Goal: Task Accomplishment & Management: Use online tool/utility

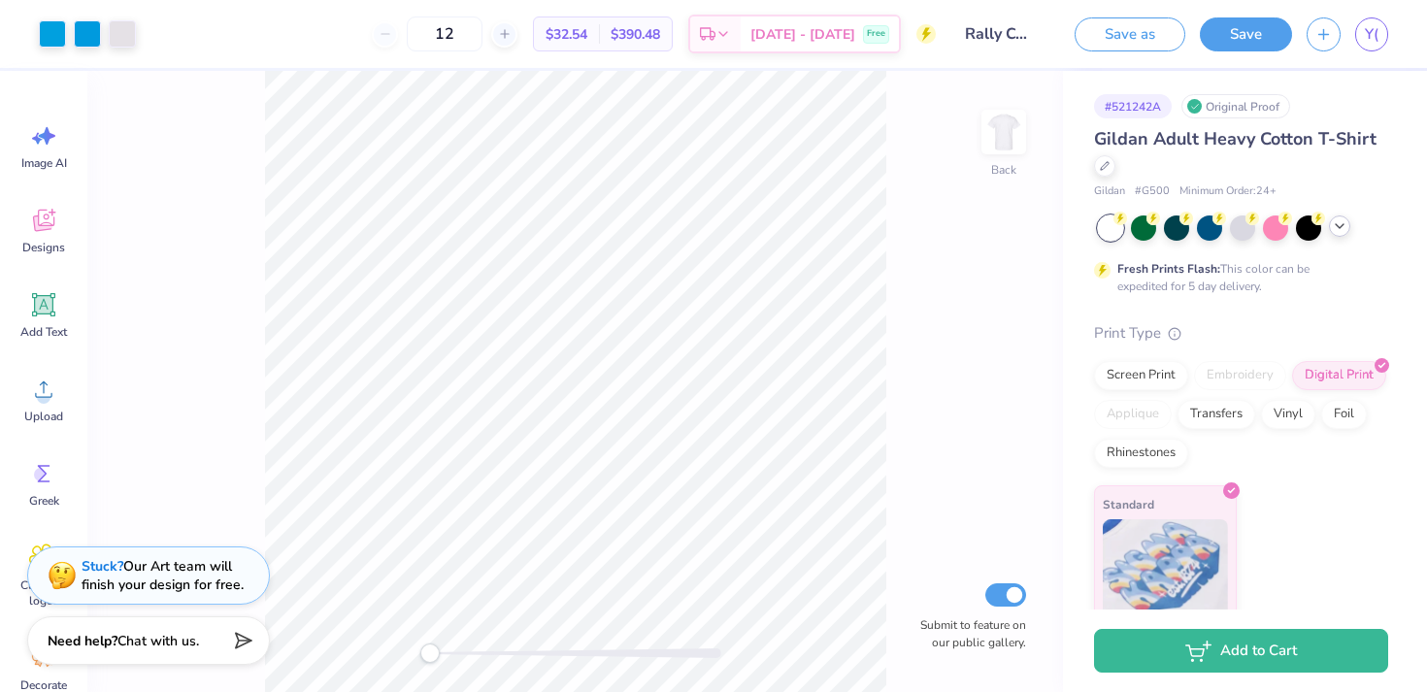
click at [1342, 230] on icon at bounding box center [1340, 226] width 16 height 16
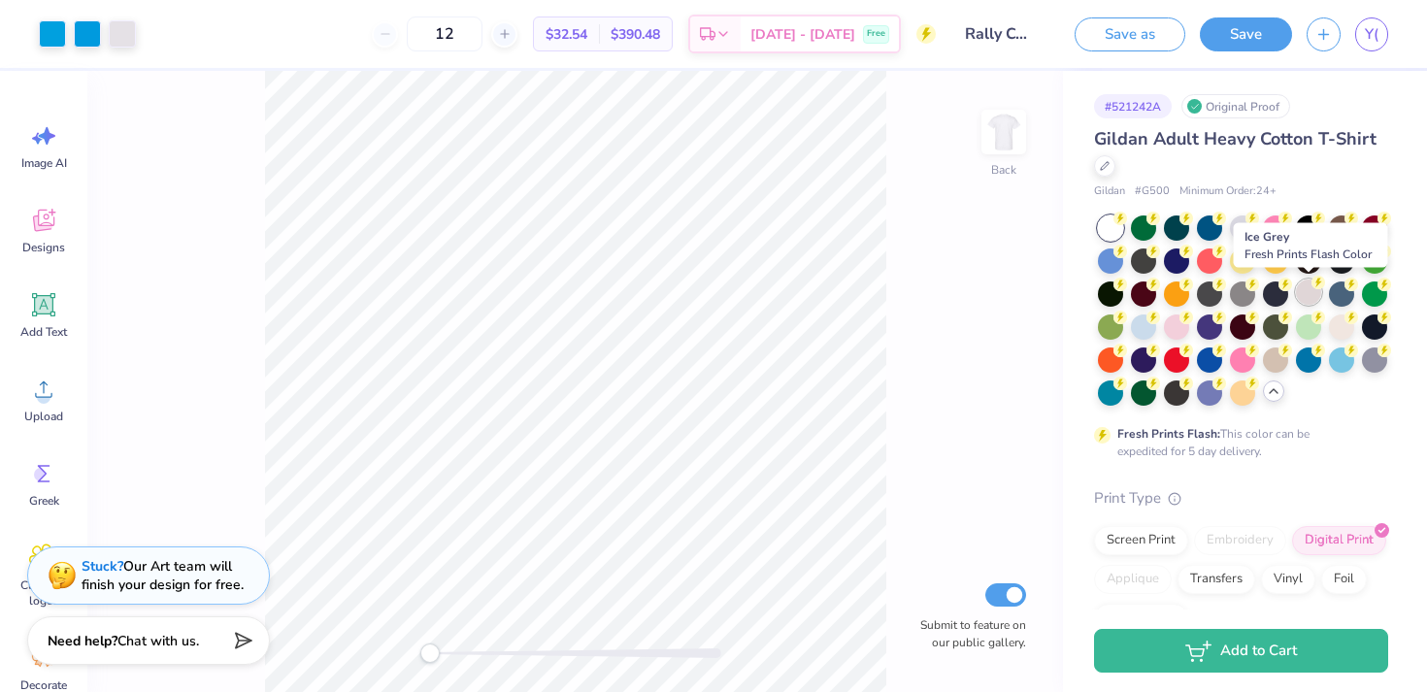
click at [1312, 294] on div at bounding box center [1308, 292] width 25 height 25
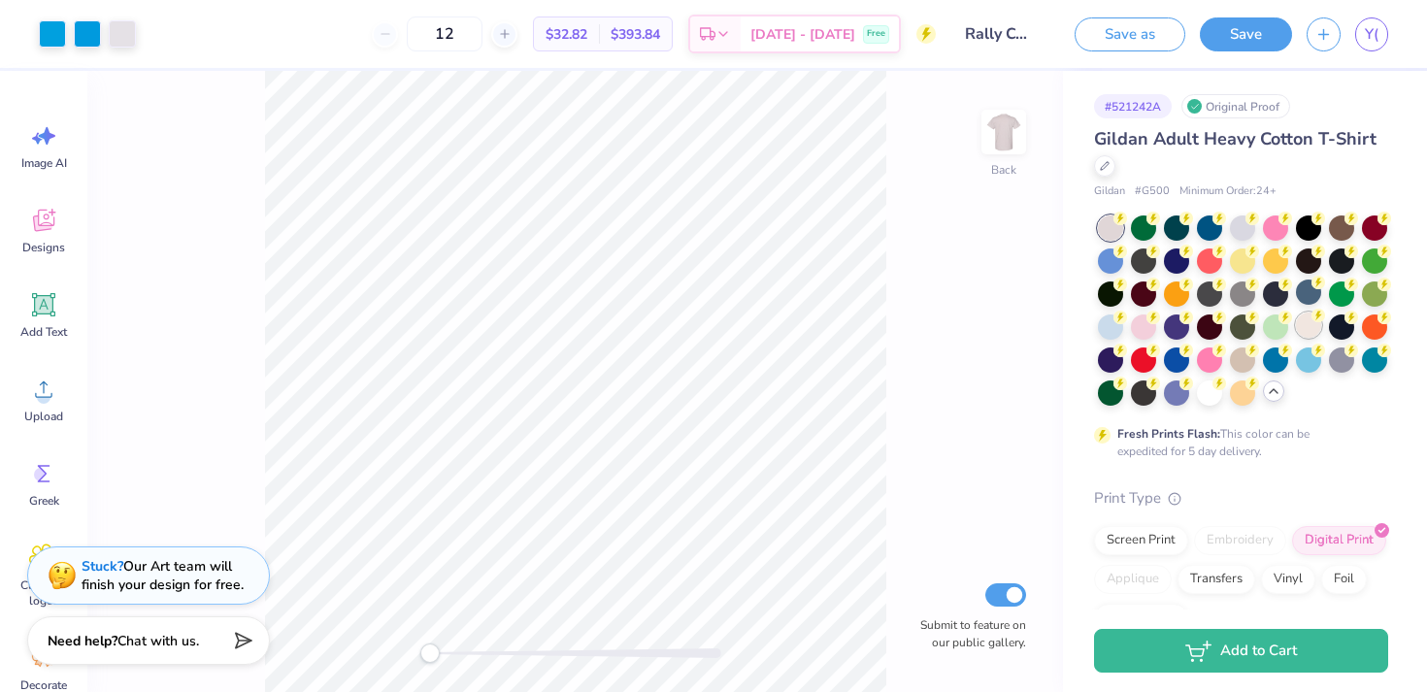
click at [1301, 328] on div at bounding box center [1308, 325] width 25 height 25
click at [1178, 359] on div at bounding box center [1176, 358] width 25 height 25
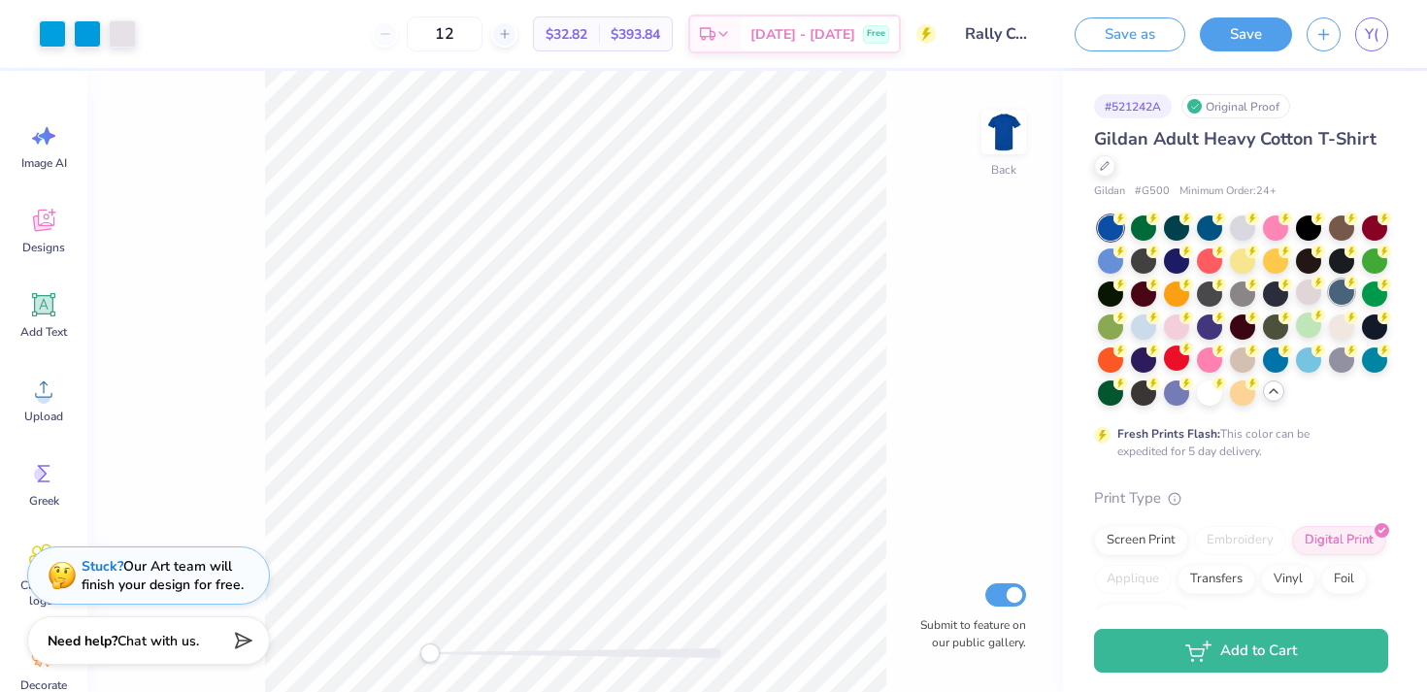
click at [1342, 301] on div at bounding box center [1341, 292] width 25 height 25
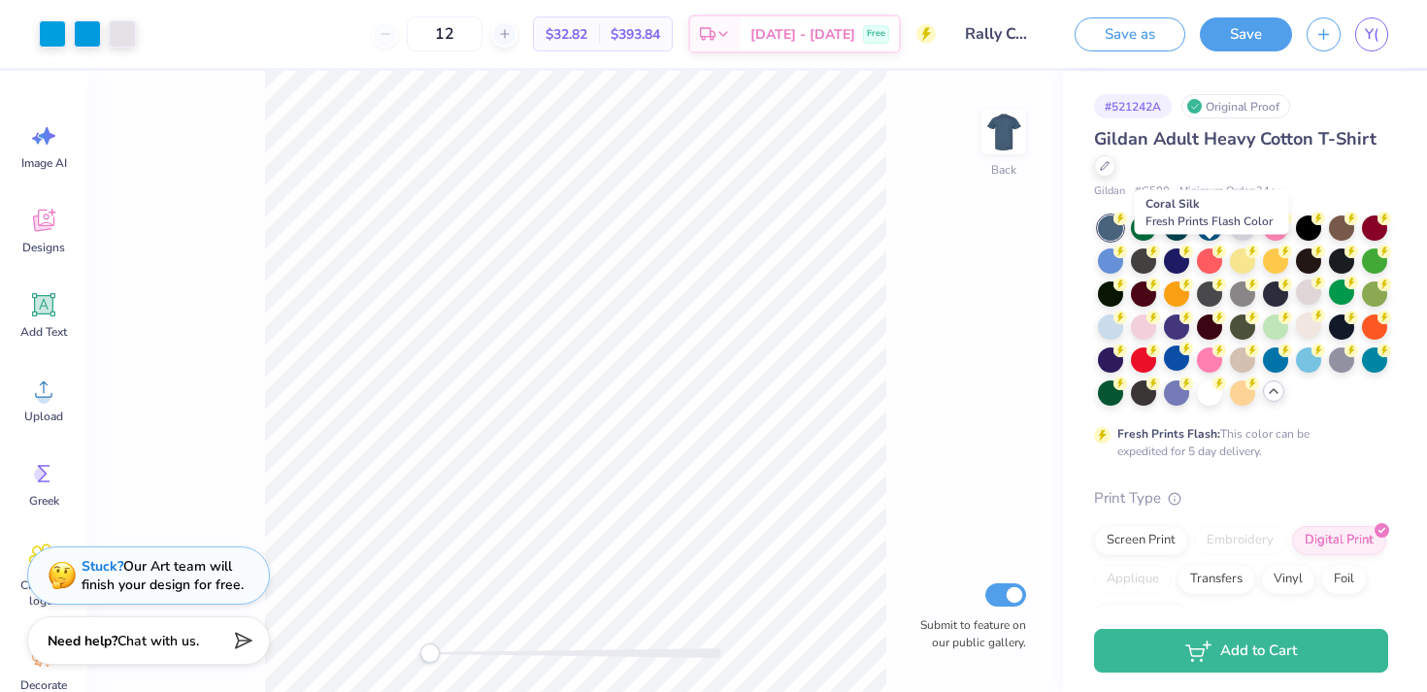
click at [1205, 234] on div at bounding box center [1209, 227] width 25 height 25
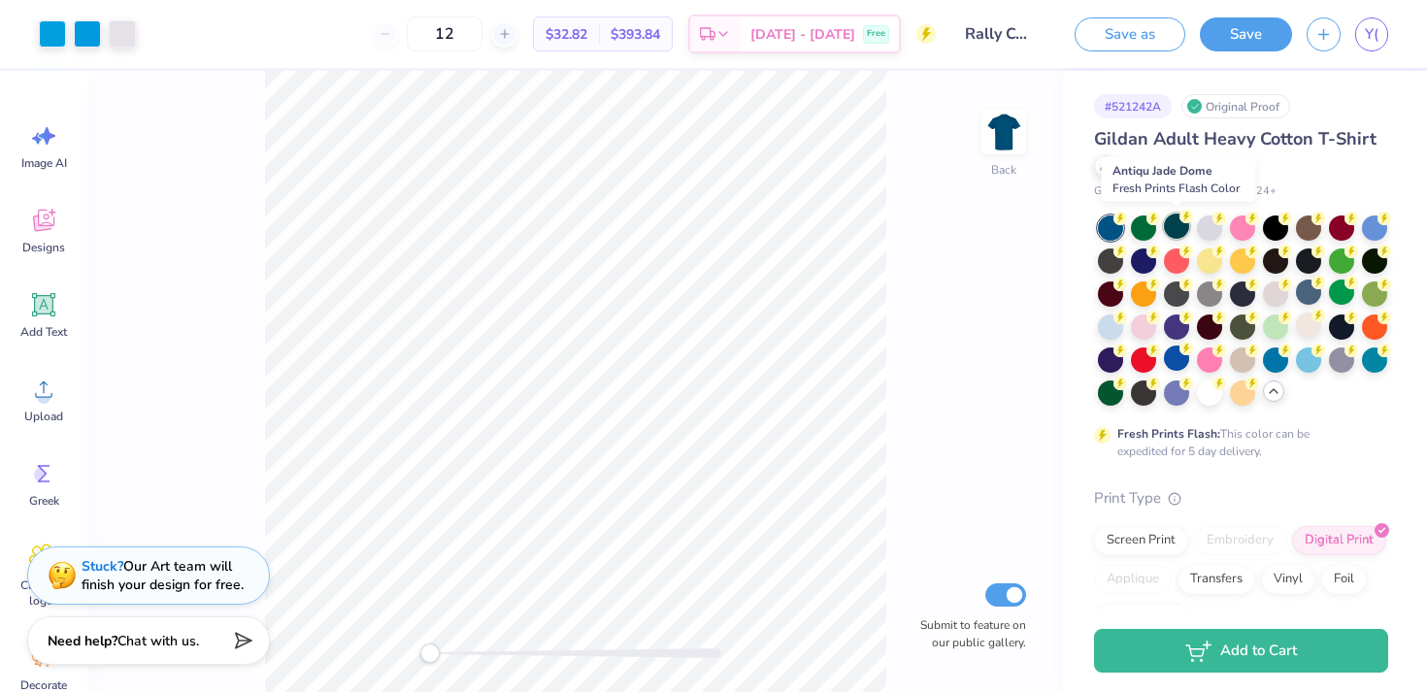
click at [1173, 230] on div at bounding box center [1176, 226] width 25 height 25
click at [1384, 224] on div at bounding box center [1374, 226] width 25 height 25
click at [1119, 327] on div at bounding box center [1110, 325] width 25 height 25
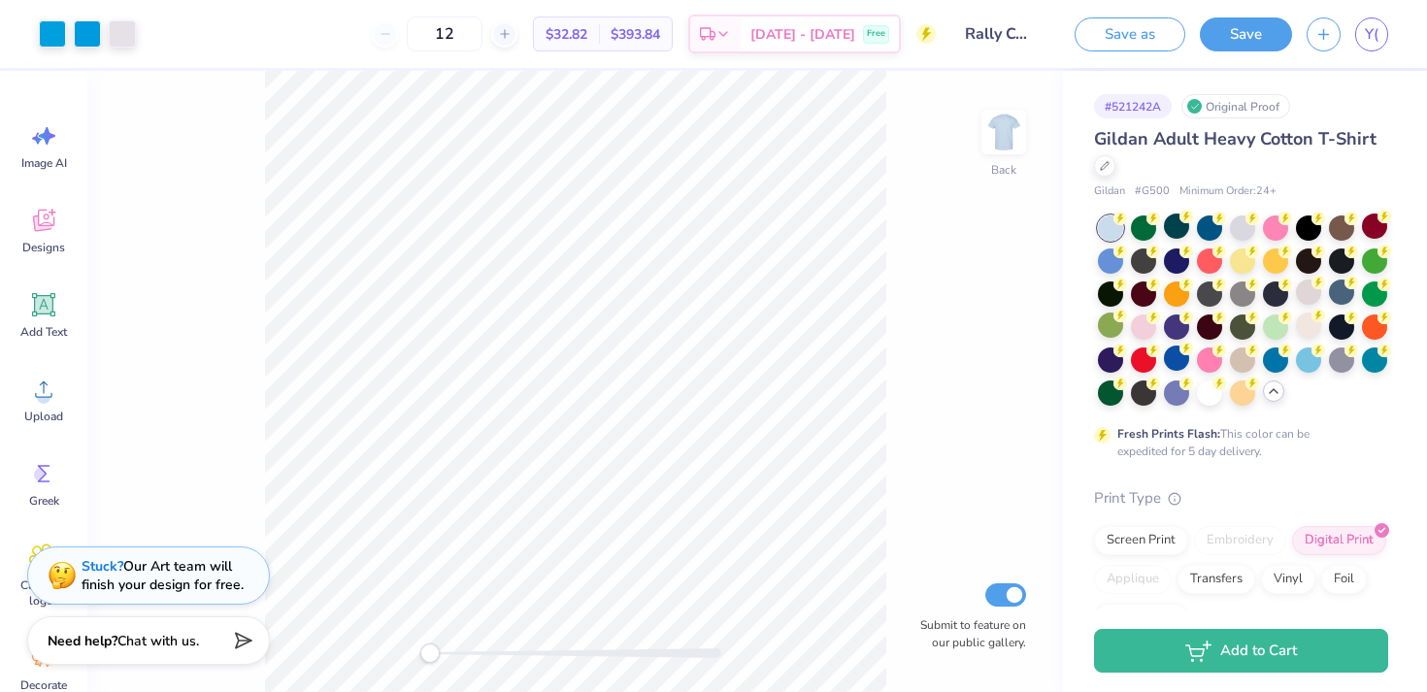
click at [1342, 299] on div at bounding box center [1341, 292] width 25 height 25
click at [1252, 382] on circle at bounding box center [1252, 382] width 14 height 14
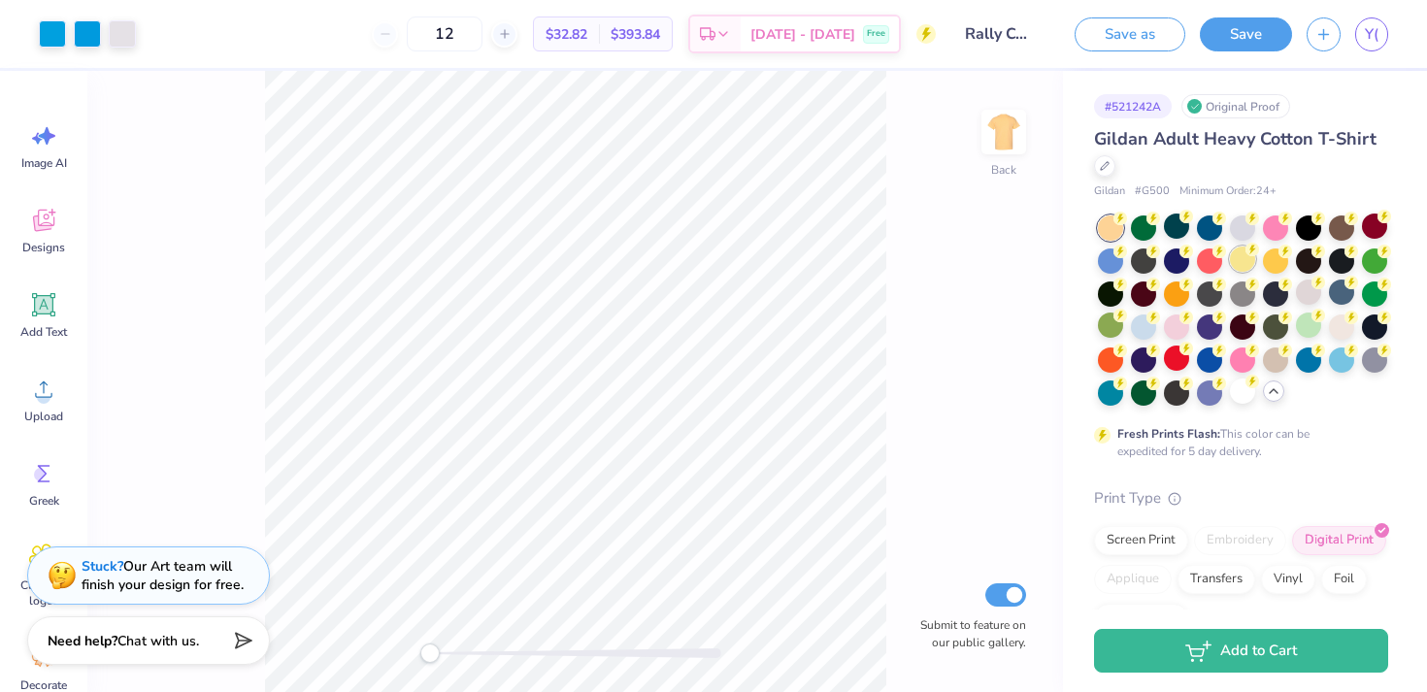
click at [1243, 257] on div at bounding box center [1242, 259] width 25 height 25
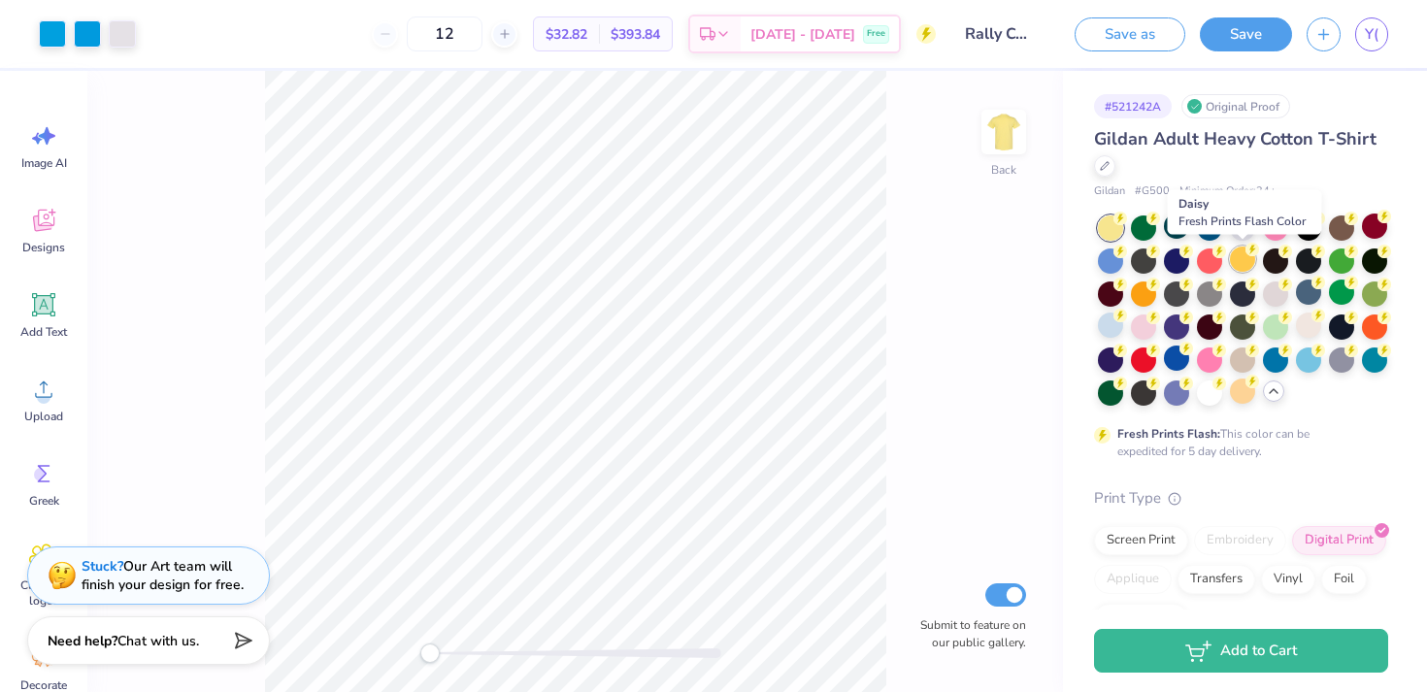
click at [1251, 258] on div at bounding box center [1242, 259] width 25 height 25
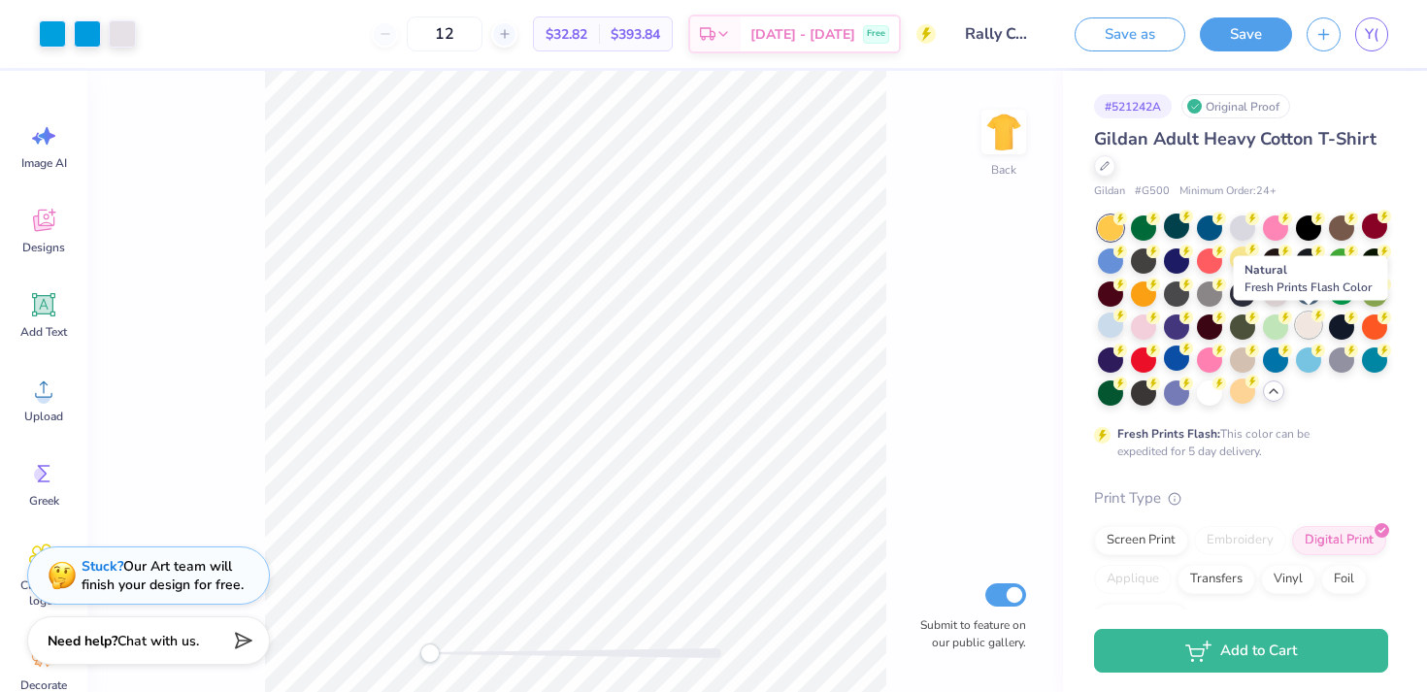
click at [1309, 321] on div at bounding box center [1308, 325] width 25 height 25
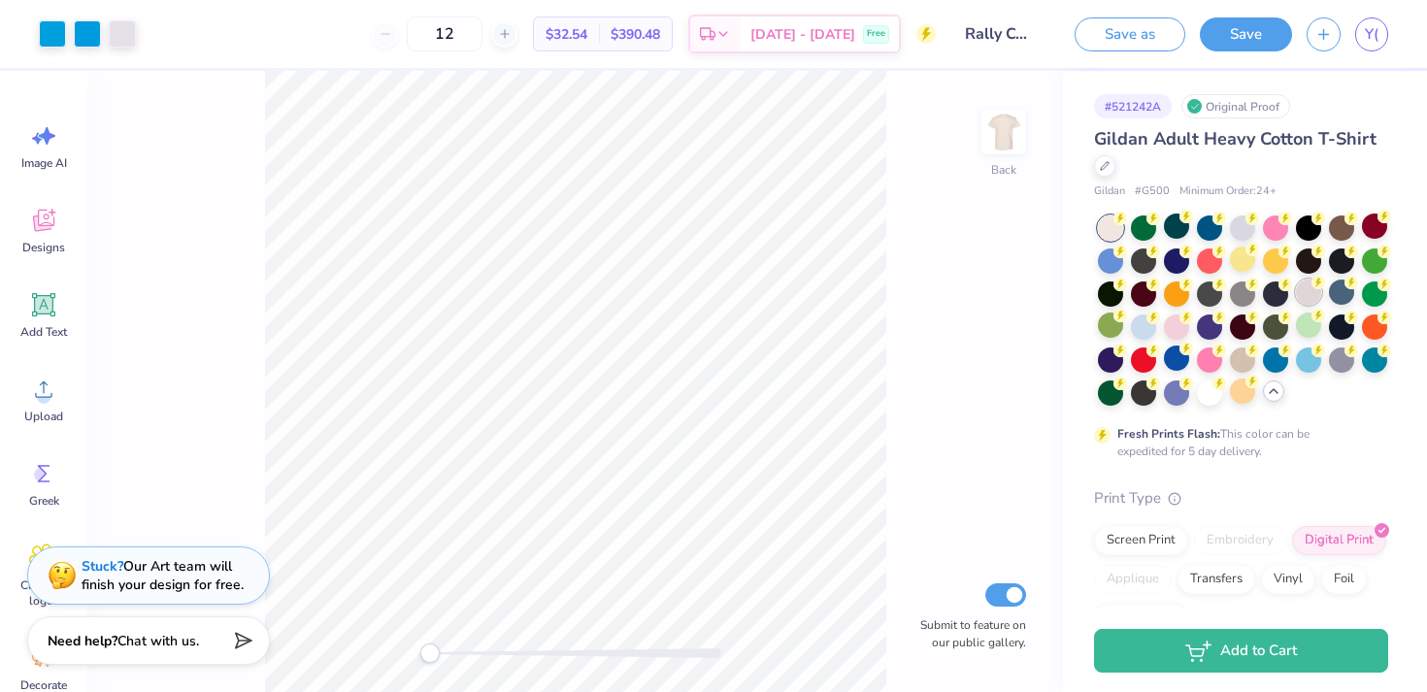
click at [1309, 299] on div at bounding box center [1308, 292] width 25 height 25
click at [1107, 163] on icon at bounding box center [1105, 164] width 10 height 10
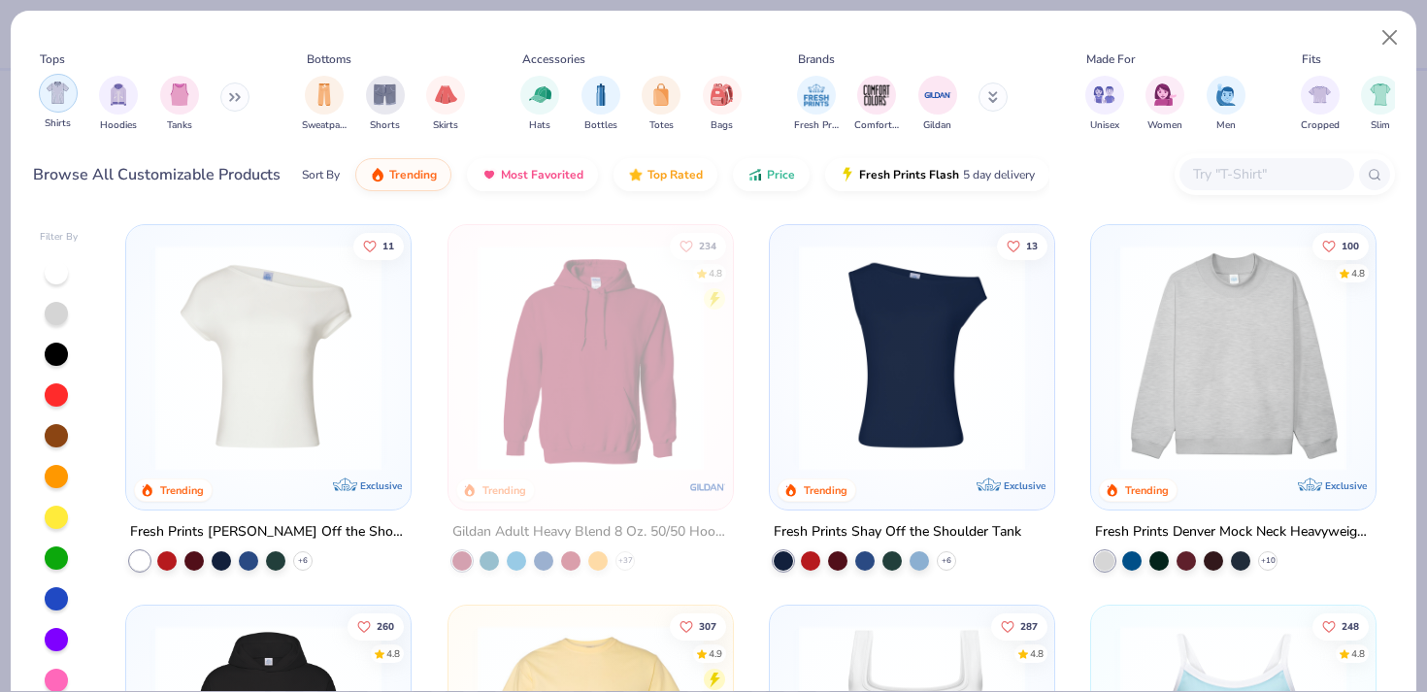
click at [67, 108] on div "filter for Shirts" at bounding box center [58, 93] width 39 height 39
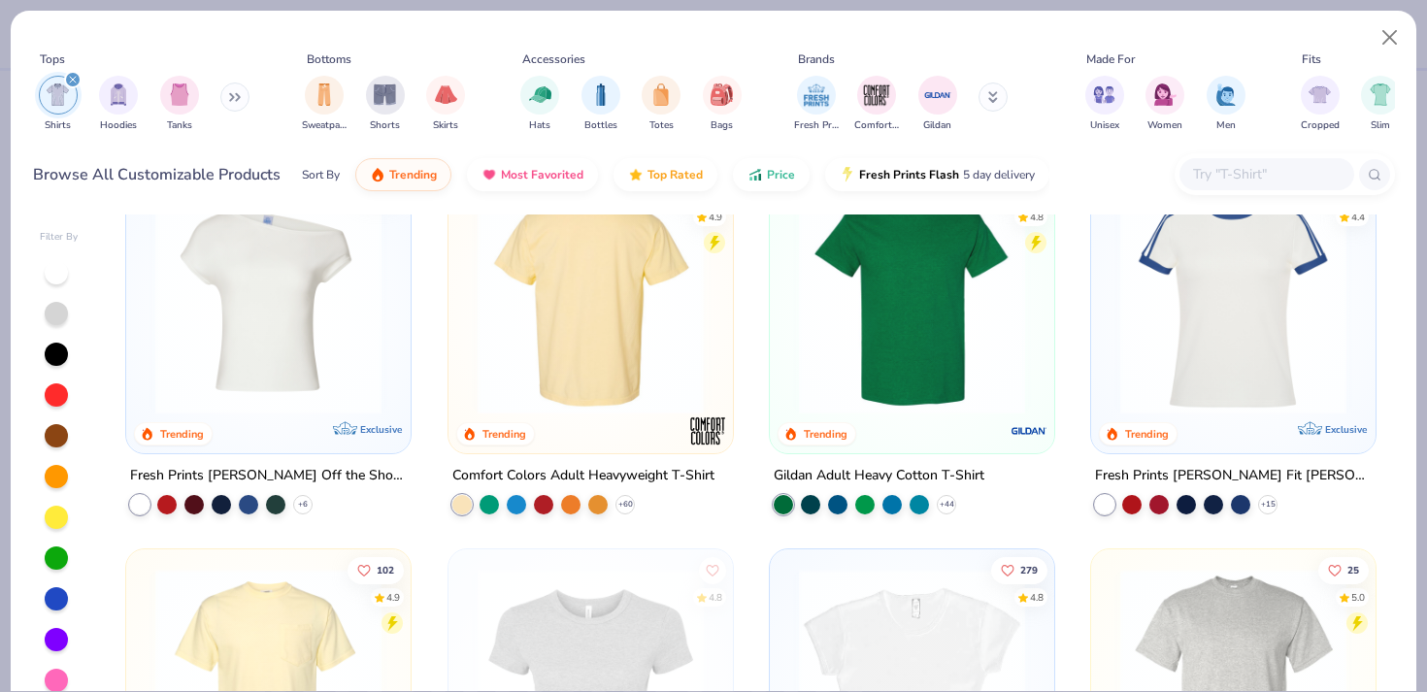
scroll to position [62, 0]
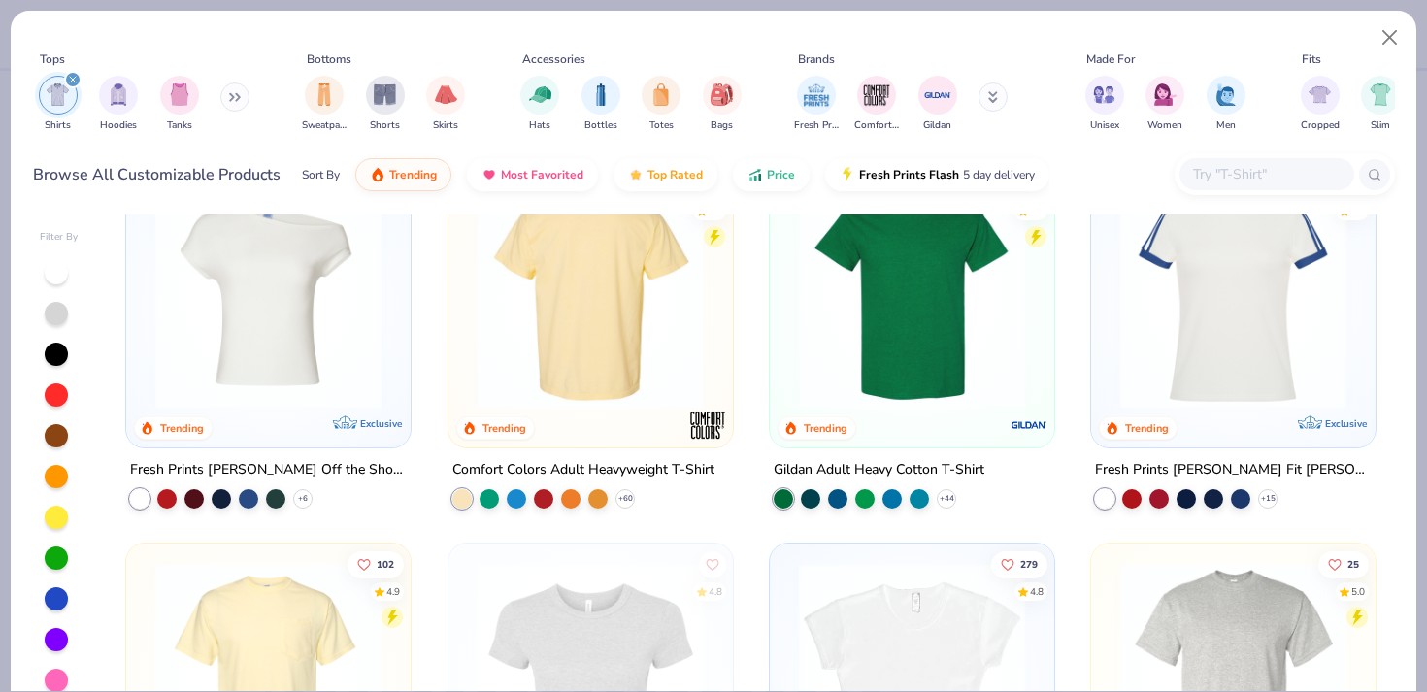
click at [588, 312] on img at bounding box center [590, 295] width 246 height 226
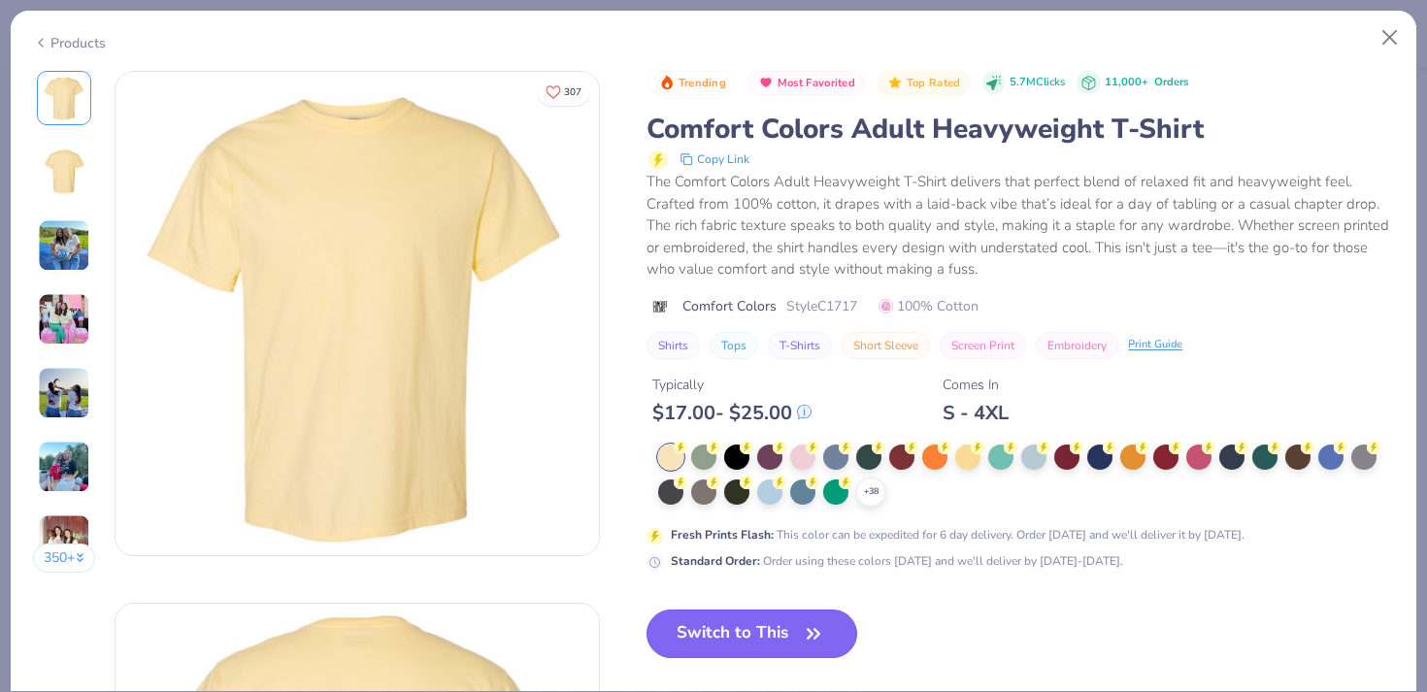
click at [704, 614] on button "Switch to This" at bounding box center [751, 634] width 211 height 49
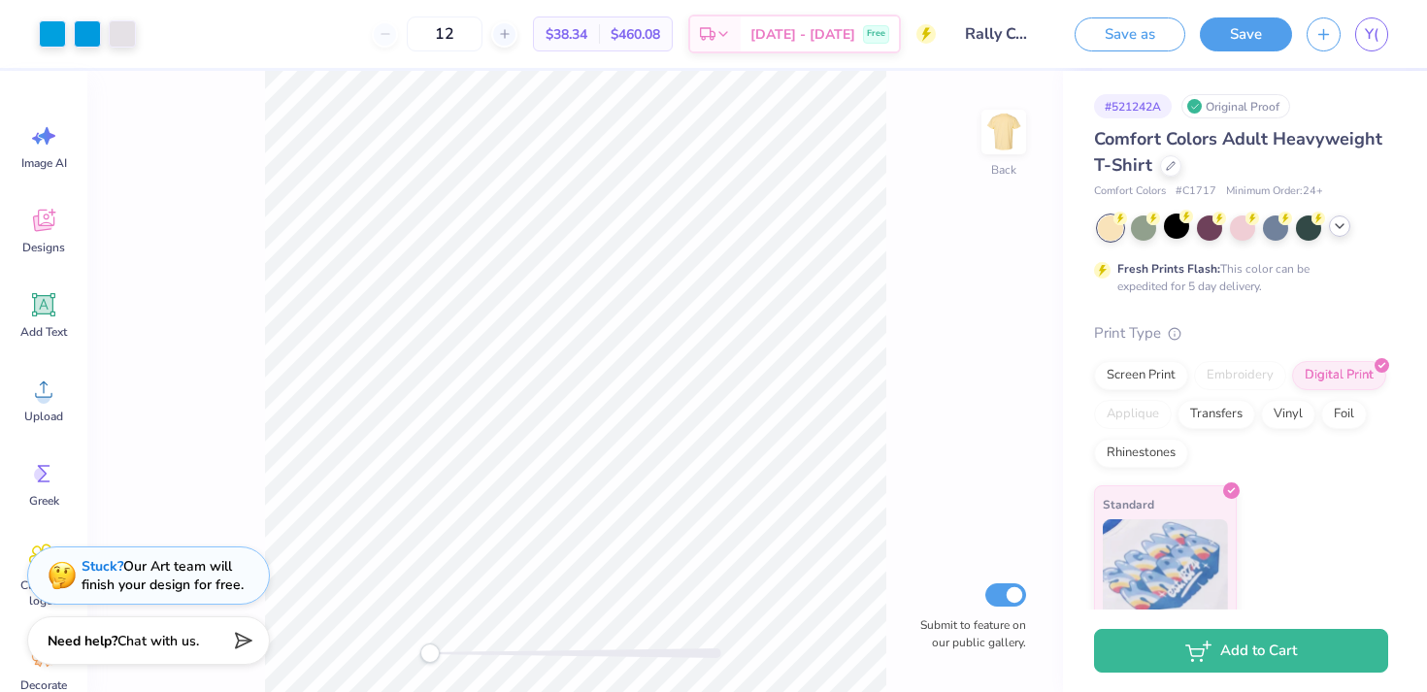
click at [1336, 236] on div at bounding box center [1243, 227] width 290 height 25
click at [1338, 229] on icon at bounding box center [1340, 226] width 16 height 16
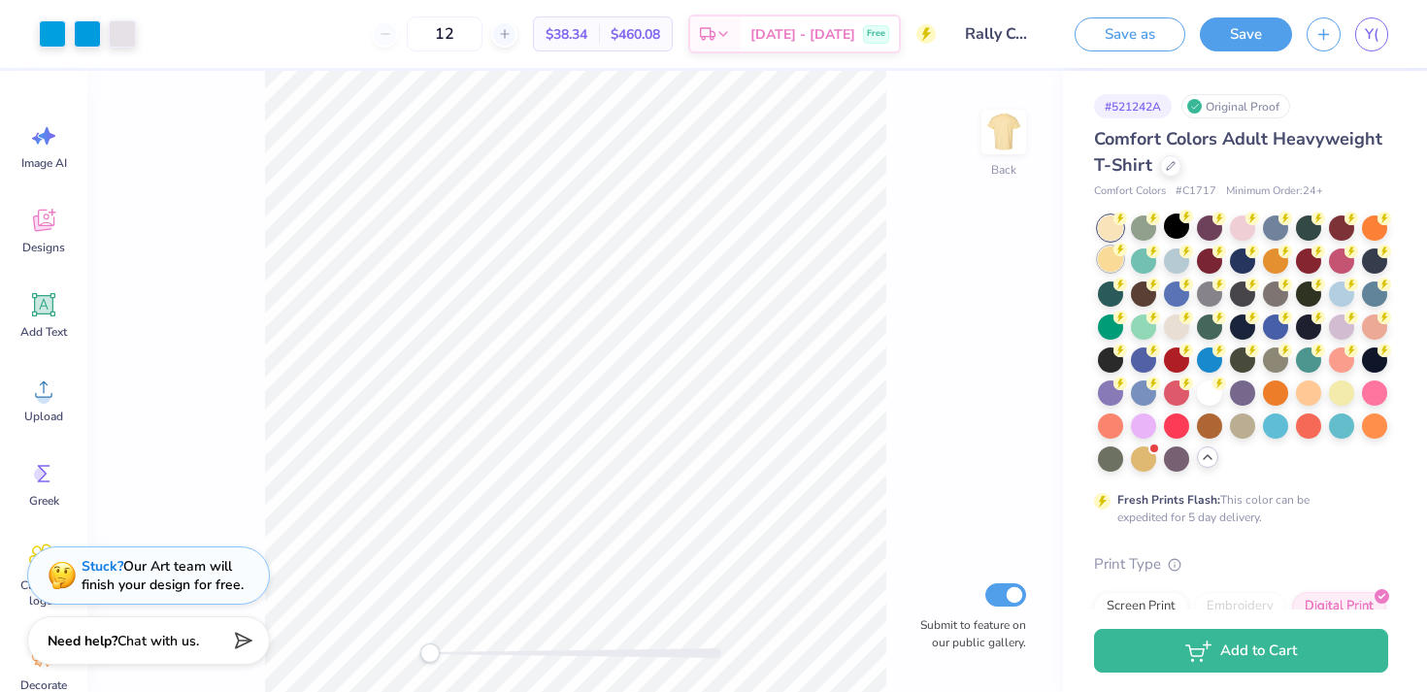
click at [1119, 261] on div at bounding box center [1110, 259] width 25 height 25
click at [1180, 302] on div at bounding box center [1176, 292] width 25 height 25
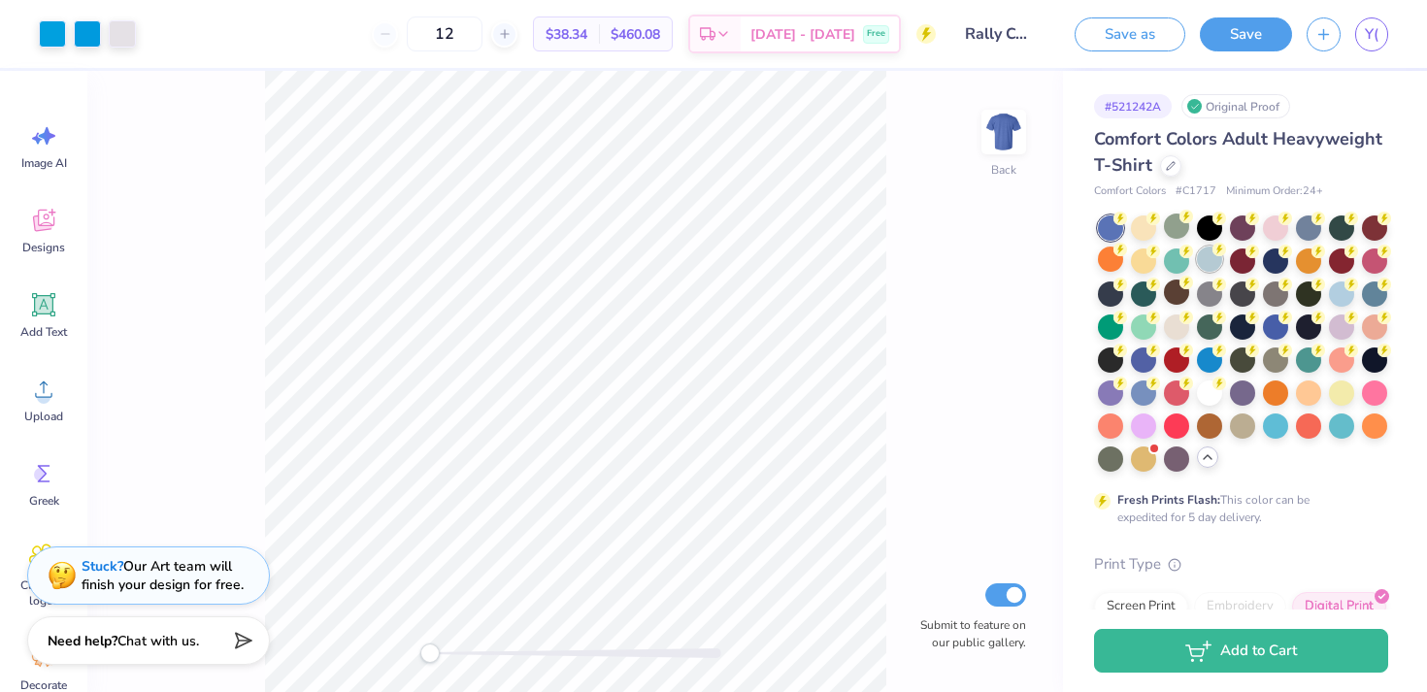
click at [1213, 257] on div at bounding box center [1209, 259] width 25 height 25
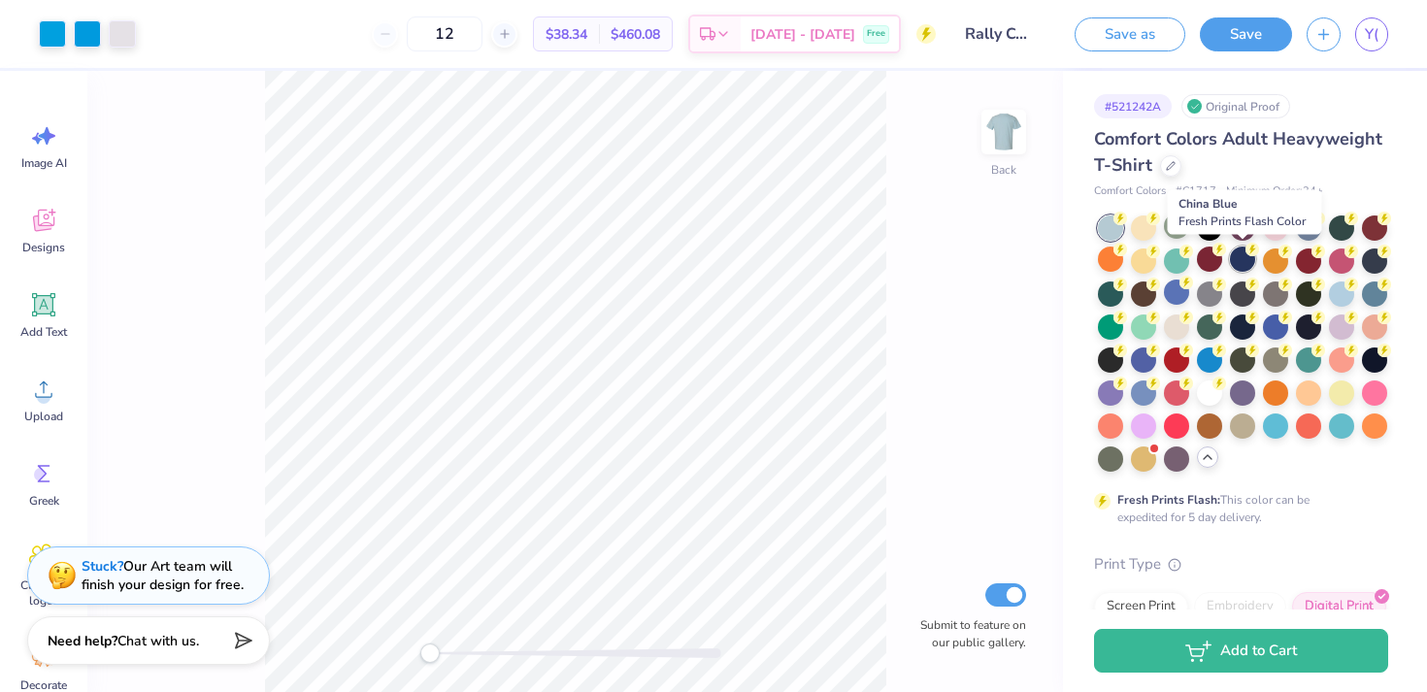
click at [1246, 262] on div at bounding box center [1242, 259] width 25 height 25
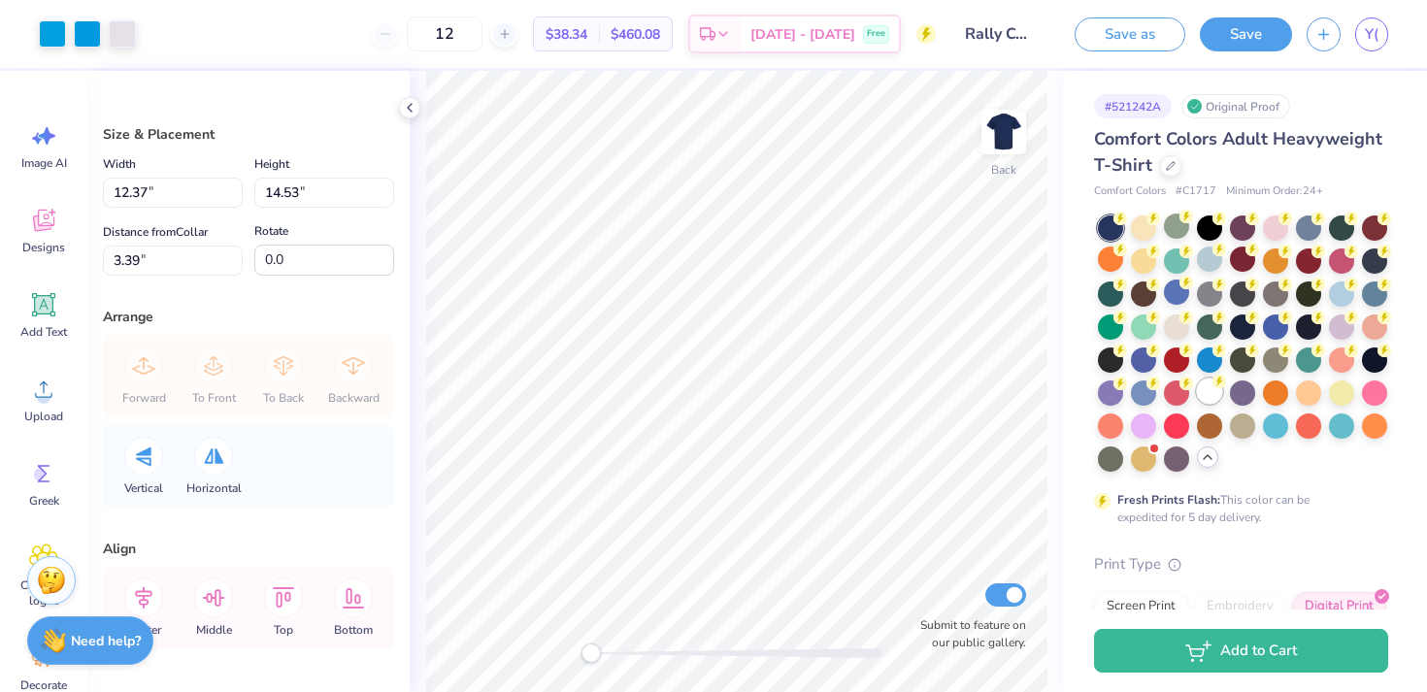
click at [1205, 387] on div at bounding box center [1209, 391] width 25 height 25
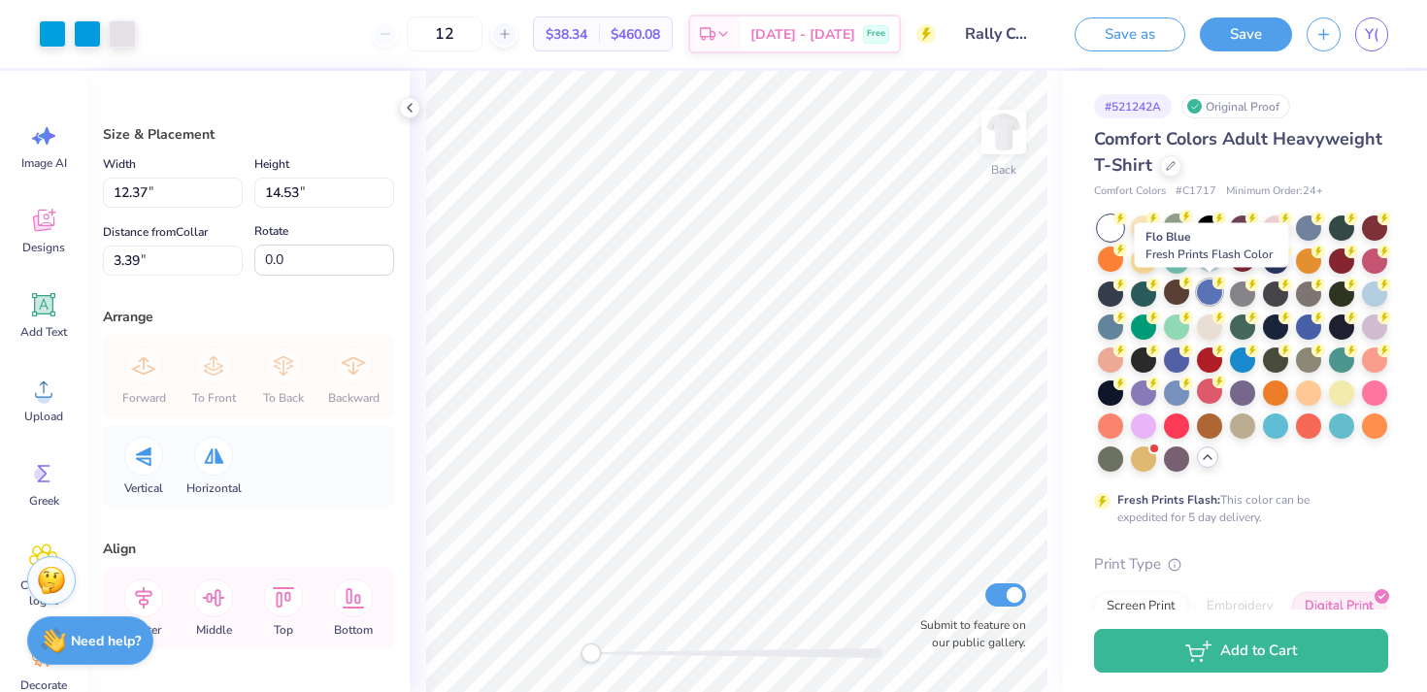
click at [1211, 303] on div at bounding box center [1209, 292] width 25 height 25
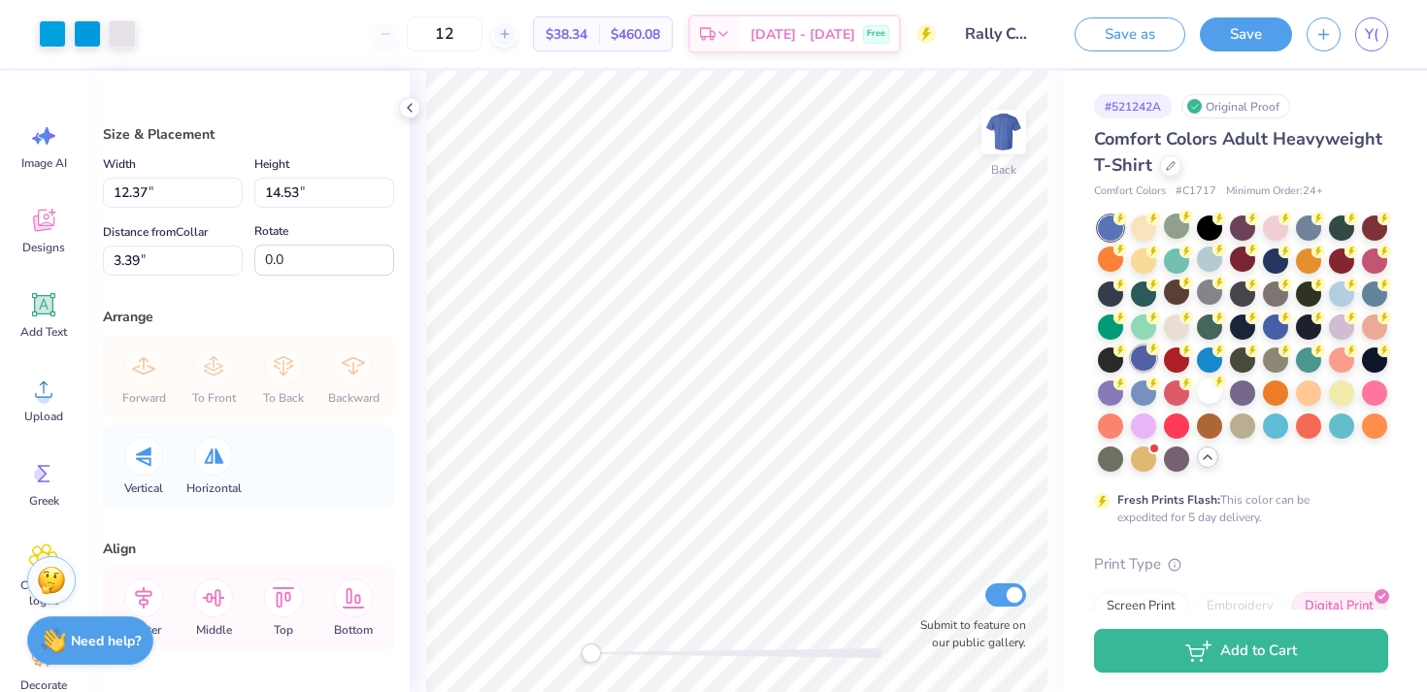
click at [1154, 358] on div at bounding box center [1143, 358] width 25 height 25
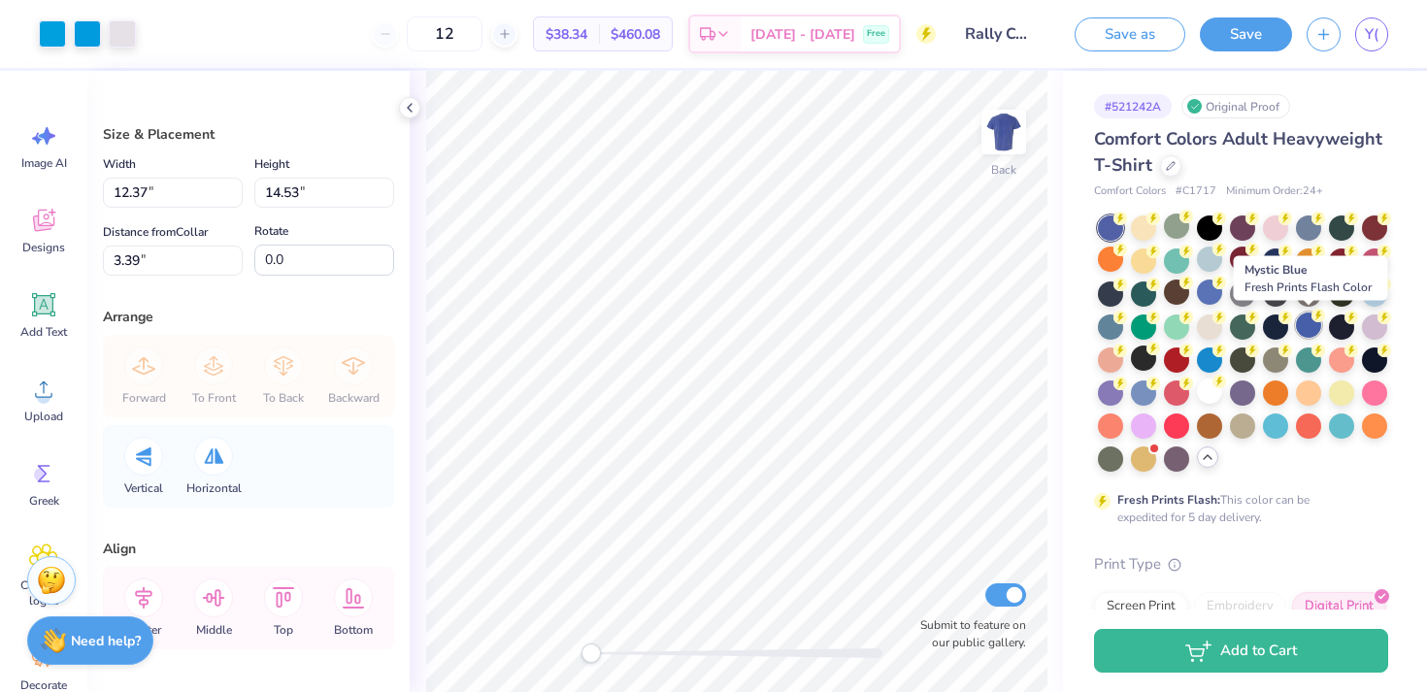
click at [1315, 330] on div at bounding box center [1308, 325] width 25 height 25
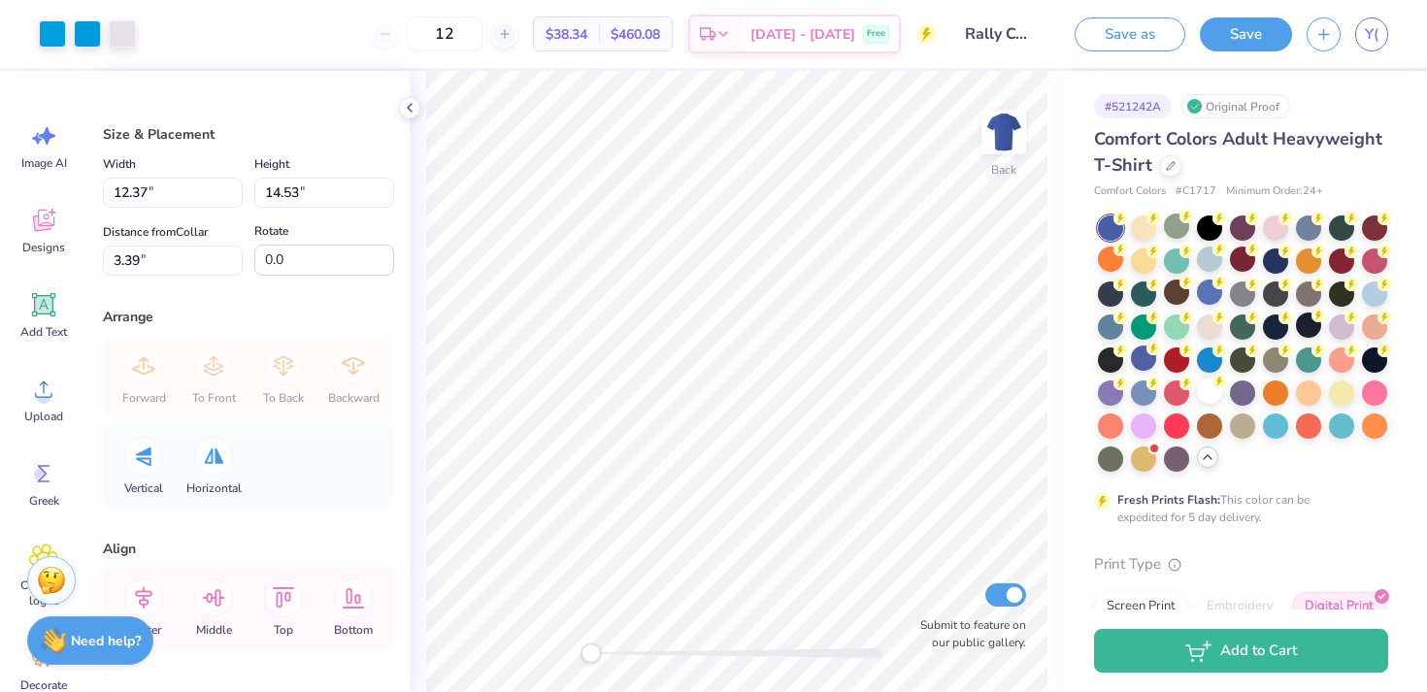
click at [1310, 319] on div at bounding box center [1308, 325] width 25 height 25
click at [1271, 324] on div at bounding box center [1275, 325] width 25 height 25
click at [1270, 270] on div at bounding box center [1275, 259] width 25 height 25
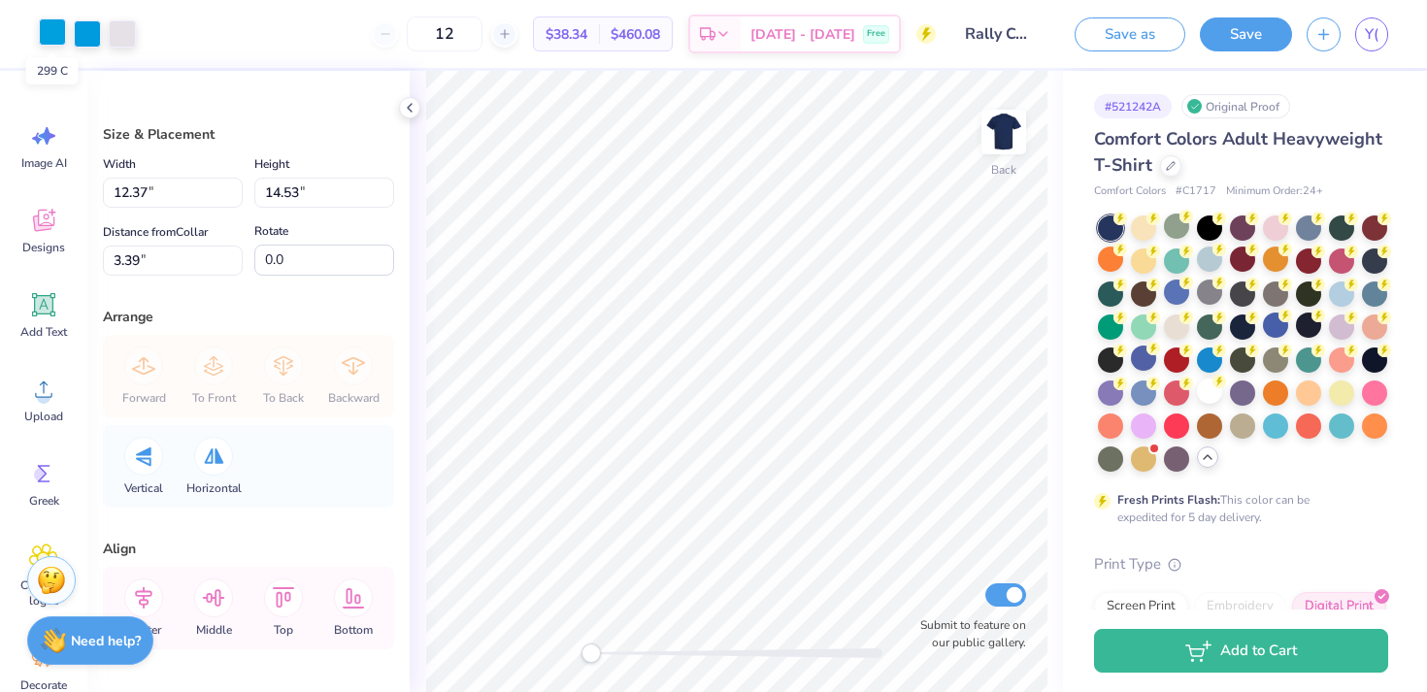
click at [50, 24] on div at bounding box center [52, 31] width 27 height 27
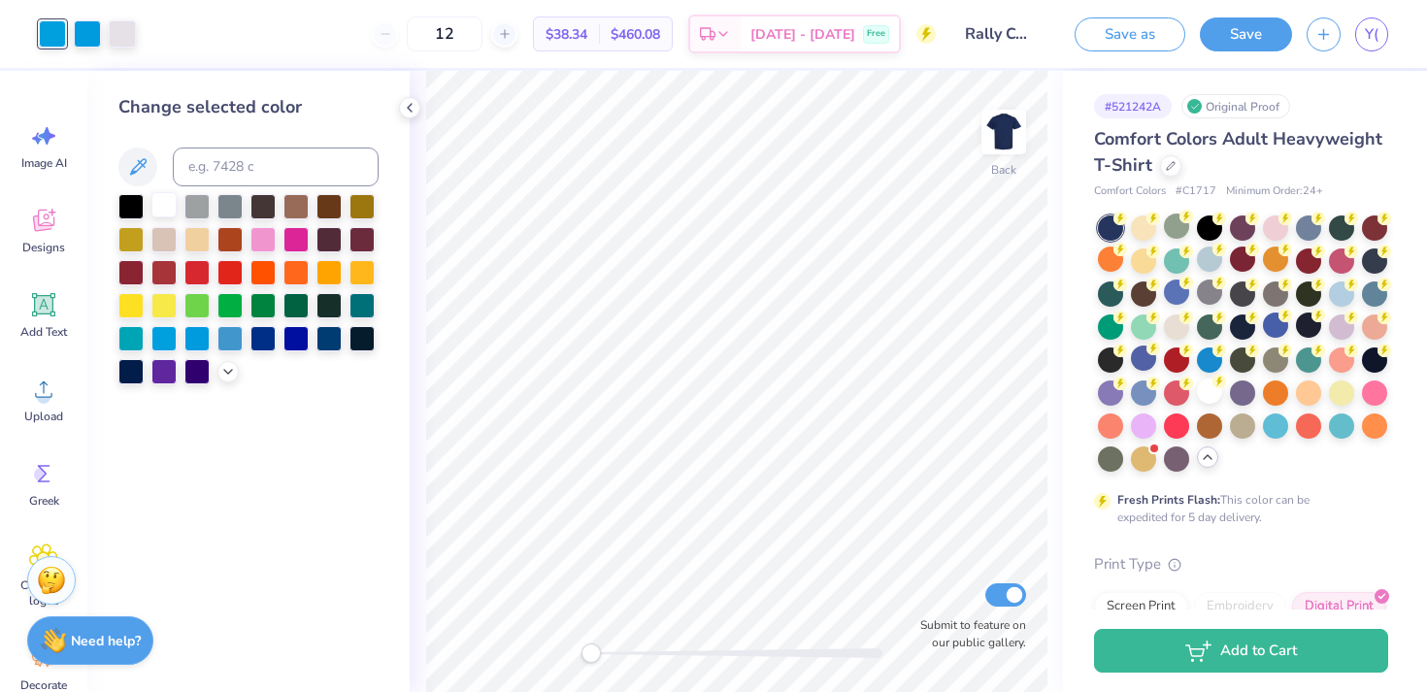
click at [166, 210] on div at bounding box center [163, 204] width 25 height 25
click at [94, 38] on div at bounding box center [87, 31] width 27 height 27
click at [169, 208] on div at bounding box center [163, 204] width 25 height 25
click at [194, 337] on div at bounding box center [196, 336] width 25 height 25
click at [157, 346] on div at bounding box center [163, 336] width 25 height 25
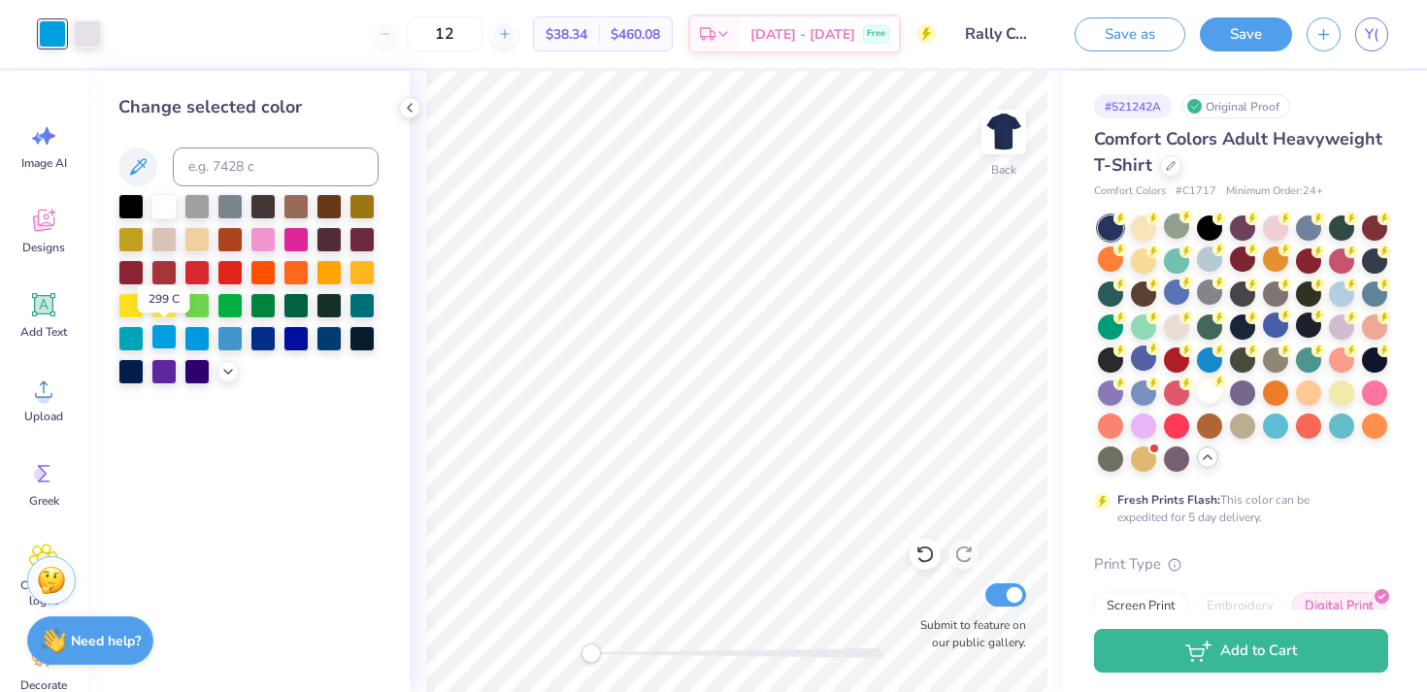
click at [162, 346] on div at bounding box center [163, 336] width 25 height 25
click at [363, 299] on div at bounding box center [361, 303] width 25 height 25
click at [229, 366] on icon at bounding box center [228, 370] width 16 height 16
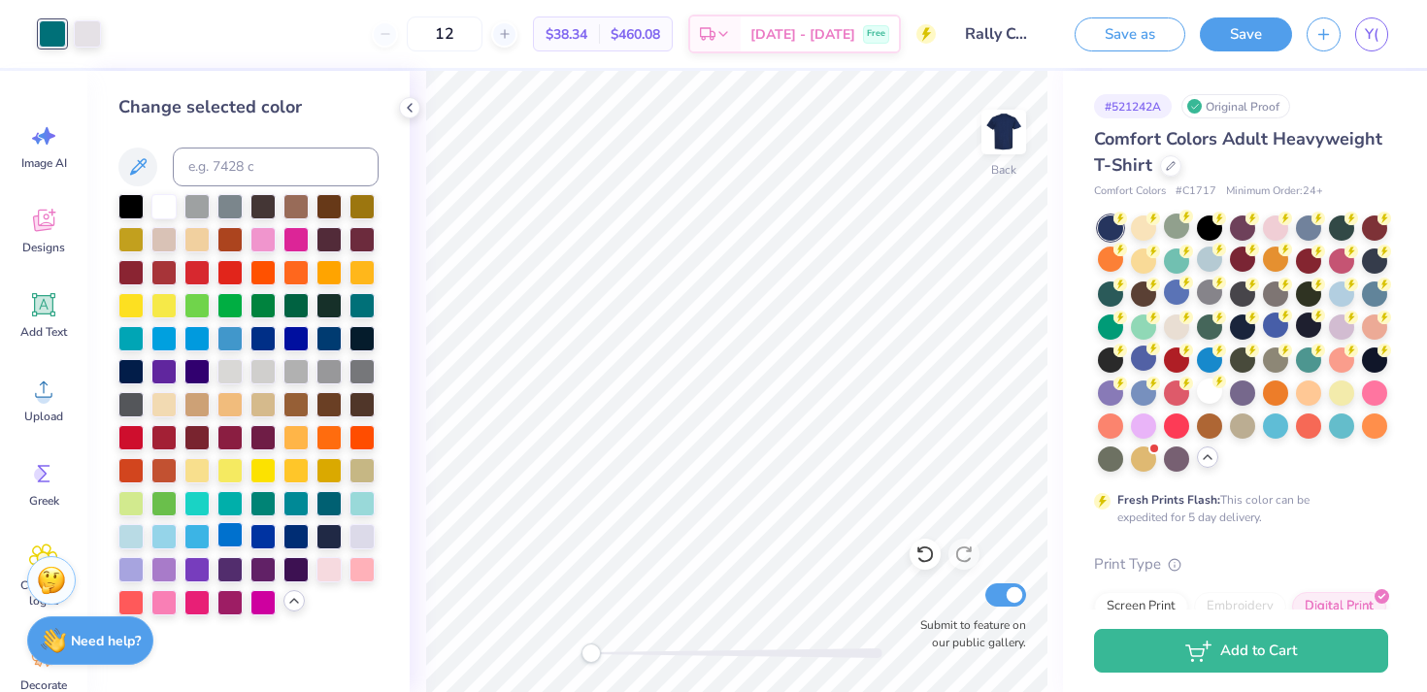
click at [226, 535] on div at bounding box center [229, 534] width 25 height 25
click at [193, 535] on div at bounding box center [196, 534] width 25 height 25
click at [162, 540] on div at bounding box center [163, 534] width 25 height 25
click at [189, 535] on div at bounding box center [196, 534] width 25 height 25
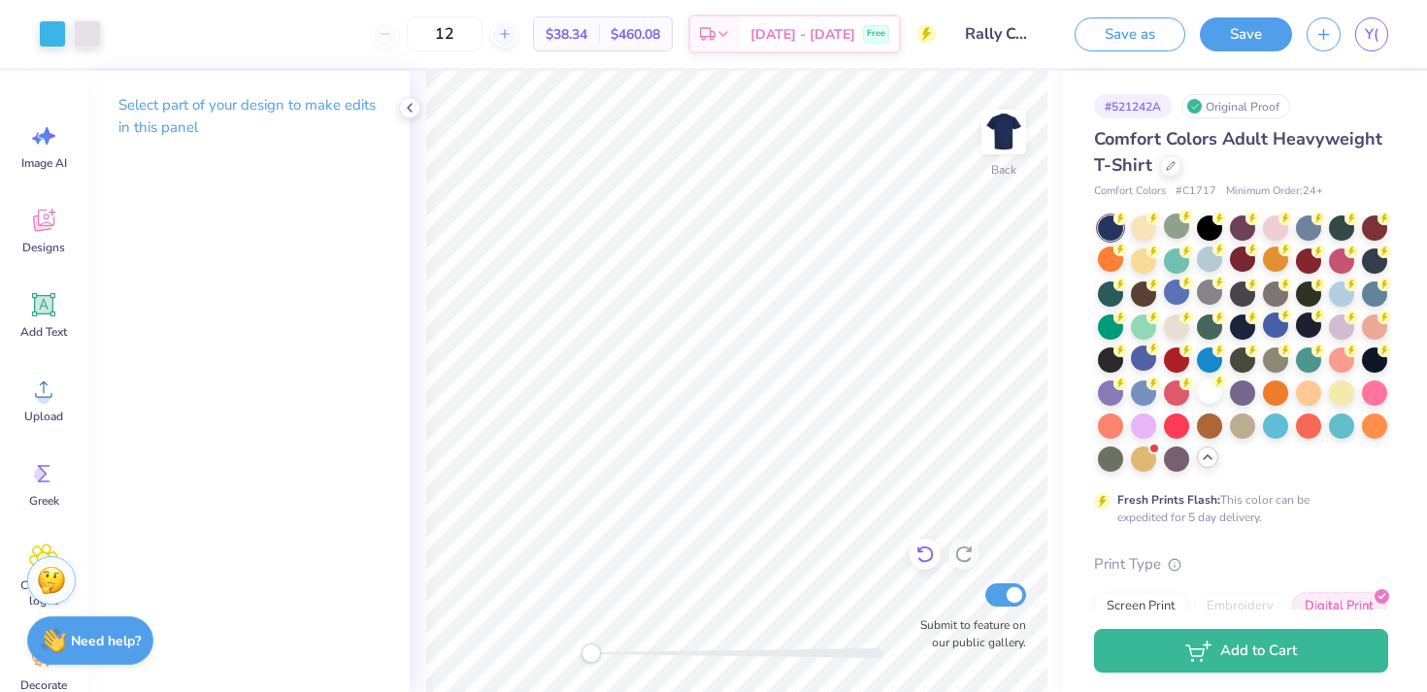
click at [929, 548] on icon at bounding box center [924, 554] width 17 height 17
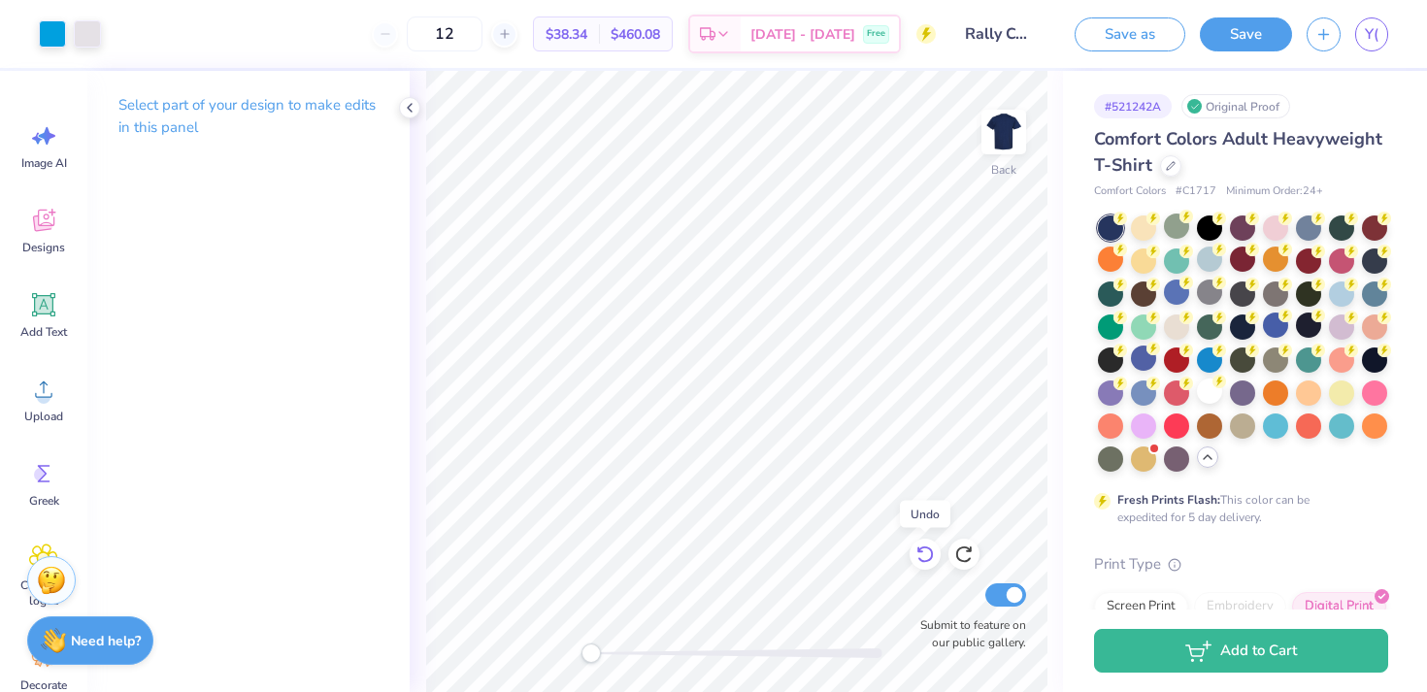
click at [929, 548] on icon at bounding box center [924, 554] width 17 height 17
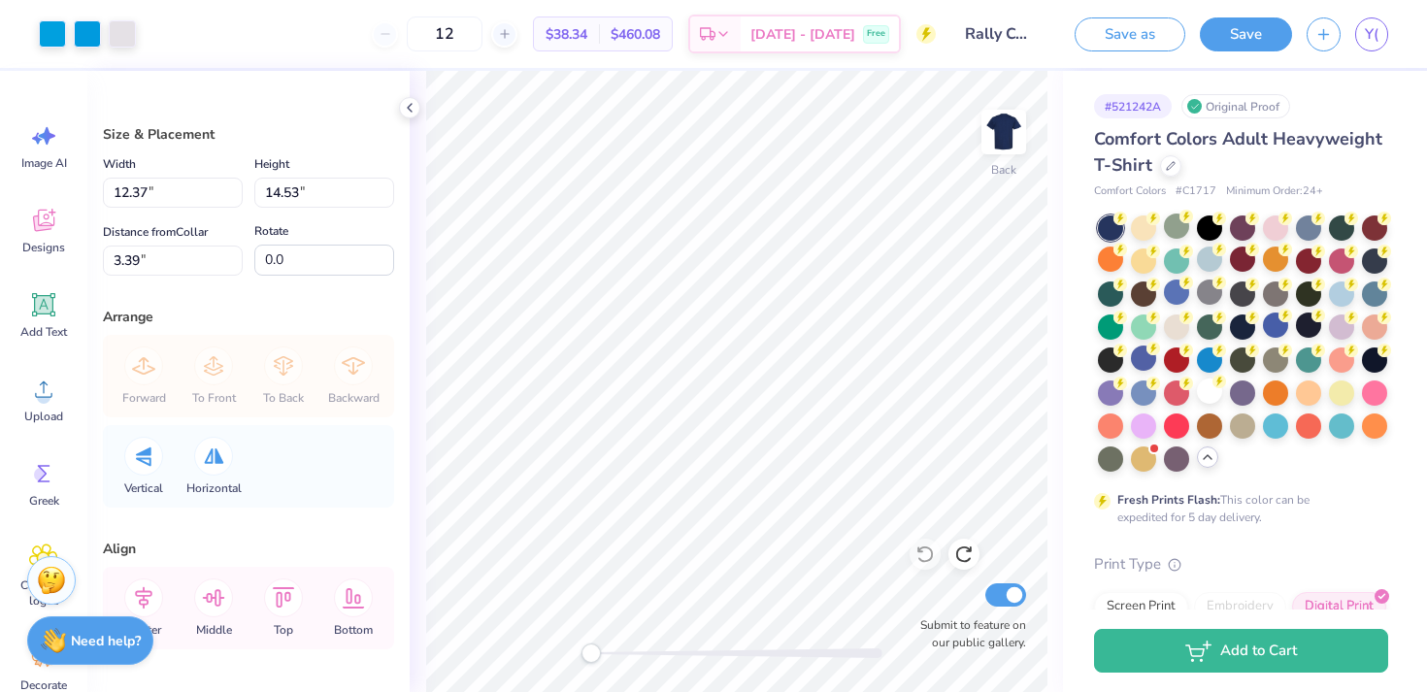
type input "11.94"
type input "14.03"
type input "3.89"
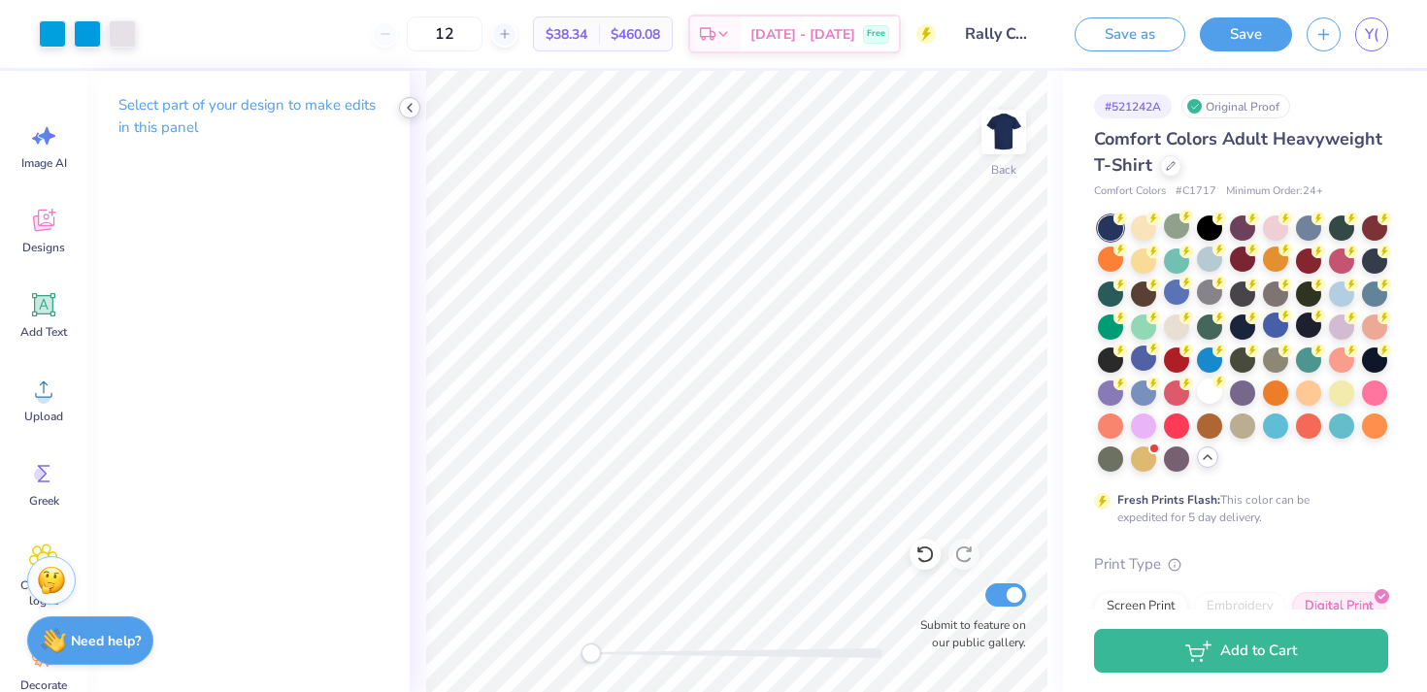
click at [405, 105] on icon at bounding box center [410, 108] width 16 height 16
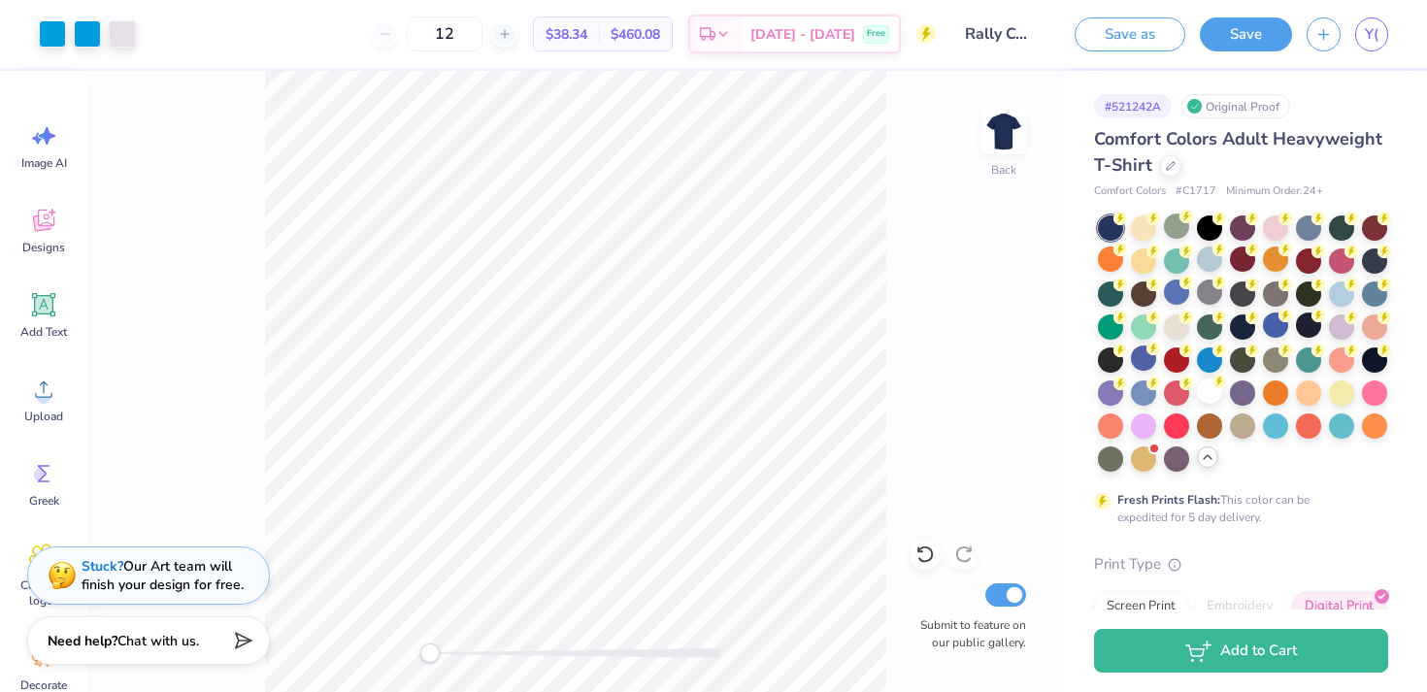
click at [562, 43] on div "12 $38.34 Per Item $460.08 Total Est. Delivery Oct 6 - 9 Free" at bounding box center [542, 34] width 785 height 68
click at [482, 39] on input "12" at bounding box center [445, 34] width 76 height 35
type input "1"
click at [482, 33] on input "25" at bounding box center [445, 34] width 76 height 35
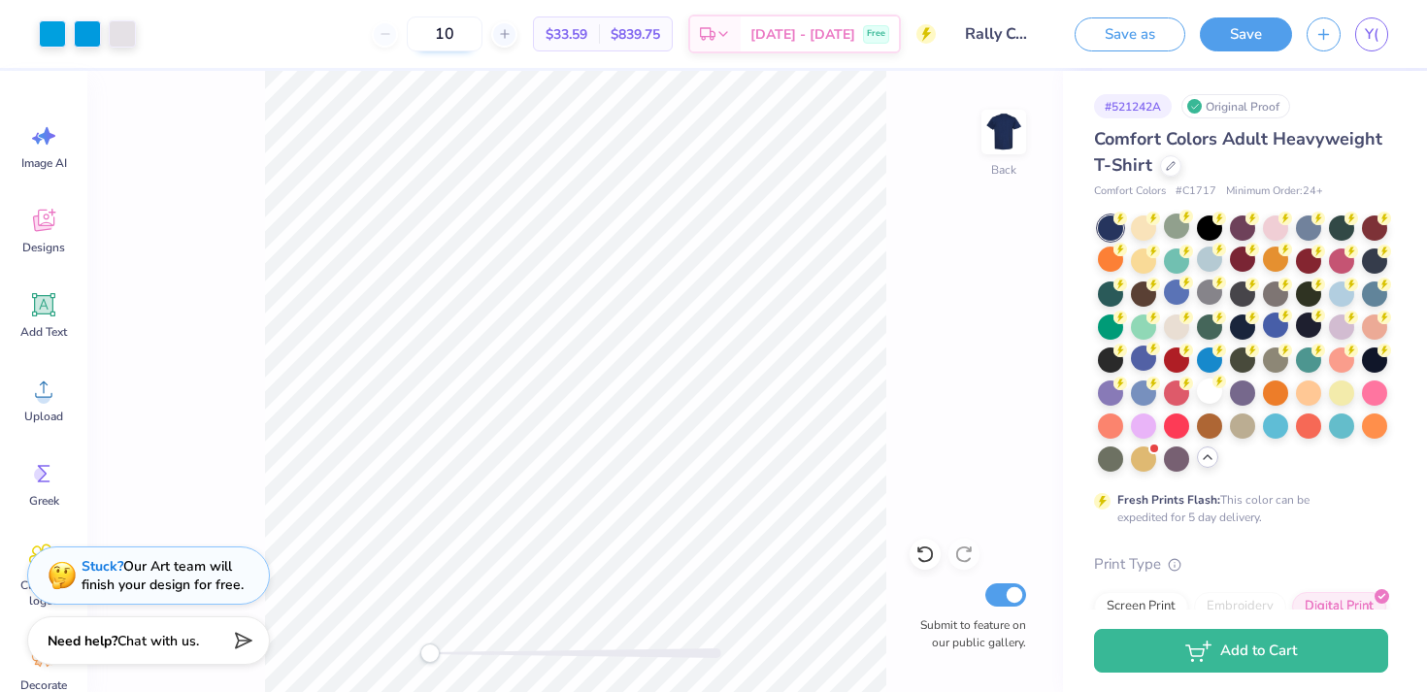
type input "12"
click at [1267, 38] on button "Save" at bounding box center [1246, 32] width 92 height 34
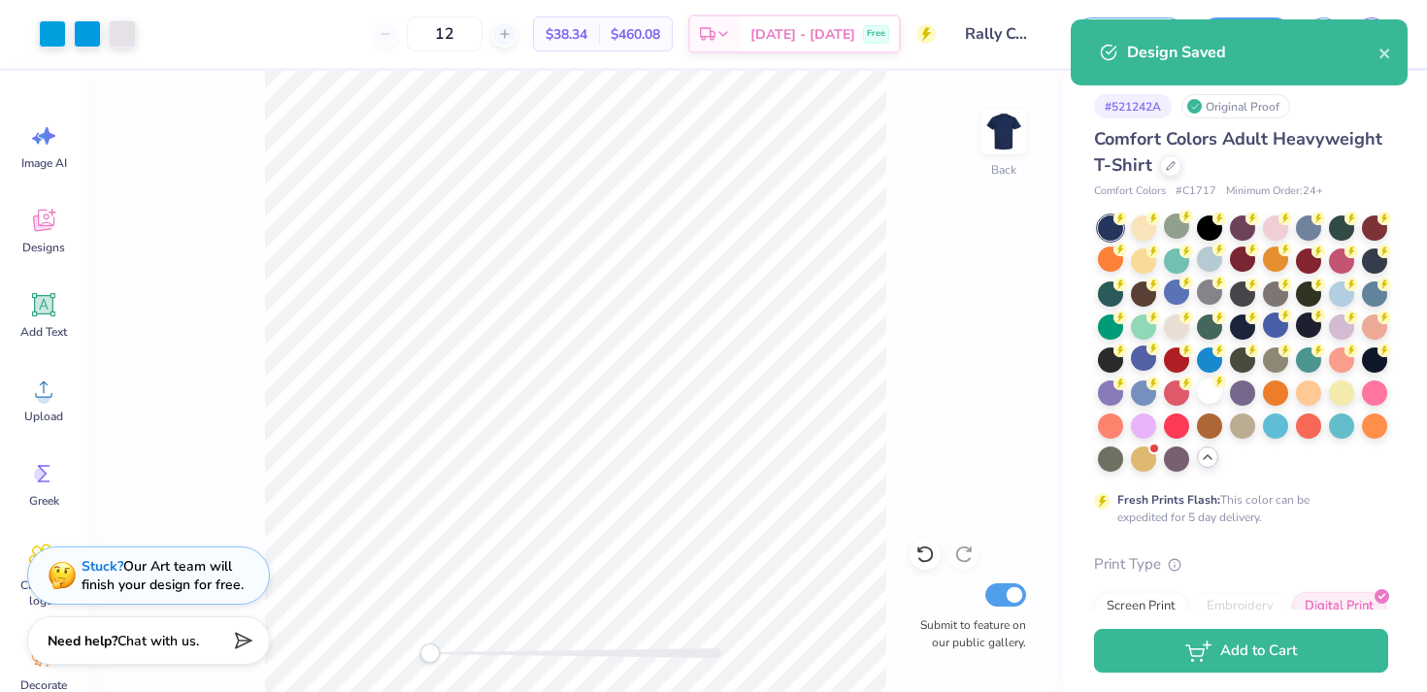
click at [1373, 50] on div "Design Saved" at bounding box center [1252, 52] width 251 height 23
click at [1383, 52] on icon "close" at bounding box center [1384, 54] width 10 height 10
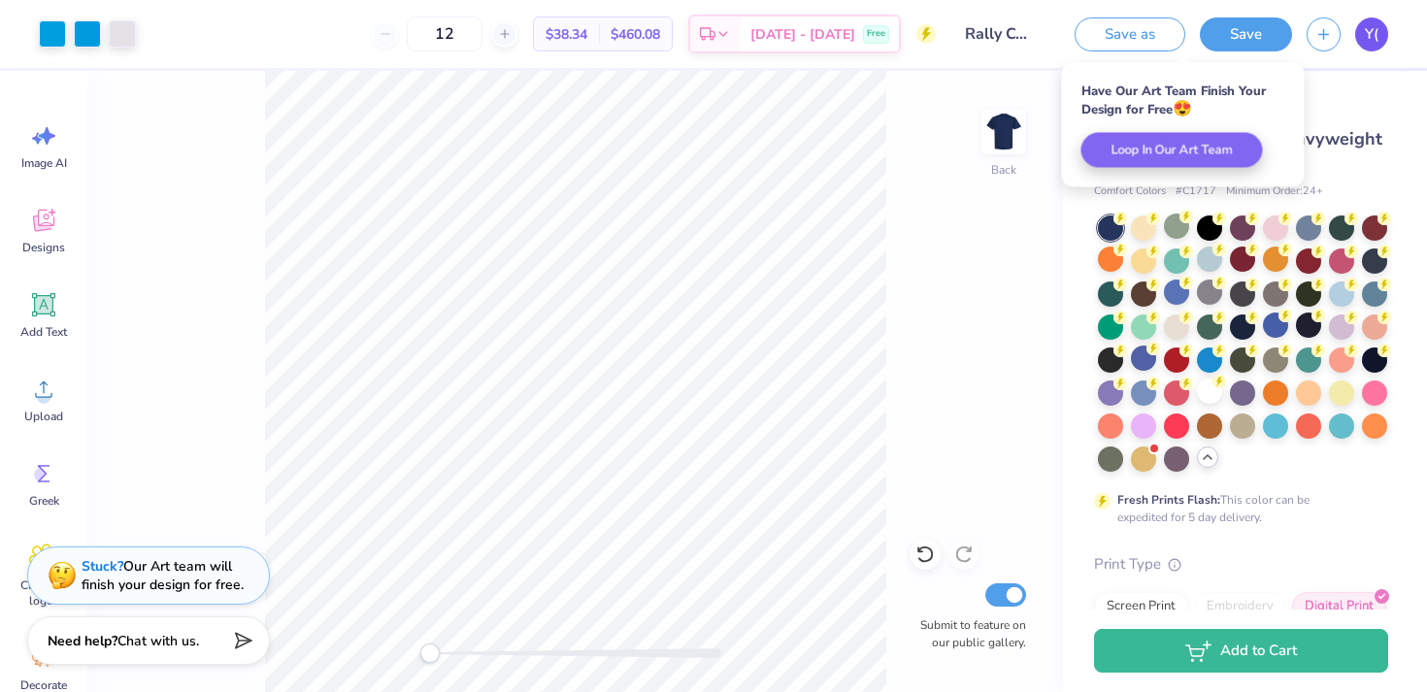
click at [1365, 35] on span "Y(" at bounding box center [1372, 34] width 14 height 22
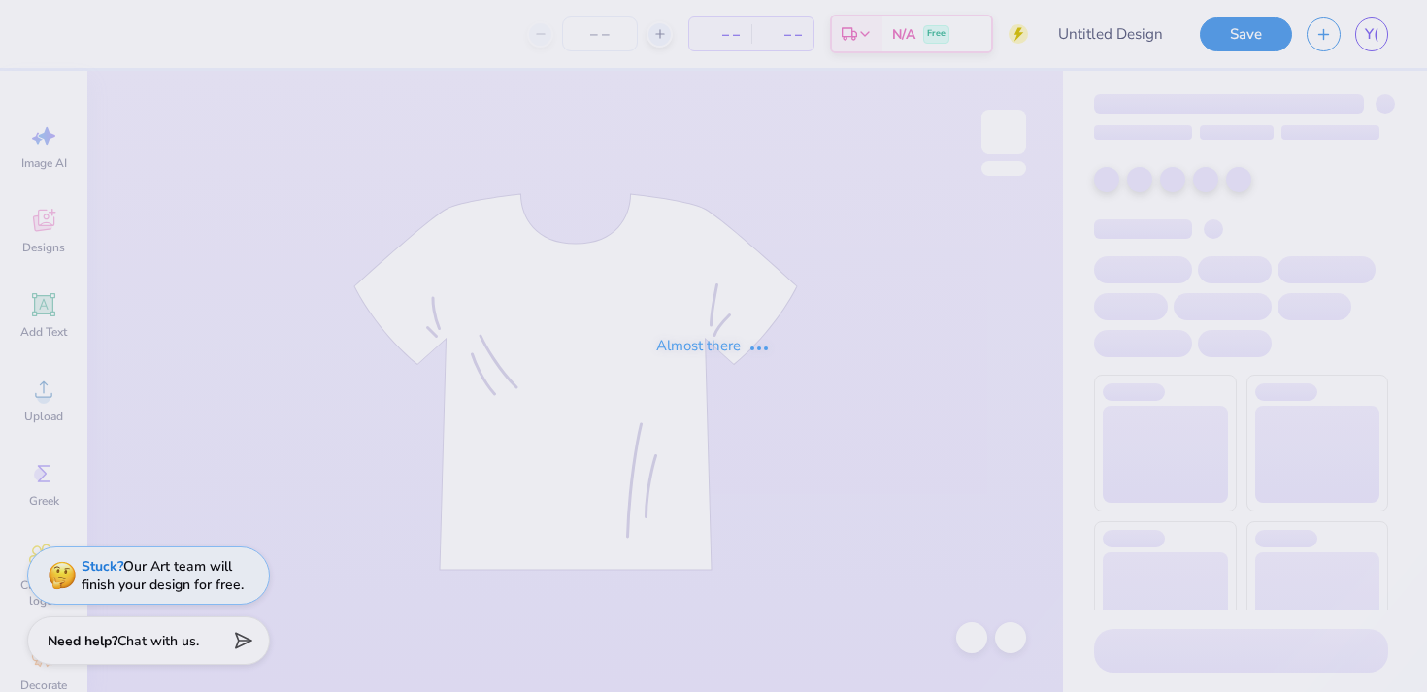
type input "Rally Comm Crew 2"
type input "12"
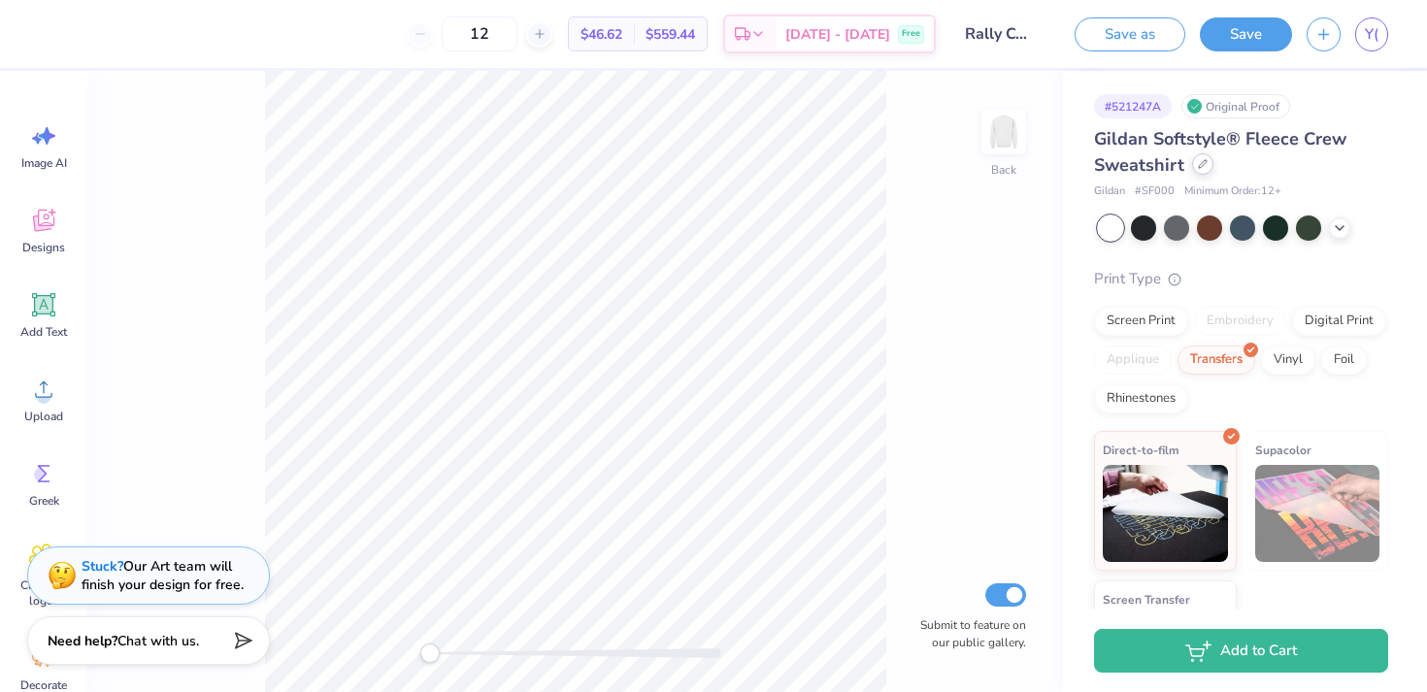
click at [1202, 162] on icon at bounding box center [1203, 164] width 10 height 10
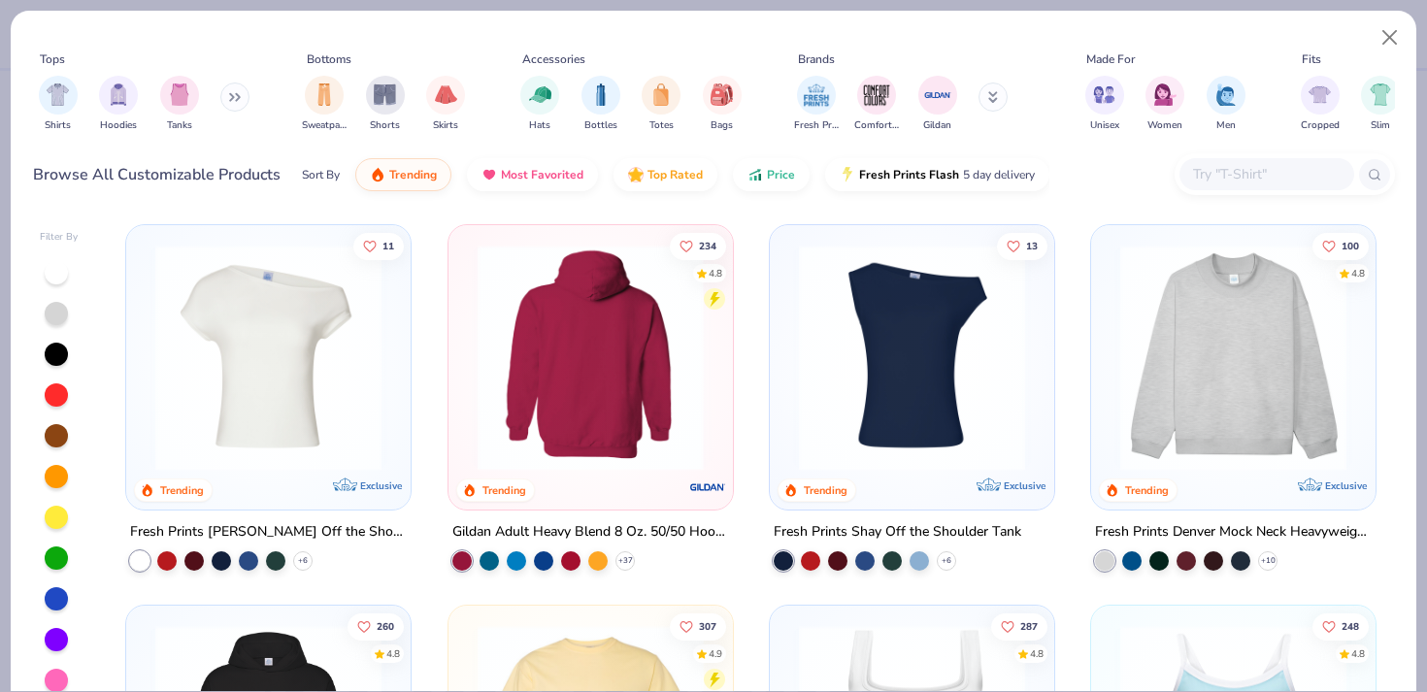
scroll to position [65, 0]
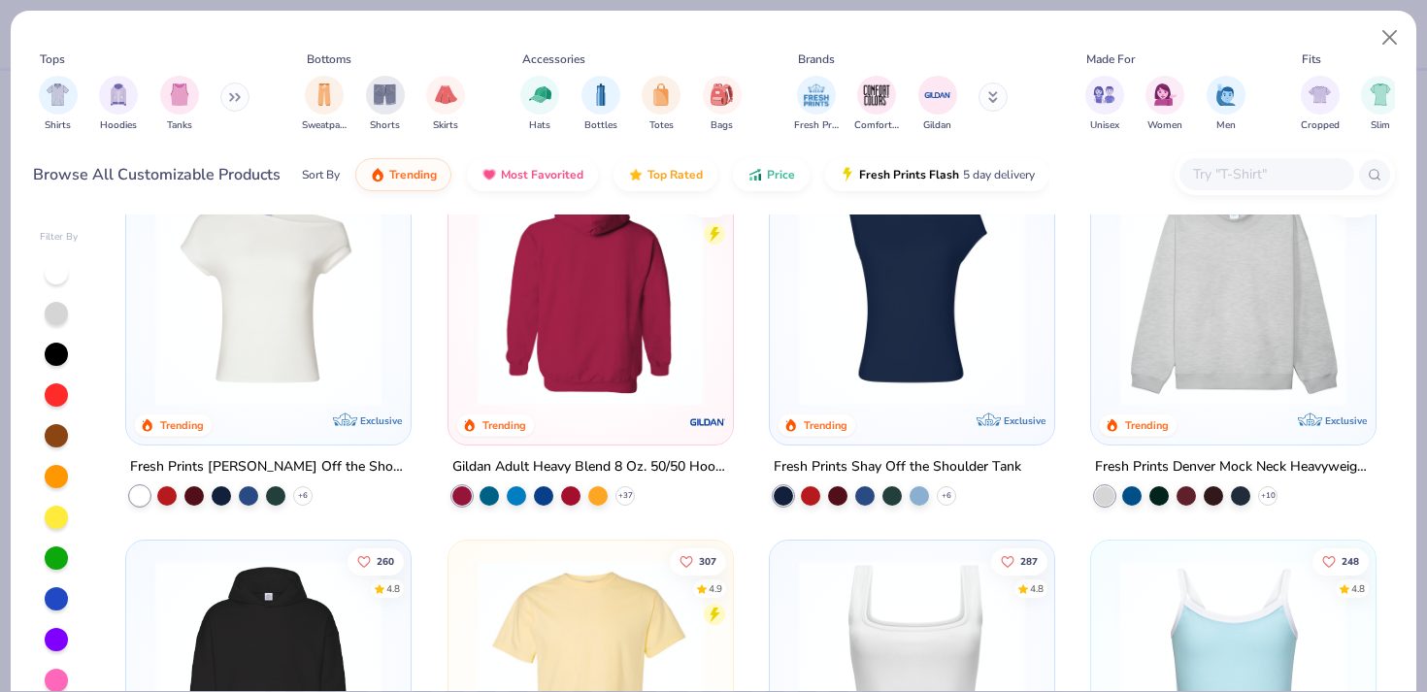
click at [1205, 365] on img at bounding box center [1233, 293] width 246 height 226
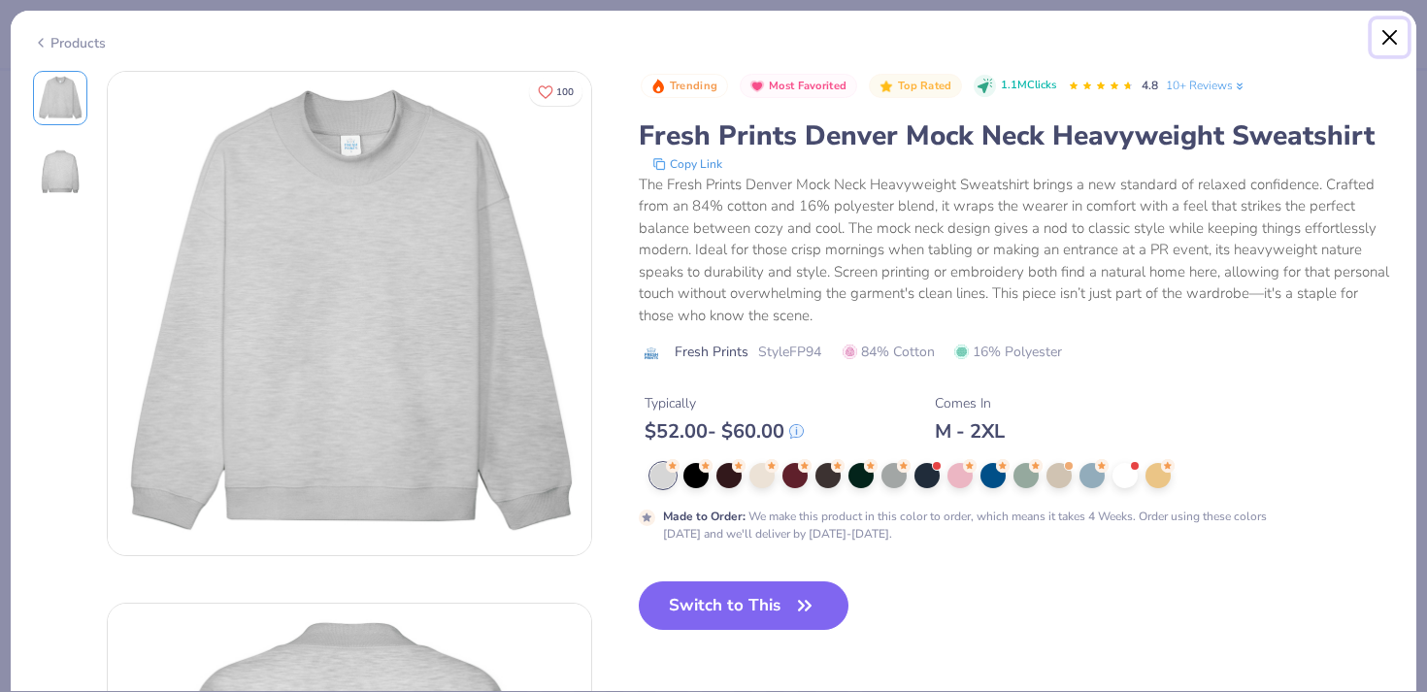
click at [1388, 46] on button "Close" at bounding box center [1389, 37] width 37 height 37
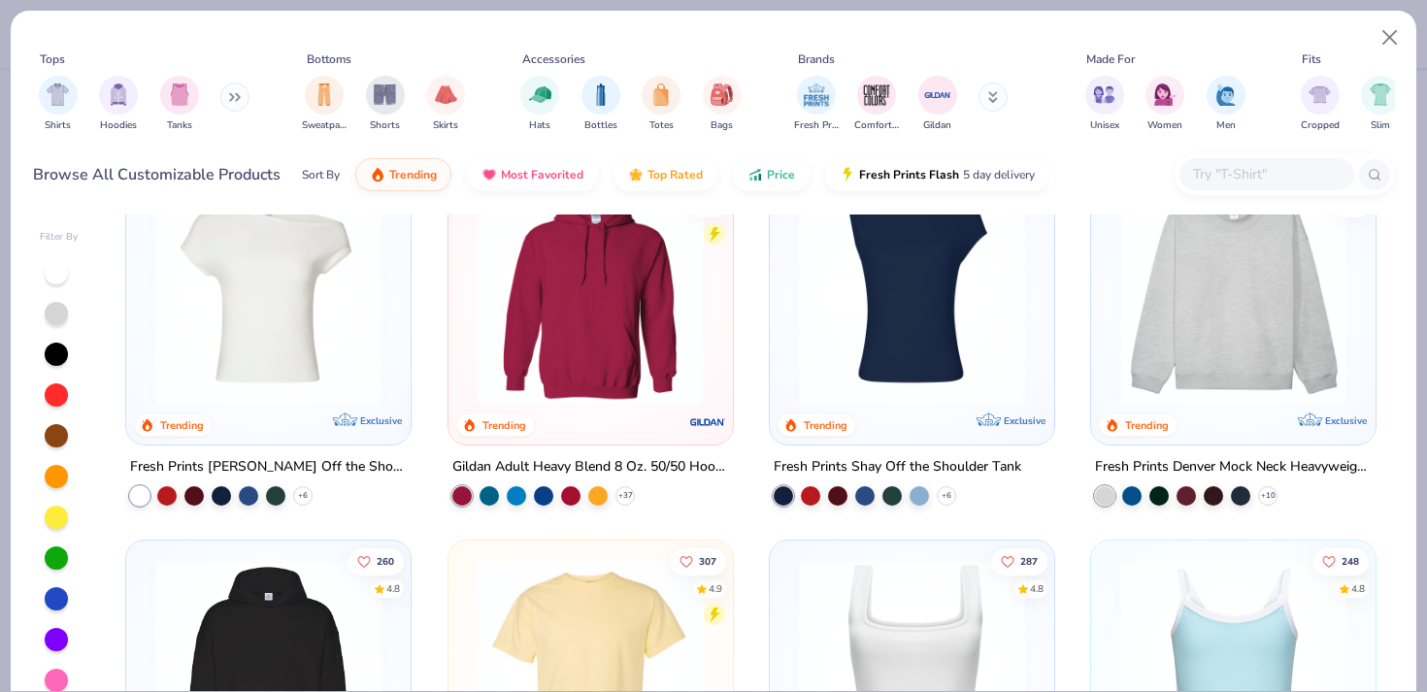
click at [636, 368] on img at bounding box center [591, 293] width 246 height 226
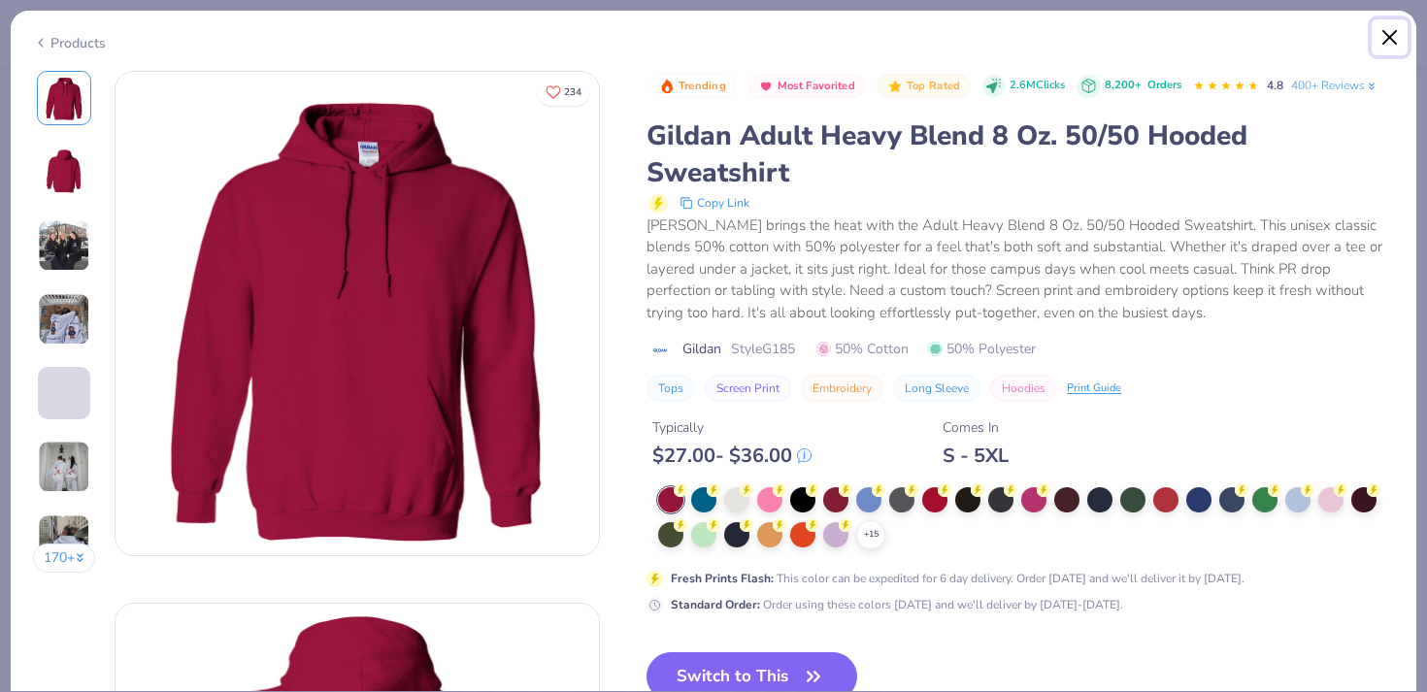
click at [1389, 46] on button "Close" at bounding box center [1389, 37] width 37 height 37
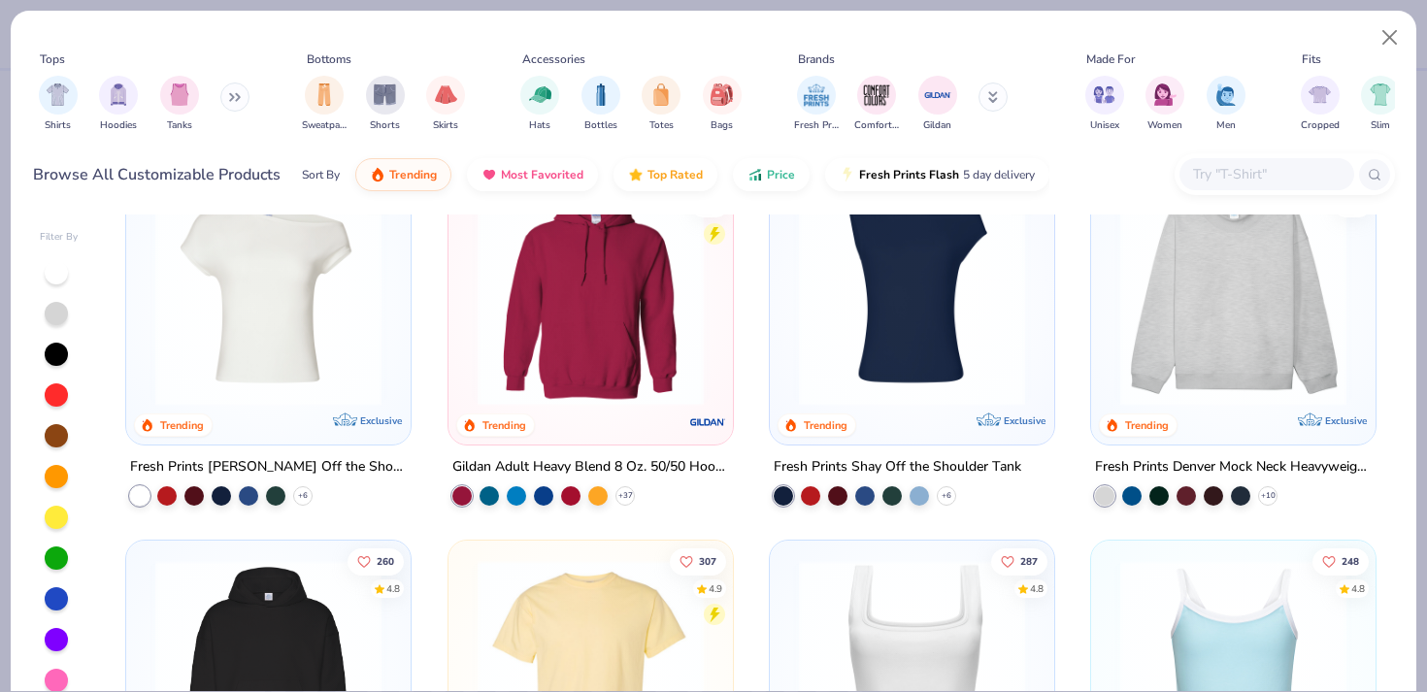
click at [226, 105] on button at bounding box center [234, 97] width 29 height 29
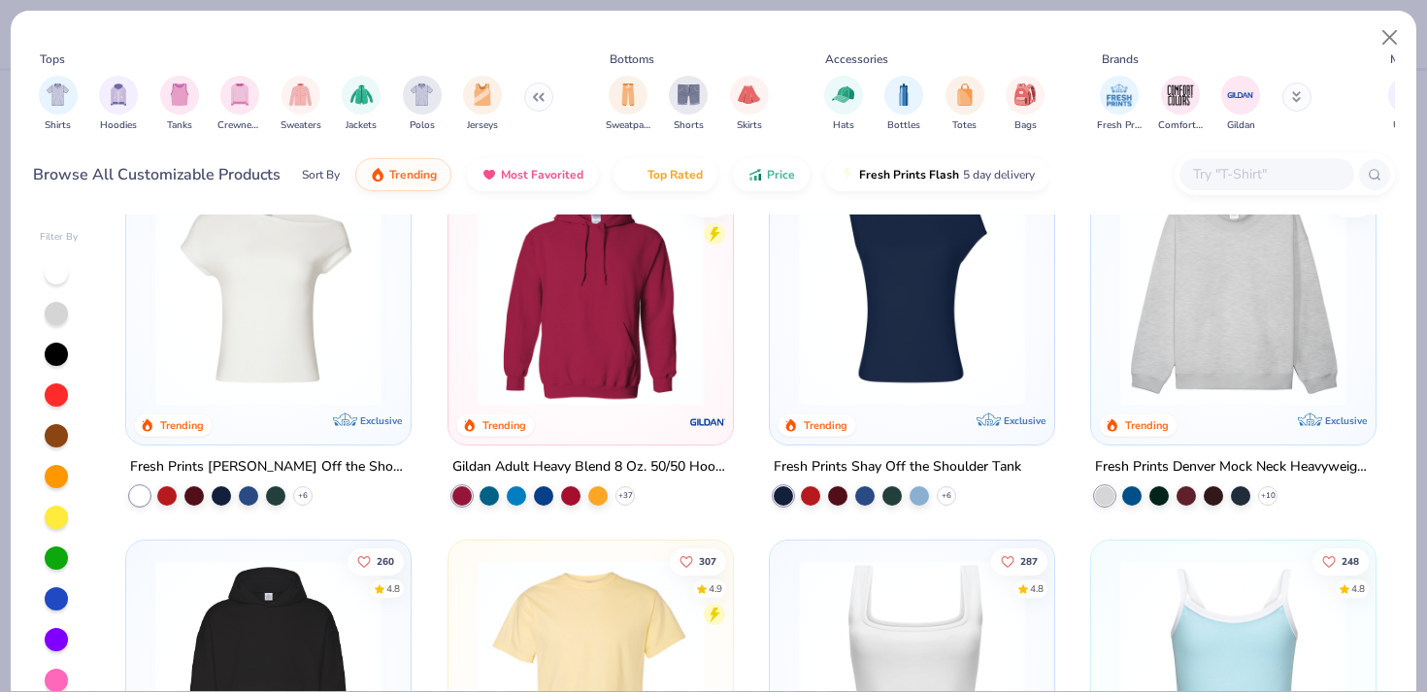
click at [215, 83] on div "Shirts Hoodies Tanks Crewnecks Sweaters Jackets Polos Jerseys" at bounding box center [296, 104] width 526 height 72
click at [233, 84] on img "filter for Crewnecks" at bounding box center [239, 93] width 21 height 22
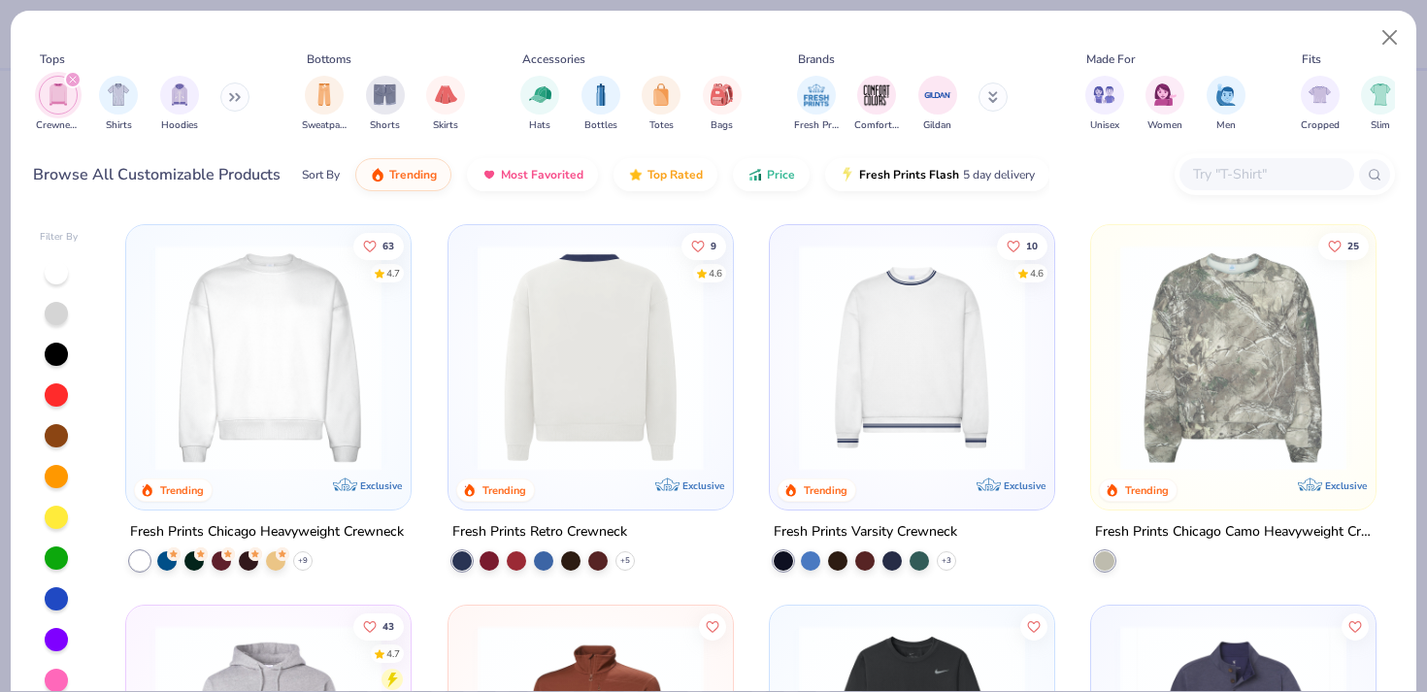
click at [297, 334] on img at bounding box center [269, 358] width 246 height 226
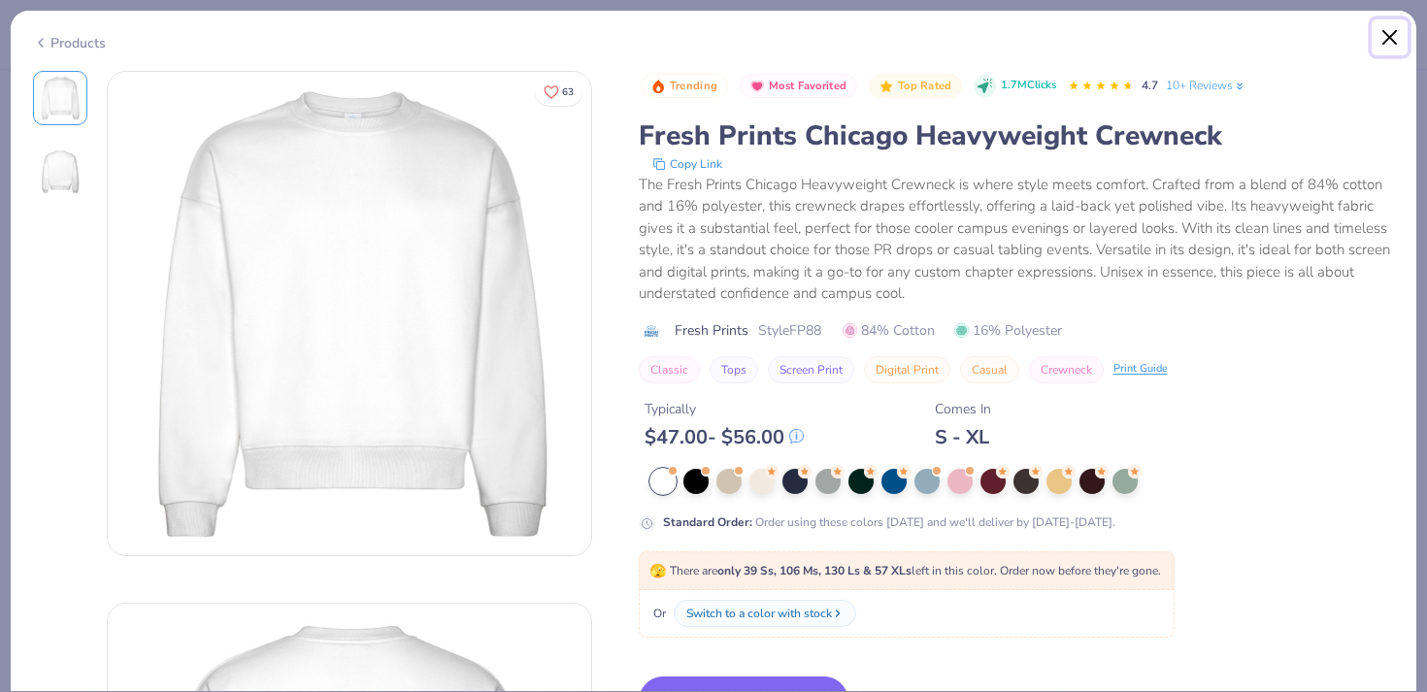
click at [1385, 37] on button "Close" at bounding box center [1389, 37] width 37 height 37
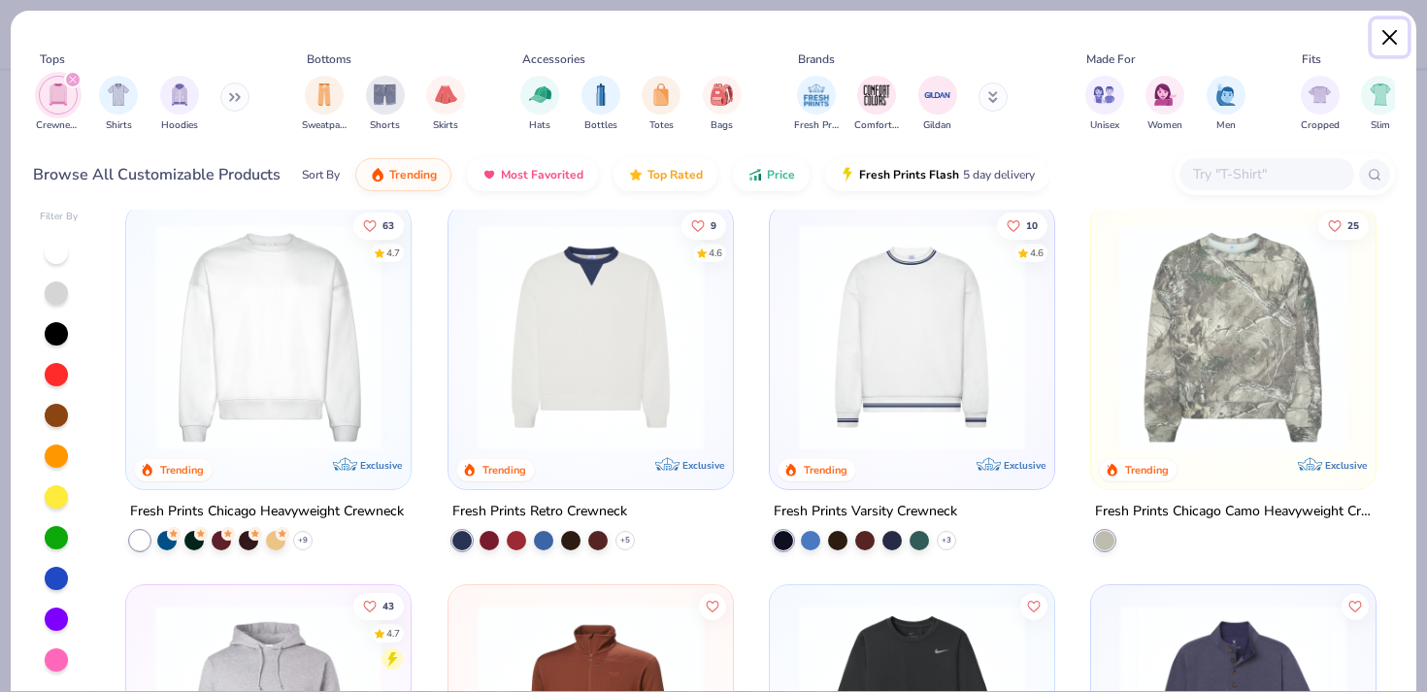
click at [1381, 34] on button "Close" at bounding box center [1389, 37] width 37 height 37
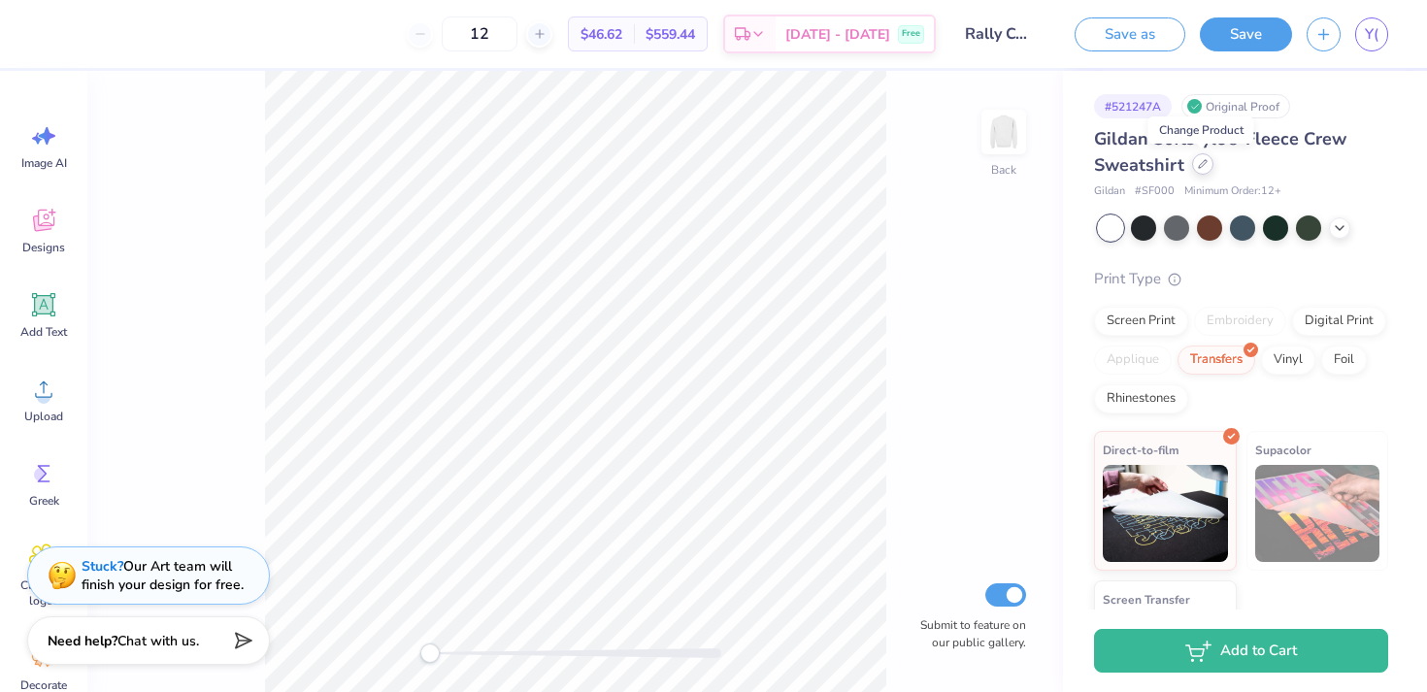
click at [1194, 168] on div at bounding box center [1202, 163] width 21 height 21
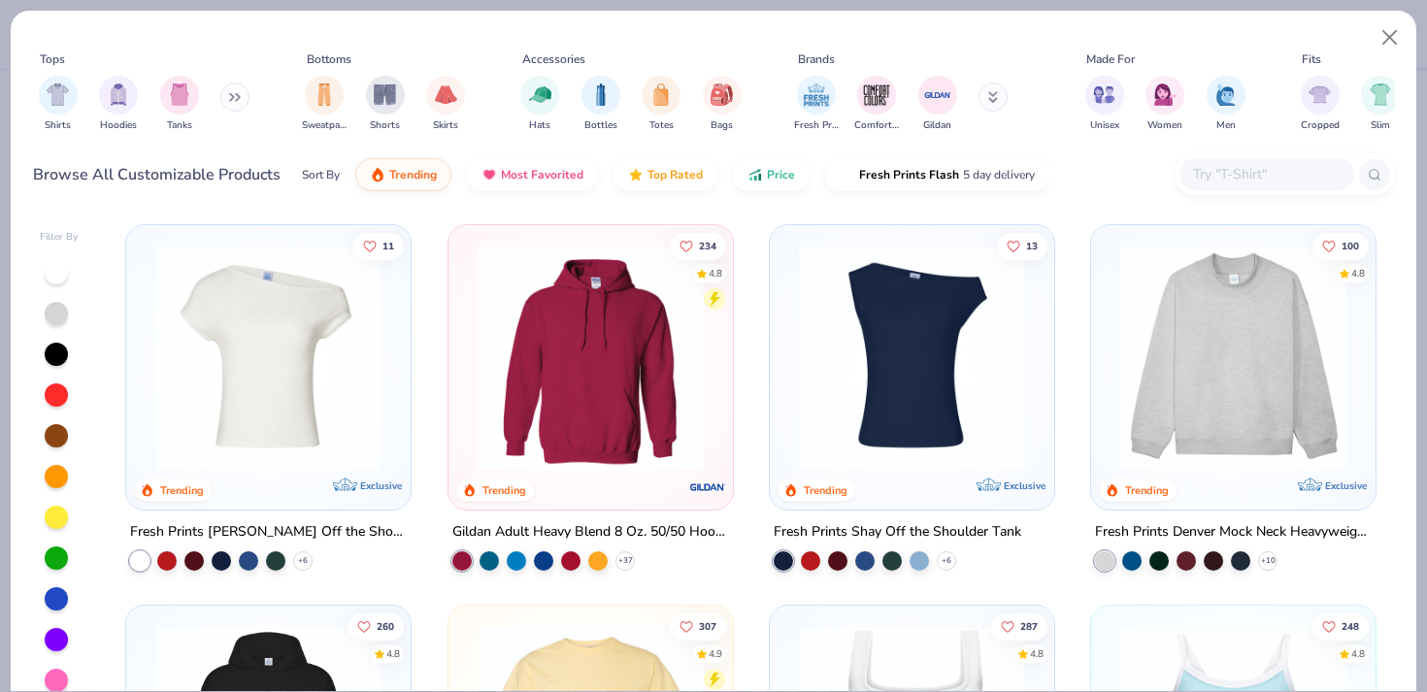
click at [555, 414] on img at bounding box center [591, 358] width 246 height 226
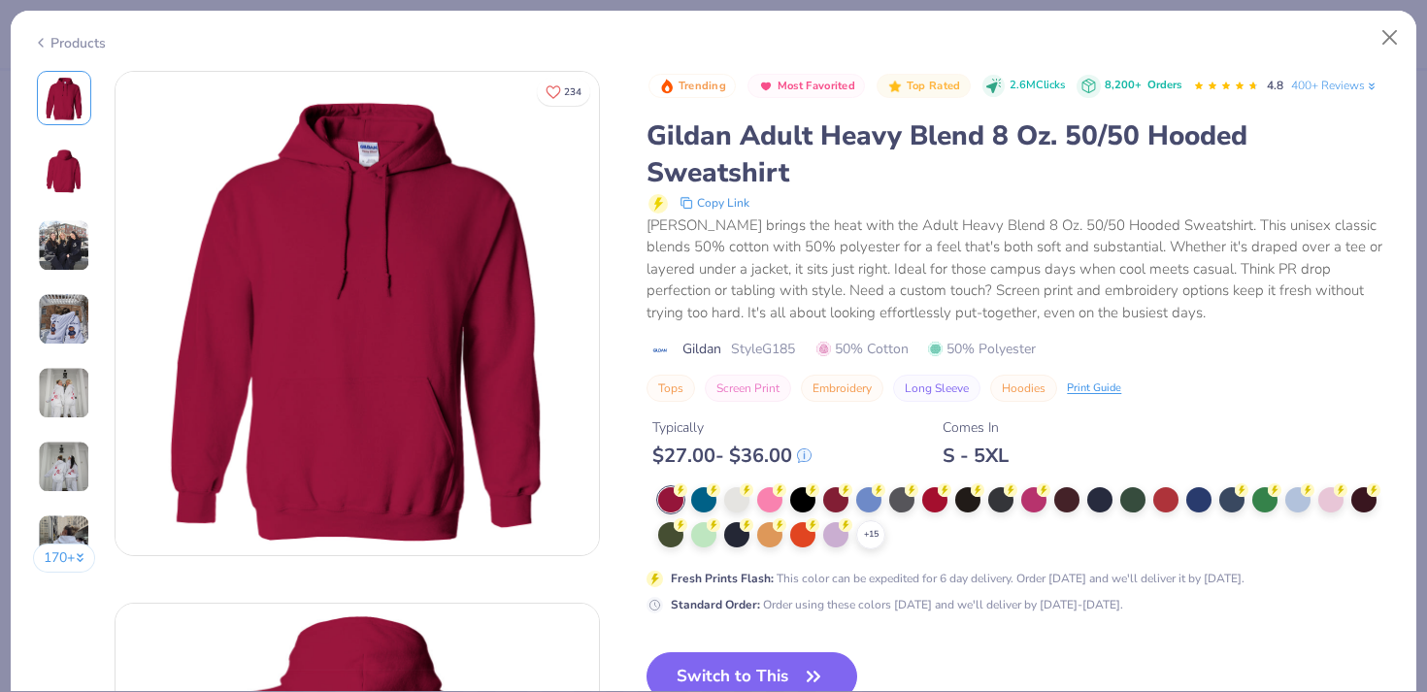
click at [1387, 4] on div "Products 170 + 234 AU Alpha Sigma Tau, West Chester University AB Alpha Delta P…" at bounding box center [713, 346] width 1427 height 692
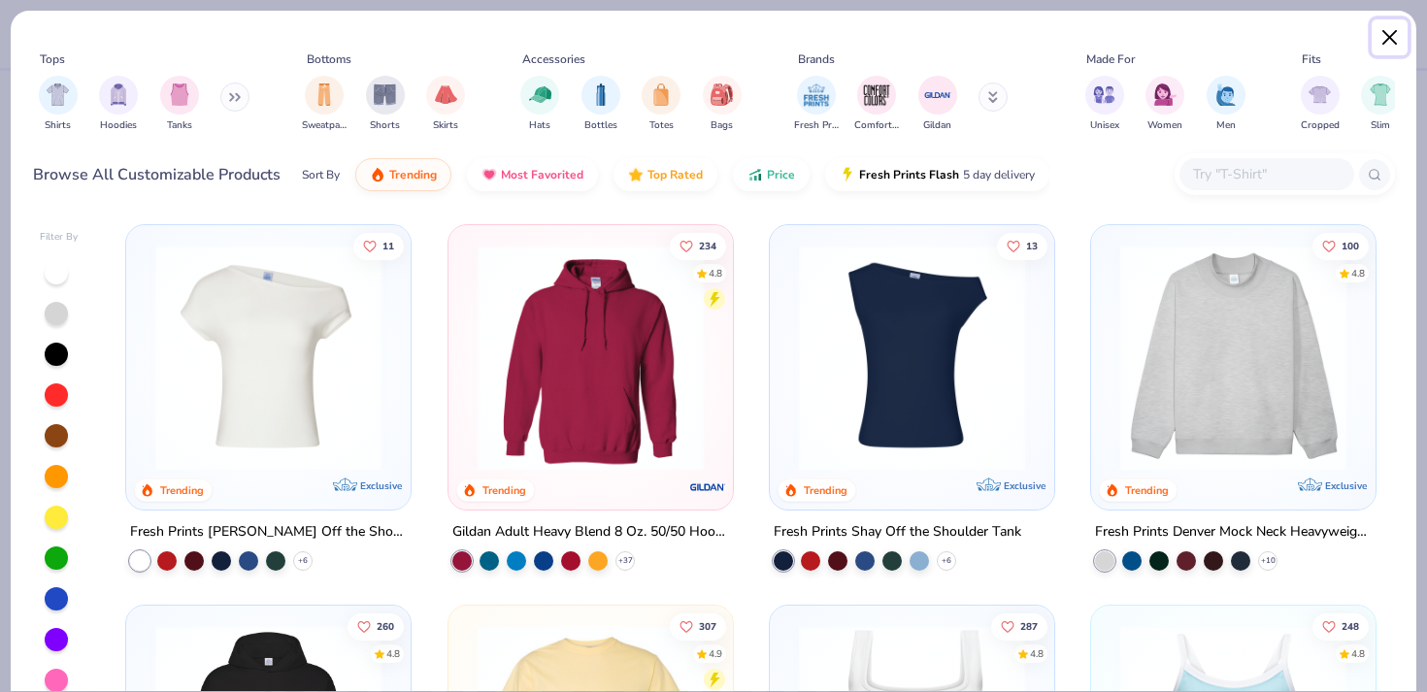
click at [1387, 31] on button "Close" at bounding box center [1389, 37] width 37 height 37
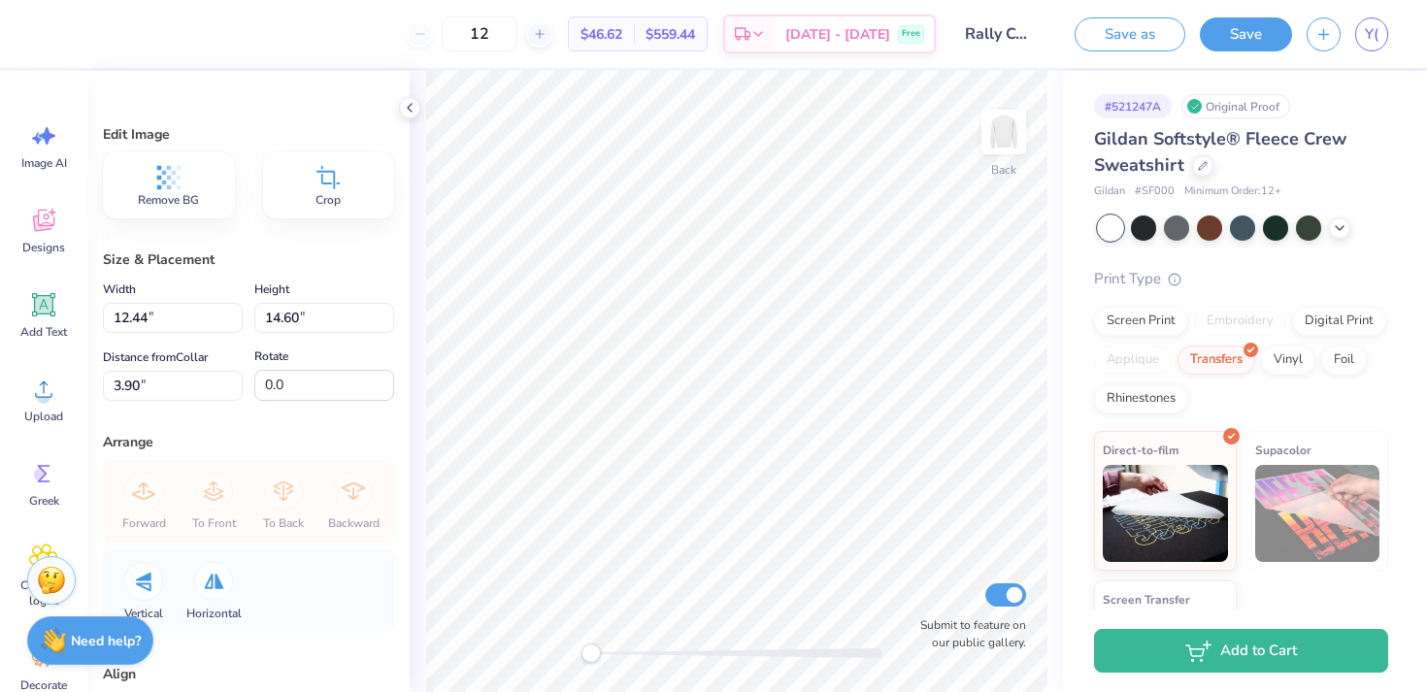
type input "11.37"
type input "13.34"
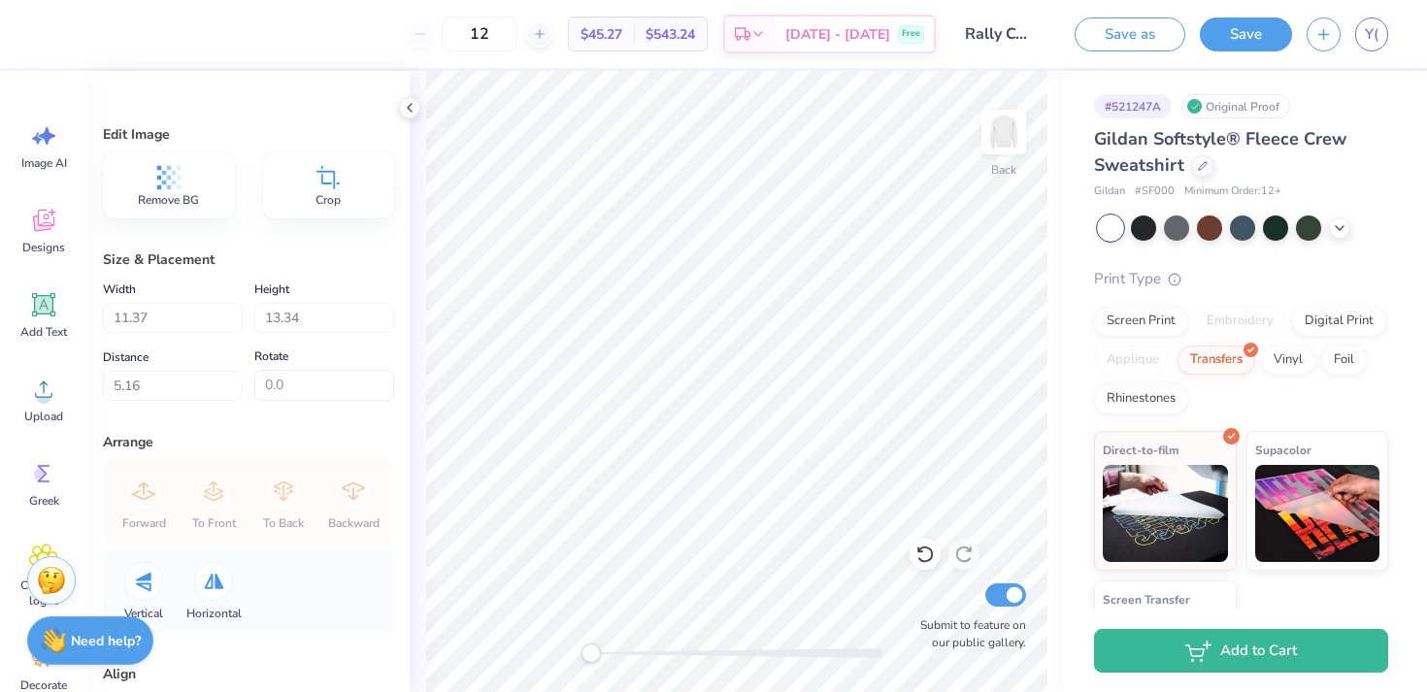
type input "3.00"
click at [1340, 230] on icon at bounding box center [1340, 226] width 16 height 16
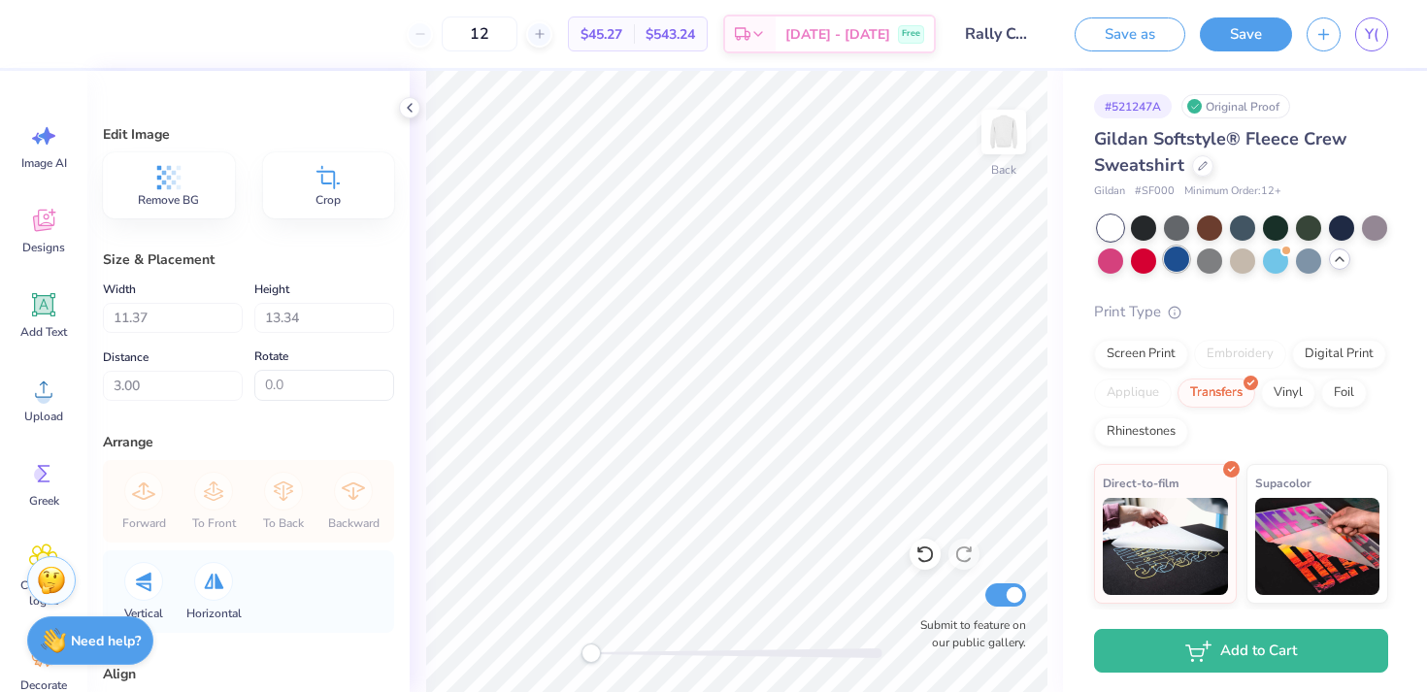
click at [1180, 260] on div at bounding box center [1176, 259] width 25 height 25
click at [1270, 257] on div at bounding box center [1275, 259] width 25 height 25
click at [1201, 170] on div at bounding box center [1202, 163] width 21 height 21
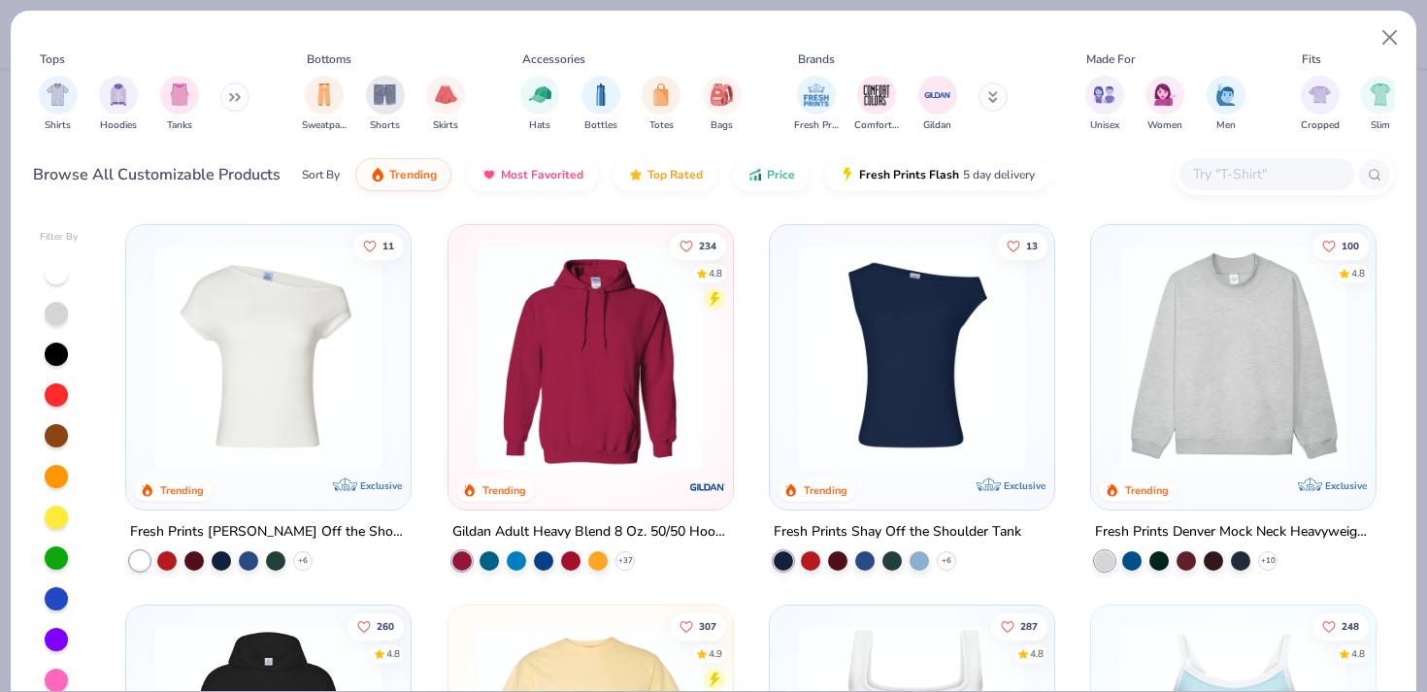
click at [1253, 328] on img at bounding box center [1233, 358] width 246 height 226
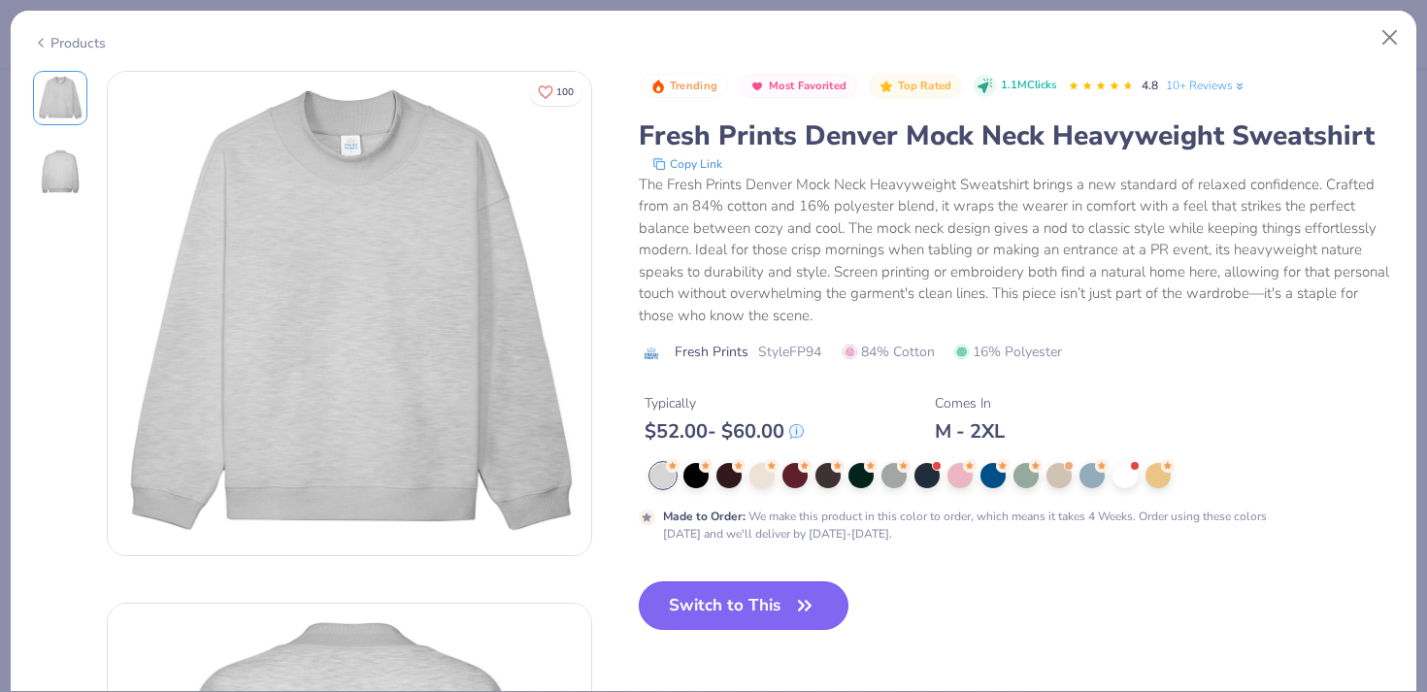
click at [754, 608] on button "Switch to This" at bounding box center [744, 605] width 211 height 49
type input "50"
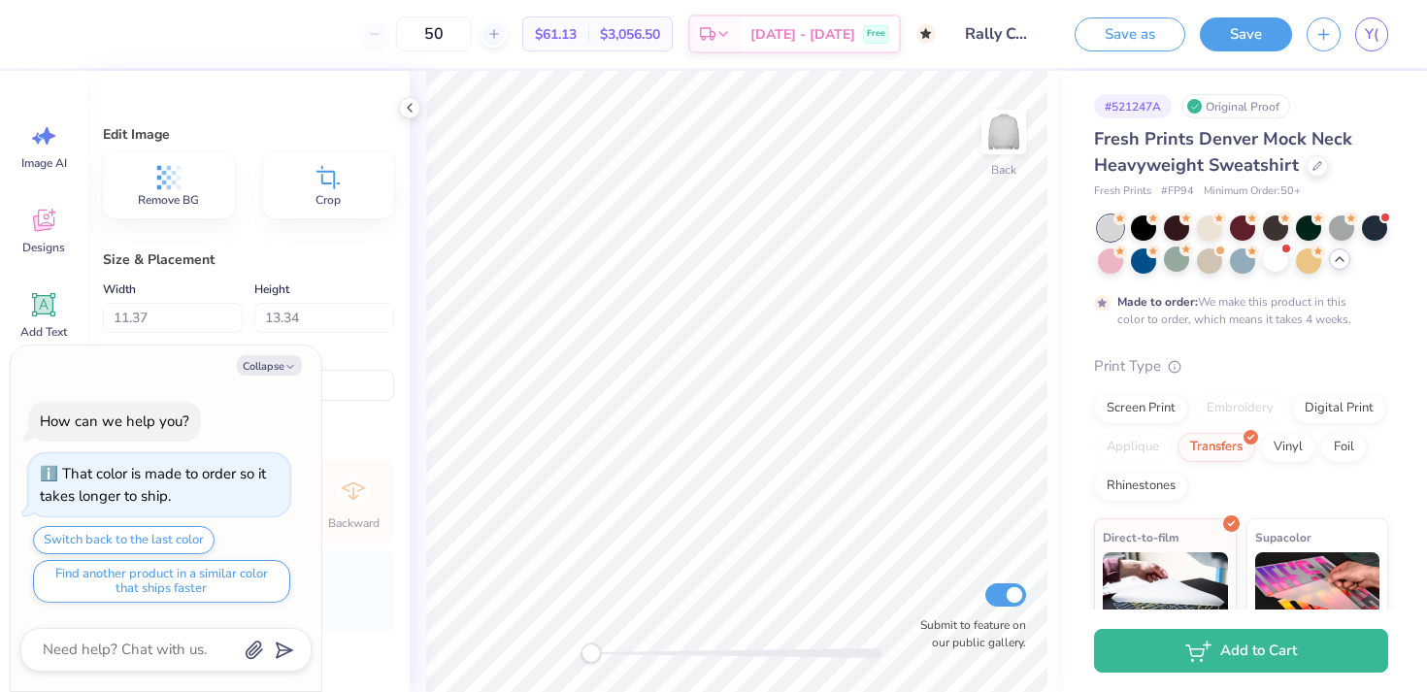
type textarea "x"
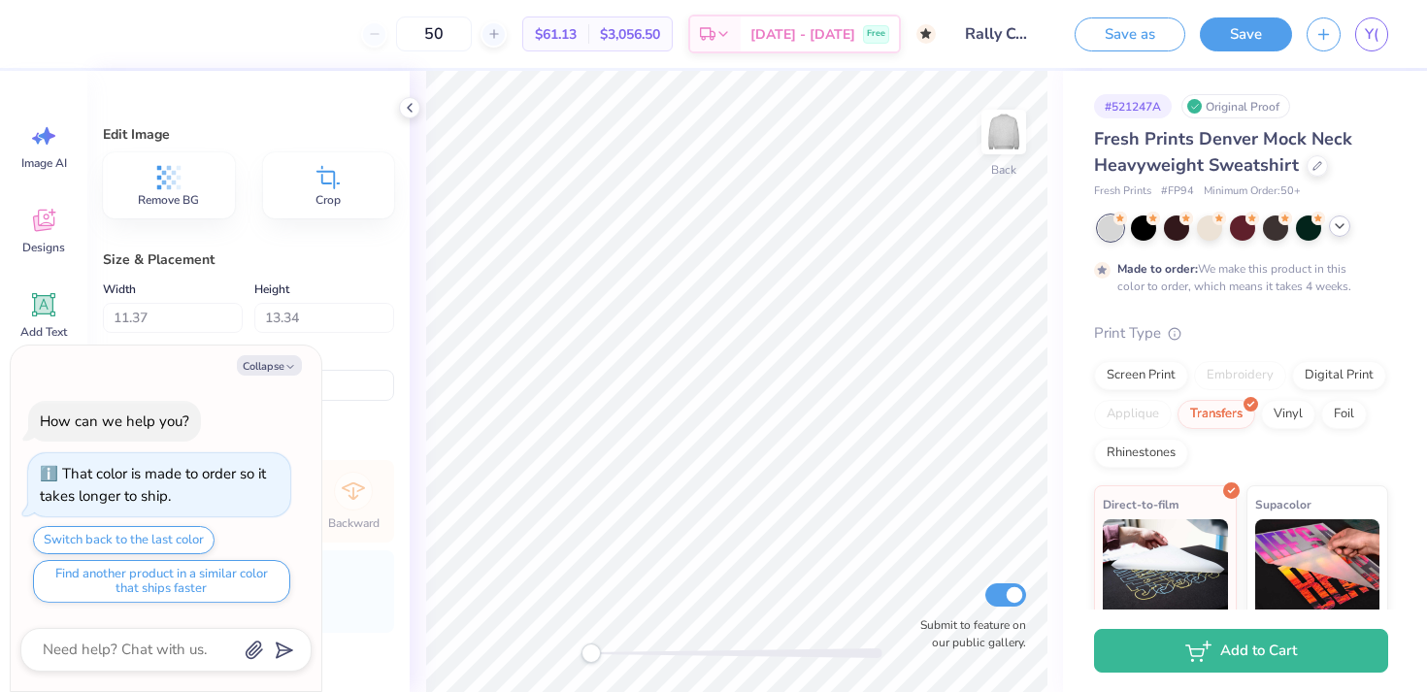
type input "0.94"
click at [1315, 163] on icon at bounding box center [1317, 164] width 10 height 10
type textarea "x"
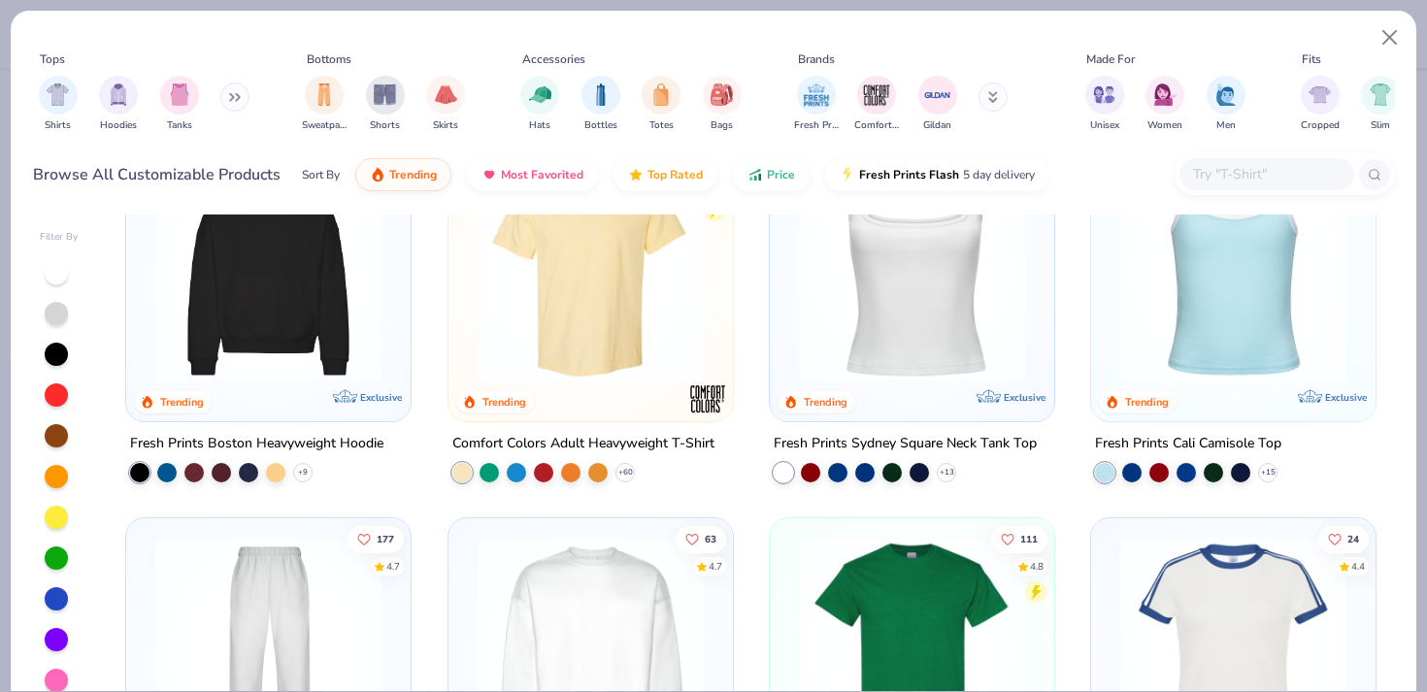
scroll to position [514, 0]
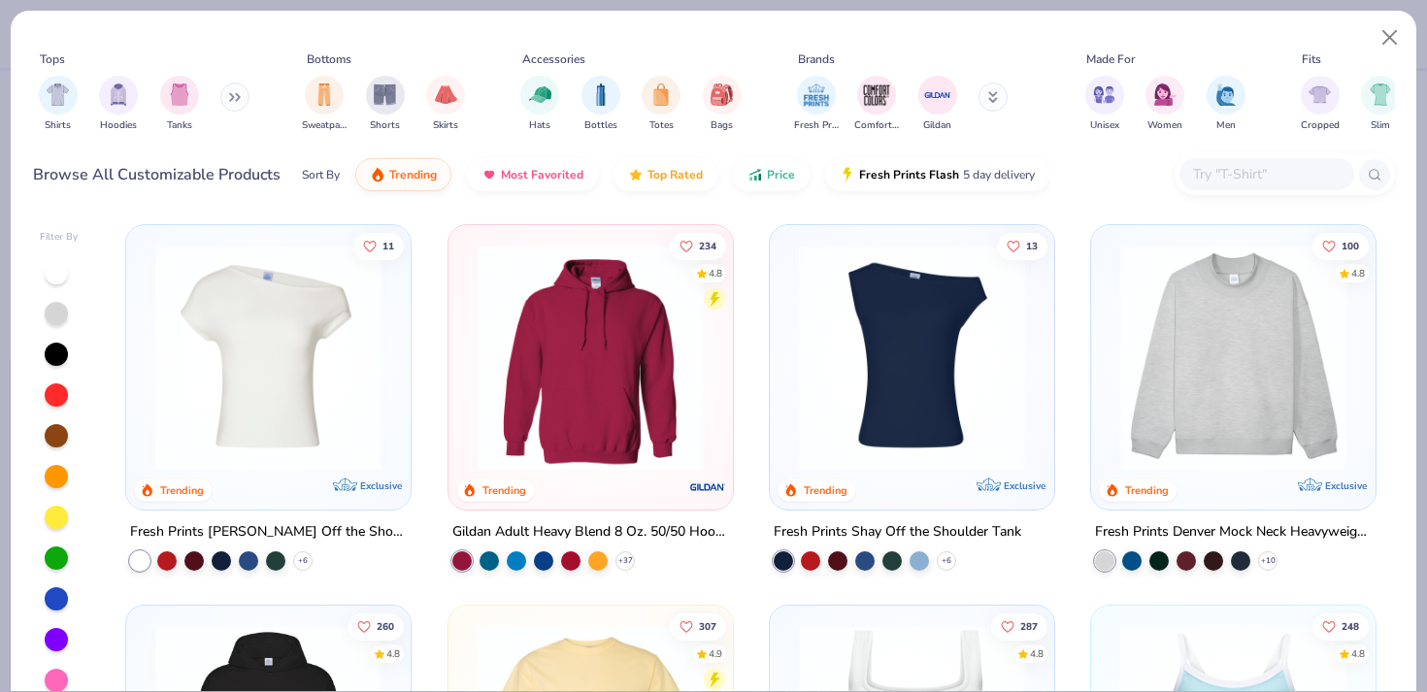
scroll to position [656, 0]
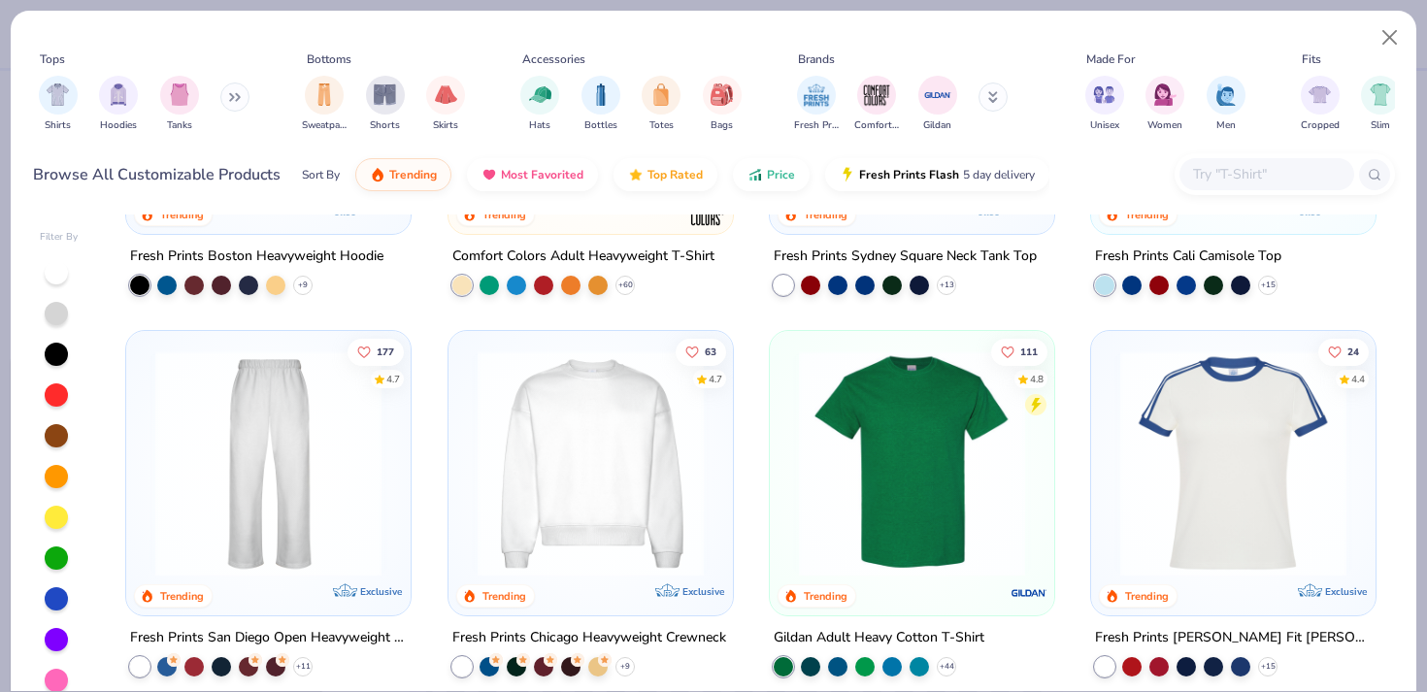
click at [231, 91] on button at bounding box center [234, 97] width 29 height 29
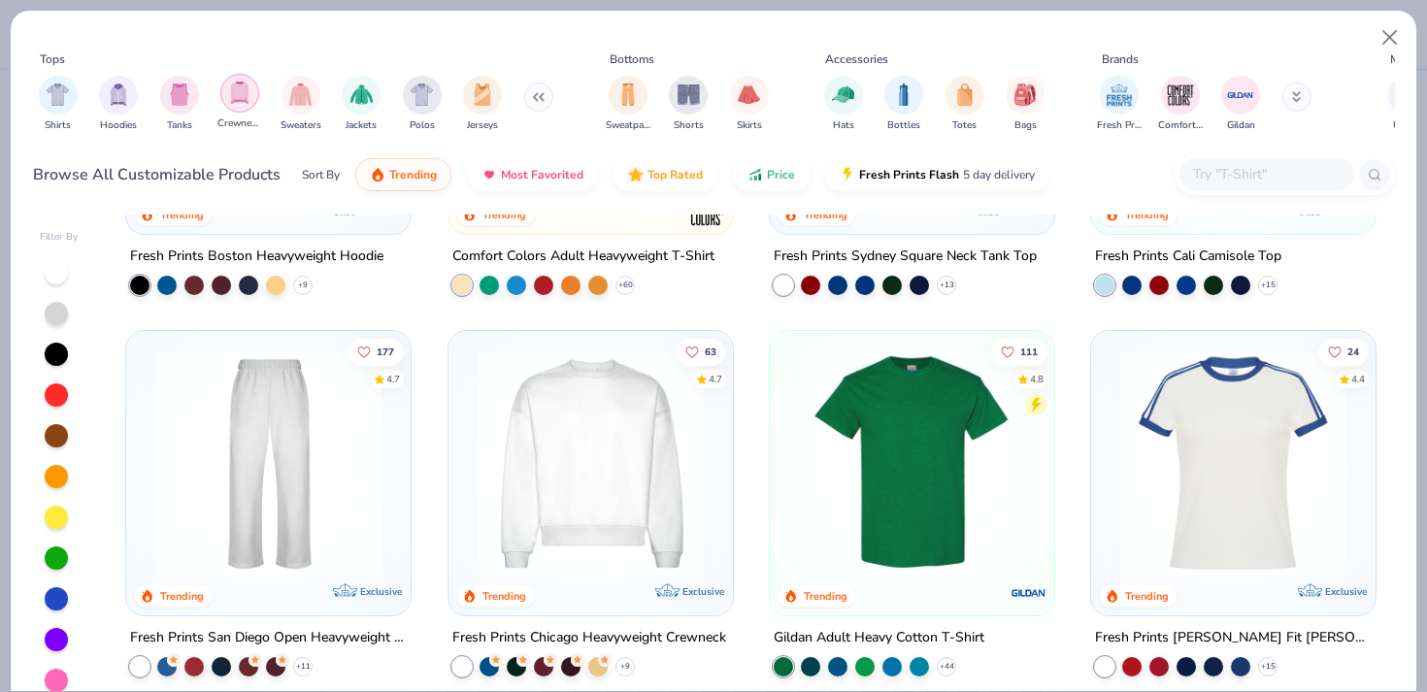
click at [245, 99] on img "filter for Crewnecks" at bounding box center [239, 93] width 21 height 22
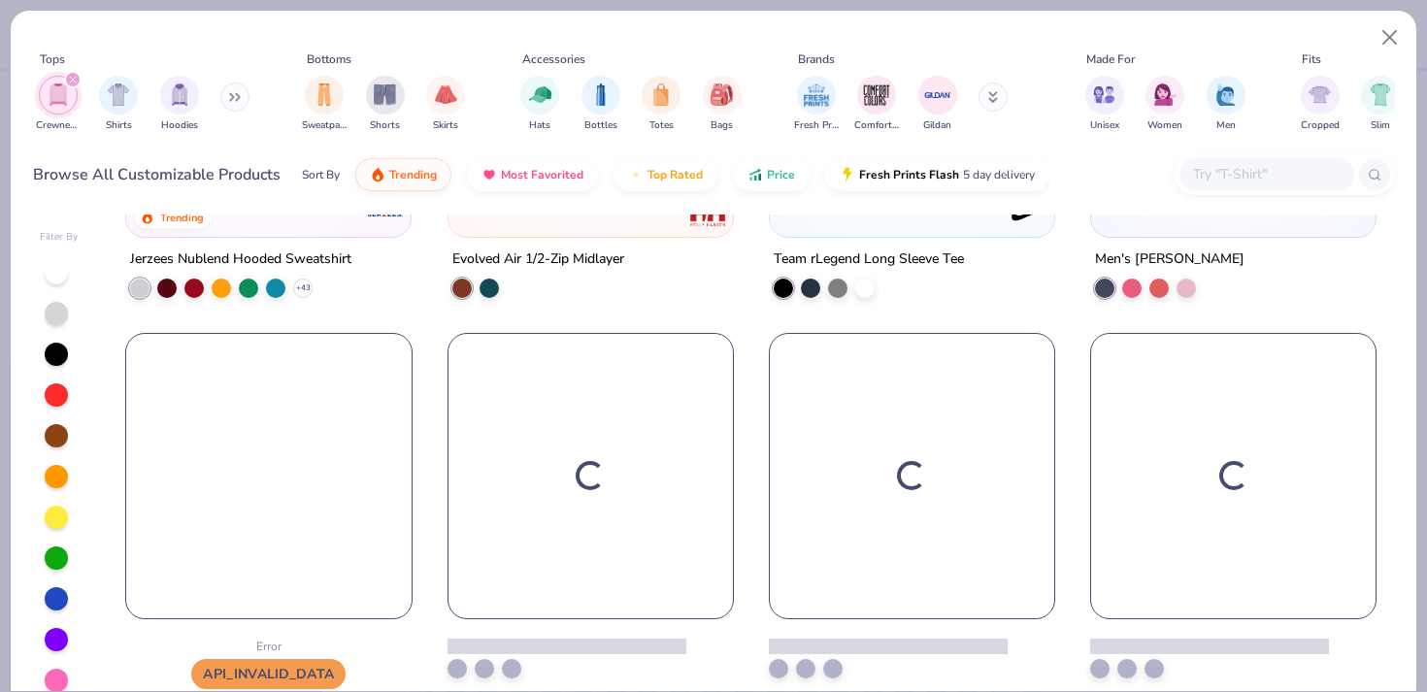
type textarea "x"
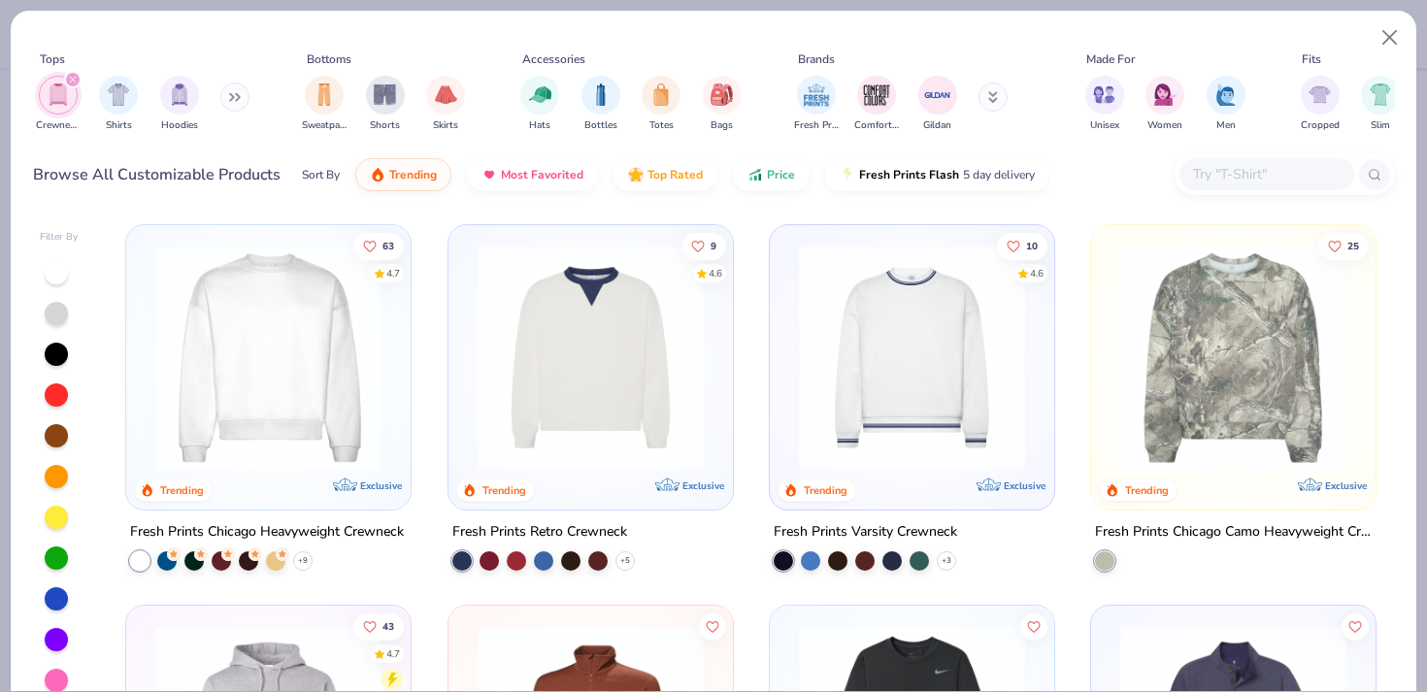
click at [255, 358] on img at bounding box center [269, 358] width 246 height 226
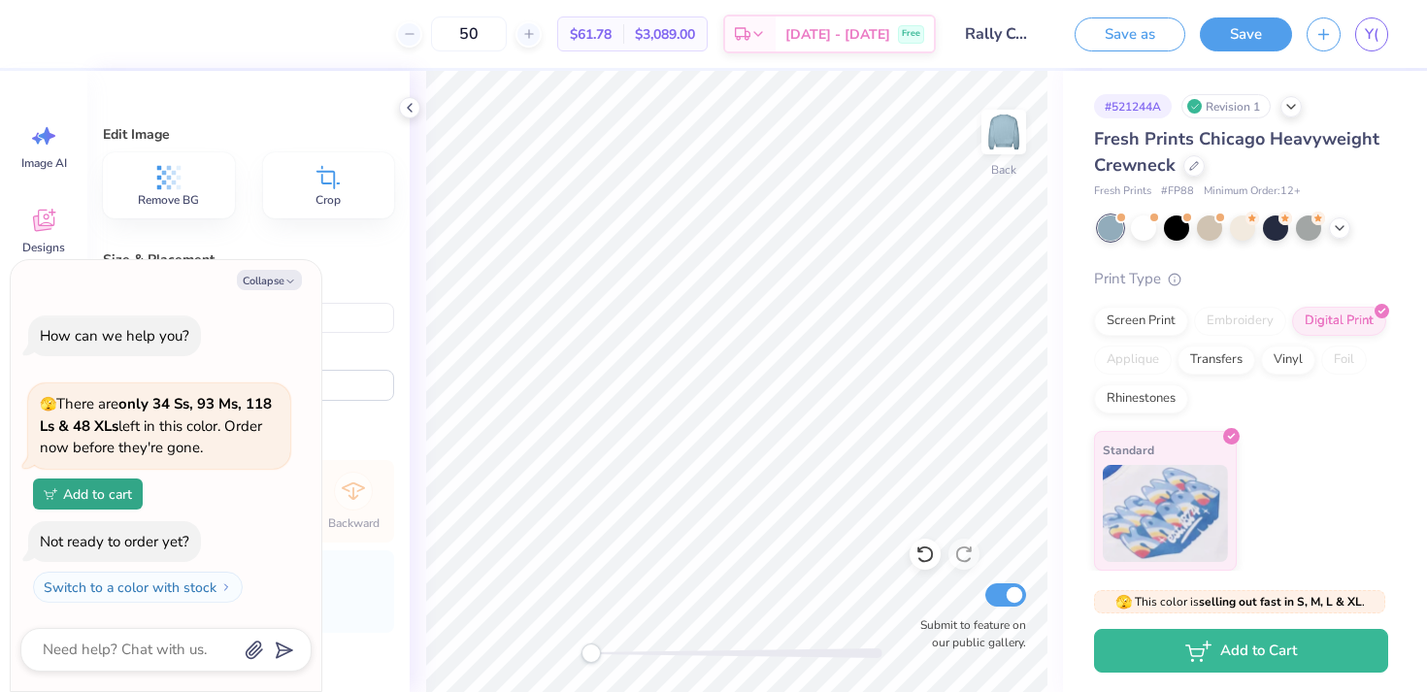
type textarea "x"
type input "11.84"
type input "10.28"
type textarea "x"
type input "10.29"
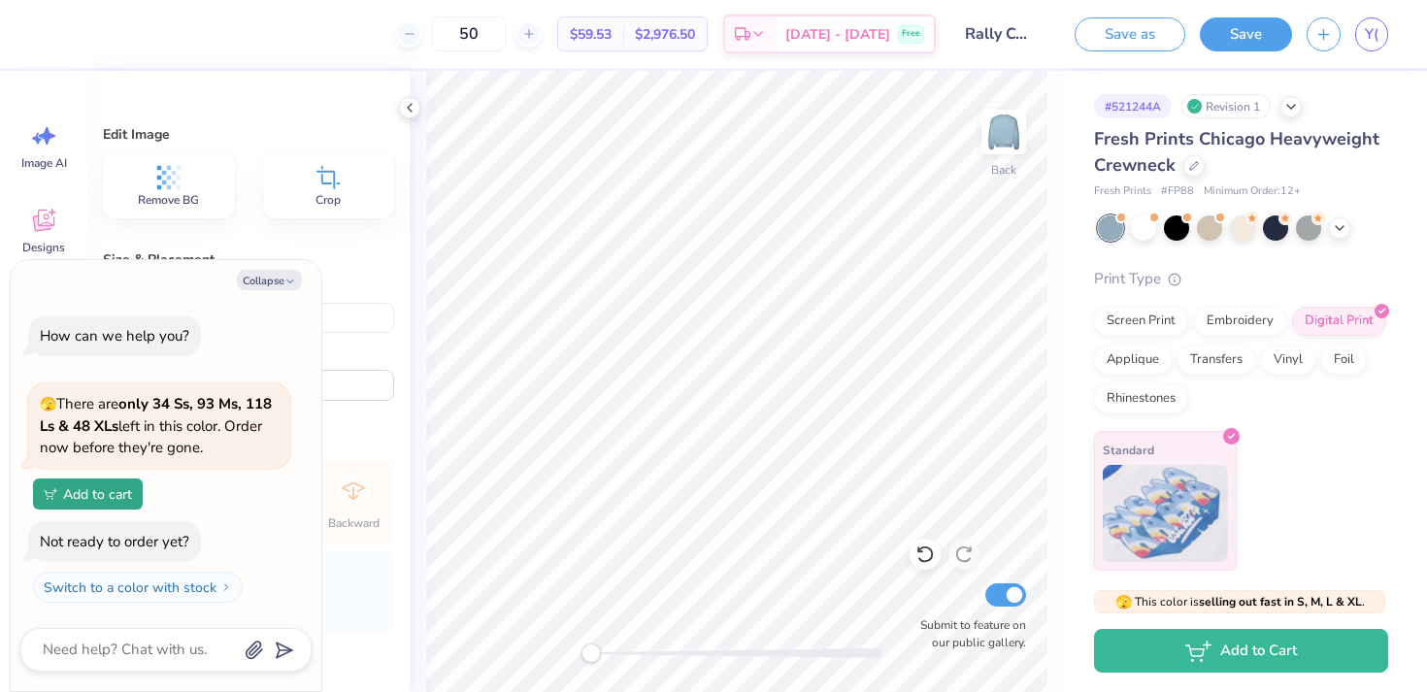
type input "8.93"
click at [1132, 313] on div "Screen Print" at bounding box center [1141, 318] width 94 height 29
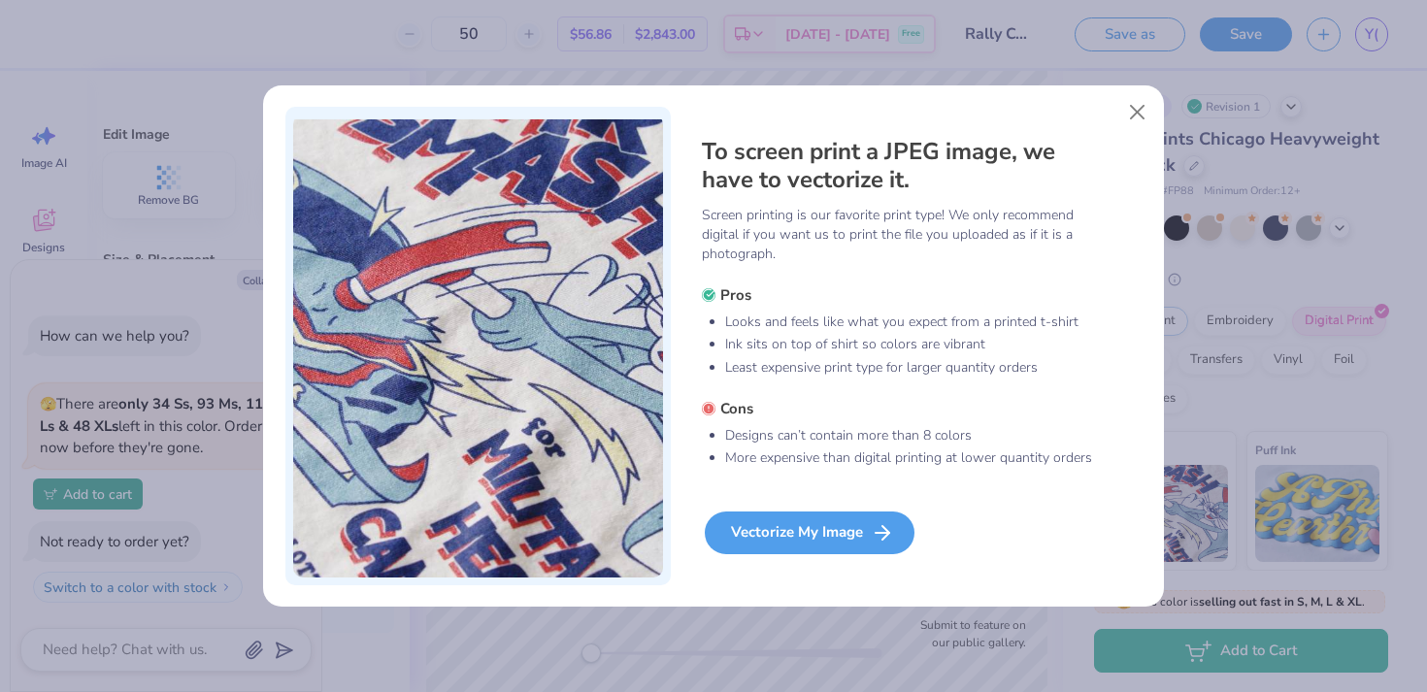
click at [777, 530] on div "Vectorize My Image" at bounding box center [810, 533] width 210 height 43
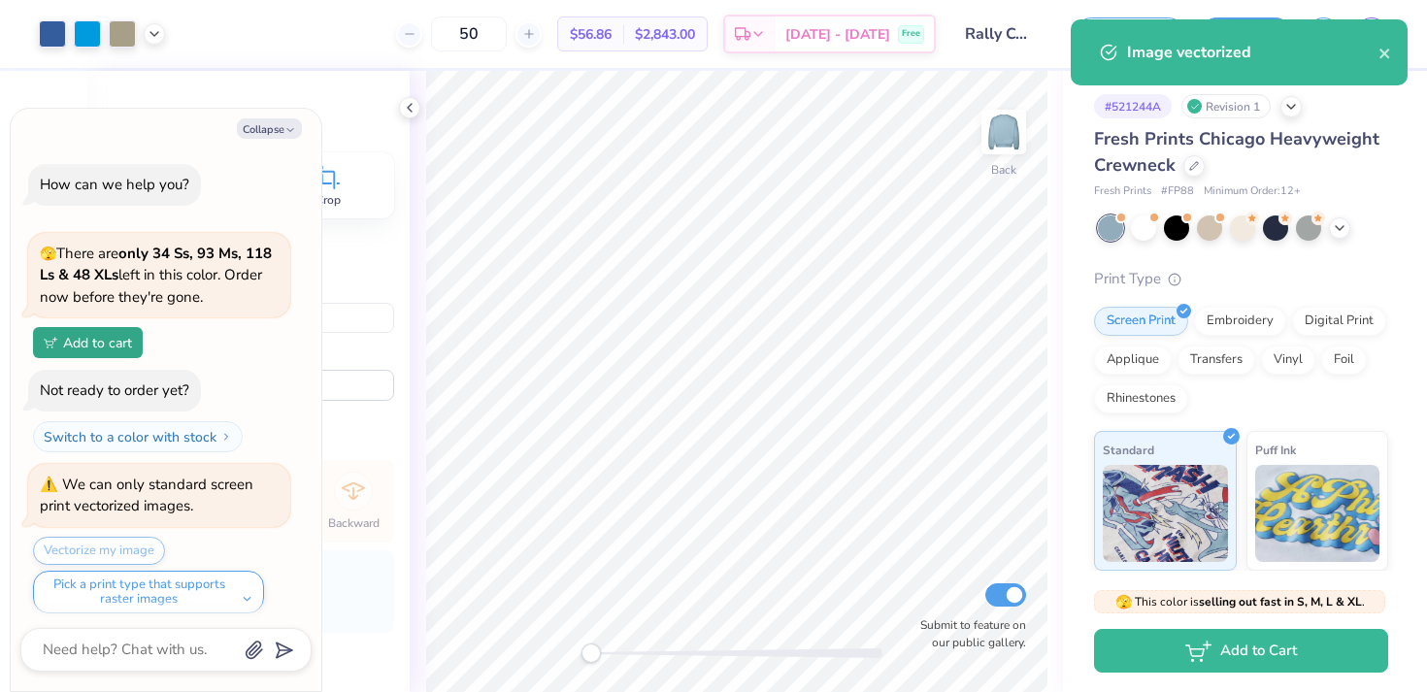
scroll to position [10, 0]
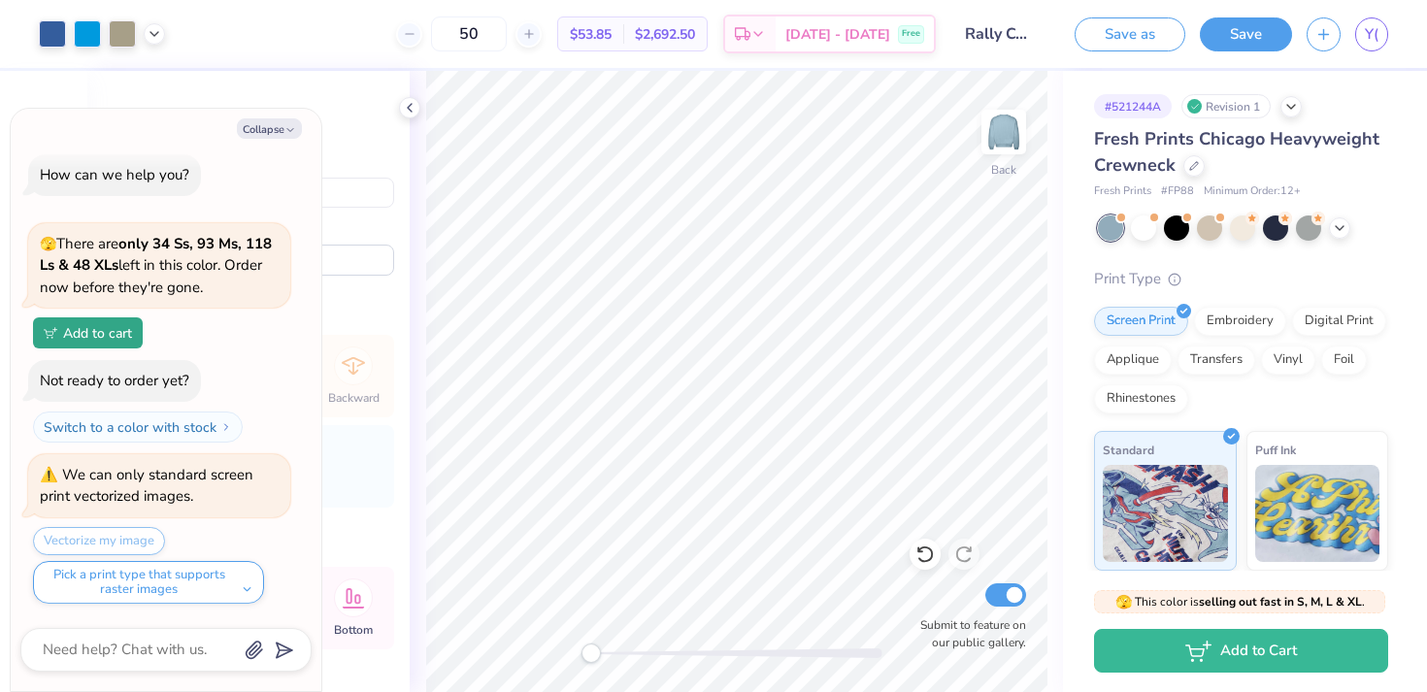
type textarea "x"
type input "9.14"
type input "7.93"
type input "7.24"
type textarea "x"
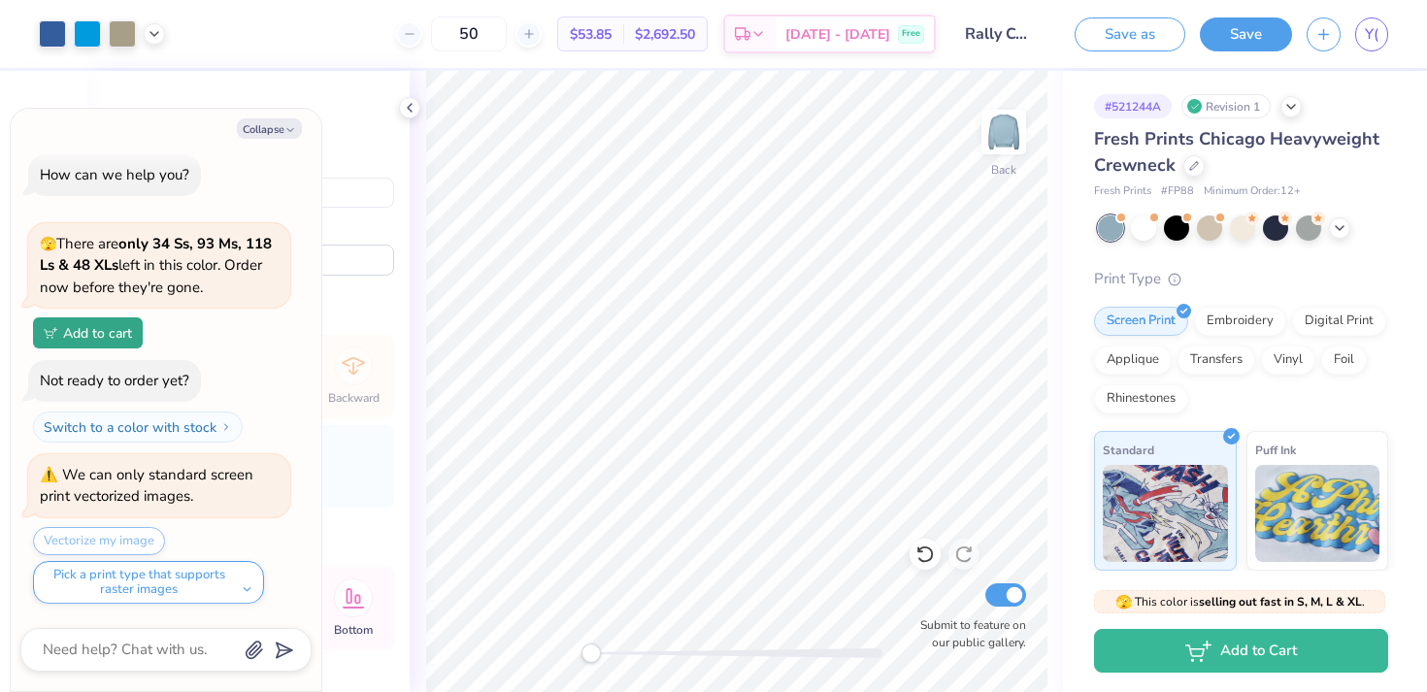
type input "12.54"
type input "10.88"
type input "4.28"
click at [152, 34] on icon at bounding box center [155, 32] width 16 height 16
click at [116, 39] on div at bounding box center [122, 31] width 27 height 27
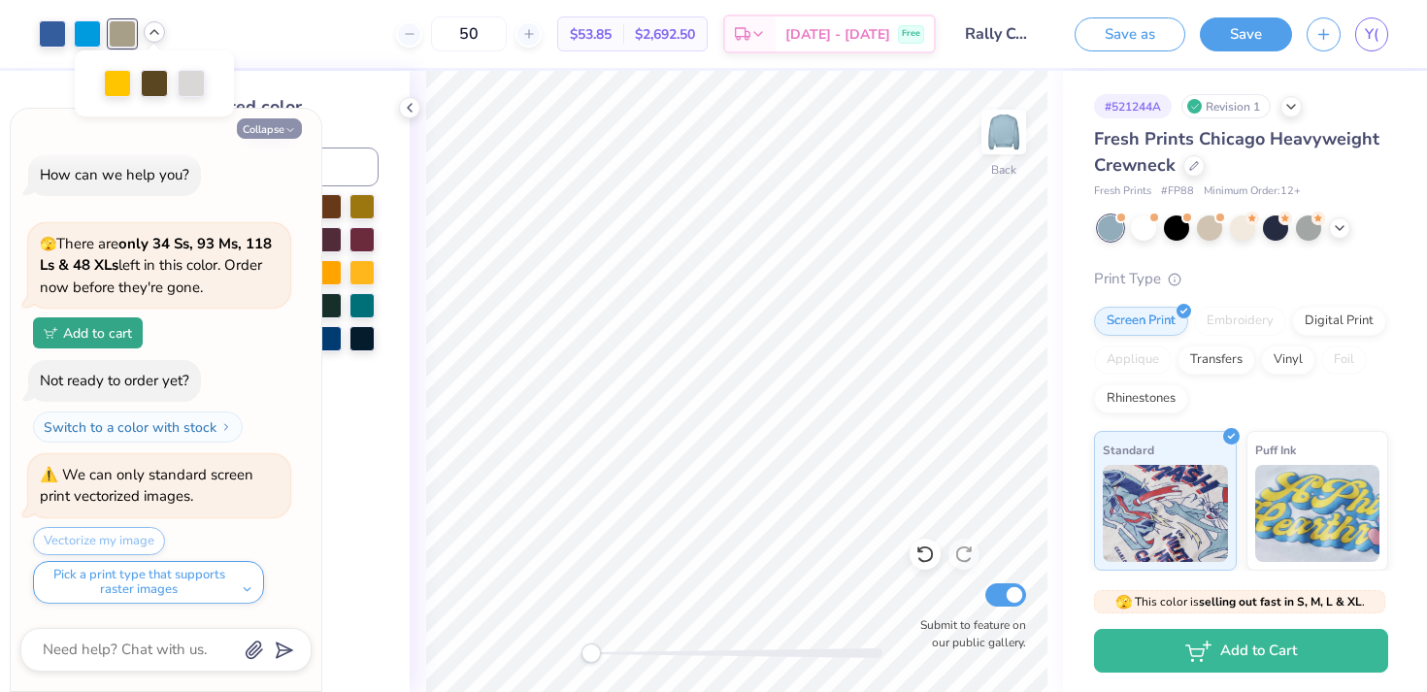
click at [288, 132] on icon "button" at bounding box center [290, 130] width 12 height 12
type textarea "x"
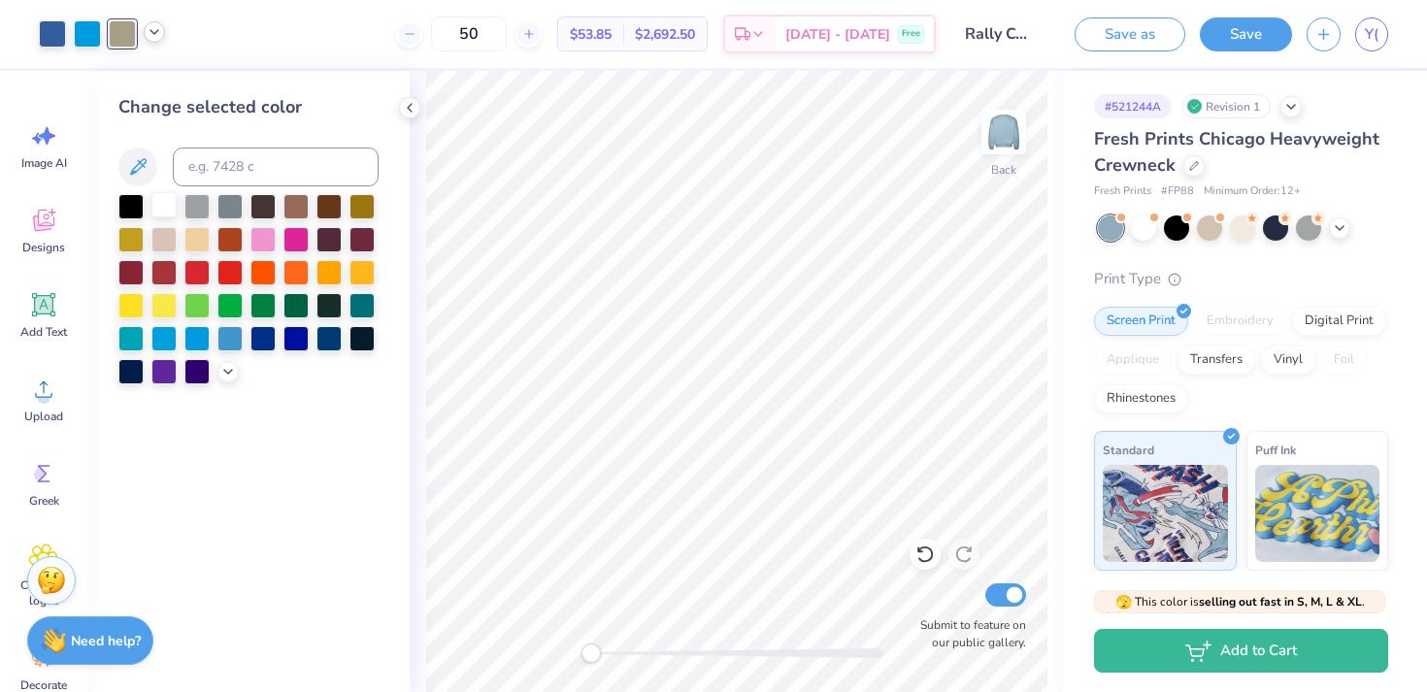
click at [170, 201] on div at bounding box center [163, 204] width 25 height 25
click at [238, 372] on div at bounding box center [248, 289] width 260 height 190
click at [233, 372] on icon at bounding box center [228, 370] width 16 height 16
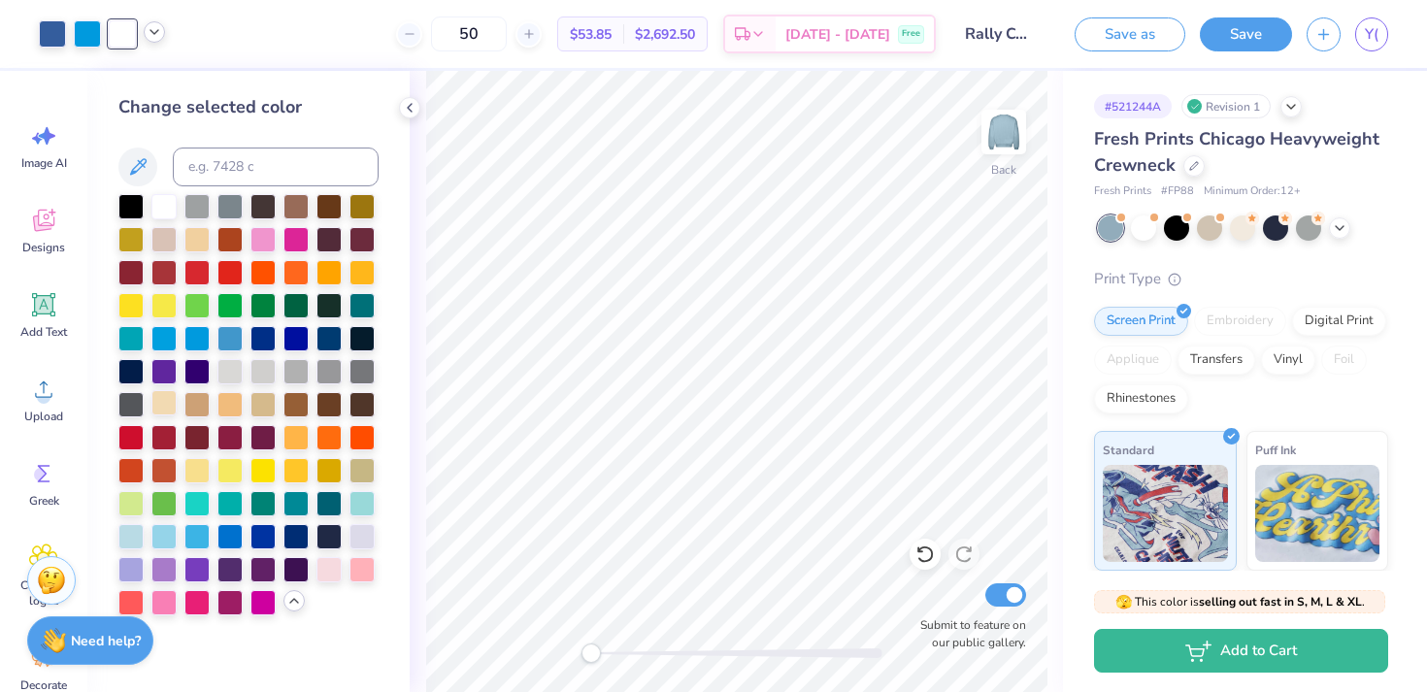
click at [163, 400] on div at bounding box center [163, 402] width 25 height 25
click at [152, 39] on icon at bounding box center [155, 32] width 16 height 16
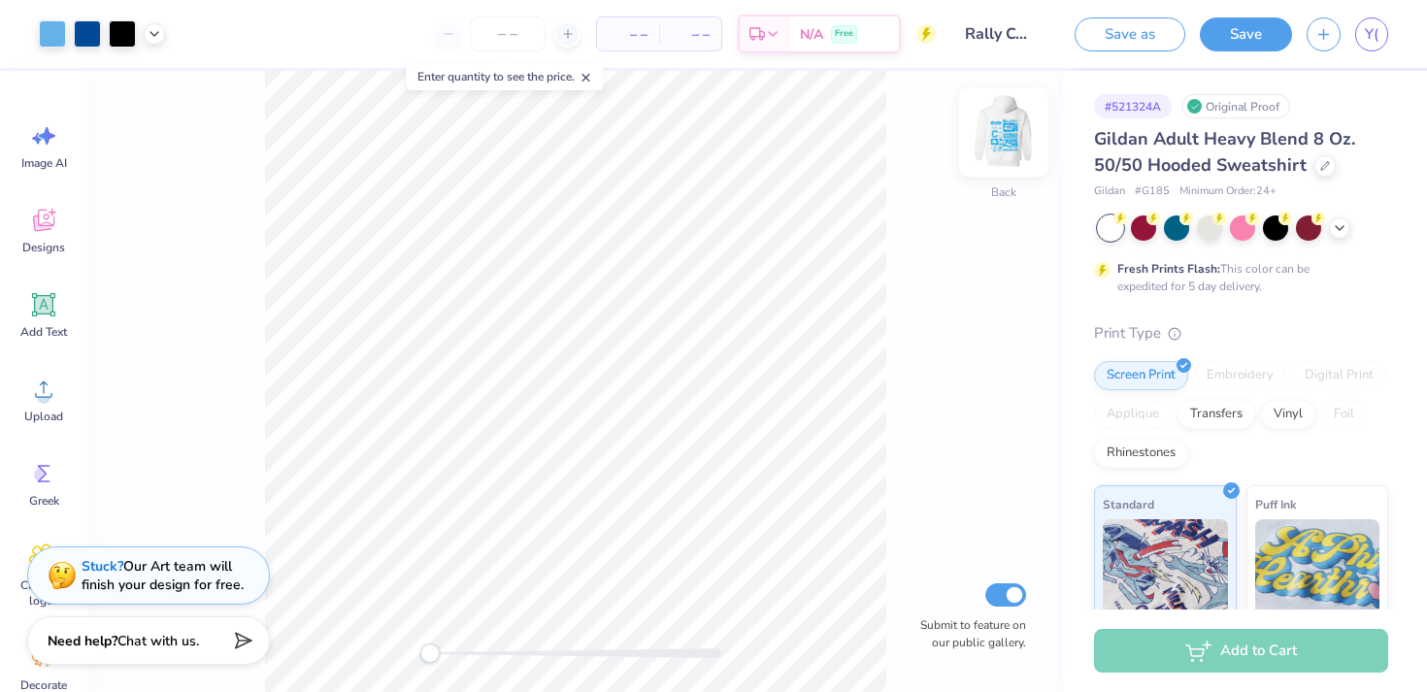
click at [999, 142] on img at bounding box center [1004, 132] width 78 height 78
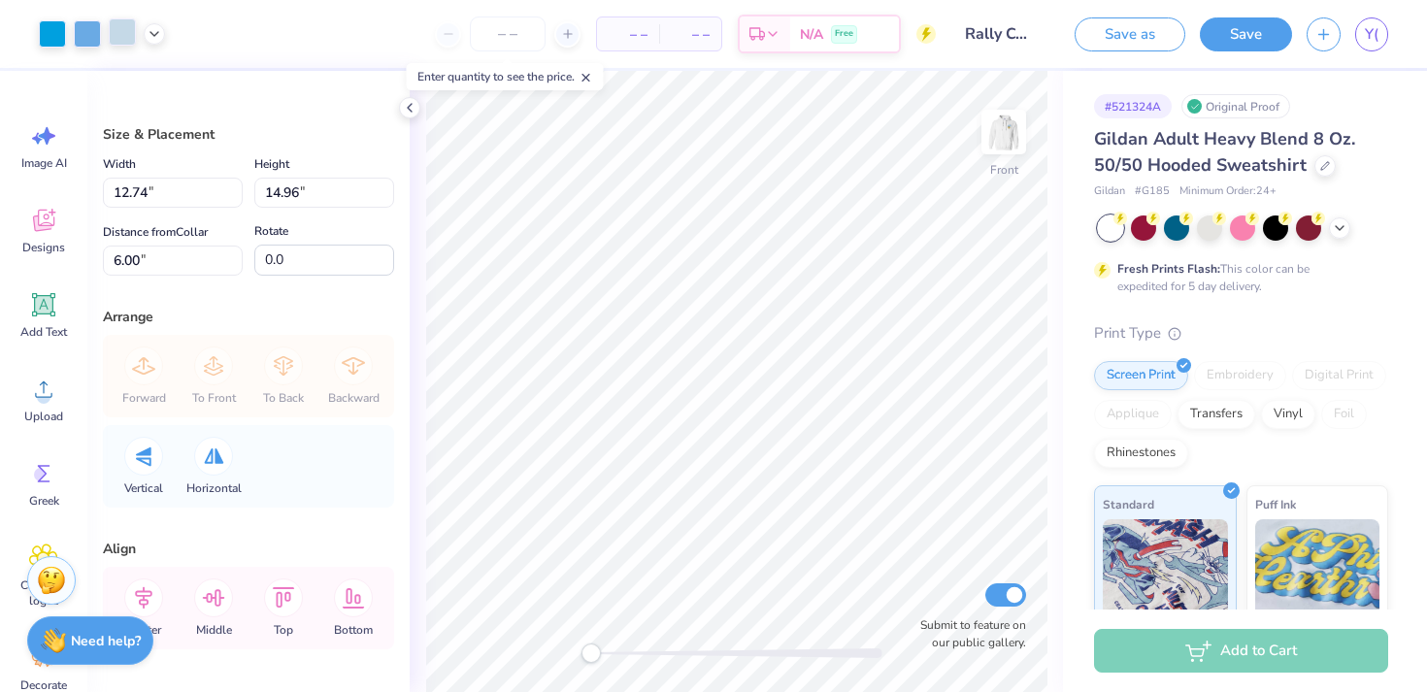
click at [120, 43] on div at bounding box center [122, 31] width 27 height 27
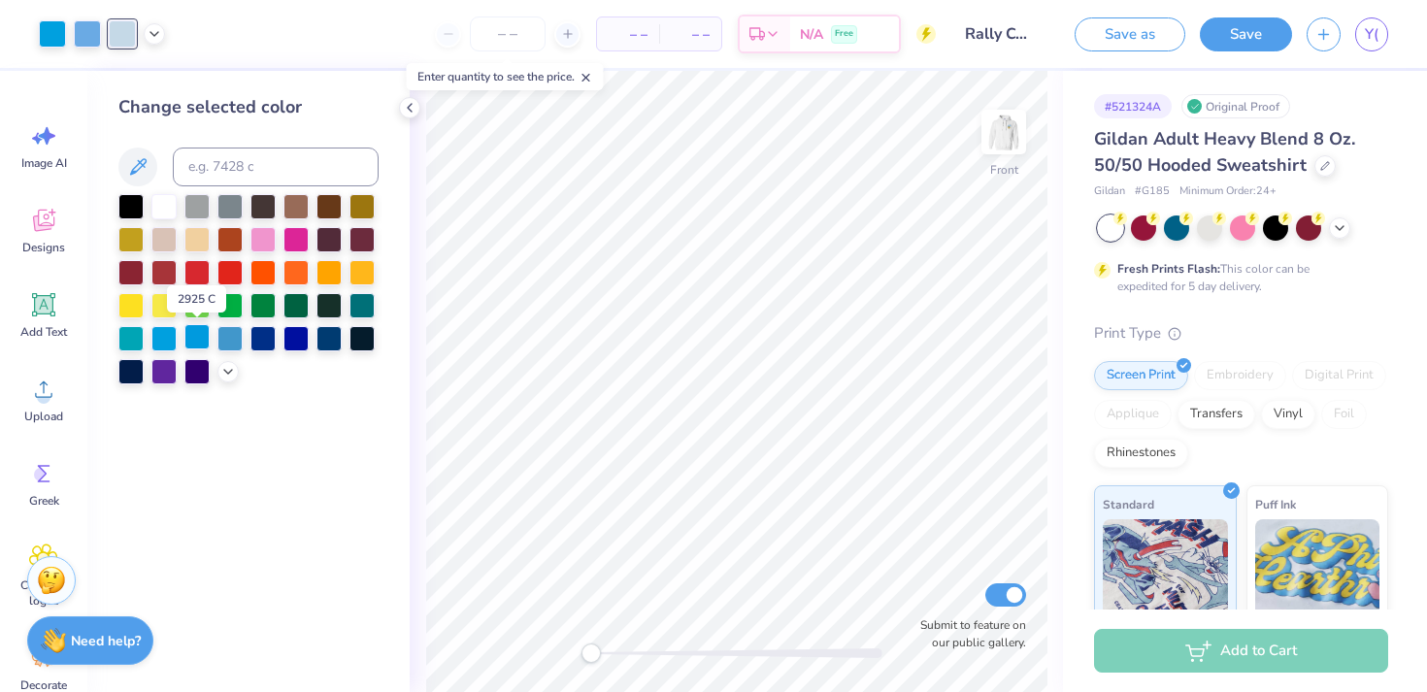
click at [193, 342] on div at bounding box center [196, 336] width 25 height 25
click at [229, 366] on icon at bounding box center [228, 370] width 16 height 16
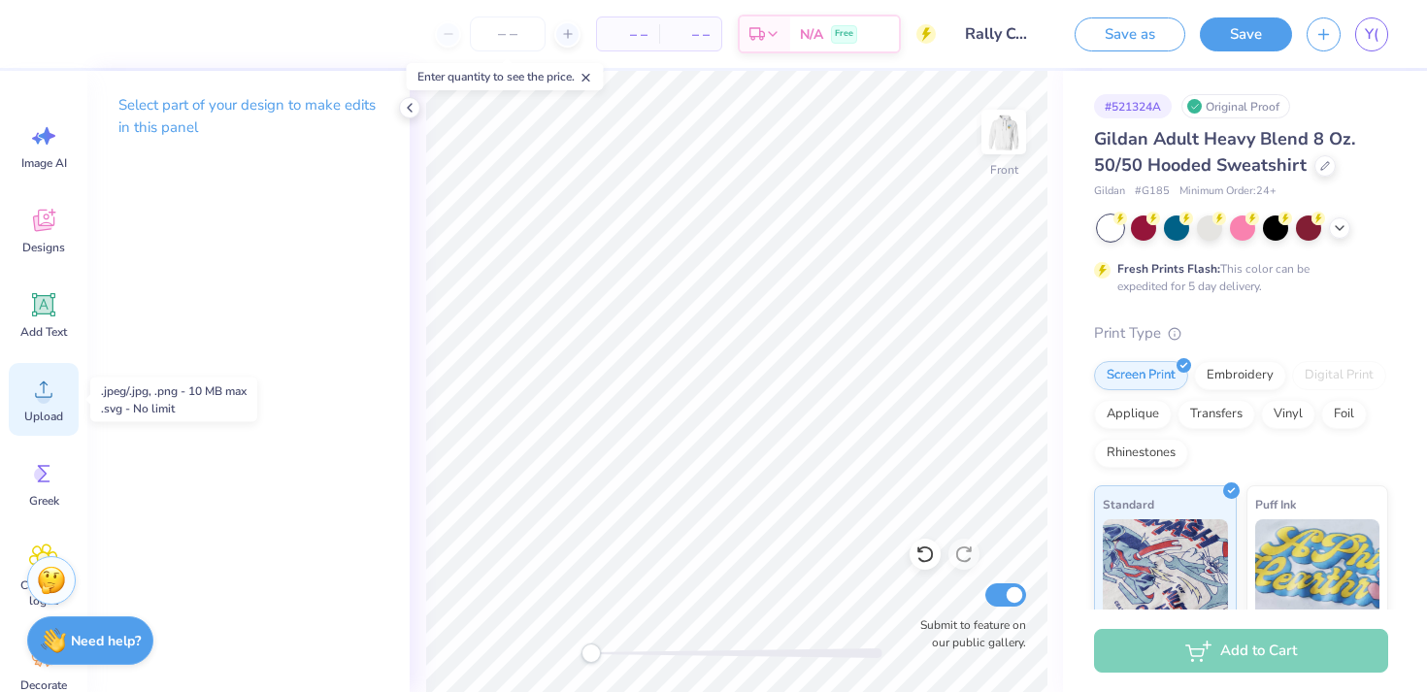
click at [29, 377] on icon at bounding box center [43, 389] width 29 height 29
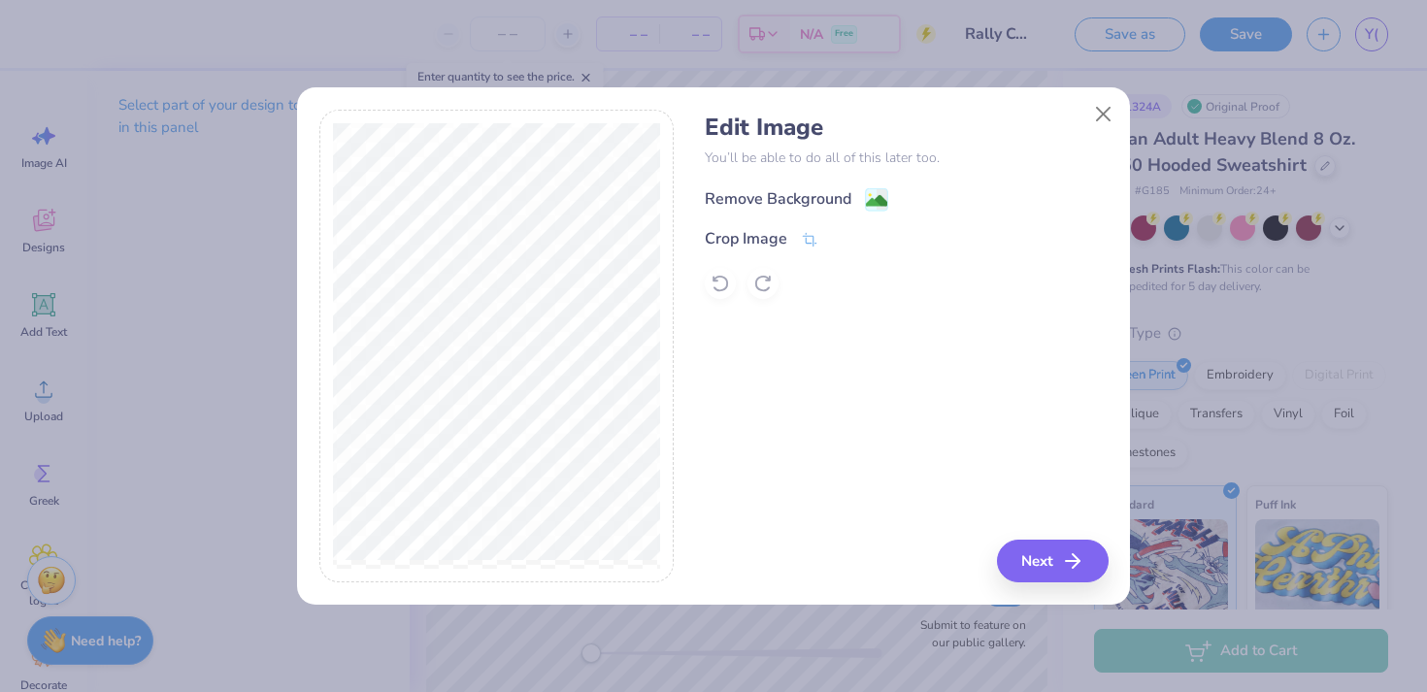
click at [790, 193] on div "Remove Background" at bounding box center [778, 198] width 147 height 23
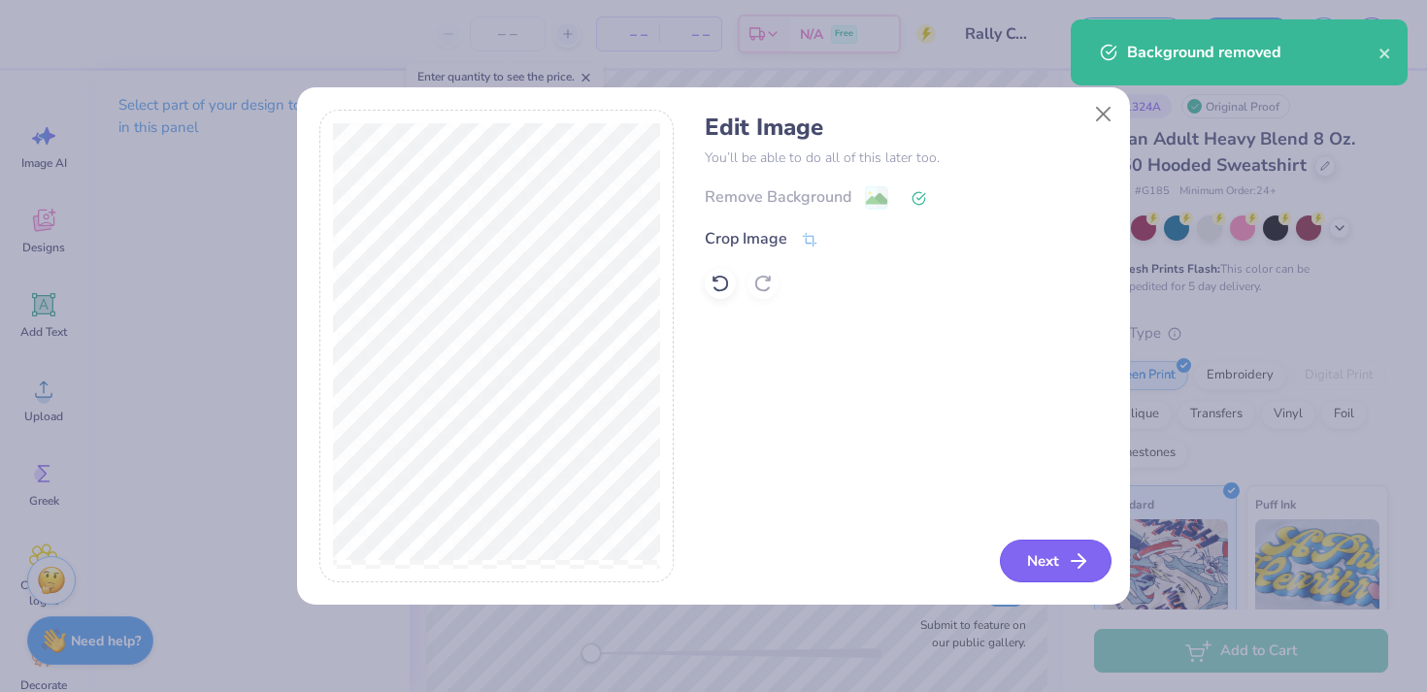
click at [1049, 571] on button "Next" at bounding box center [1056, 561] width 112 height 43
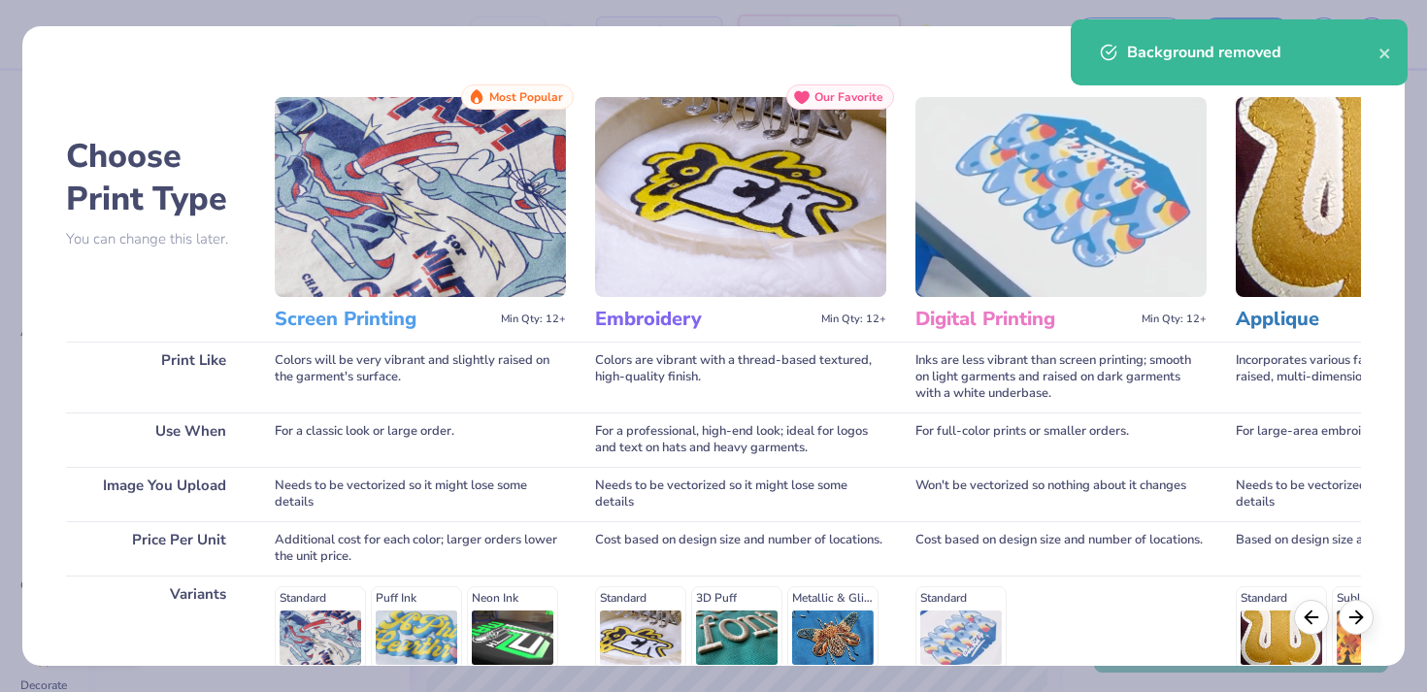
scroll to position [276, 0]
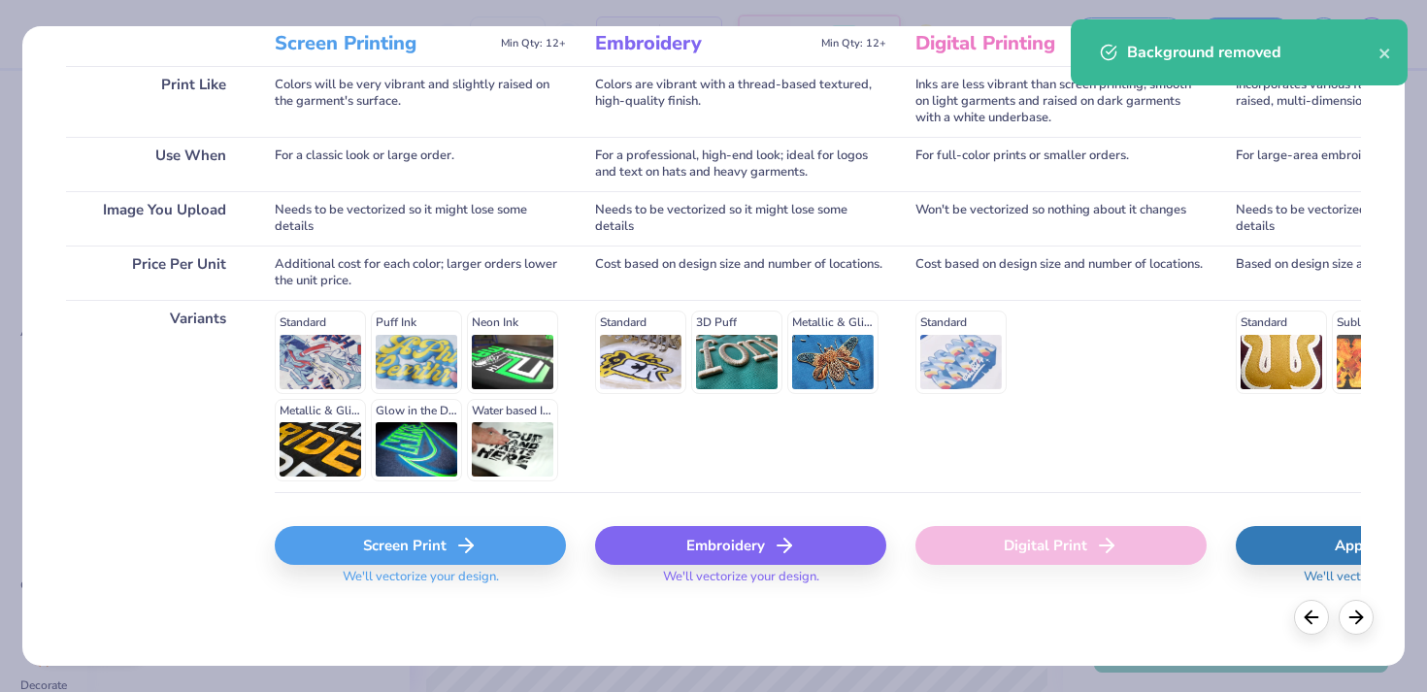
click at [417, 542] on div "Screen Print" at bounding box center [420, 545] width 291 height 39
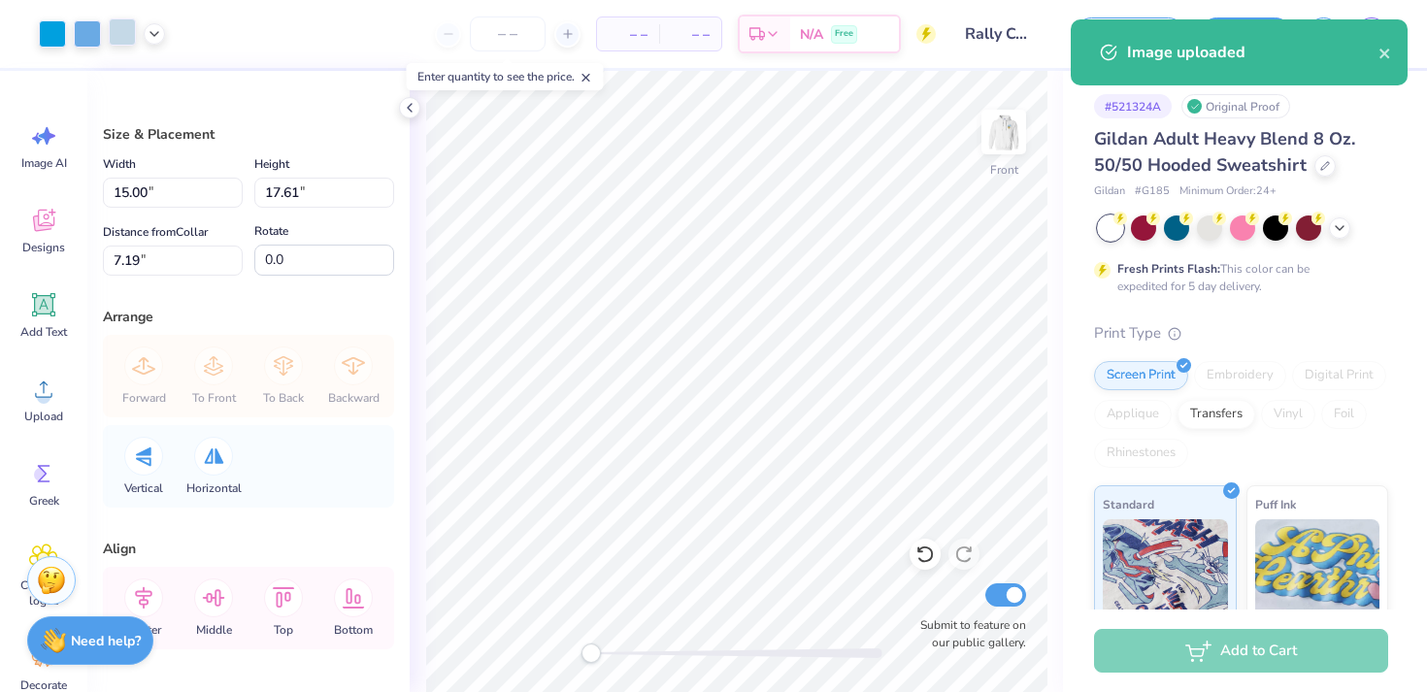
click at [124, 32] on div at bounding box center [122, 31] width 27 height 27
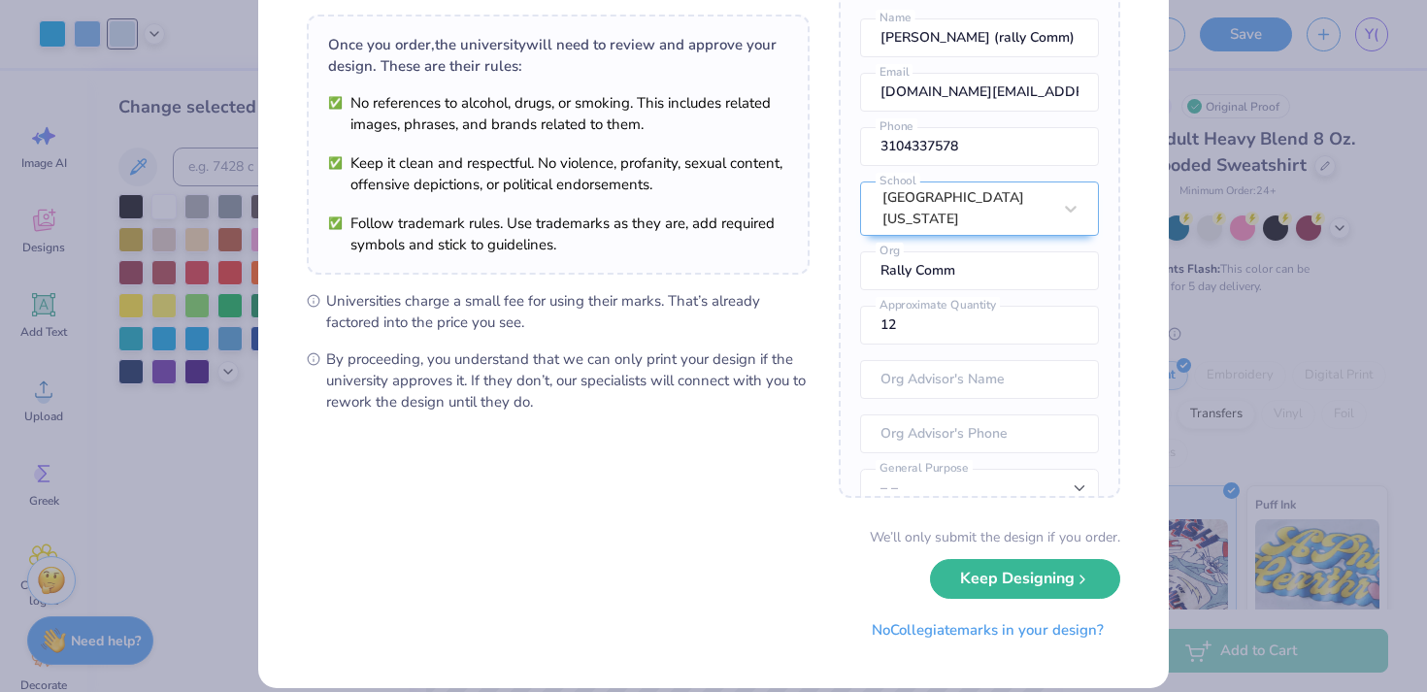
scroll to position [152, 0]
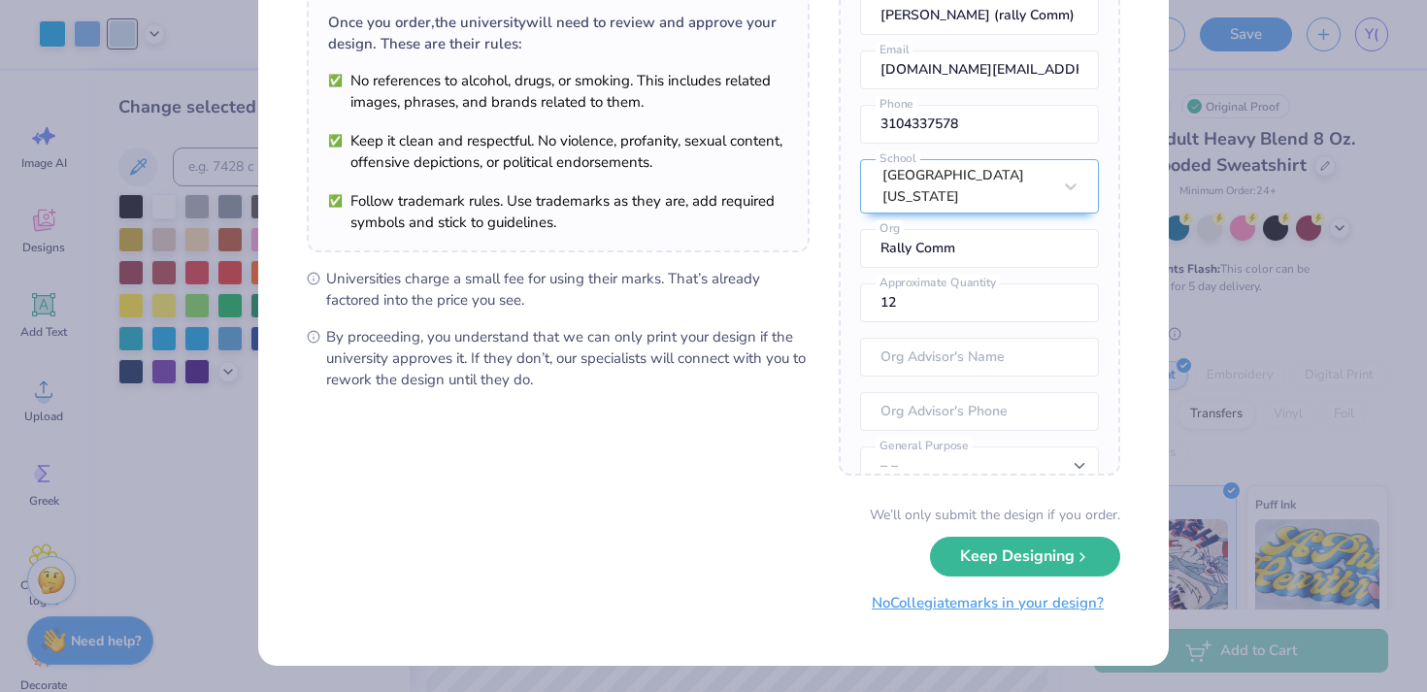
click at [897, 604] on button "No Collegiate marks in your design?" at bounding box center [987, 603] width 265 height 40
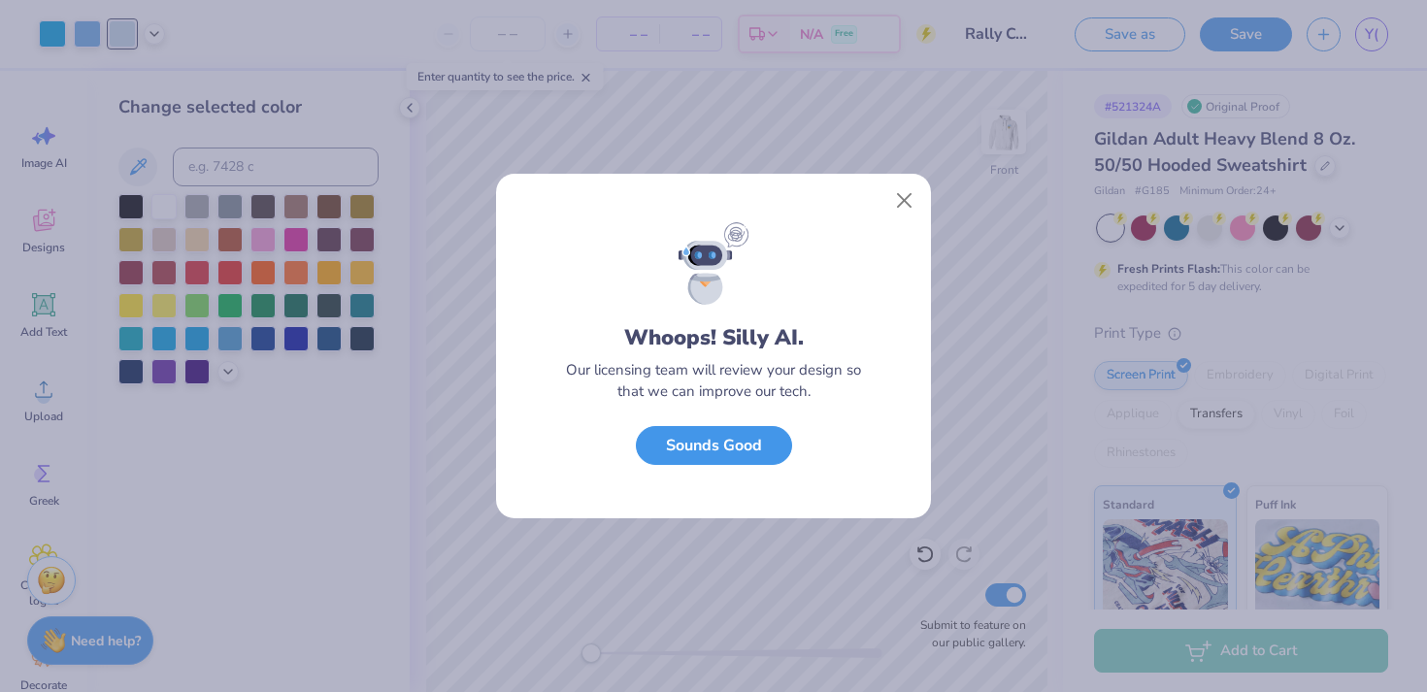
click at [716, 451] on button "Sounds Good" at bounding box center [714, 446] width 156 height 40
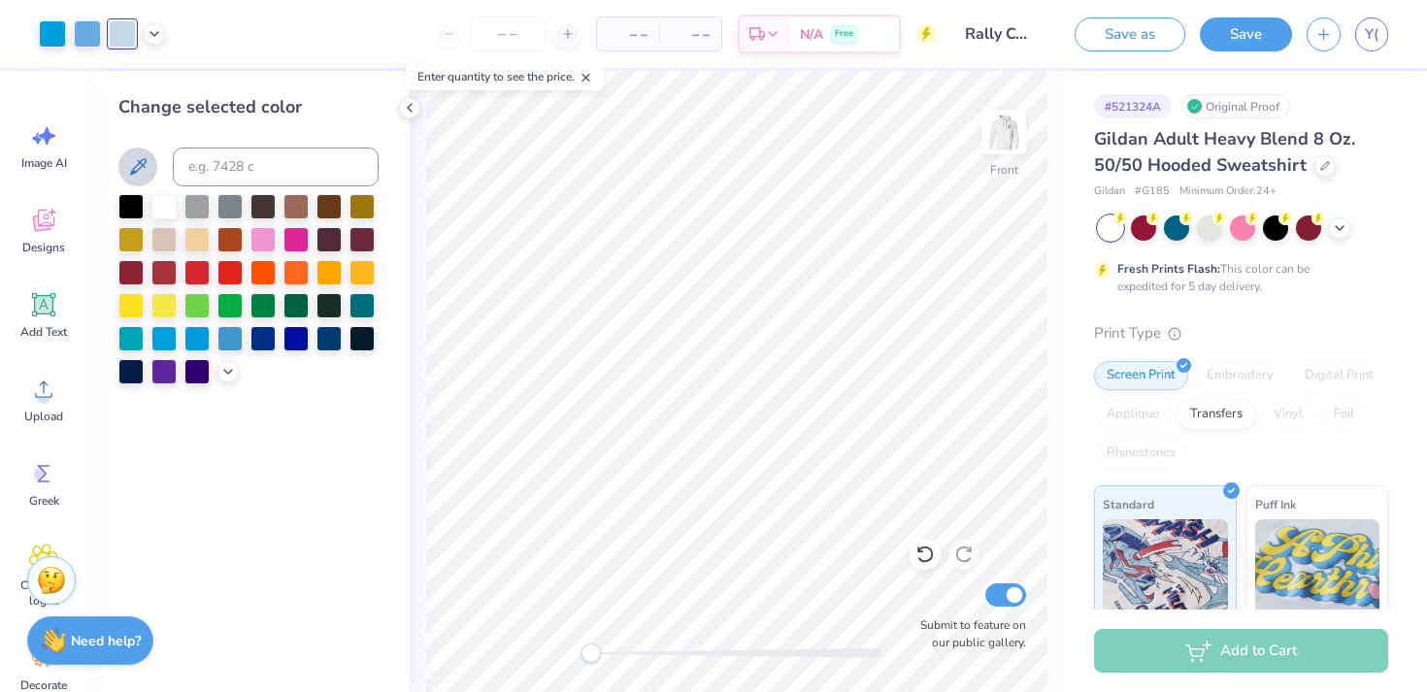
click at [138, 168] on icon at bounding box center [137, 166] width 23 height 23
click at [90, 32] on div at bounding box center [87, 31] width 27 height 27
click at [149, 160] on icon at bounding box center [137, 166] width 23 height 23
click at [86, 32] on div at bounding box center [87, 31] width 27 height 27
click at [134, 176] on icon at bounding box center [137, 166] width 23 height 23
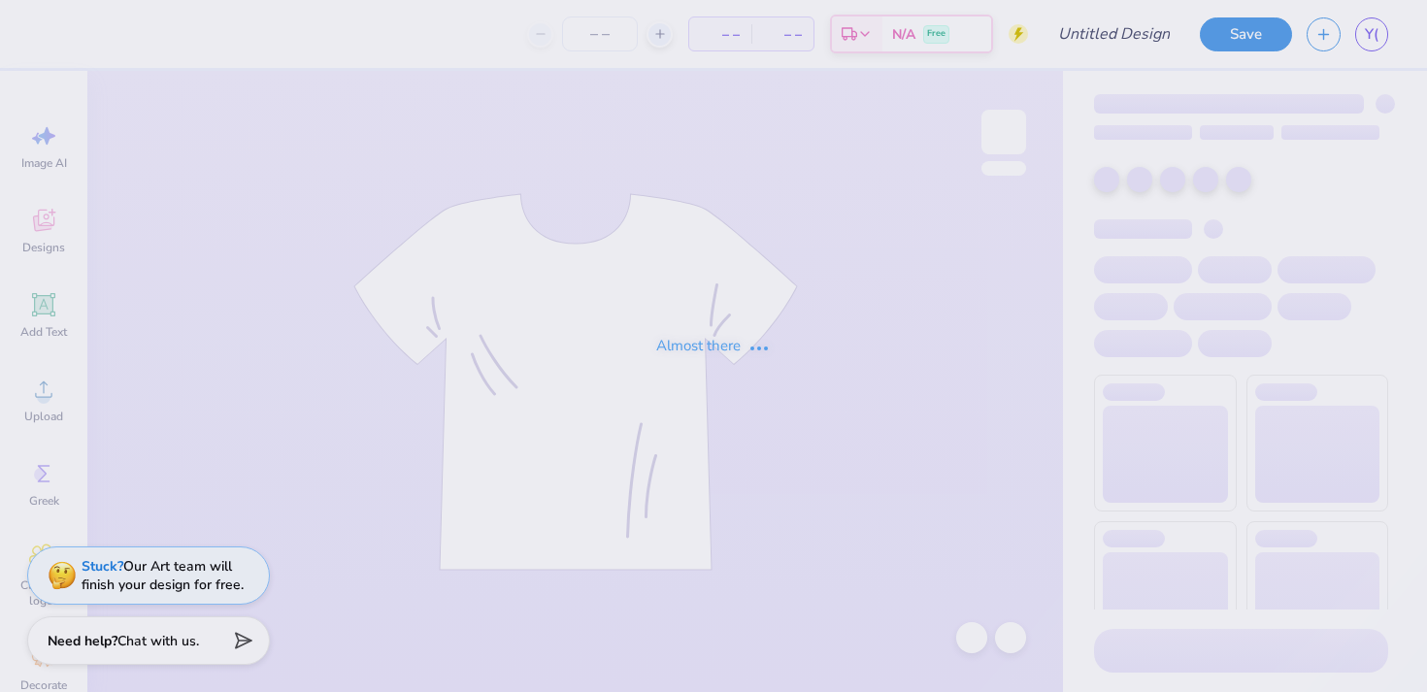
type input "Rally Comm T-Shirt - E"
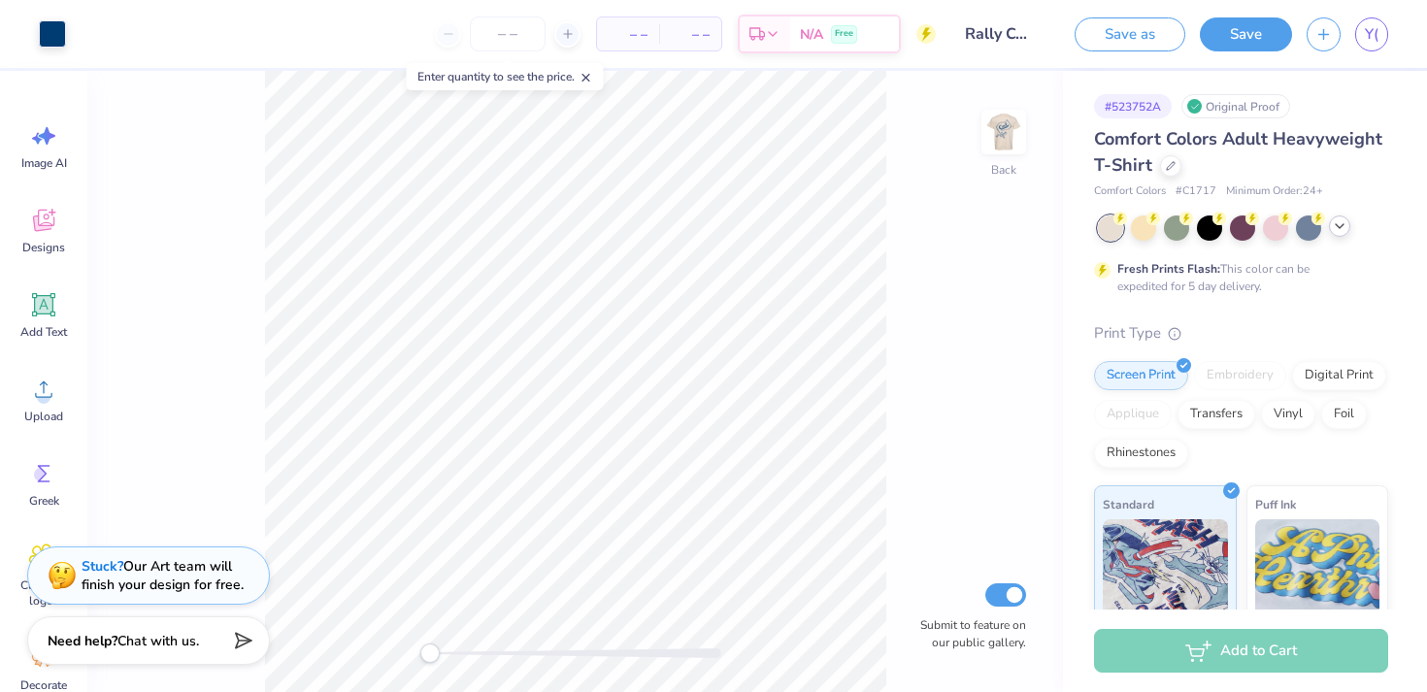
click at [1343, 226] on icon at bounding box center [1340, 226] width 16 height 16
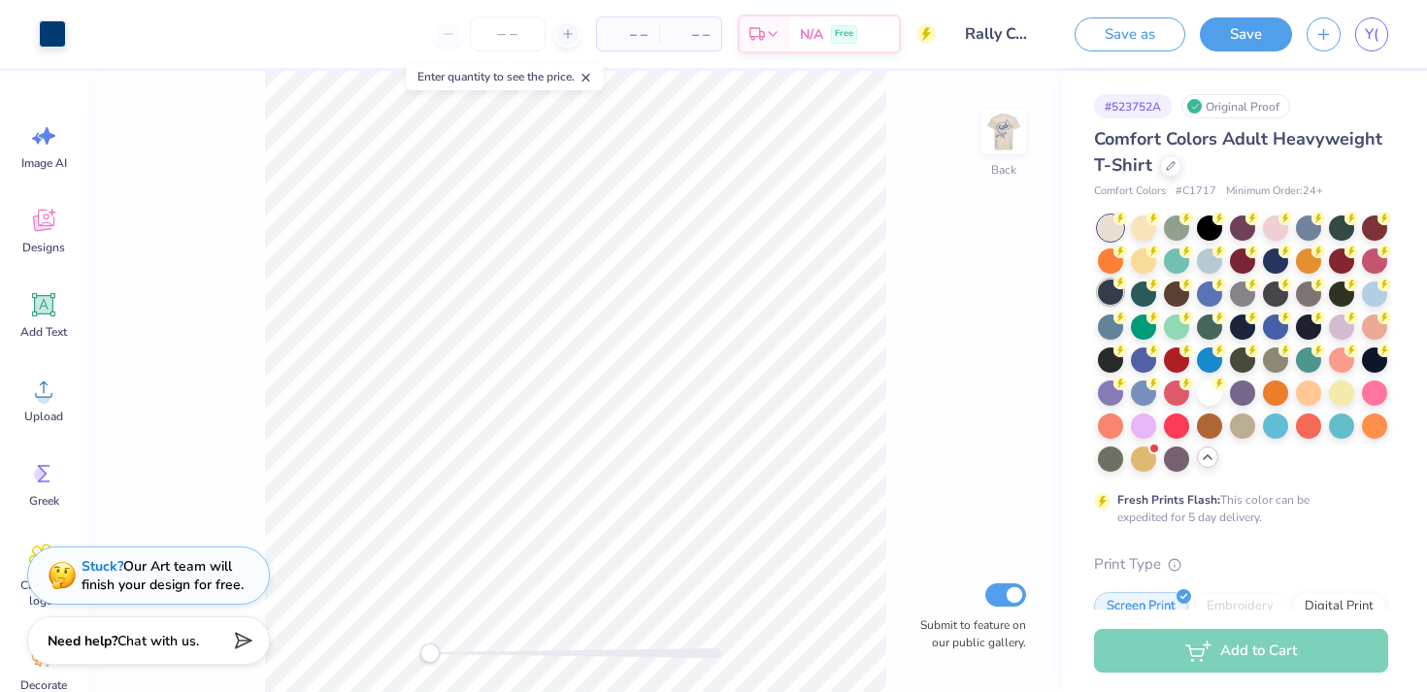
click at [1104, 298] on div at bounding box center [1110, 292] width 25 height 25
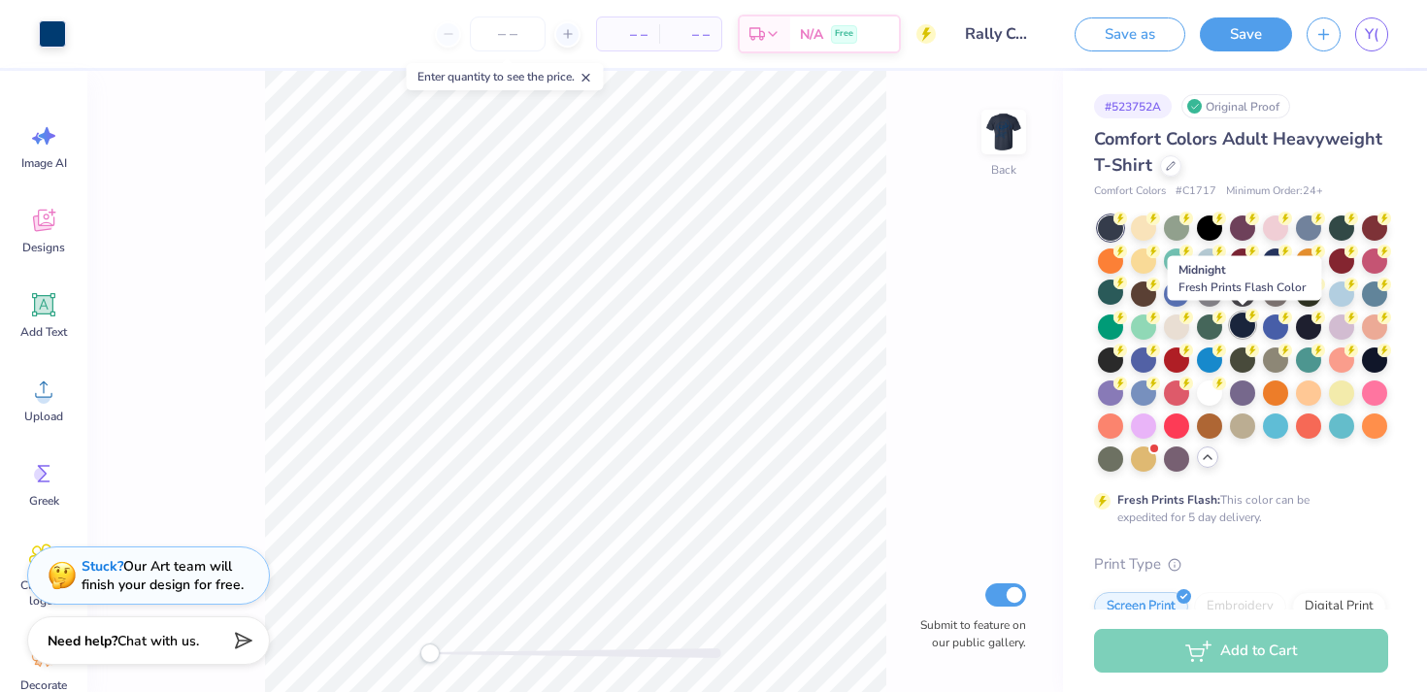
click at [1242, 332] on div at bounding box center [1242, 325] width 25 height 25
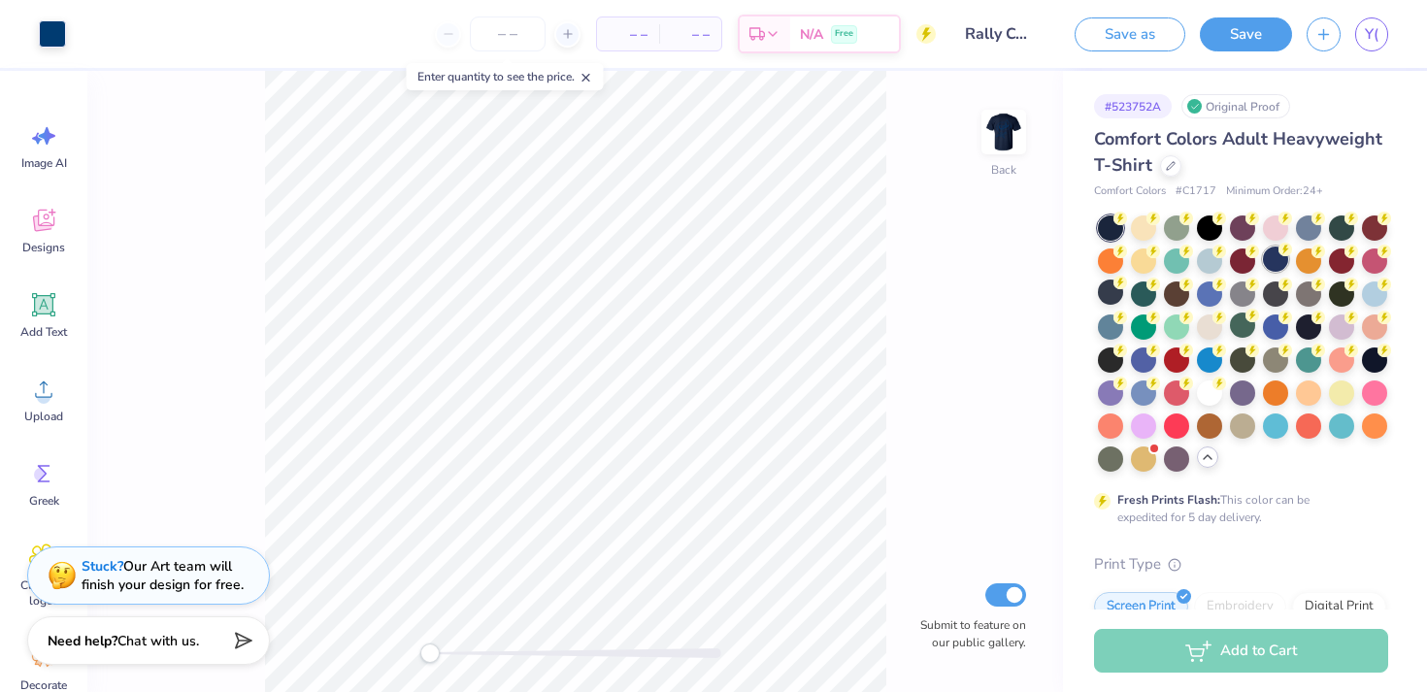
click at [1274, 264] on div at bounding box center [1275, 259] width 25 height 25
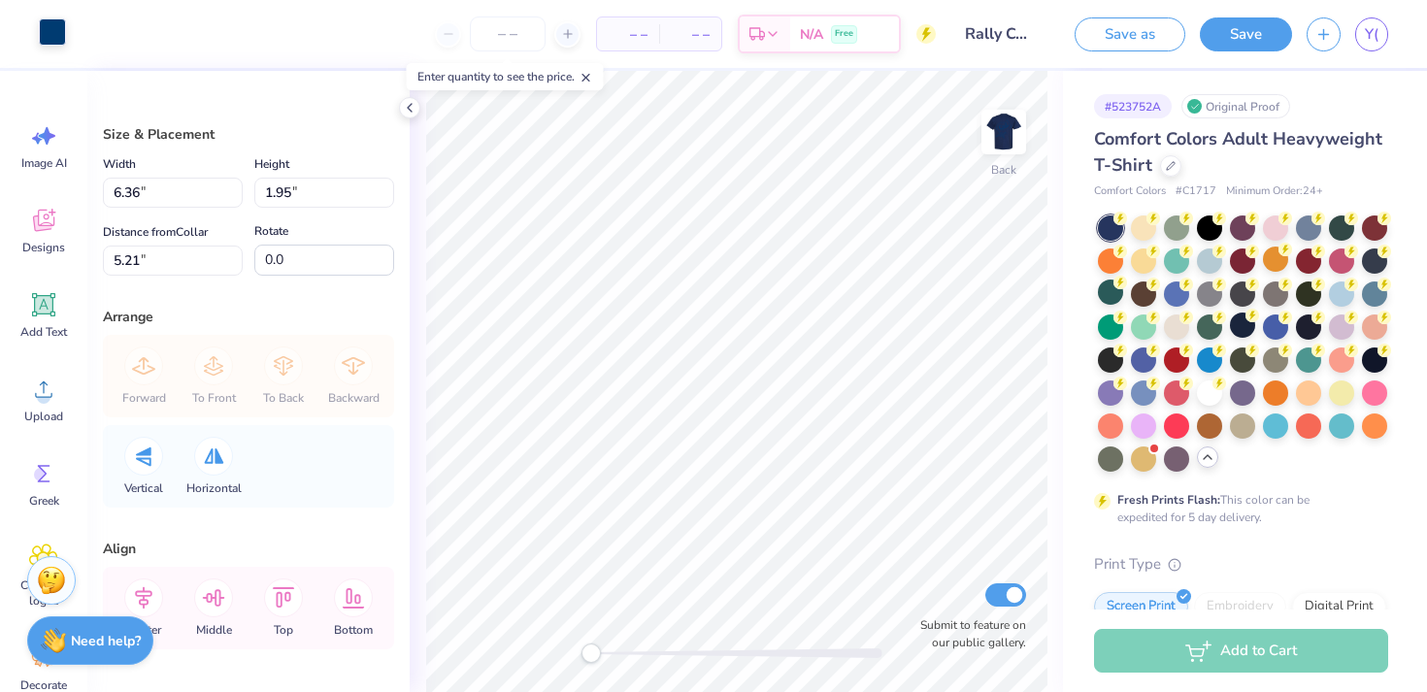
click at [47, 28] on div at bounding box center [52, 31] width 27 height 27
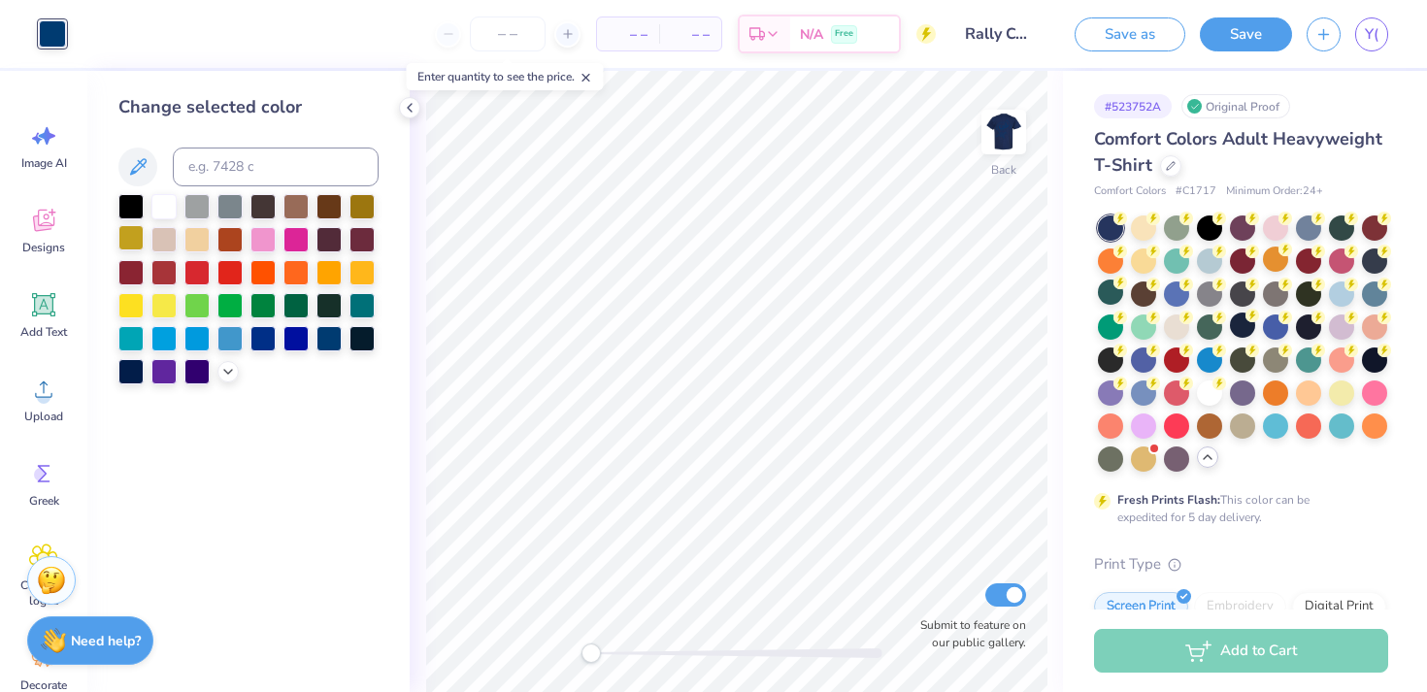
click at [138, 234] on div at bounding box center [130, 237] width 25 height 25
click at [222, 367] on icon at bounding box center [228, 370] width 16 height 16
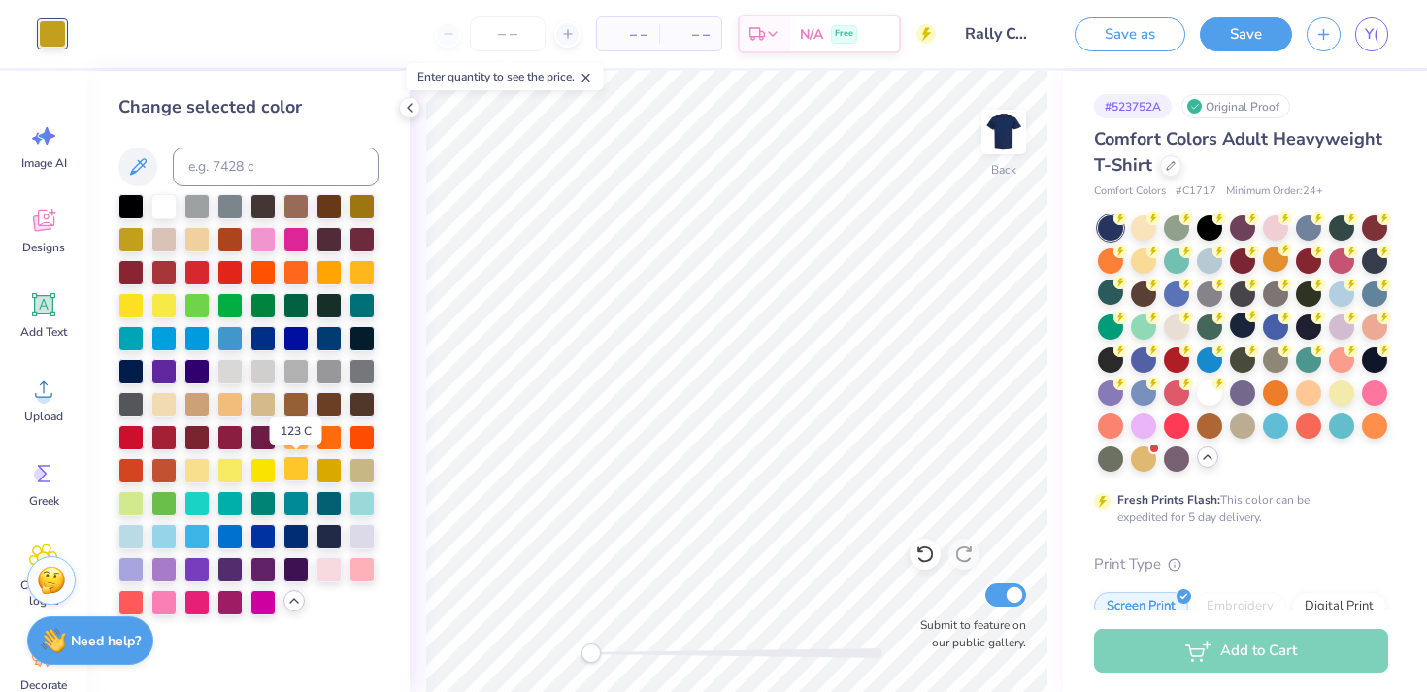
click at [303, 463] on div at bounding box center [295, 468] width 25 height 25
click at [991, 120] on img at bounding box center [1004, 132] width 78 height 78
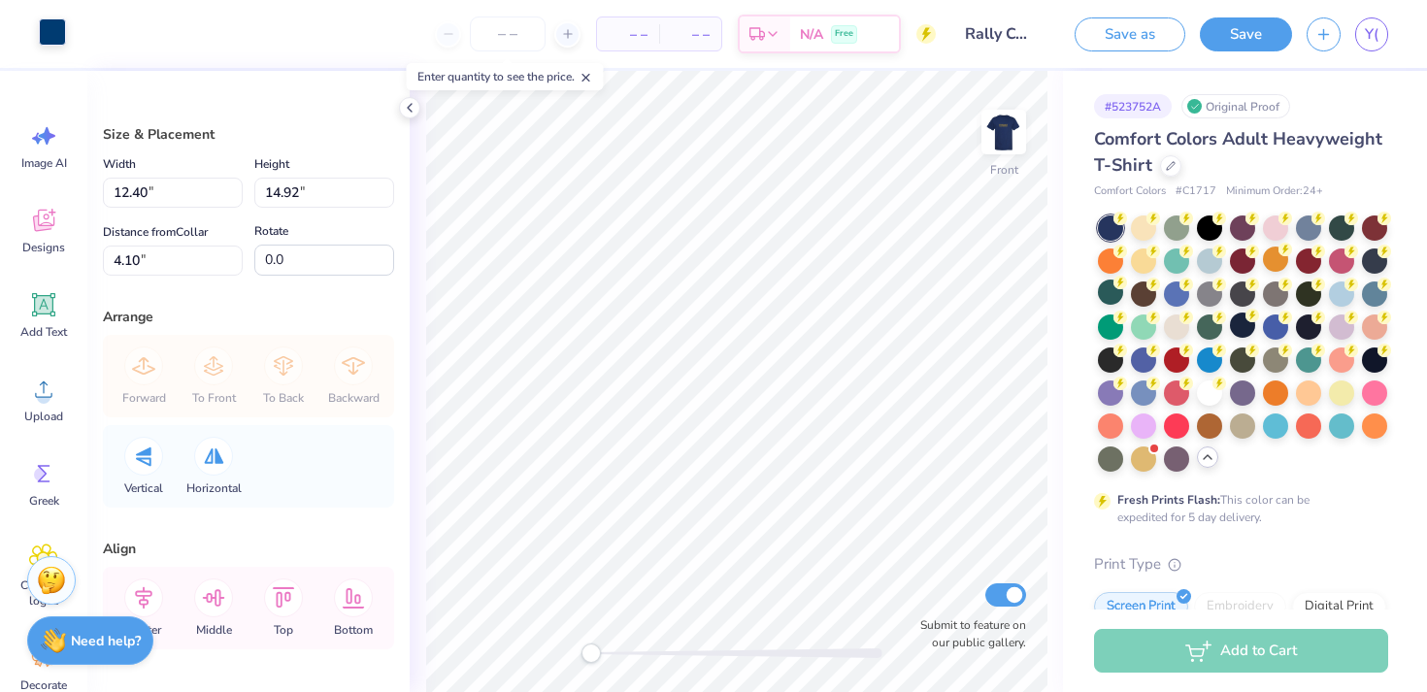
click at [63, 32] on div at bounding box center [52, 31] width 27 height 27
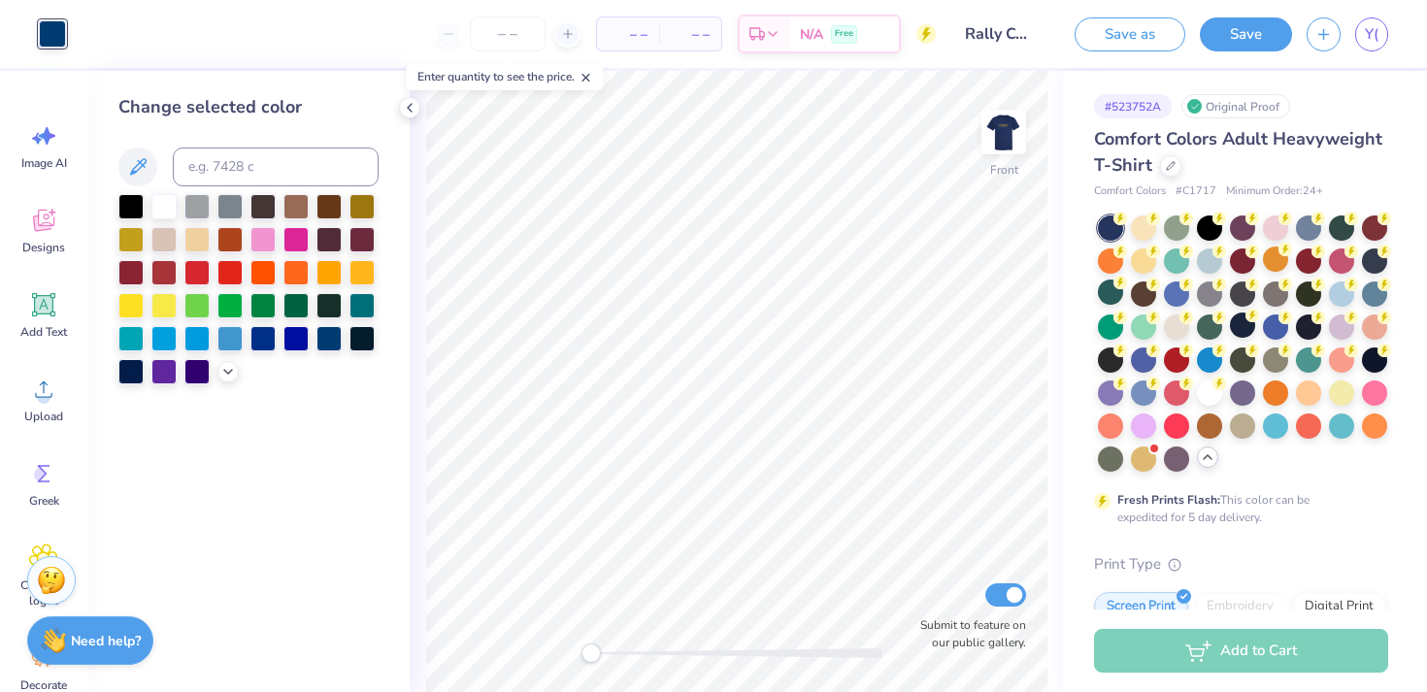
click at [222, 384] on div "Change selected color" at bounding box center [248, 381] width 322 height 621
click at [223, 374] on icon at bounding box center [228, 370] width 16 height 16
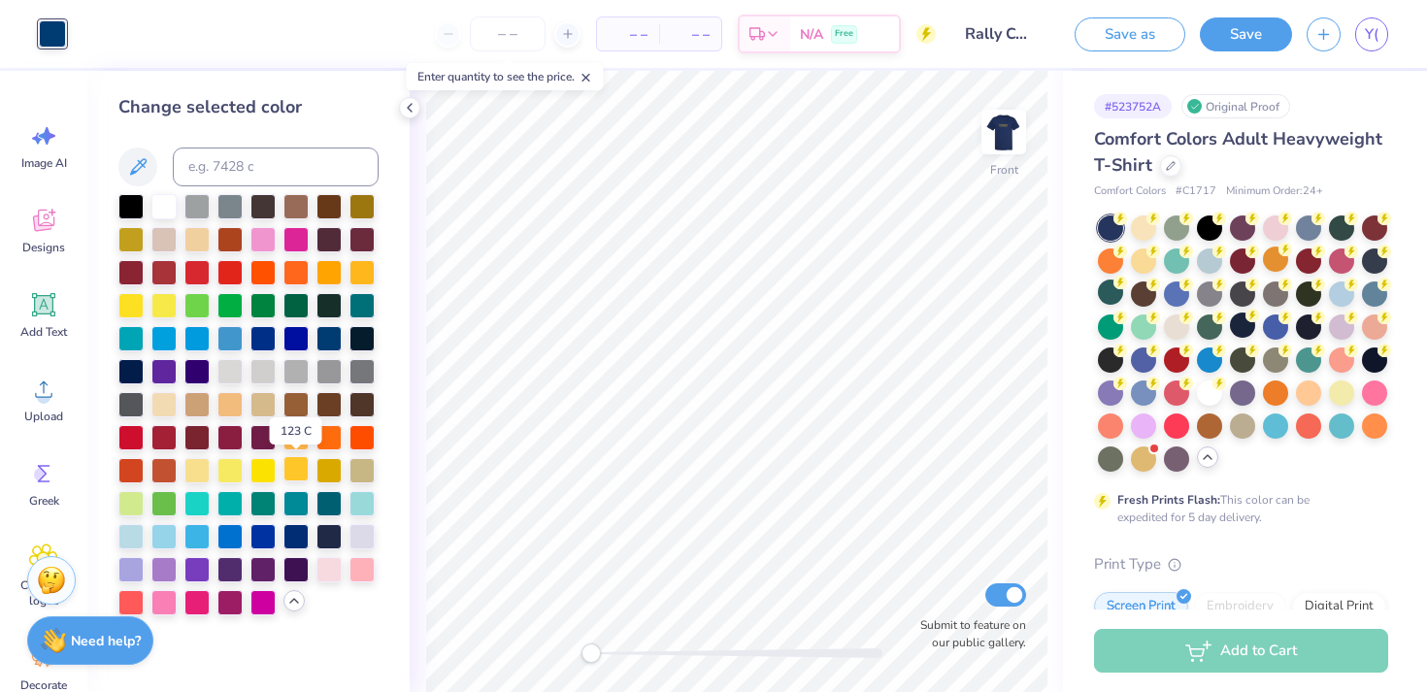
click at [289, 476] on div at bounding box center [295, 468] width 25 height 25
click at [296, 442] on div at bounding box center [295, 435] width 25 height 25
click at [299, 477] on div at bounding box center [295, 468] width 25 height 25
click at [333, 476] on div at bounding box center [328, 468] width 25 height 25
click at [292, 477] on div at bounding box center [295, 468] width 25 height 25
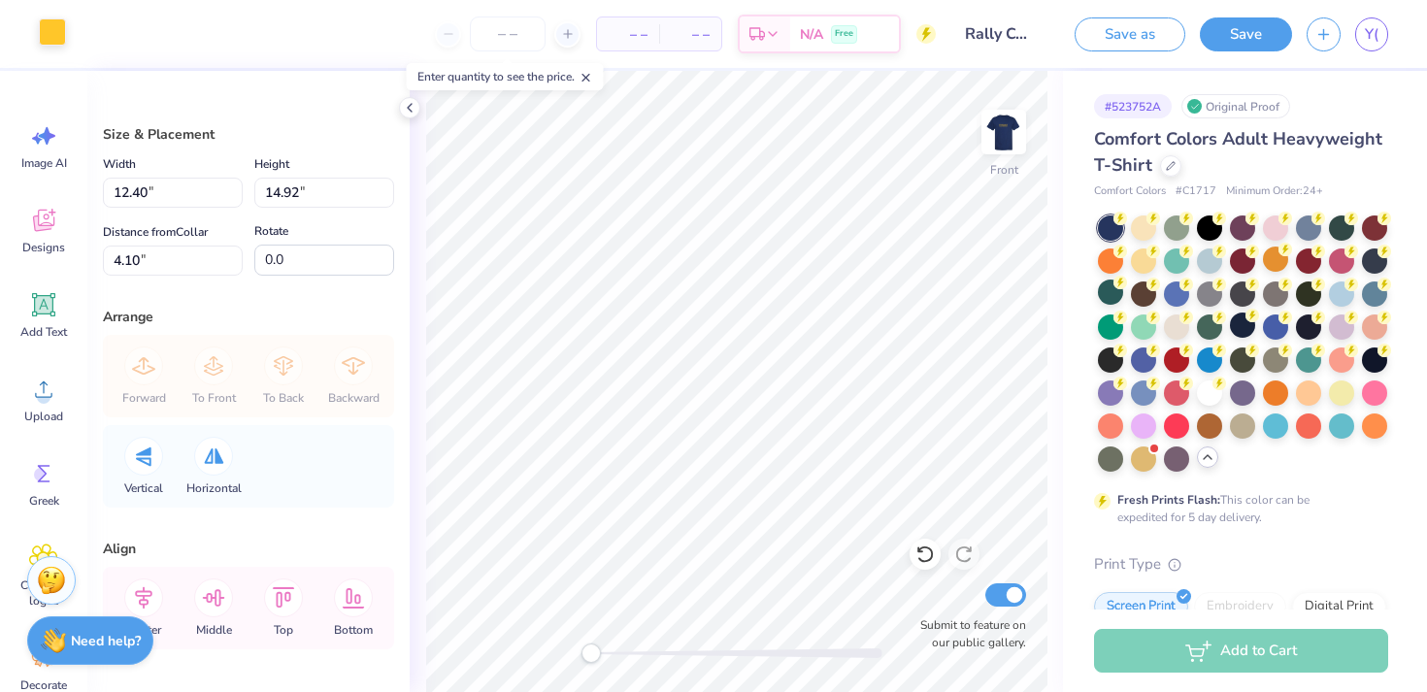
click at [50, 28] on div at bounding box center [52, 31] width 27 height 27
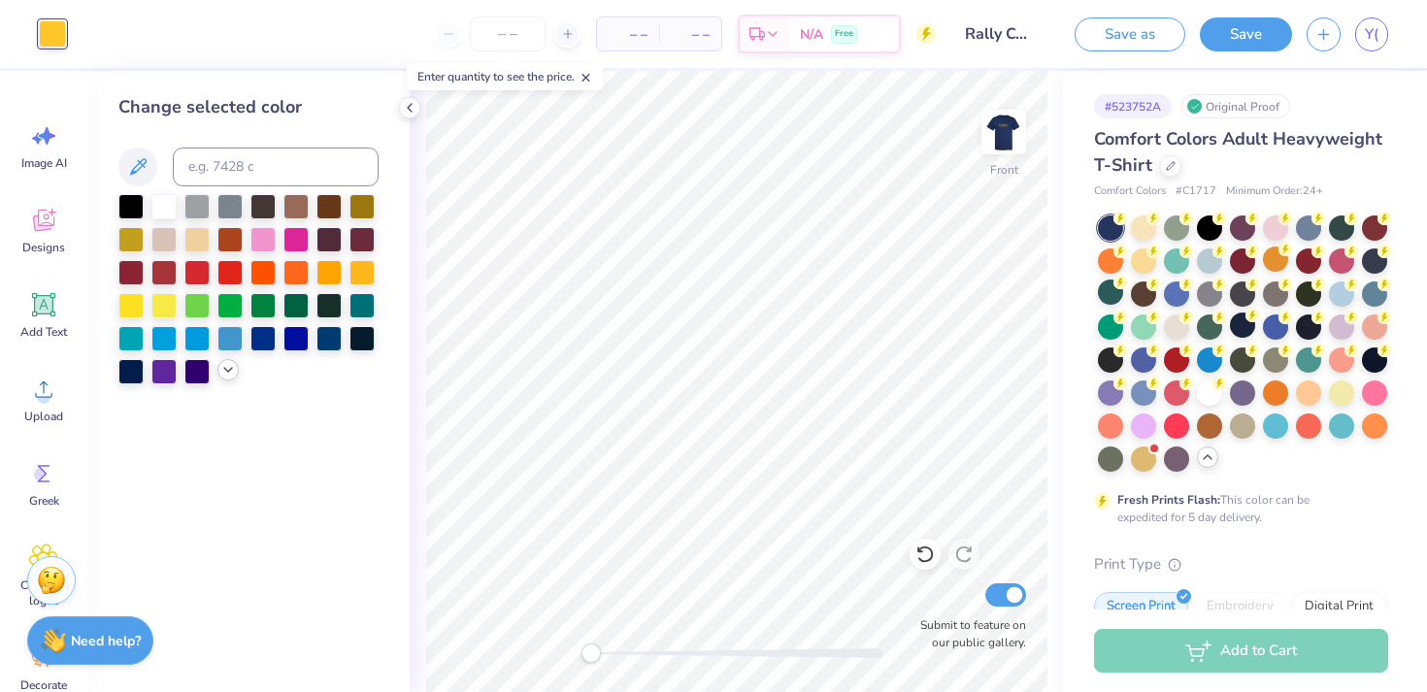
click at [231, 380] on div at bounding box center [227, 369] width 21 height 21
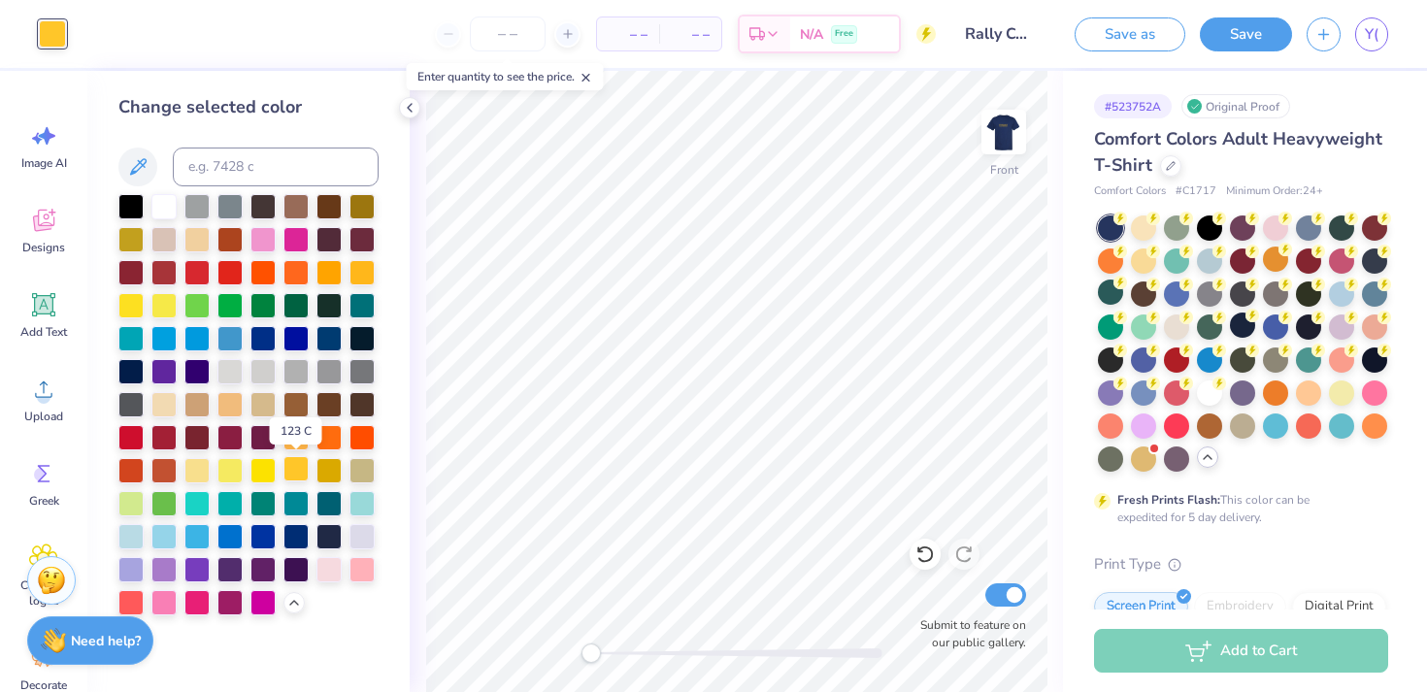
click at [294, 478] on div at bounding box center [295, 468] width 25 height 25
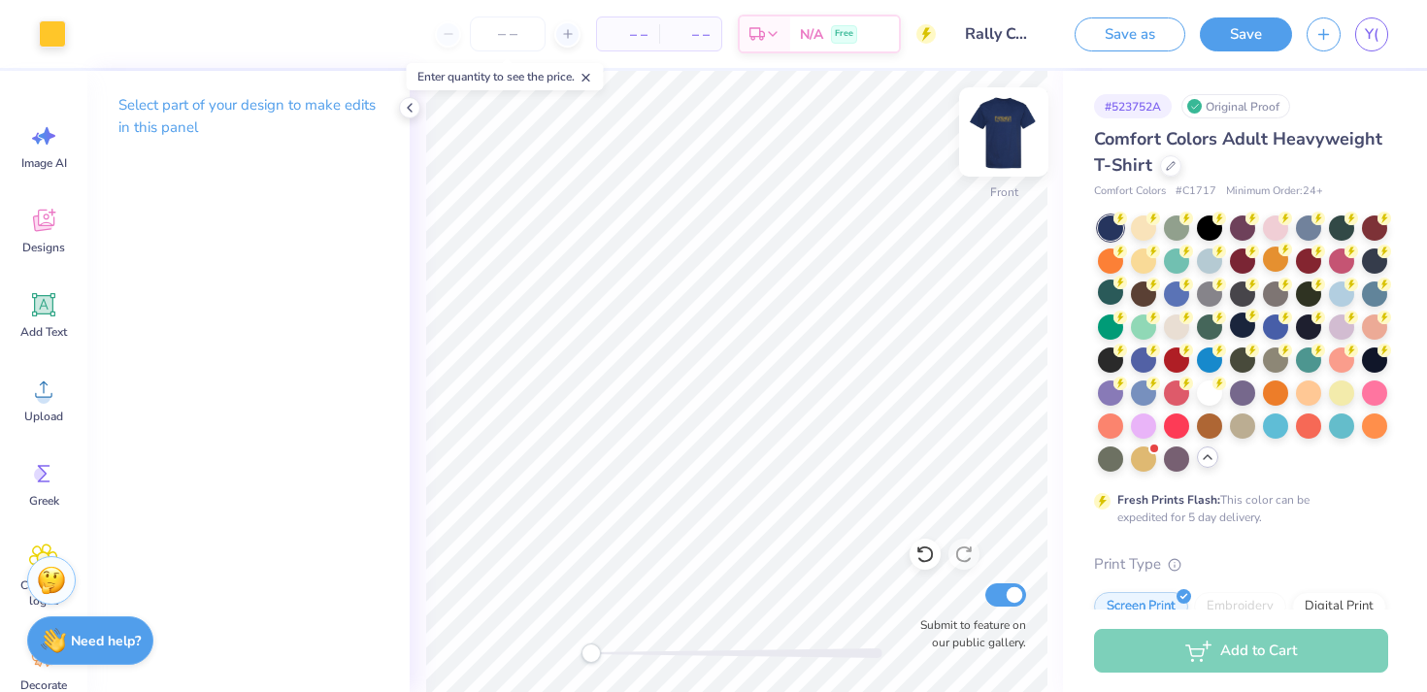
click at [989, 139] on img at bounding box center [1004, 132] width 78 height 78
click at [500, 46] on input "number" at bounding box center [508, 34] width 76 height 35
type input "12"
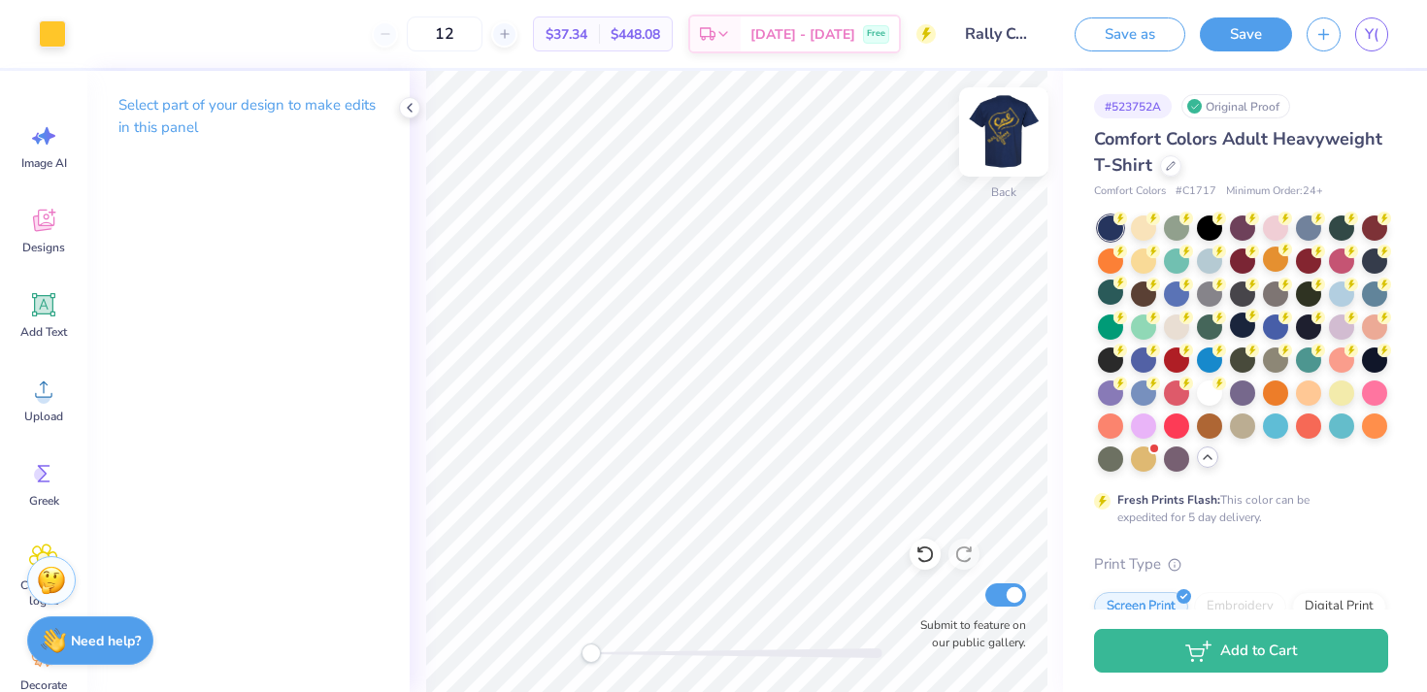
click at [998, 124] on img at bounding box center [1004, 132] width 78 height 78
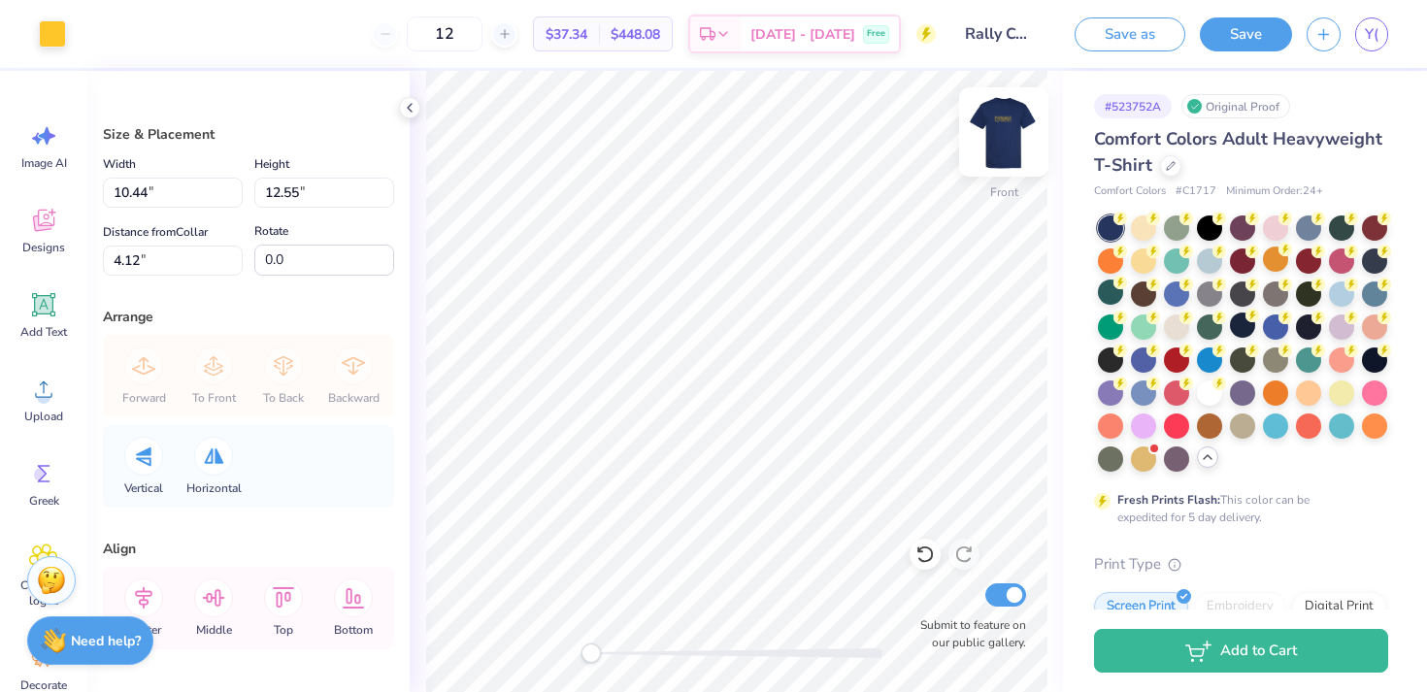
type input "10.44"
type input "12.55"
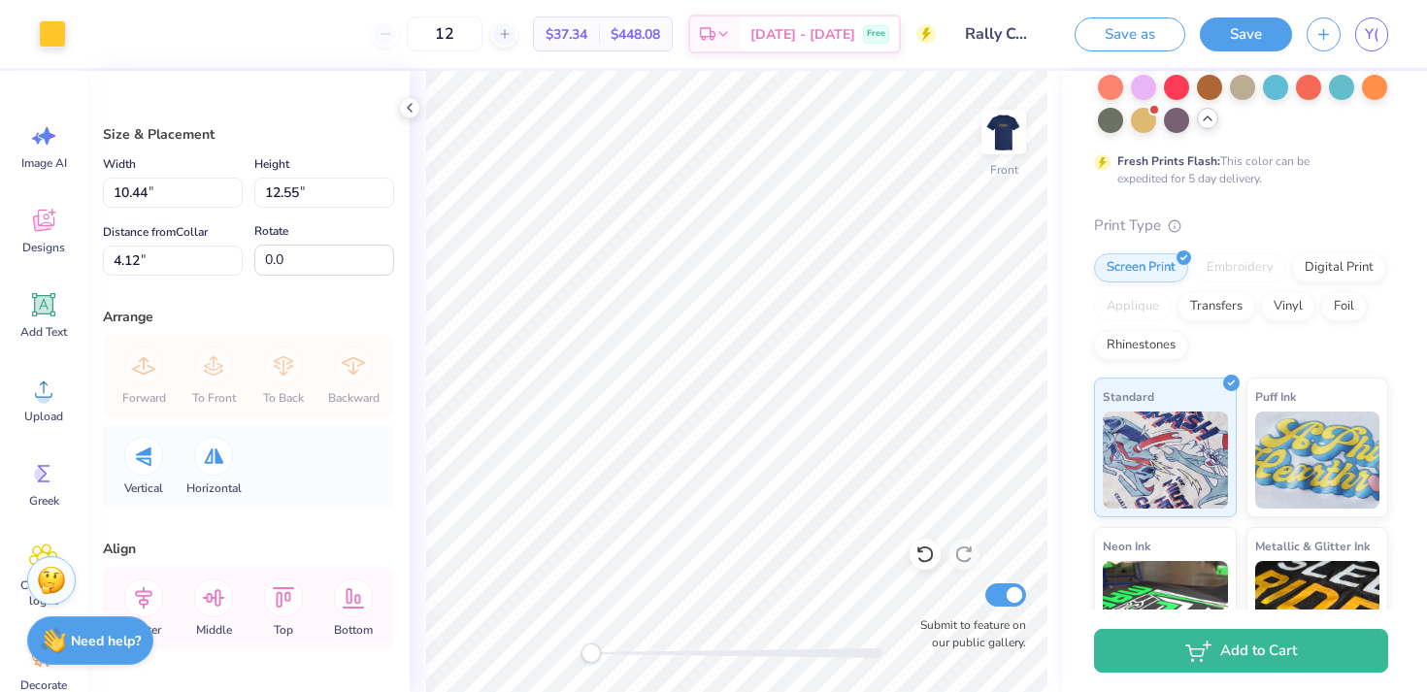
scroll to position [288, 0]
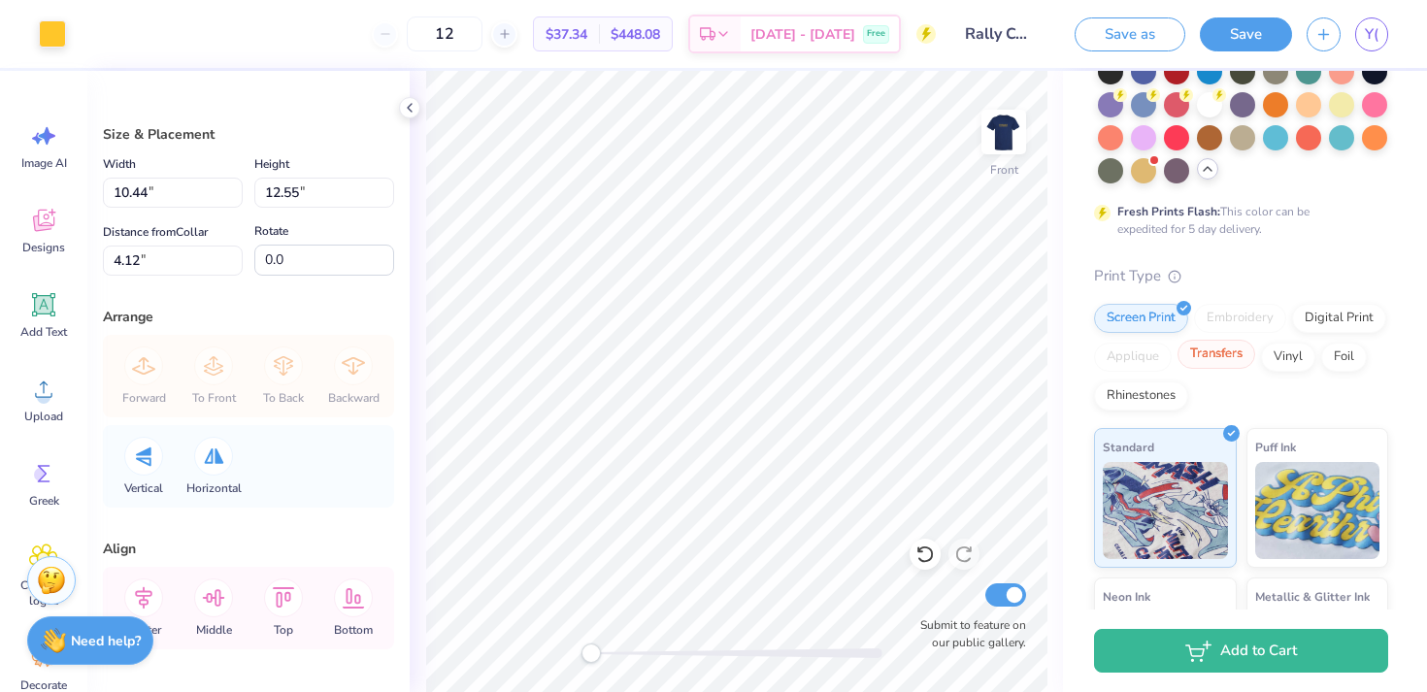
click at [1233, 366] on div "Transfers" at bounding box center [1216, 354] width 78 height 29
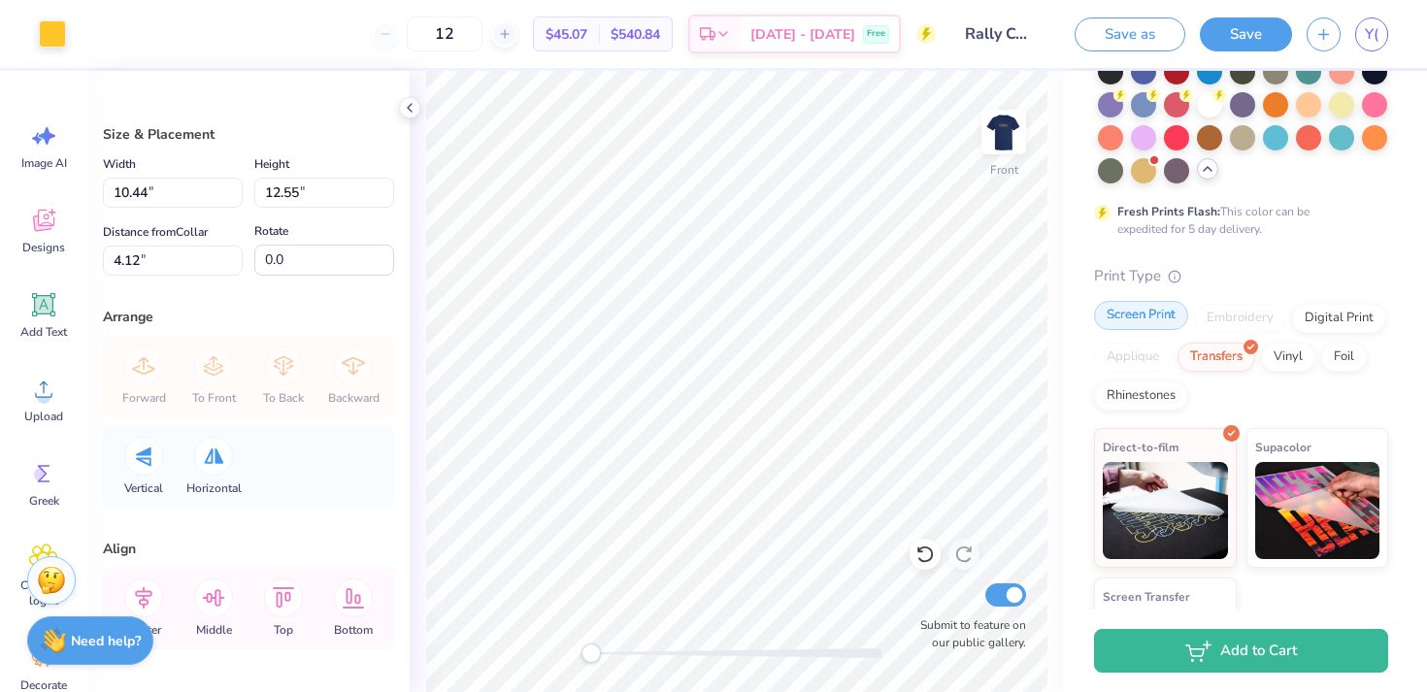
click at [1152, 323] on div "Screen Print" at bounding box center [1141, 315] width 94 height 29
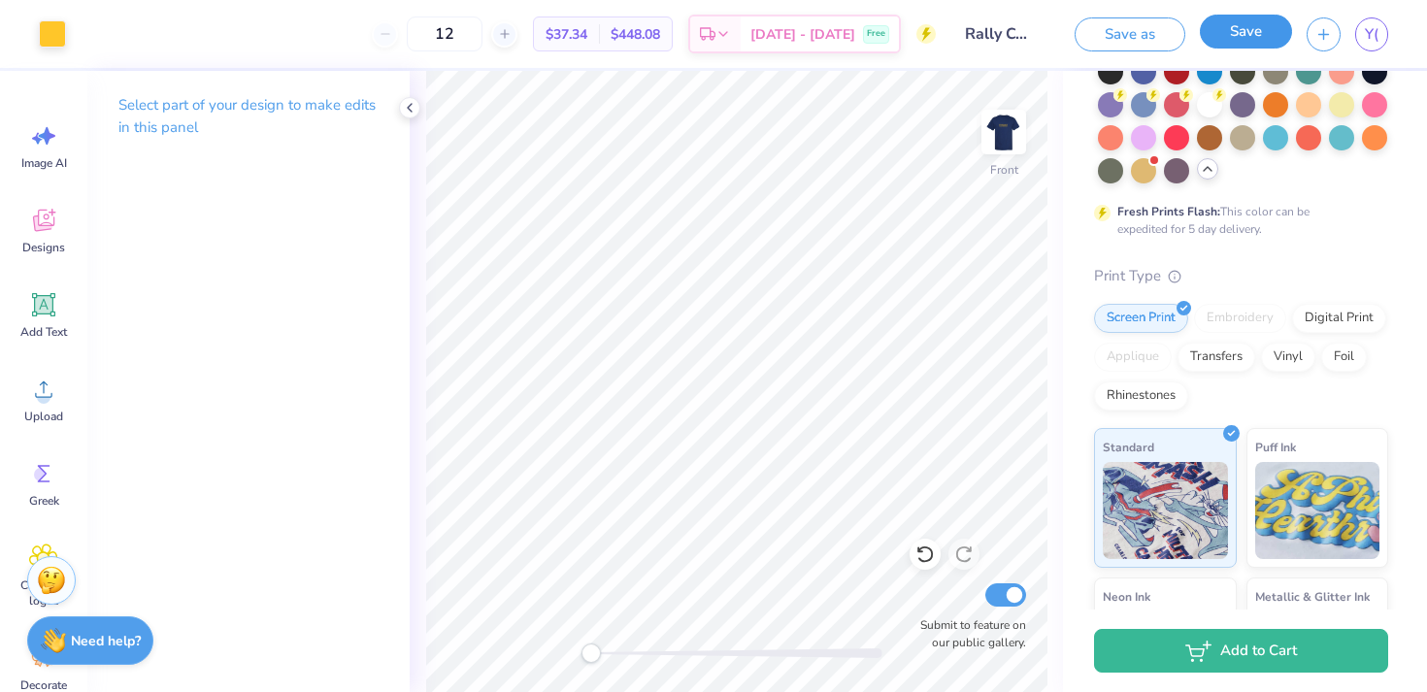
click at [1270, 31] on button "Save" at bounding box center [1246, 32] width 92 height 34
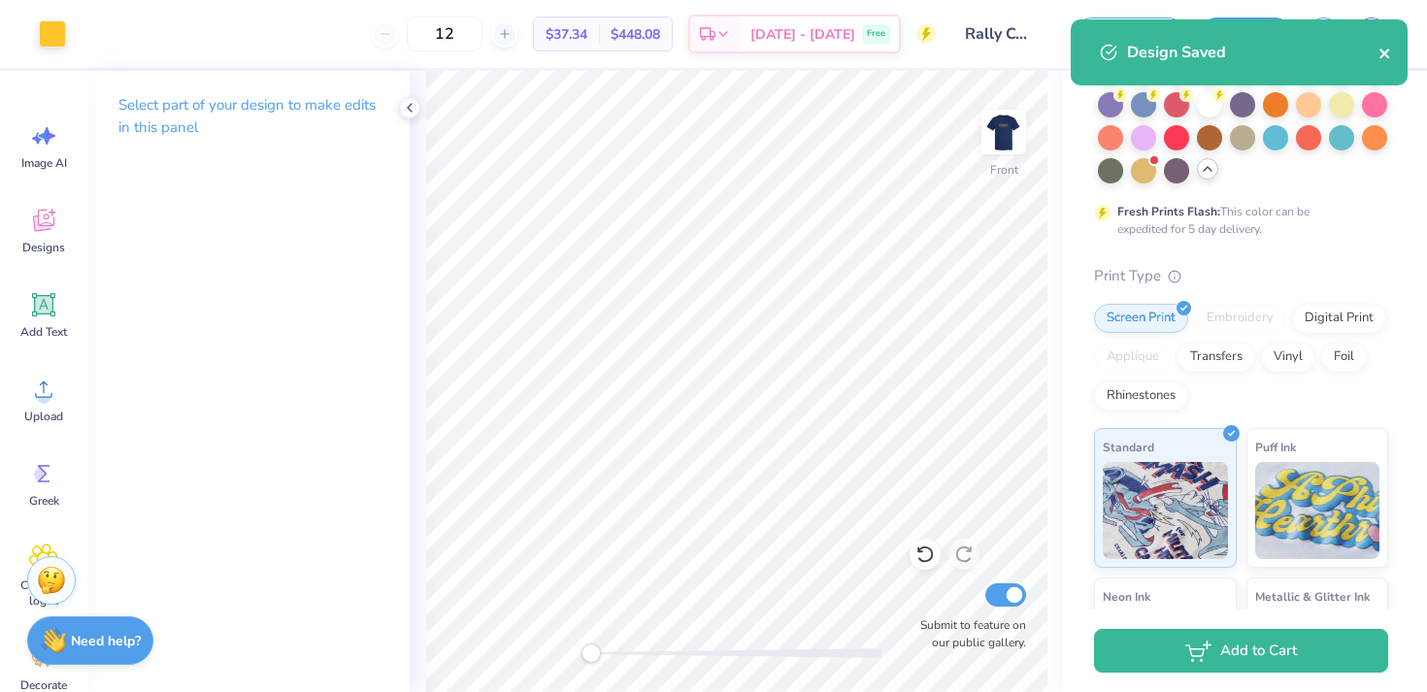
click at [1386, 49] on icon "close" at bounding box center [1385, 54] width 14 height 16
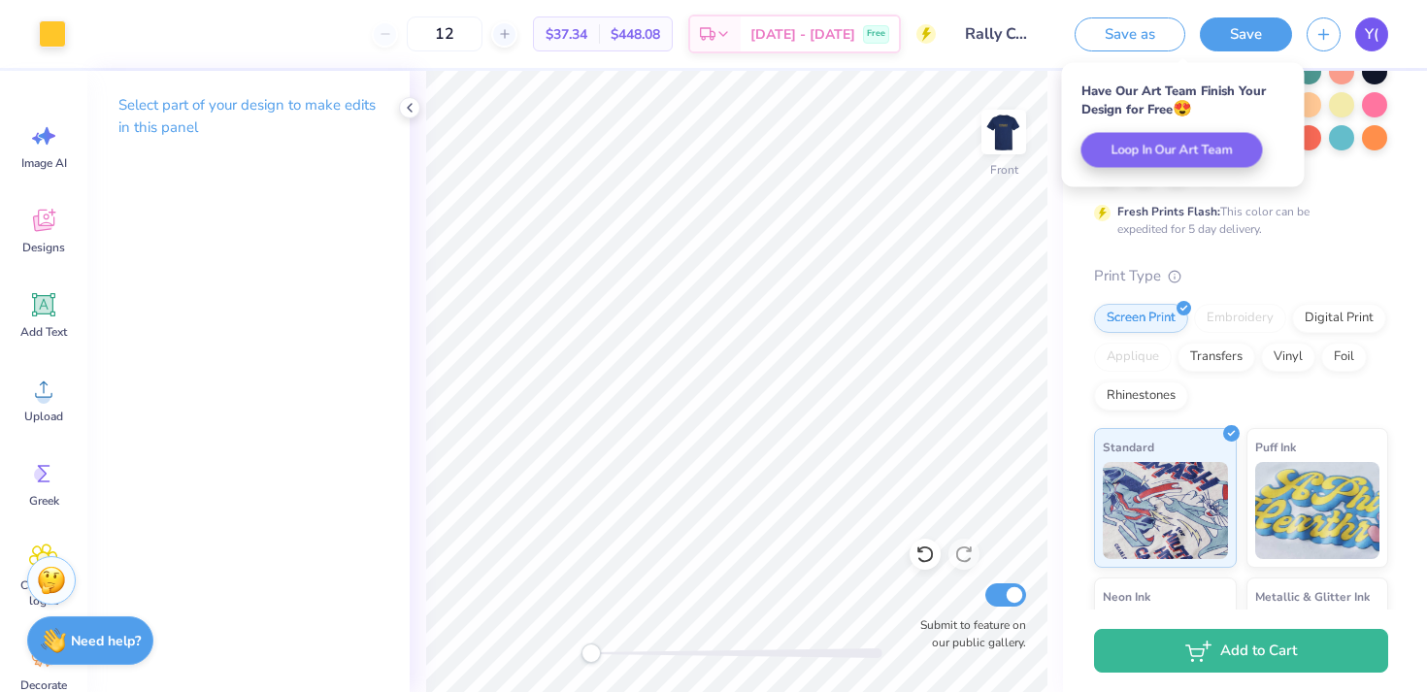
click at [1372, 28] on span "Y(" at bounding box center [1372, 34] width 14 height 22
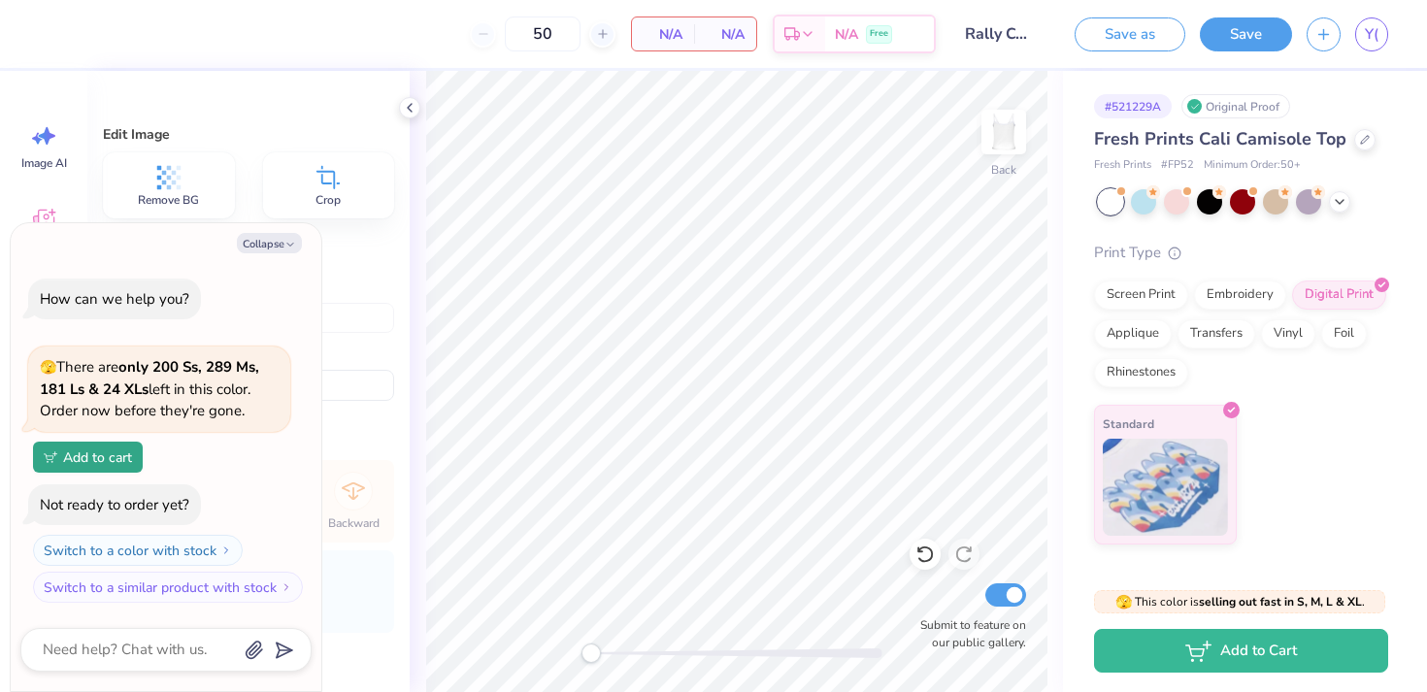
click at [193, 122] on div "Edit Image Remove BG Crop Size & Placement Width 7.97 Height 6.92 Distance 1.41…" at bounding box center [248, 381] width 322 height 621
click at [268, 252] on button "Collapse" at bounding box center [269, 243] width 65 height 20
type textarea "x"
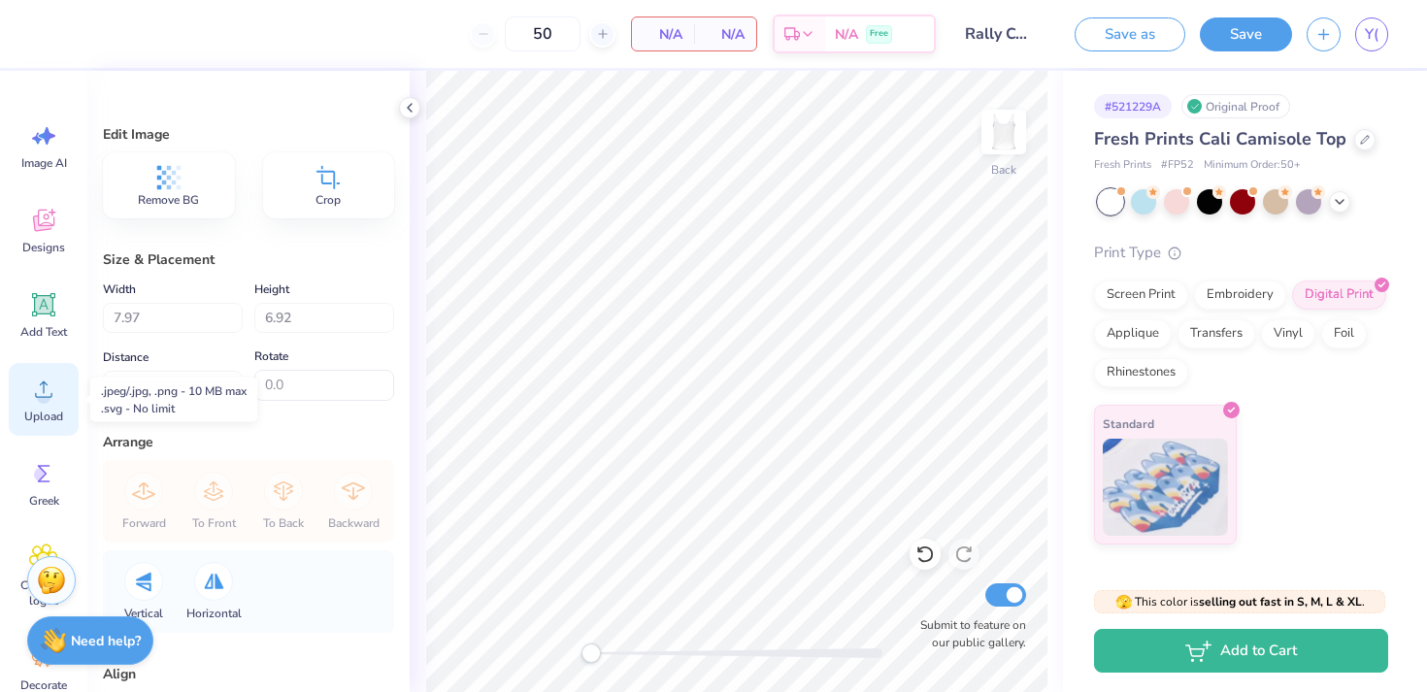
click at [39, 412] on span "Upload" at bounding box center [43, 417] width 39 height 16
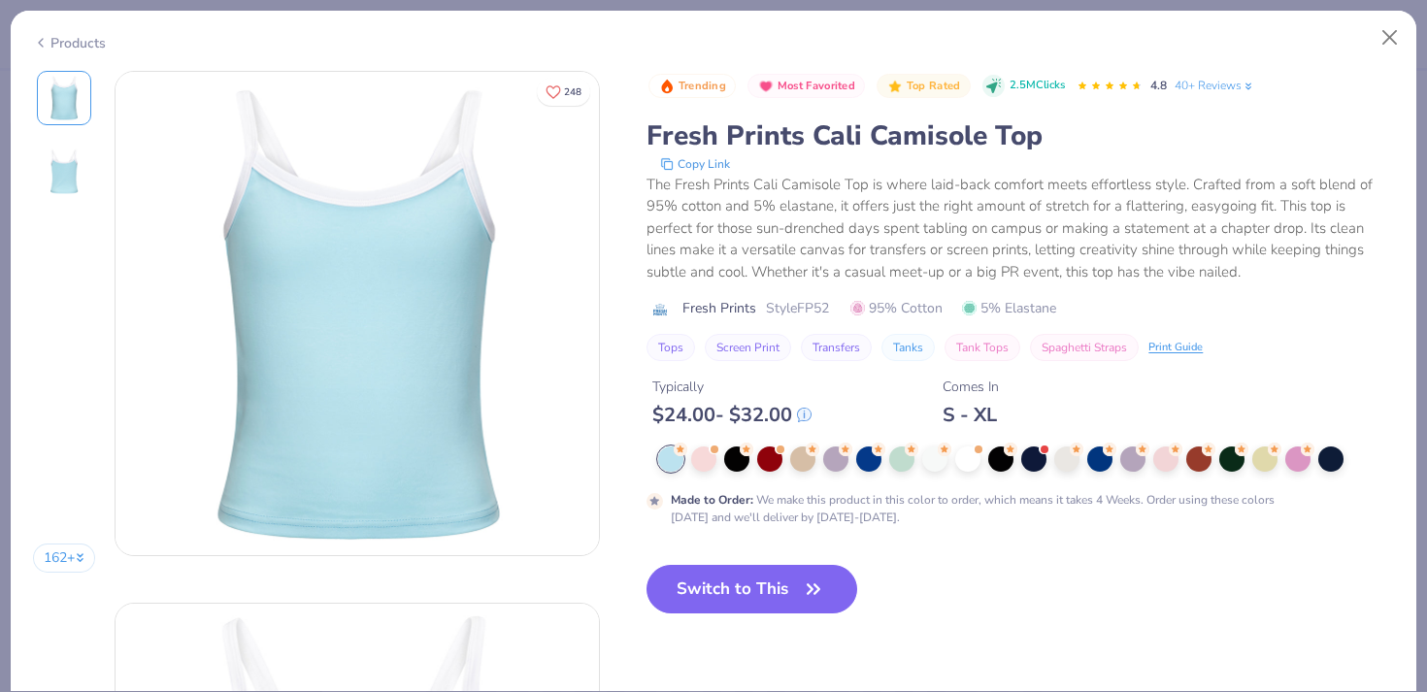
scroll to position [1024, 0]
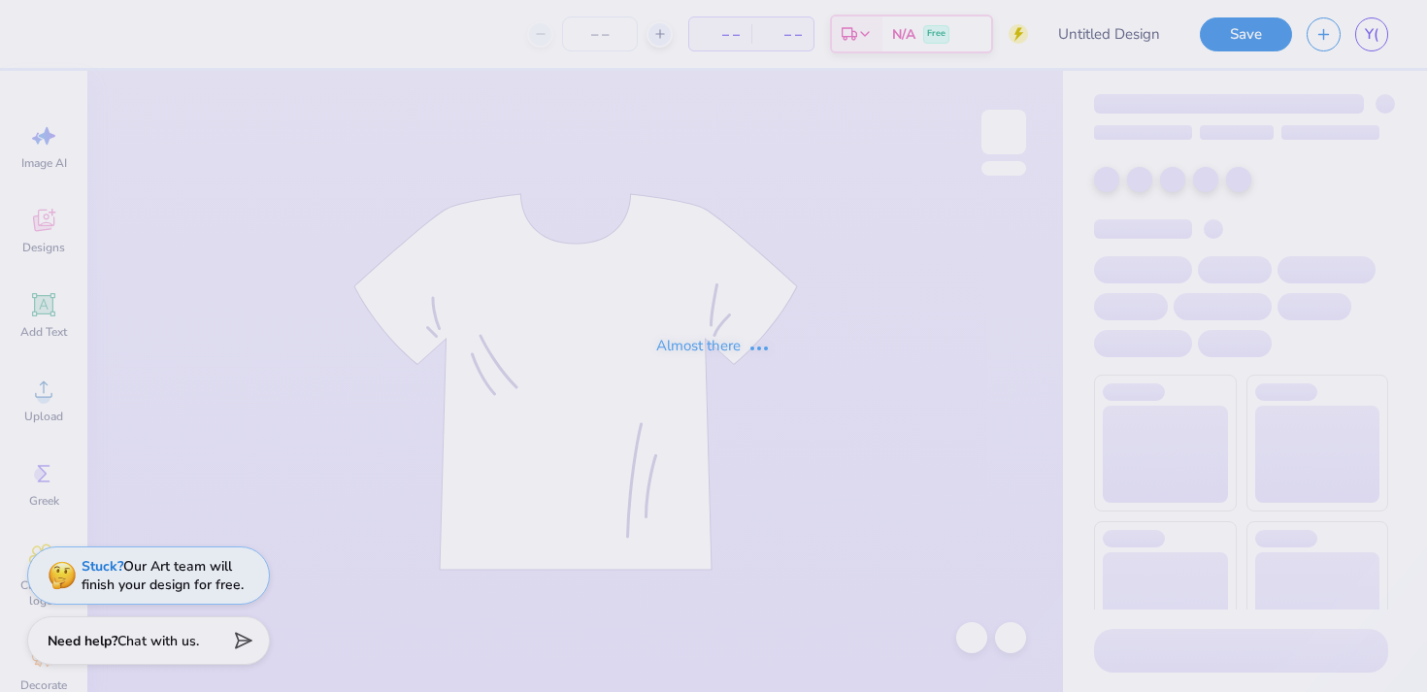
type input "Rally Comm Top 2"
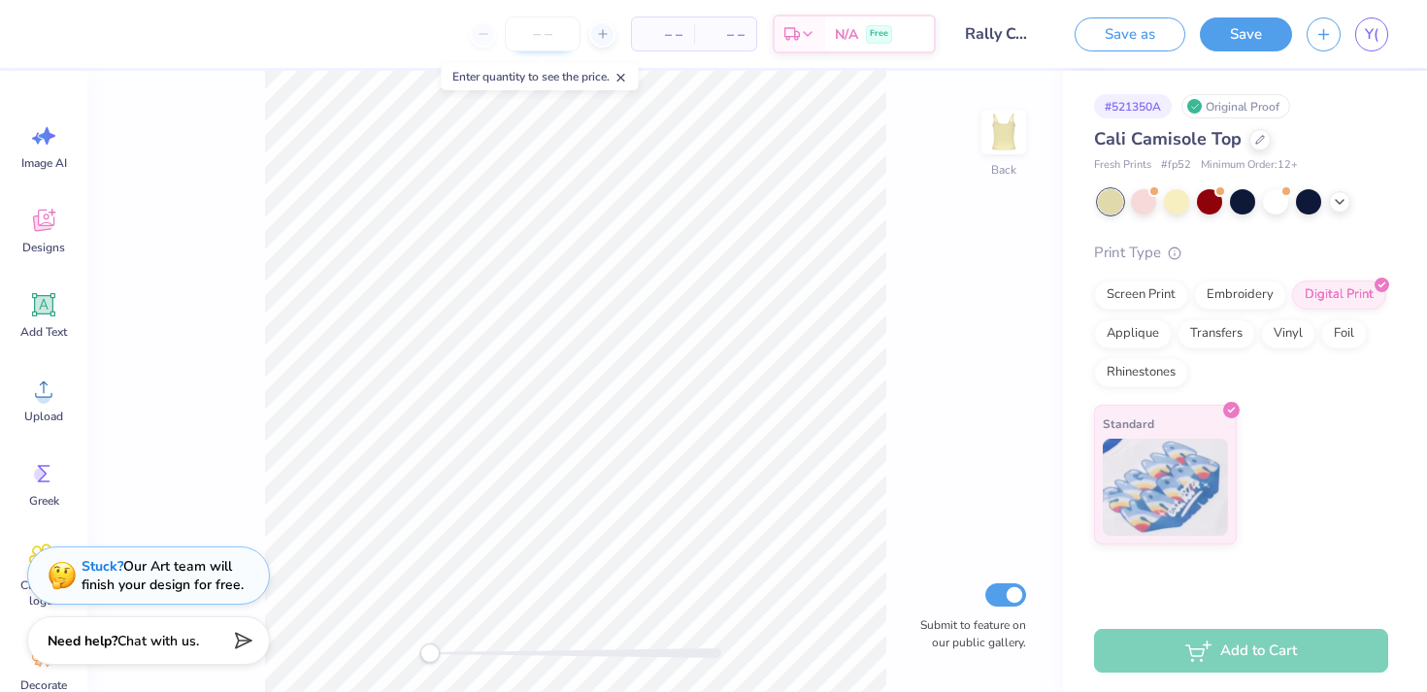
click at [534, 36] on input "number" at bounding box center [543, 34] width 76 height 35
type input "12"
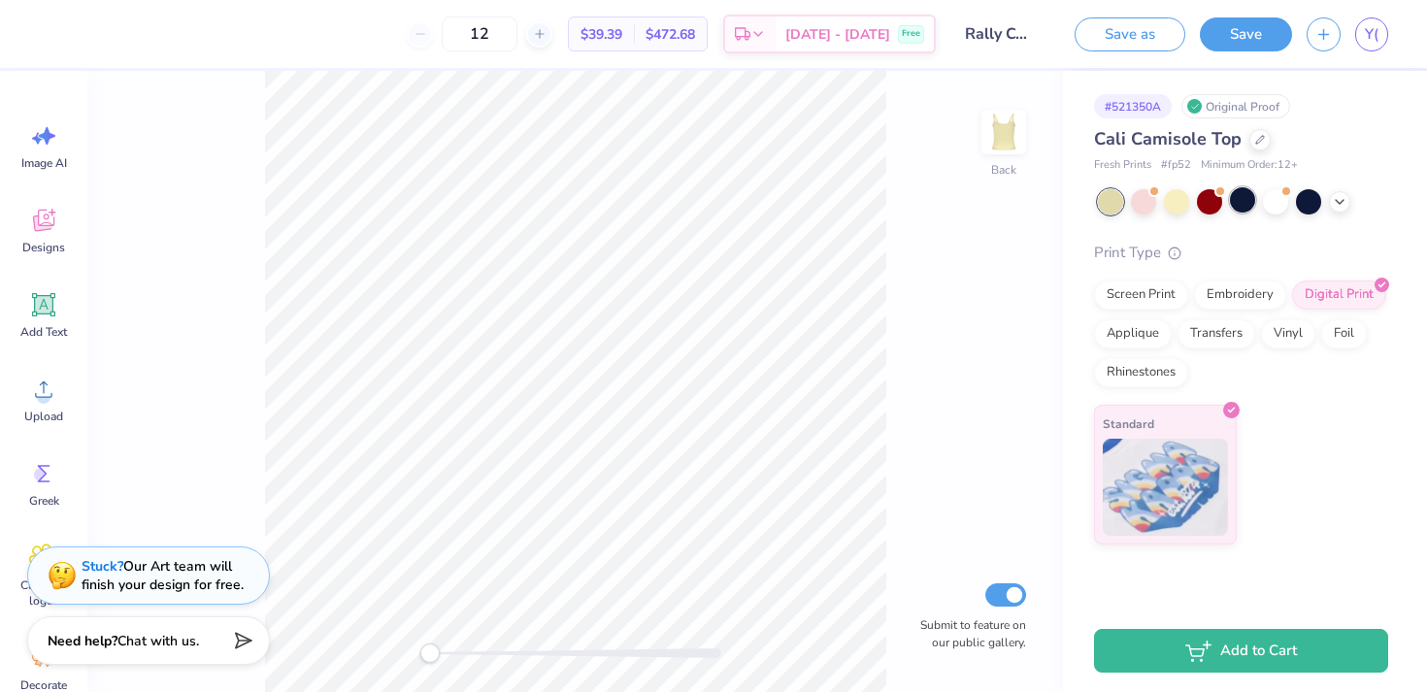
click at [1235, 198] on div at bounding box center [1242, 199] width 25 height 25
click at [1269, 201] on div at bounding box center [1275, 199] width 25 height 25
click at [1247, 201] on div at bounding box center [1242, 199] width 25 height 25
click at [1280, 204] on div at bounding box center [1275, 199] width 25 height 25
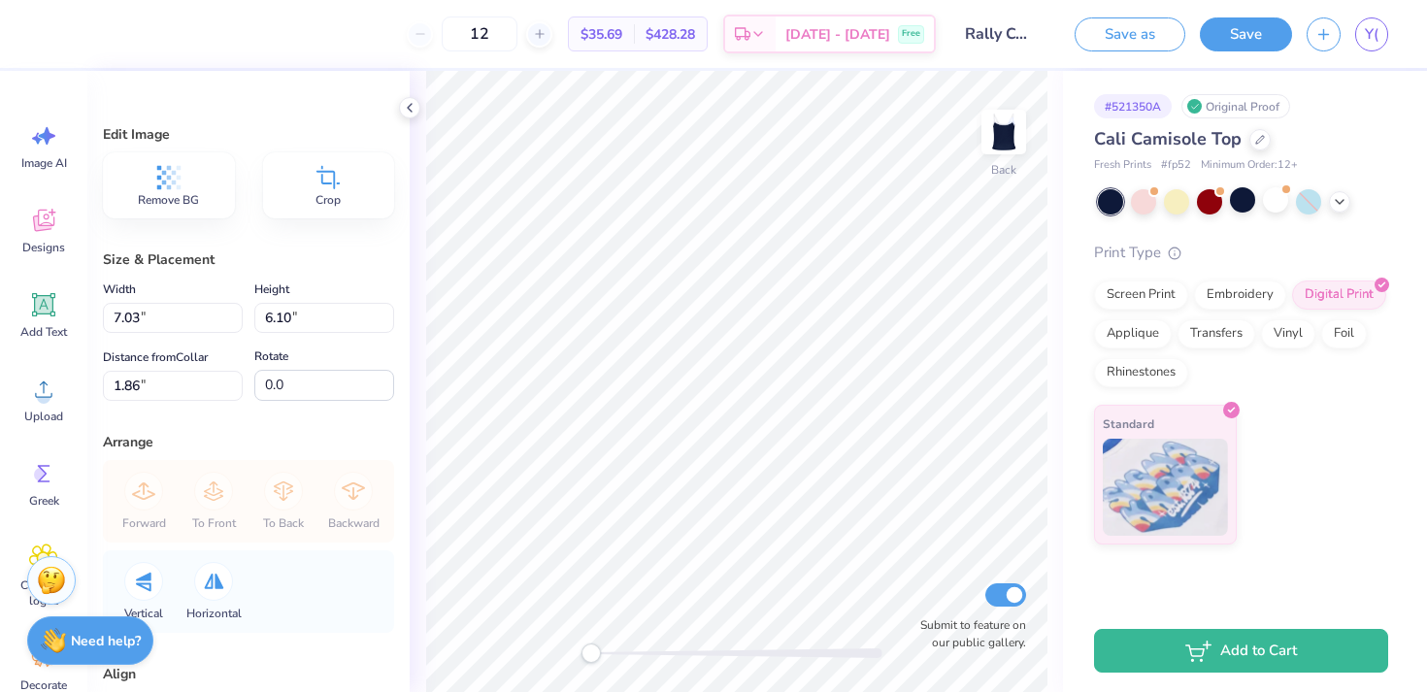
type input "5.96"
type input "5.17"
type input "1.87"
type input "4.53"
type input "3.93"
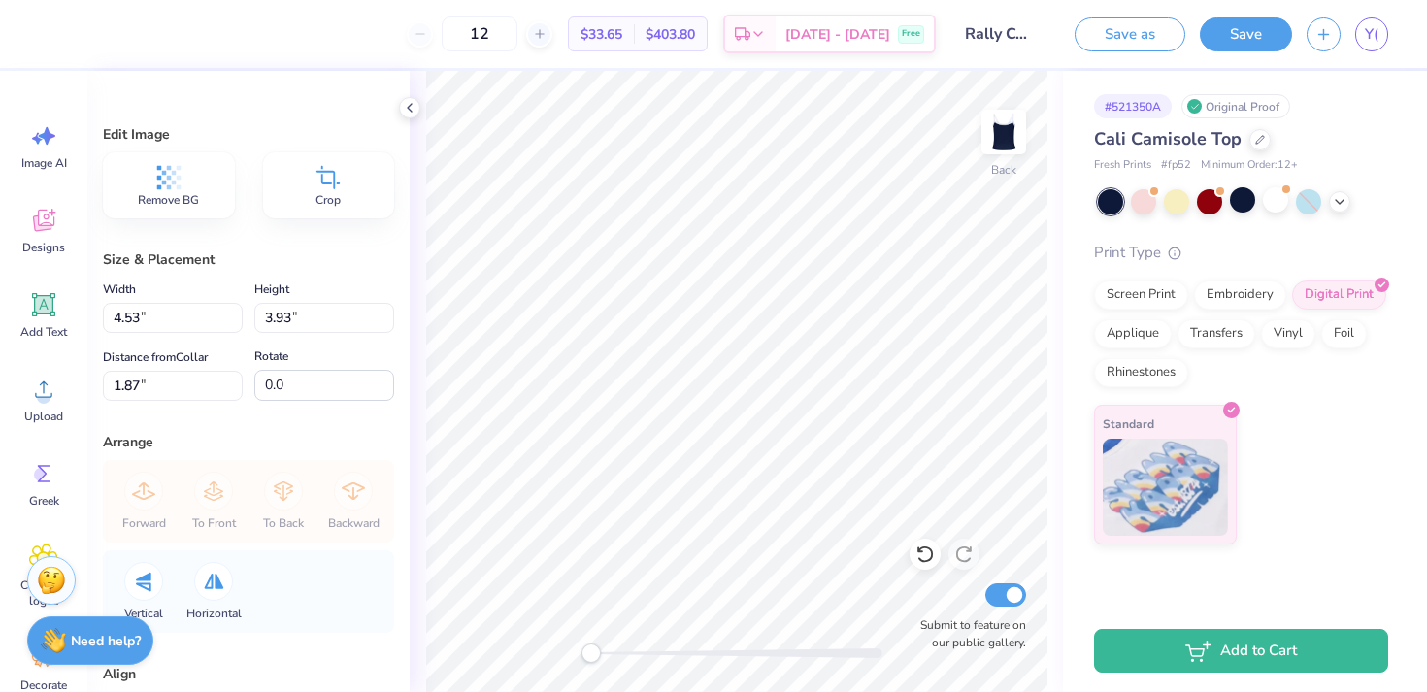
type input "5.18"
type input "4.50"
type input "5.49"
type input "4.77"
type input "2.01"
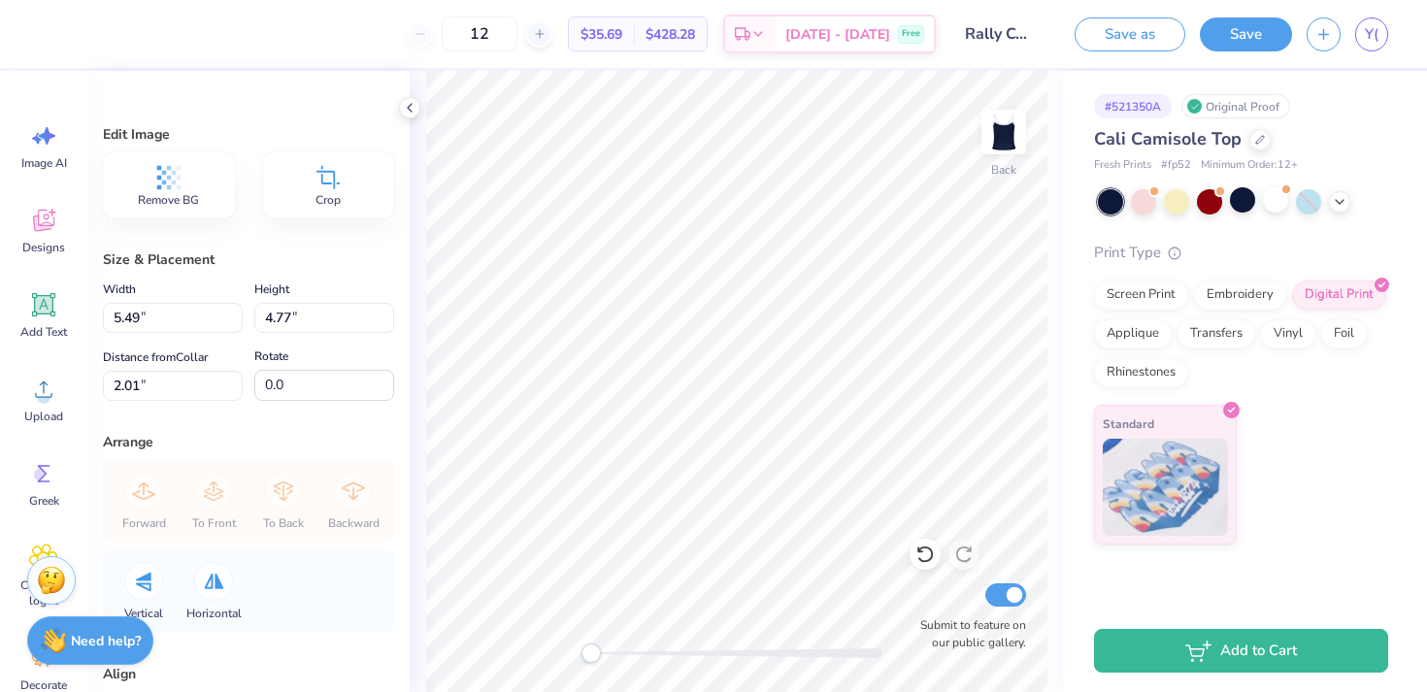
type input "5.64"
type input "4.90"
type input "6.32"
type input "5.49"
type input "1.49"
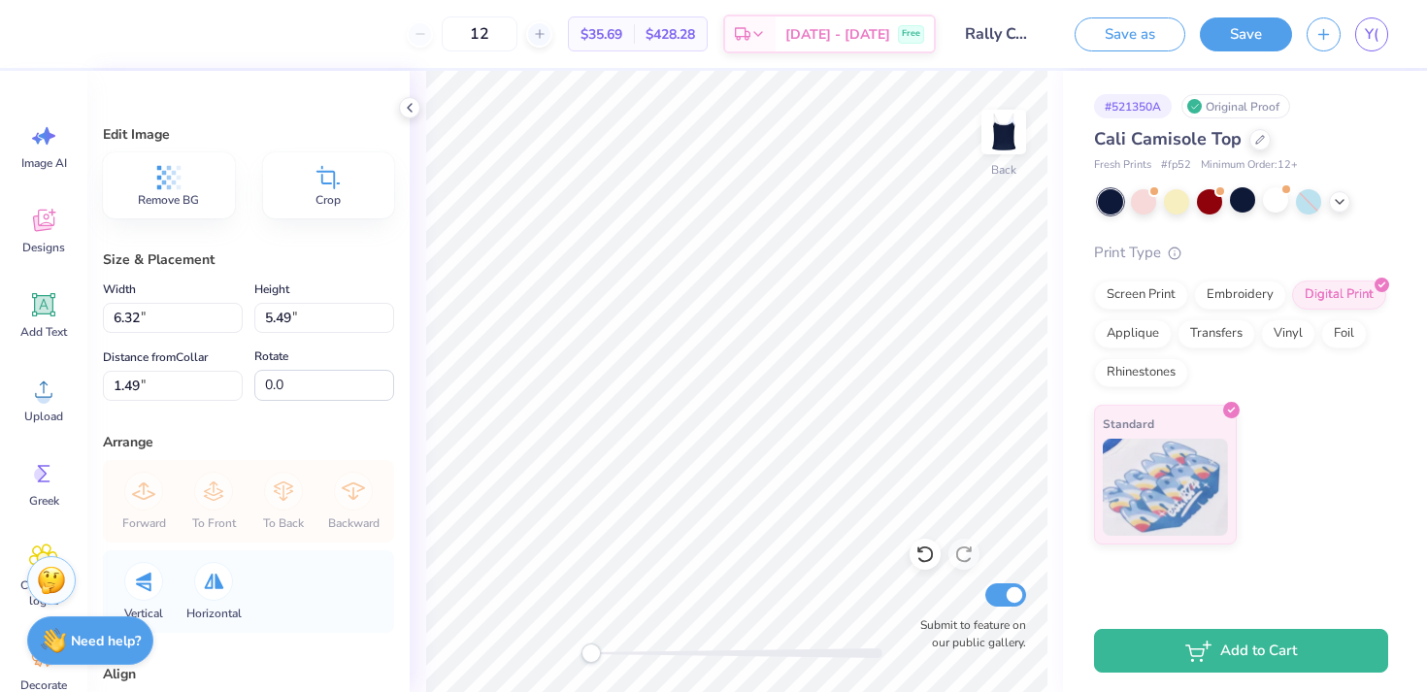
type input "6.99"
type input "6.06"
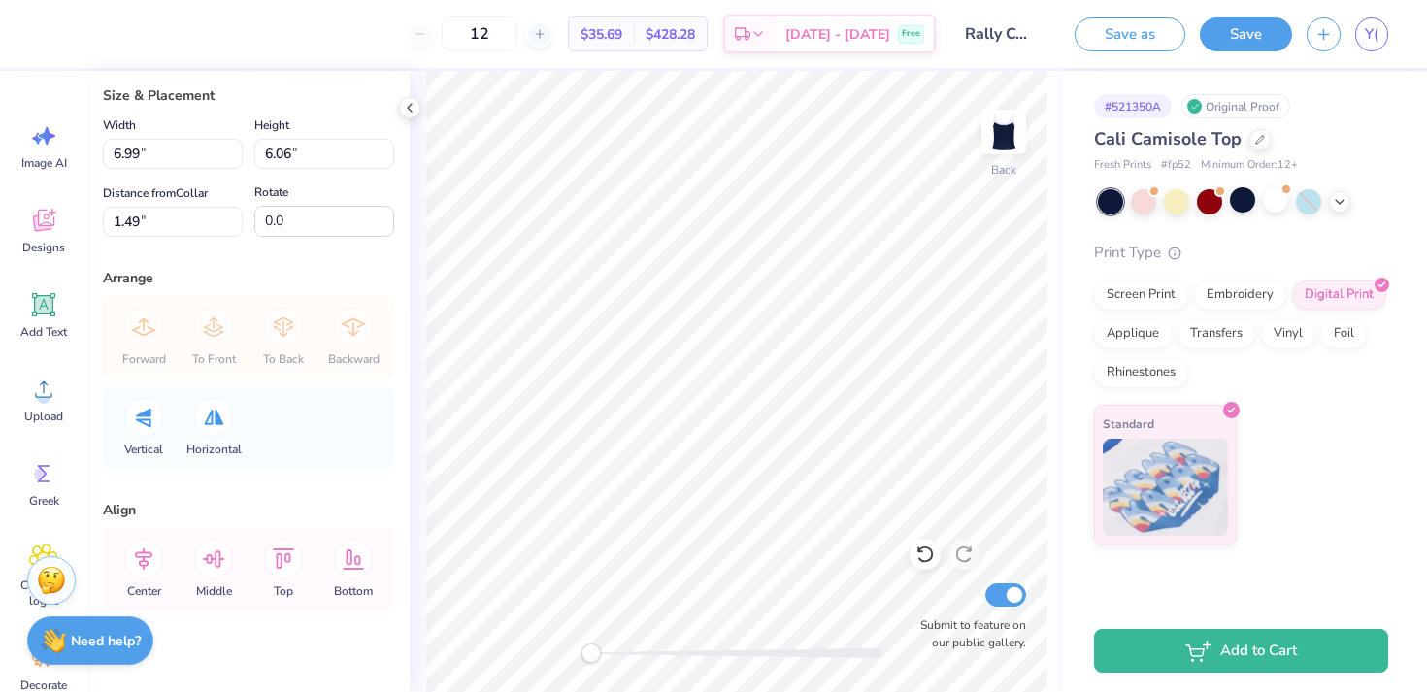
scroll to position [189, 0]
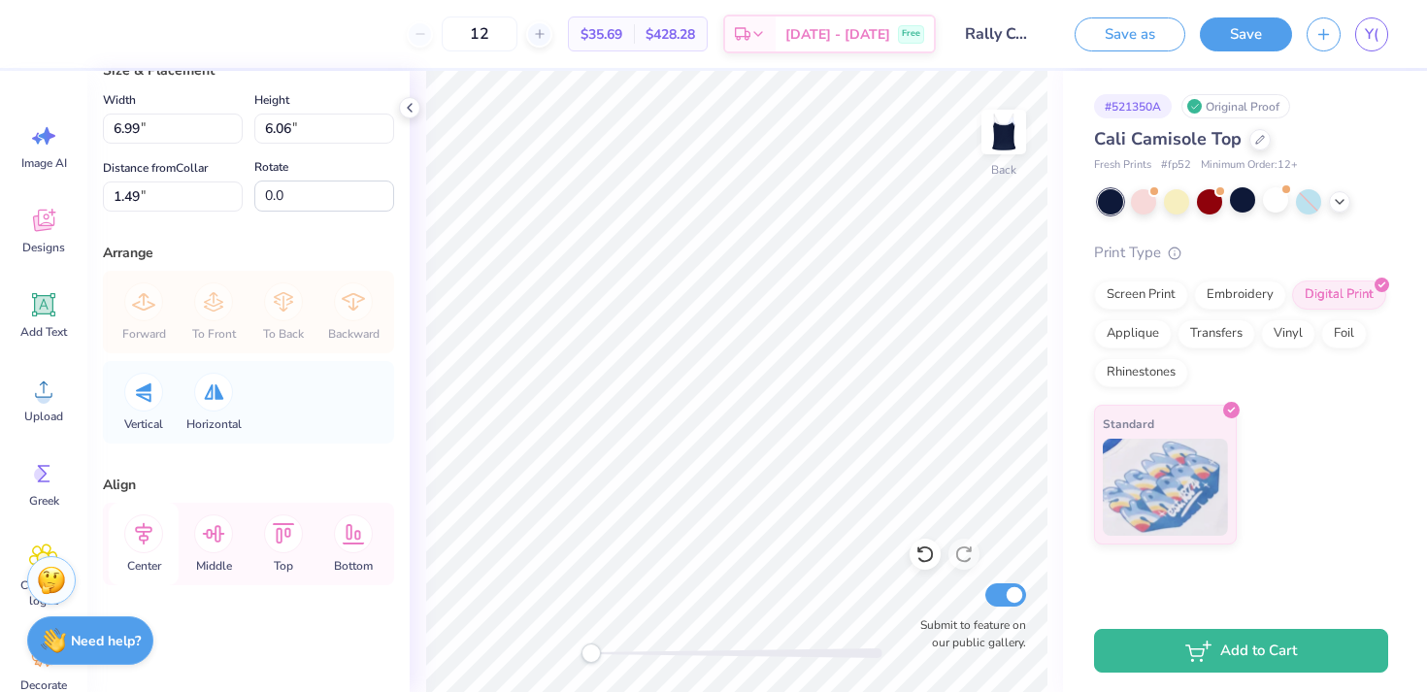
click at [133, 533] on icon at bounding box center [143, 533] width 39 height 39
drag, startPoint x: 601, startPoint y: 650, endPoint x: 631, endPoint y: 650, distance: 30.1
click at [631, 650] on div at bounding box center [736, 653] width 291 height 10
click at [410, 110] on polyline at bounding box center [410, 108] width 4 height 8
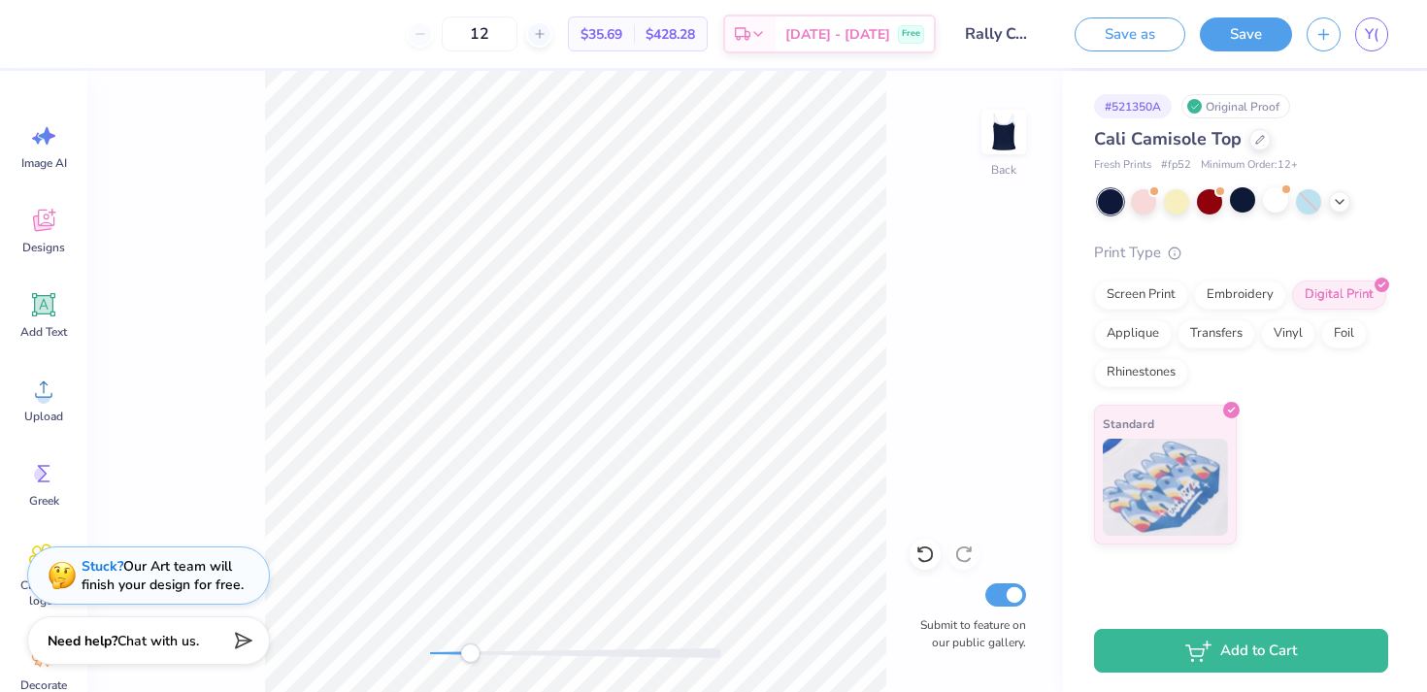
scroll to position [210, 0]
click at [891, 499] on div "Back Submit to feature on our public gallery." at bounding box center [574, 381] width 975 height 621
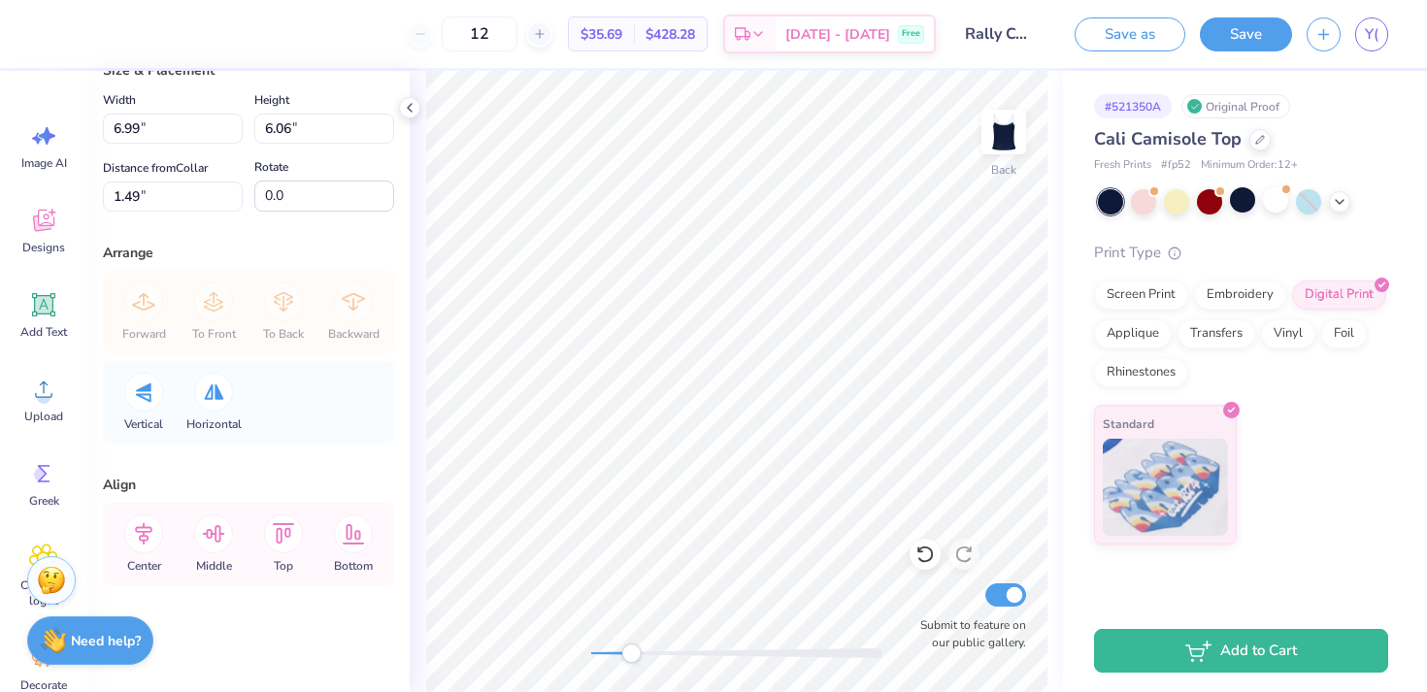
scroll to position [189, 0]
click at [1224, 332] on div "Transfers" at bounding box center [1216, 330] width 78 height 29
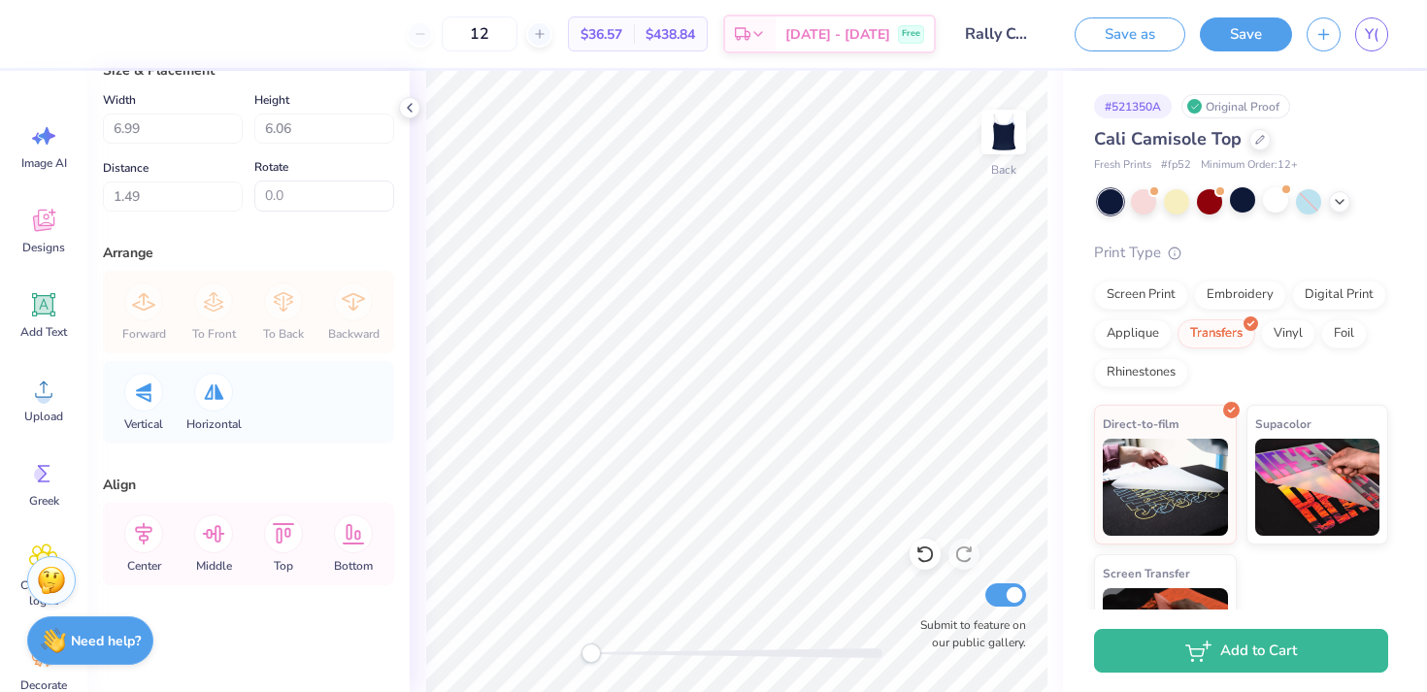
click at [578, 654] on div "Back Submit to feature on our public gallery." at bounding box center [736, 381] width 653 height 621
click at [1264, 431] on span "Supacolor" at bounding box center [1283, 421] width 56 height 20
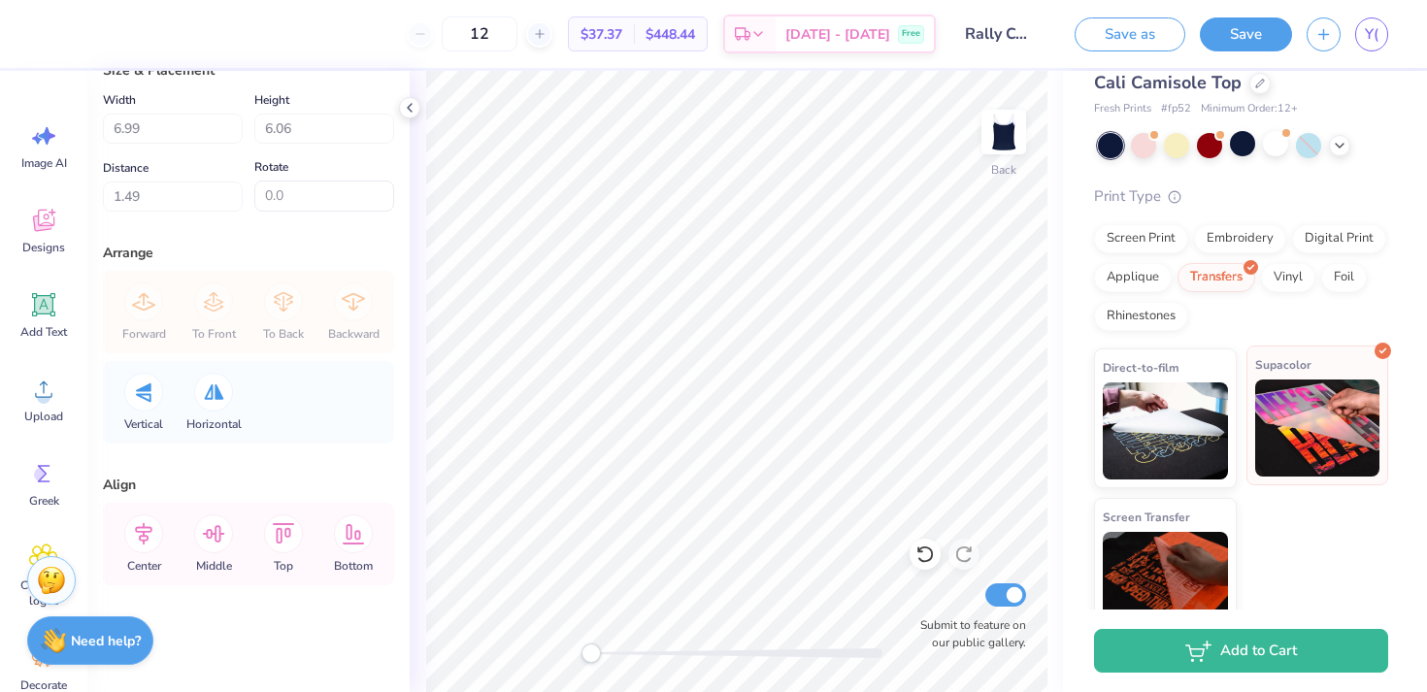
scroll to position [84, 0]
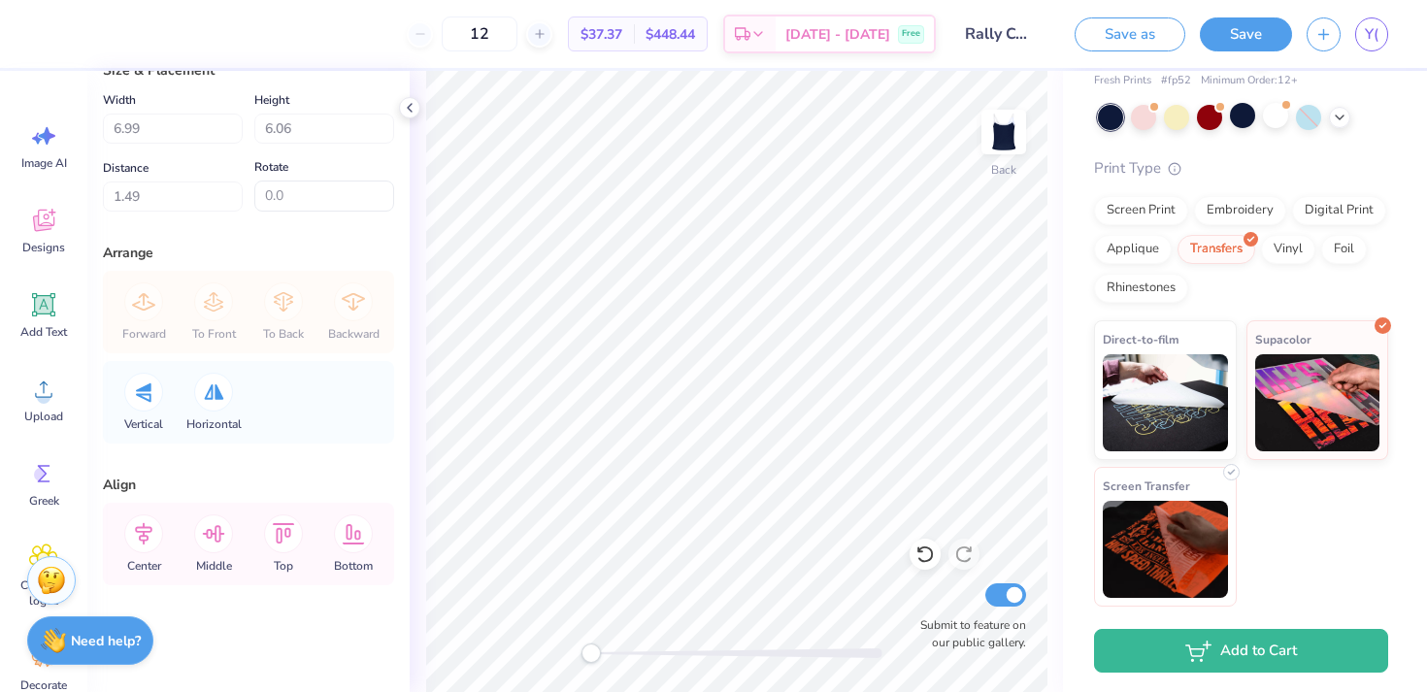
click at [1205, 492] on div "Screen Transfer" at bounding box center [1165, 537] width 143 height 140
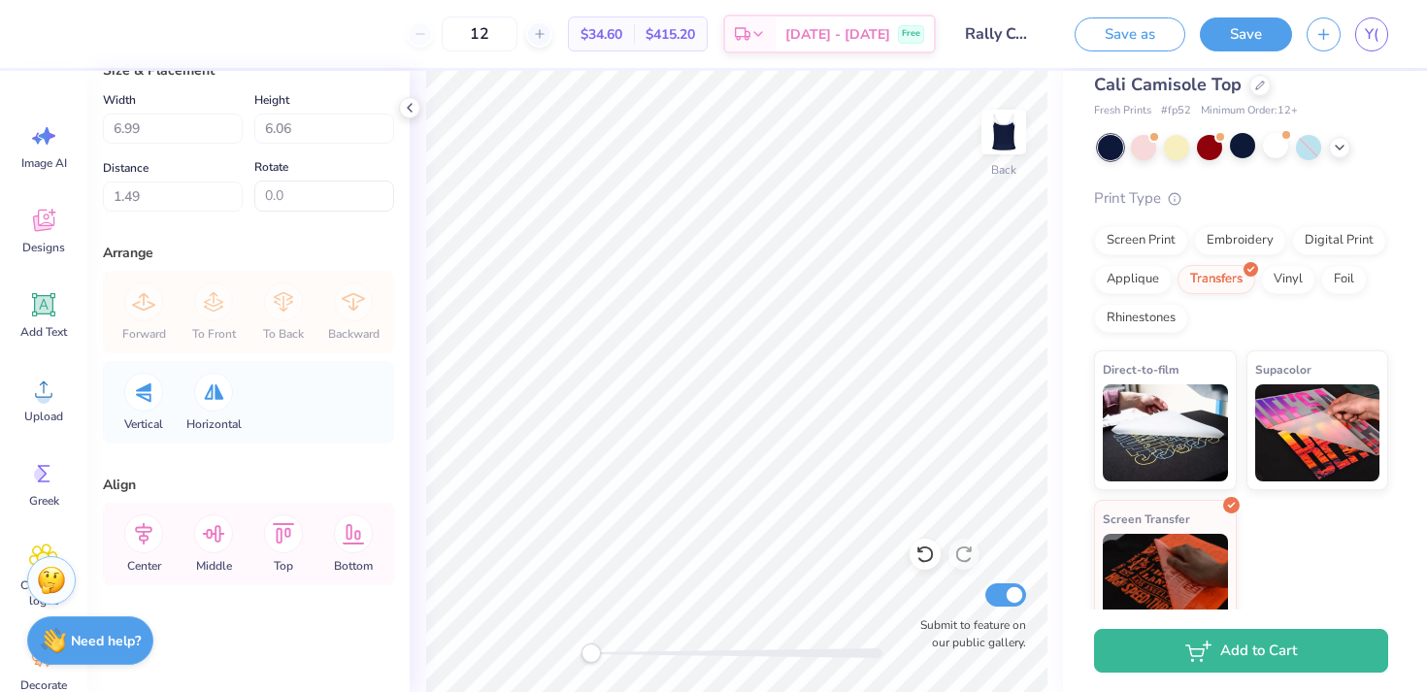
scroll to position [0, 0]
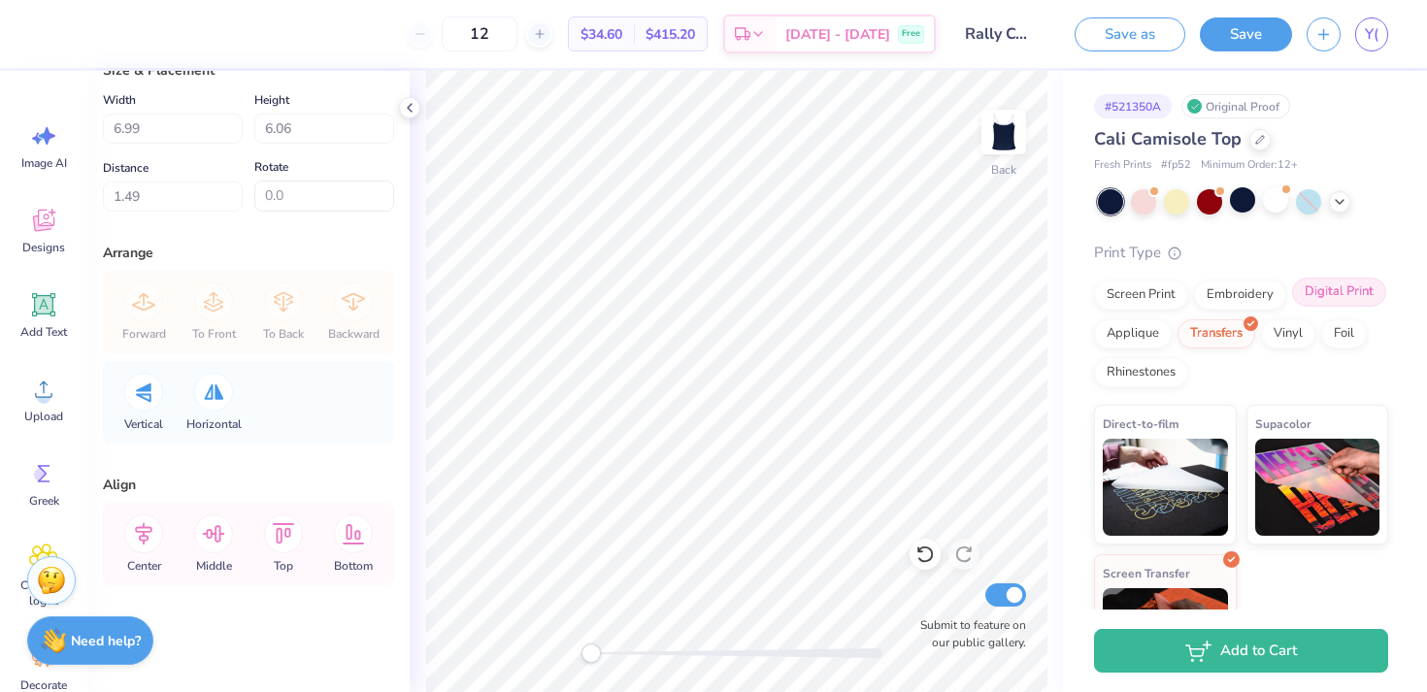
click at [1335, 293] on div "Digital Print" at bounding box center [1339, 292] width 94 height 29
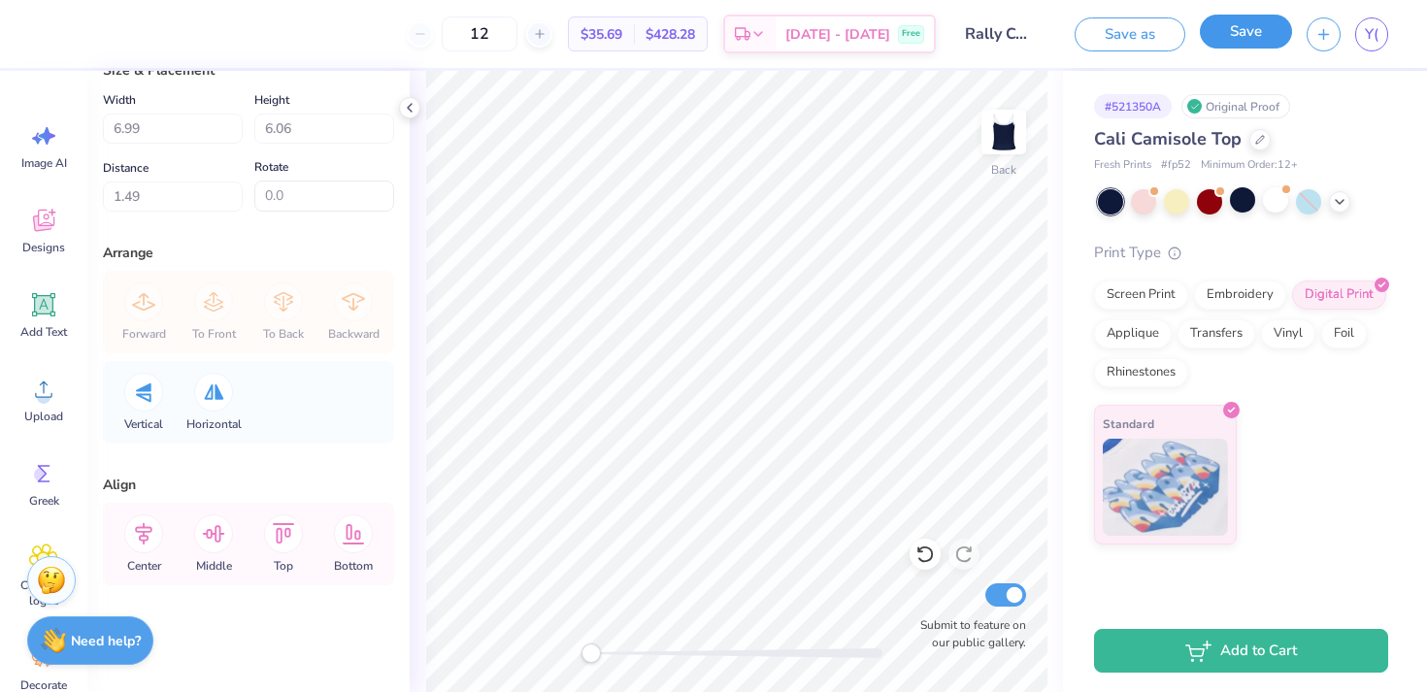
click at [1268, 37] on button "Save" at bounding box center [1246, 32] width 92 height 34
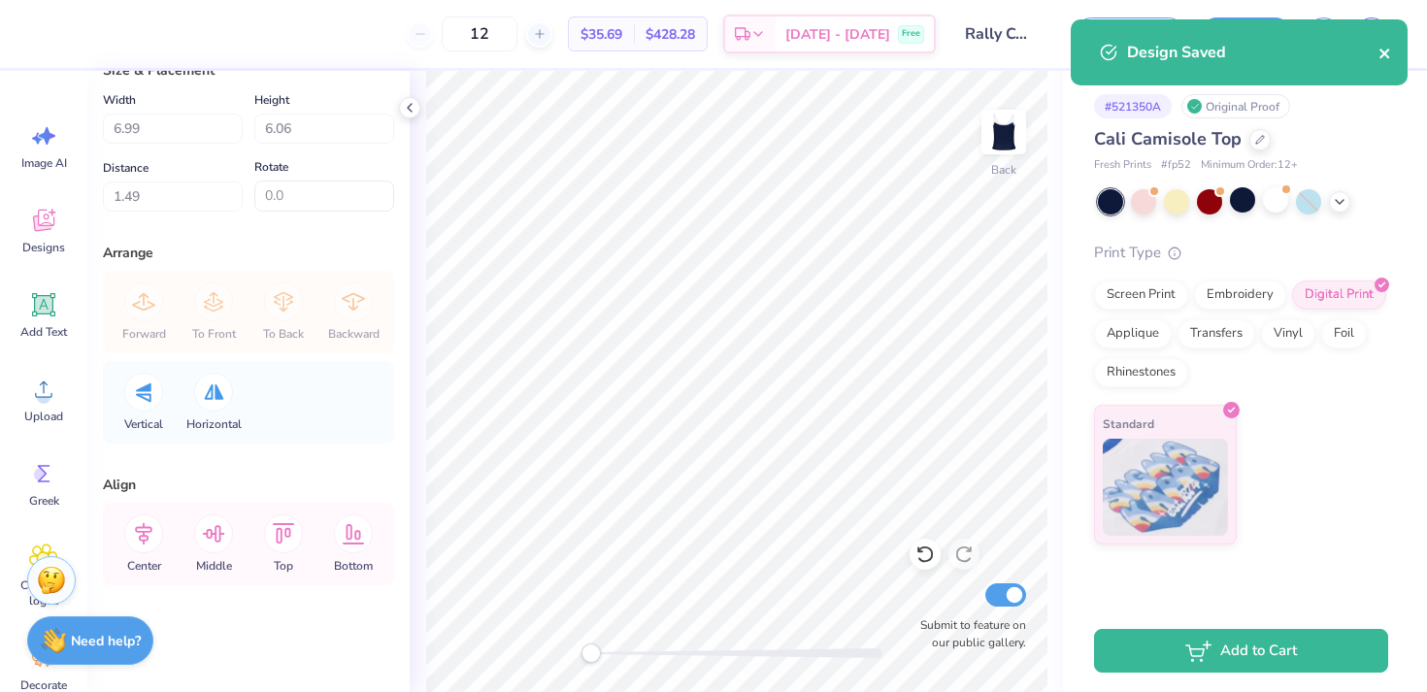
click at [1386, 49] on icon "close" at bounding box center [1385, 54] width 14 height 16
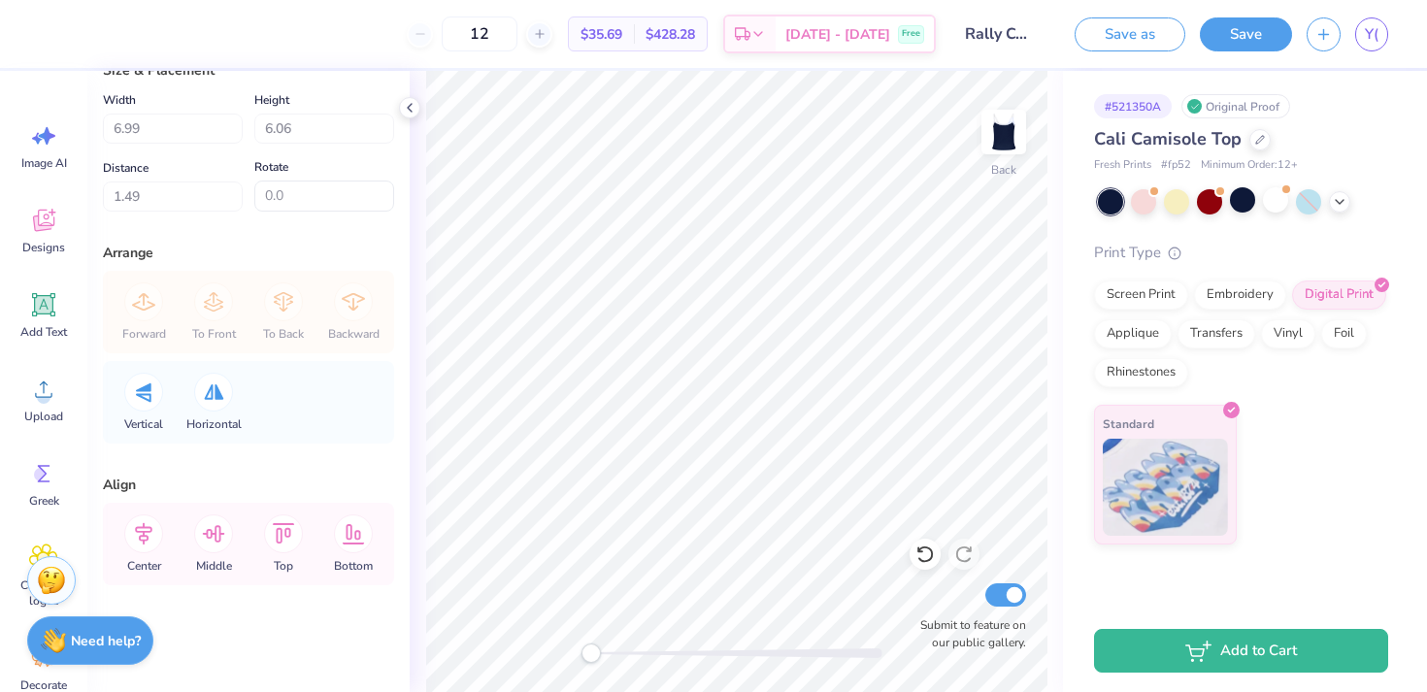
click at [1358, 23] on div "Design Saved" at bounding box center [1239, 60] width 345 height 88
click at [1365, 33] on span "Y(" at bounding box center [1372, 34] width 14 height 22
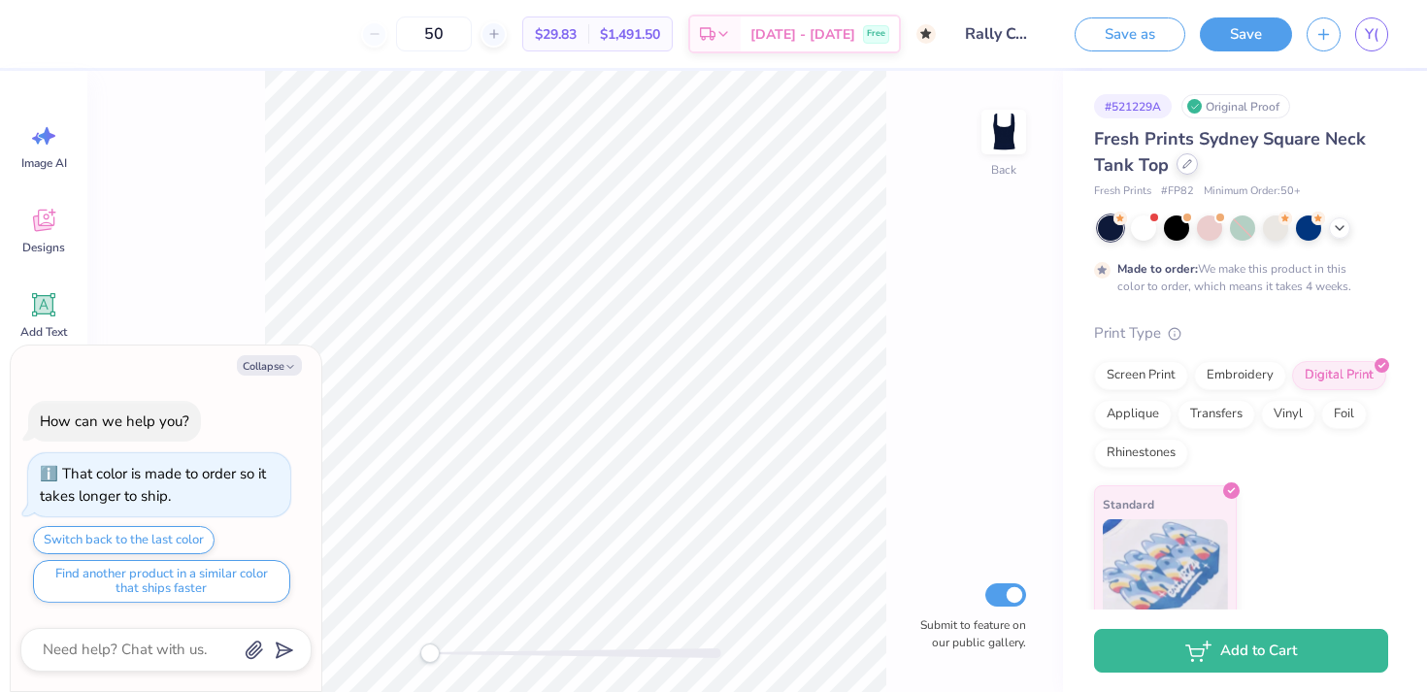
click at [1179, 165] on div at bounding box center [1186, 163] width 21 height 21
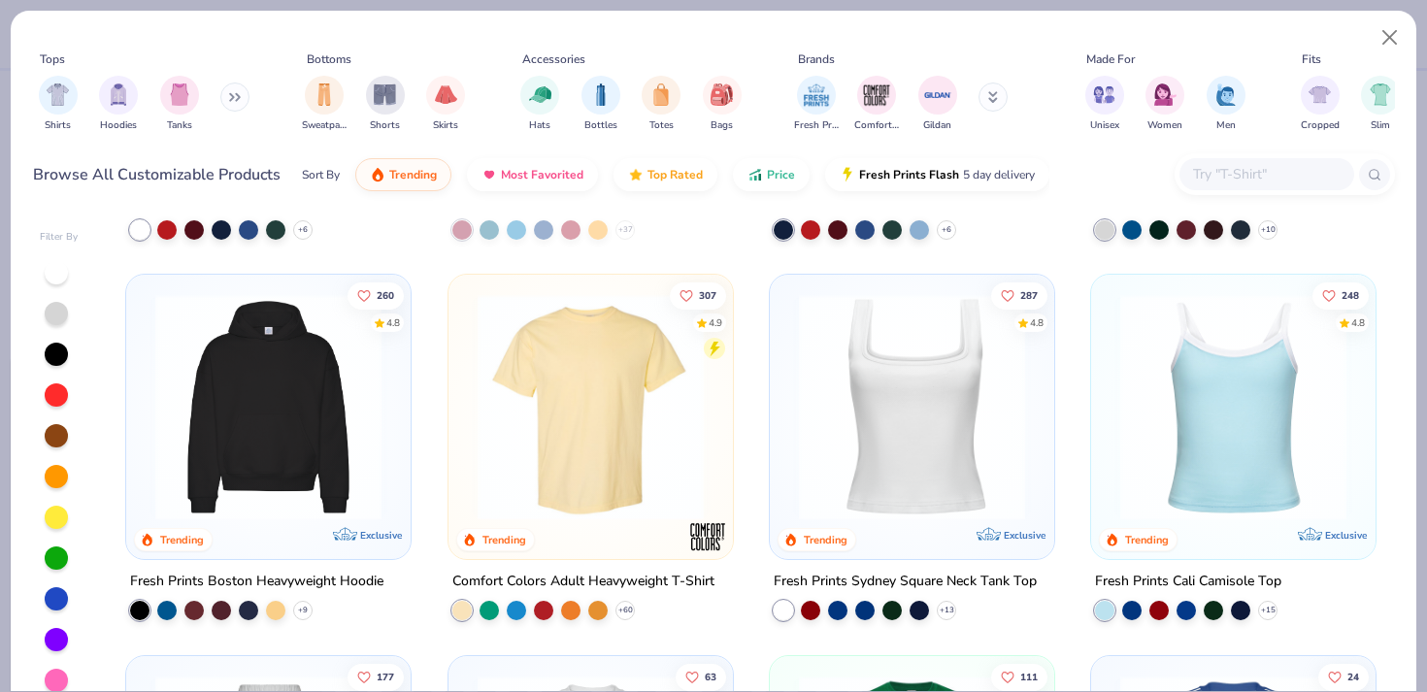
scroll to position [361, 0]
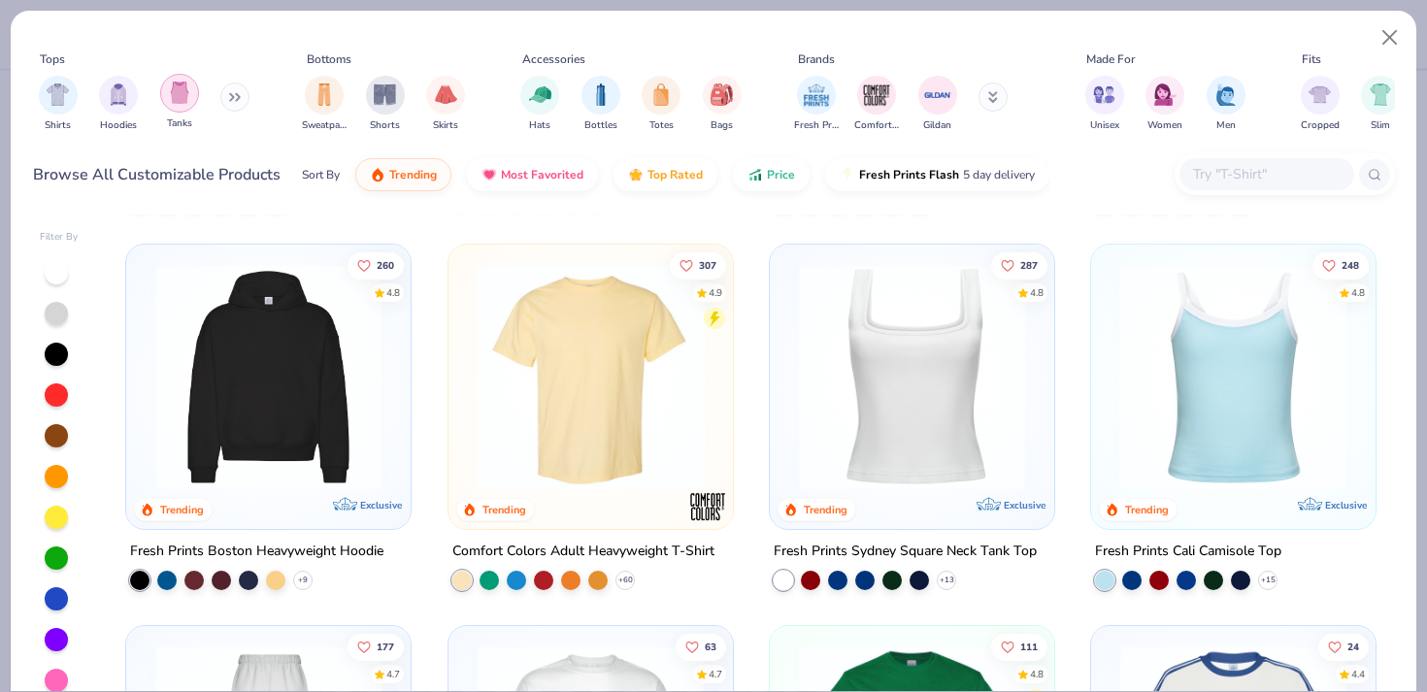
click at [175, 91] on img "filter for Tanks" at bounding box center [179, 93] width 21 height 22
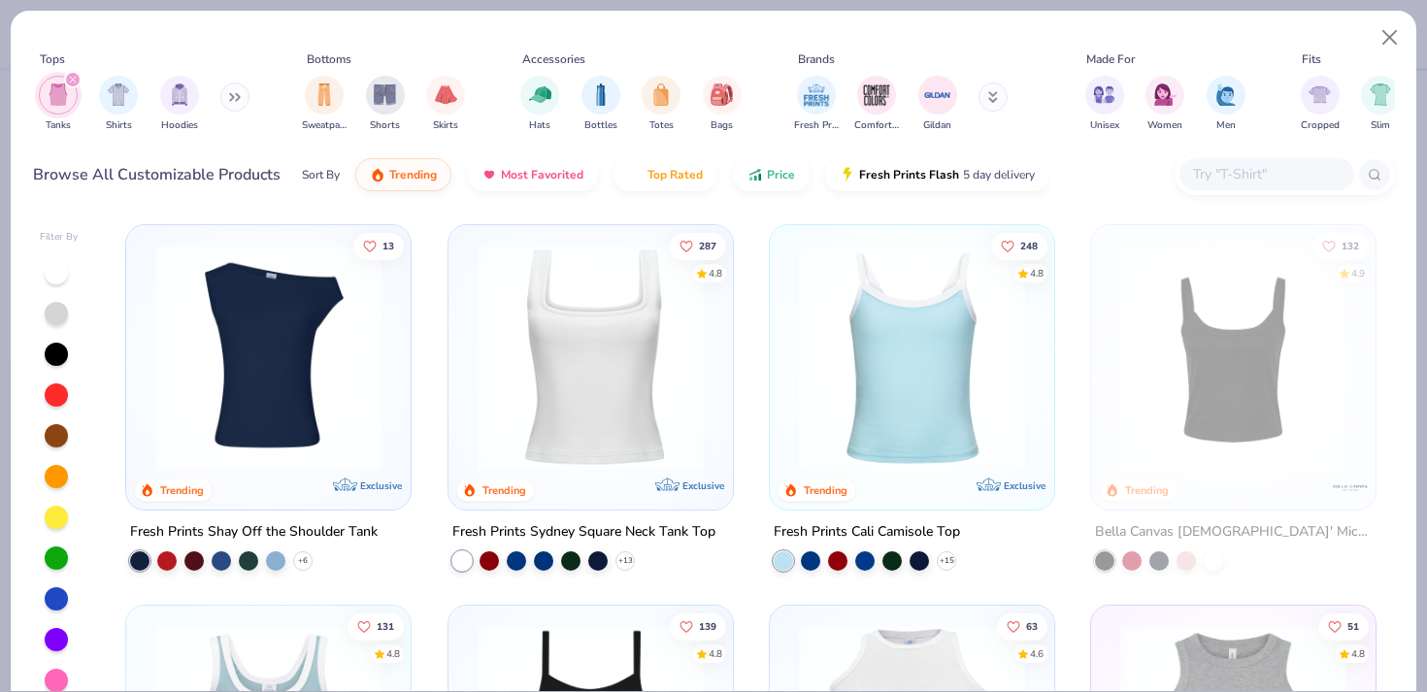
click at [859, 389] on img at bounding box center [912, 358] width 246 height 226
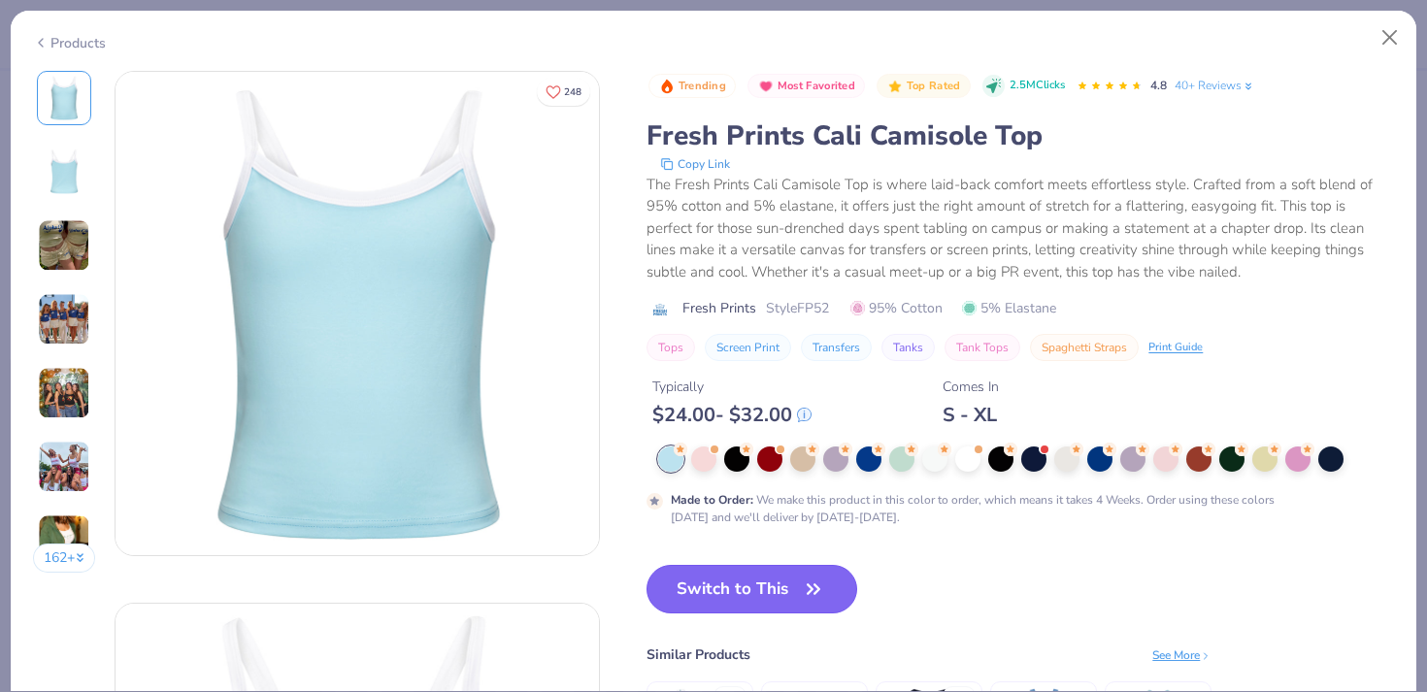
click at [737, 577] on button "Switch to This" at bounding box center [751, 589] width 211 height 49
type textarea "x"
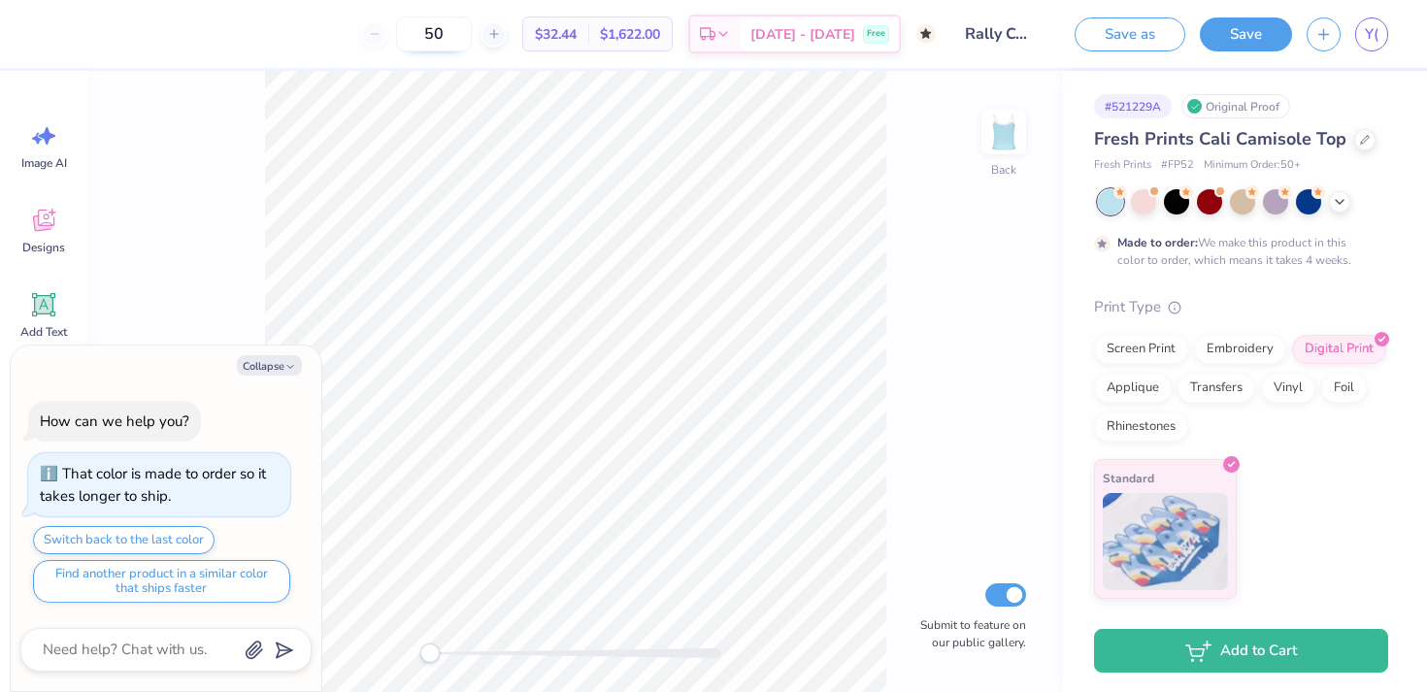
click at [460, 41] on input "50" at bounding box center [434, 34] width 76 height 35
type input "50"
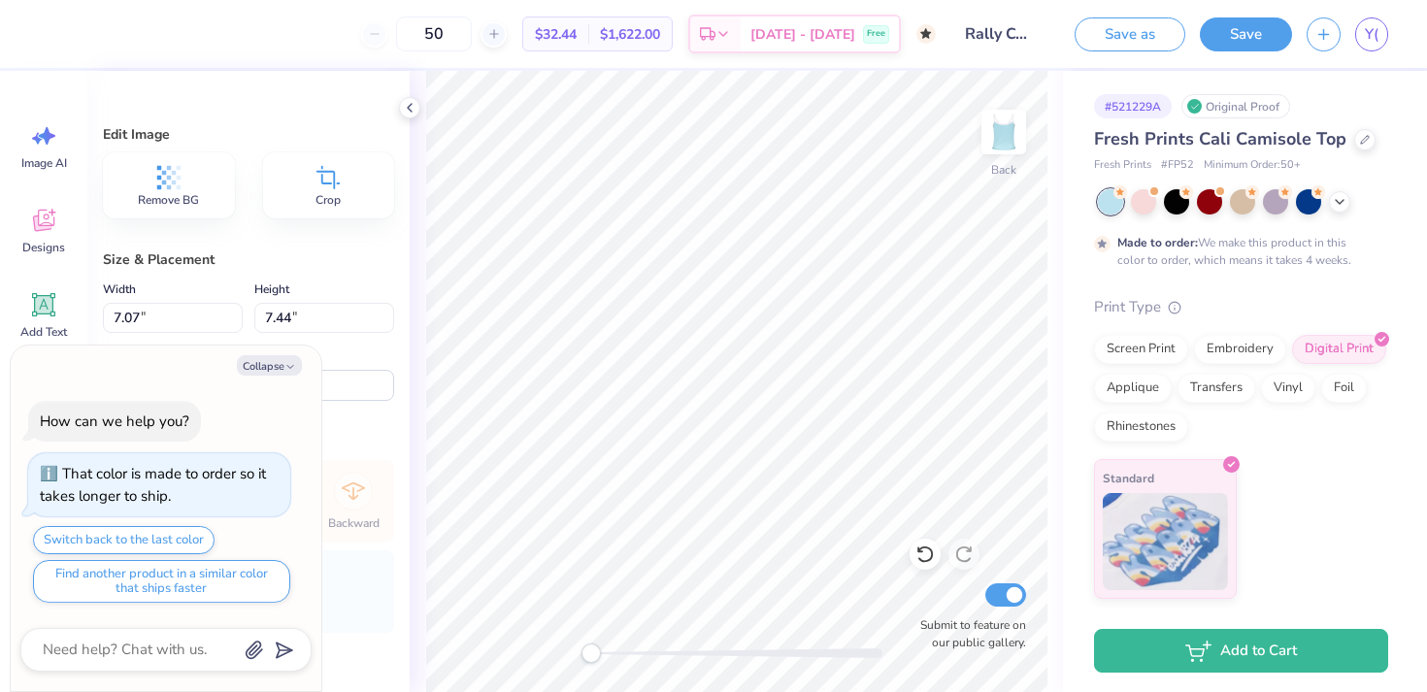
type textarea "x"
type input "8.17"
type input "8.59"
type input "1.93"
type textarea "x"
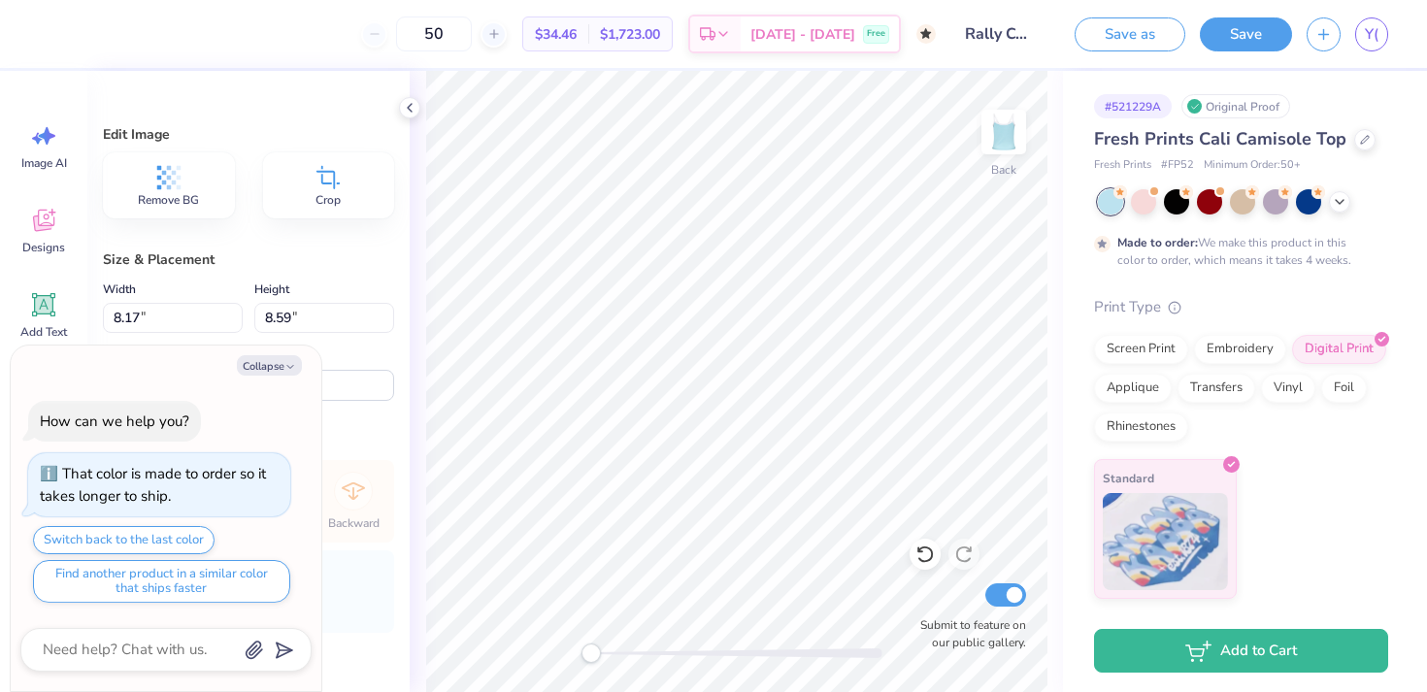
type input "7.61"
type input "8.00"
type textarea "x"
type input "6.98"
type input "7.34"
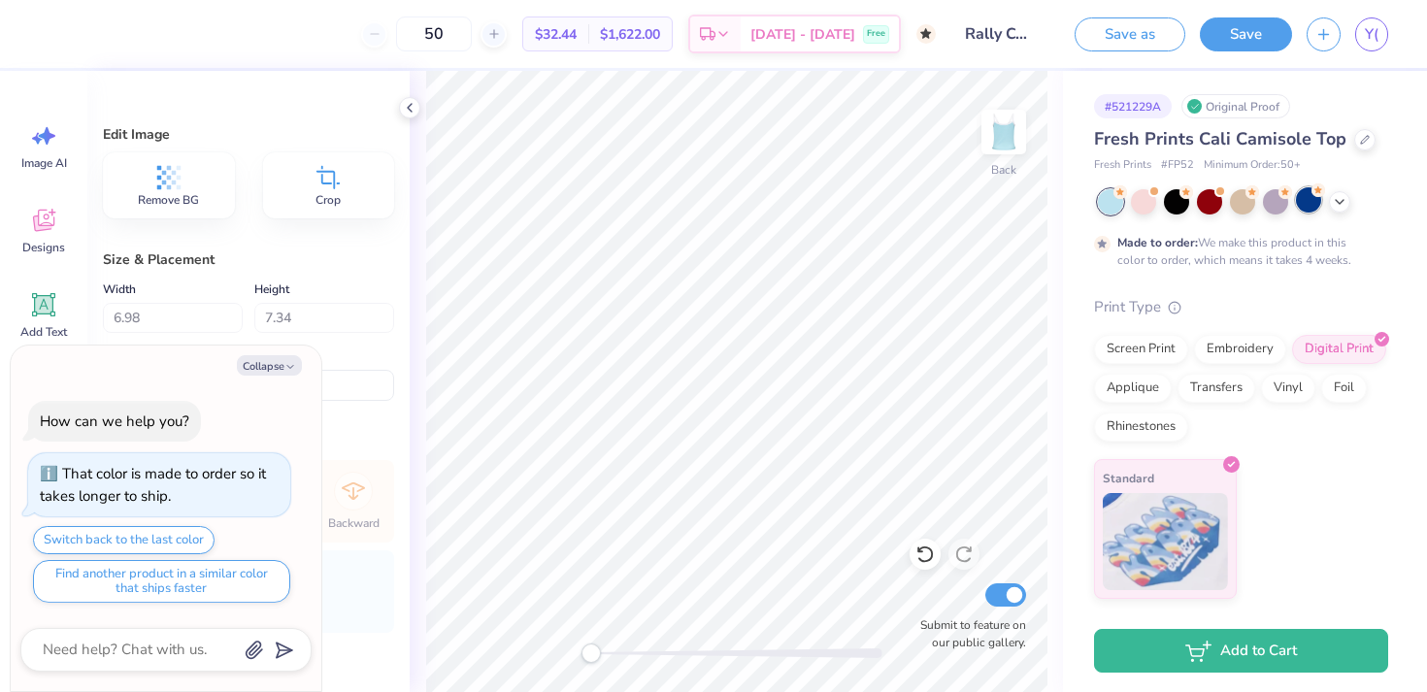
click at [1307, 204] on div at bounding box center [1308, 199] width 25 height 25
click at [1337, 206] on icon at bounding box center [1340, 200] width 16 height 16
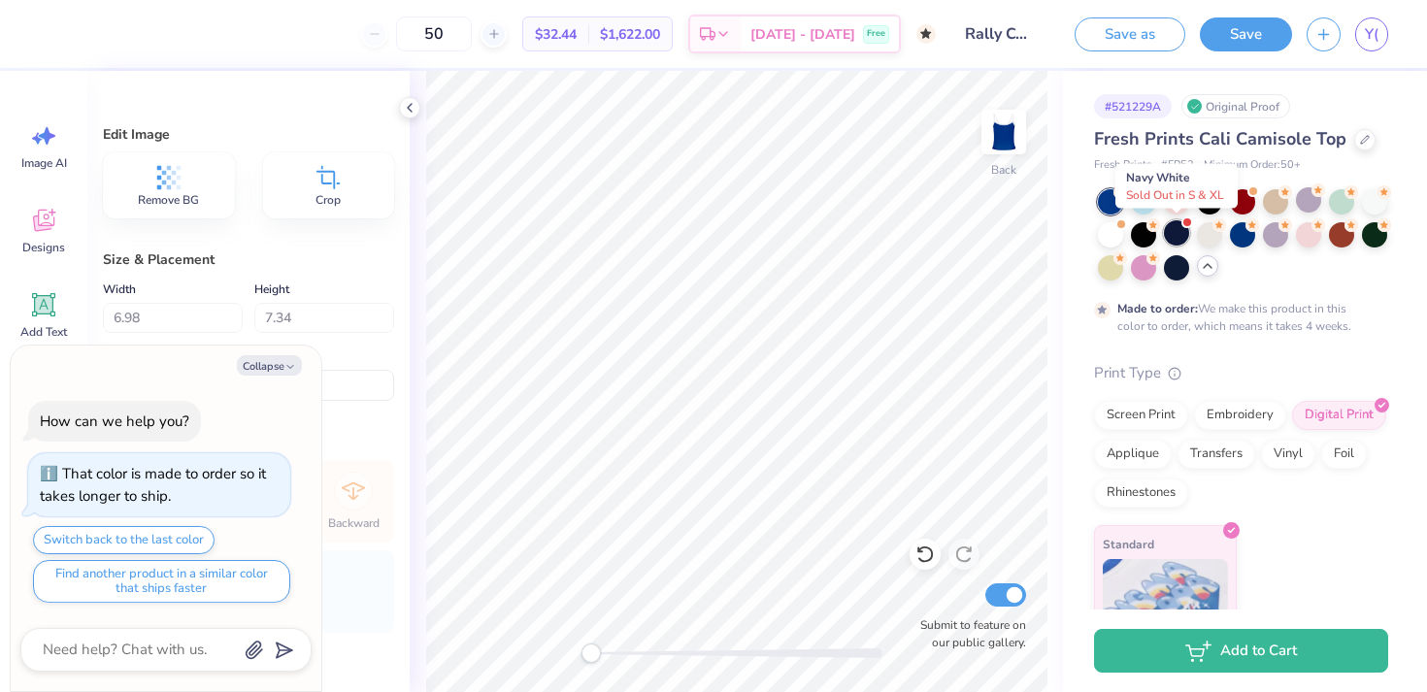
click at [1178, 233] on div at bounding box center [1176, 232] width 25 height 25
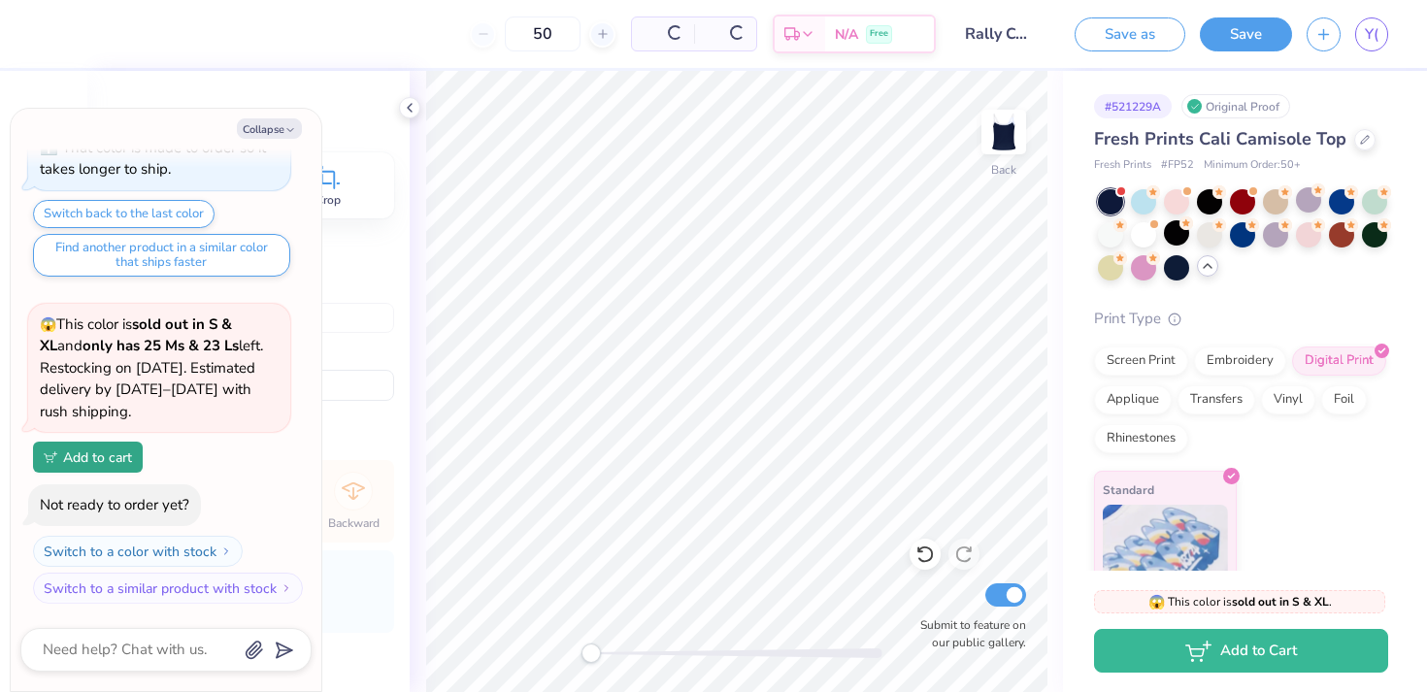
scroll to position [209, 0]
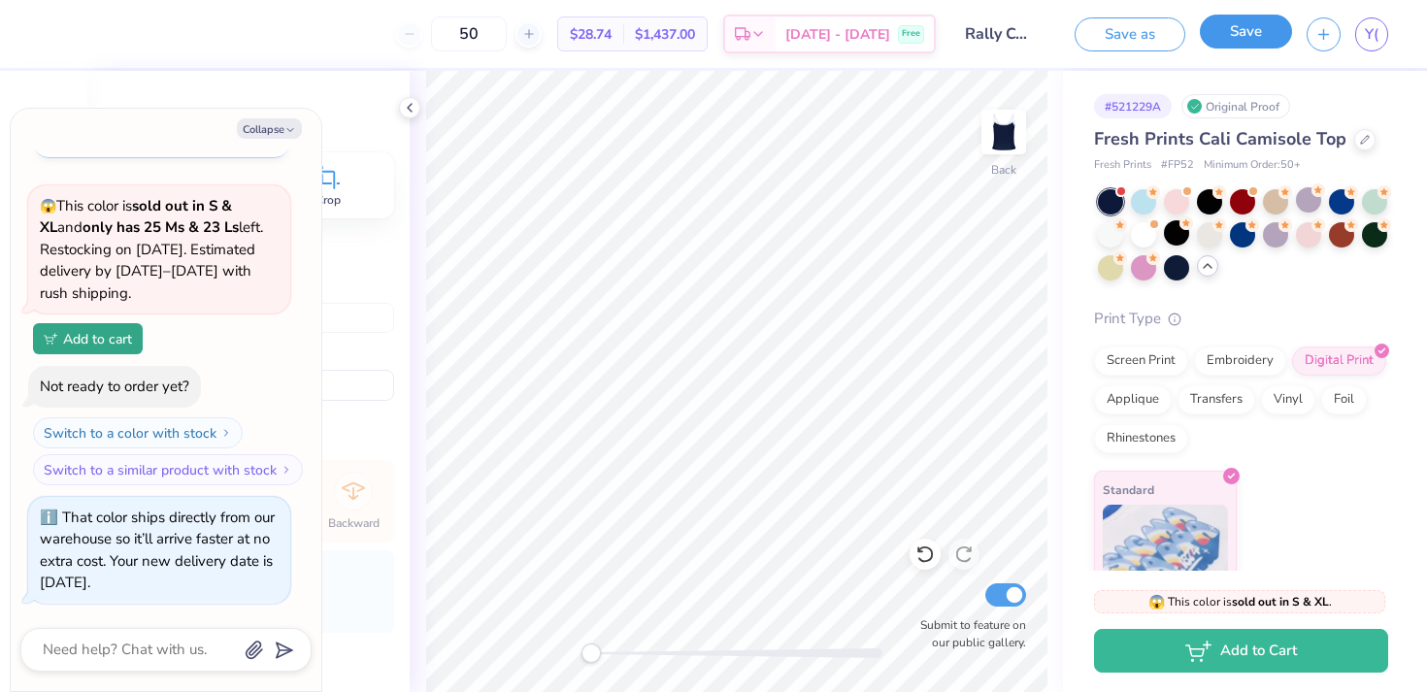
click at [1238, 36] on button "Save" at bounding box center [1246, 32] width 92 height 34
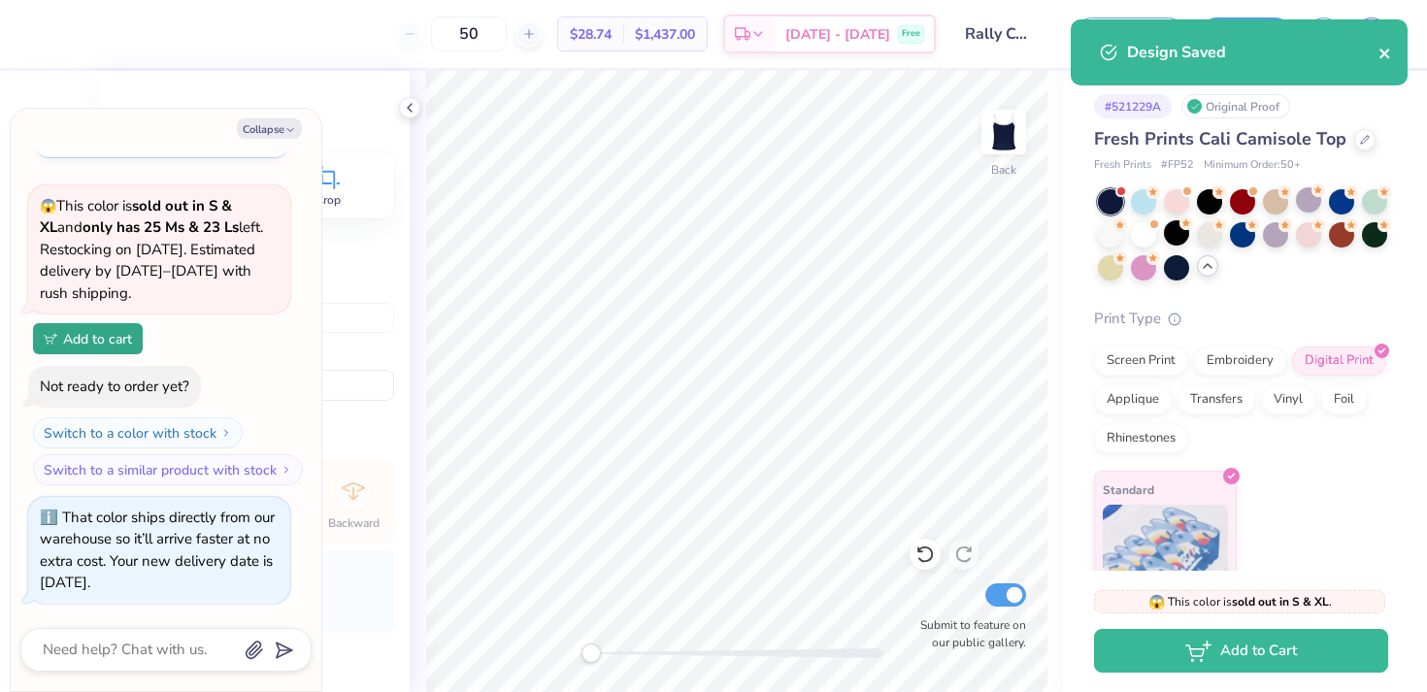
click at [1390, 48] on icon "close" at bounding box center [1385, 54] width 14 height 16
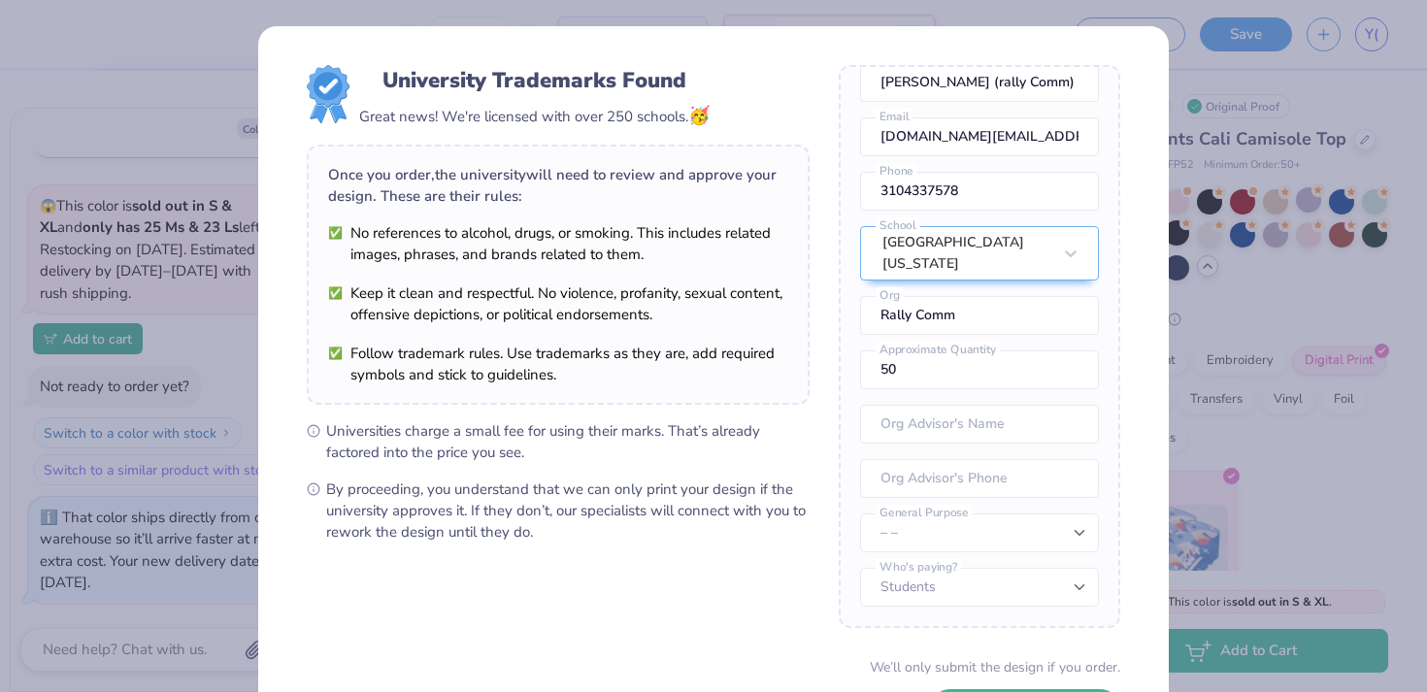
scroll to position [152, 0]
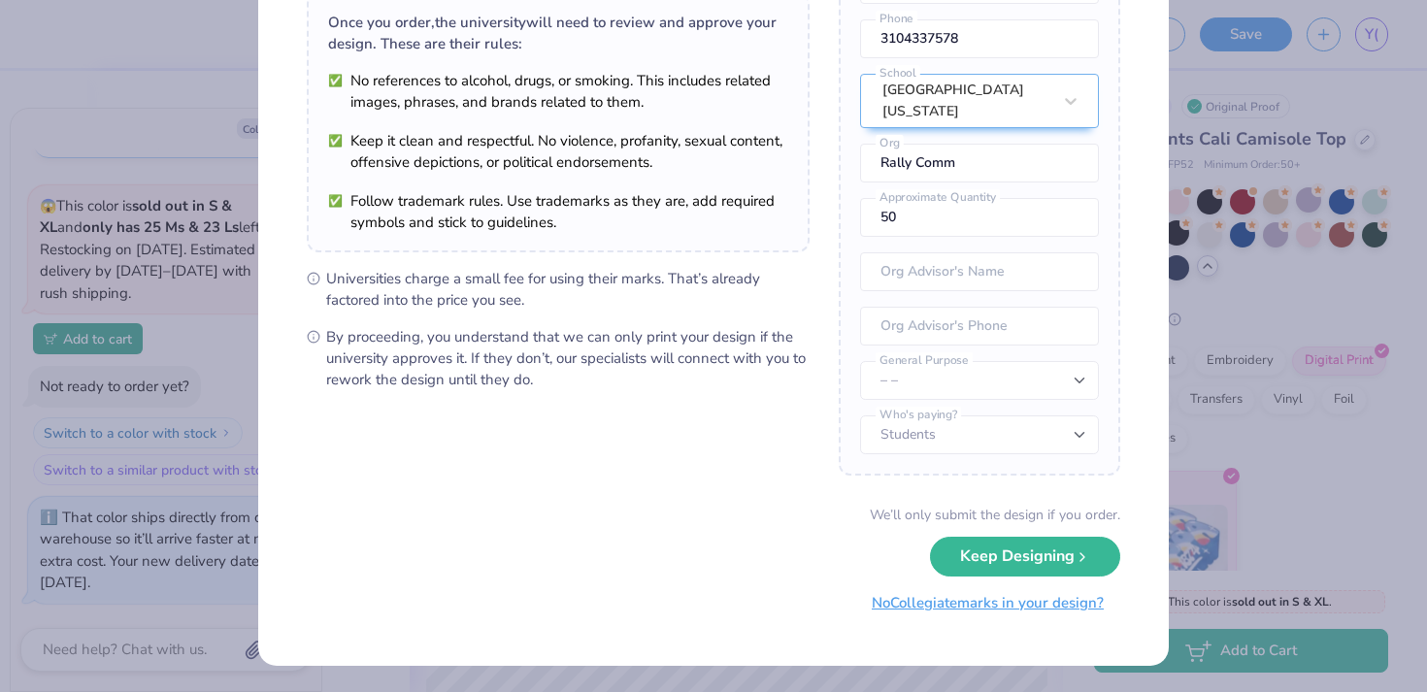
click at [941, 595] on button "No Collegiate marks in your design?" at bounding box center [987, 603] width 265 height 40
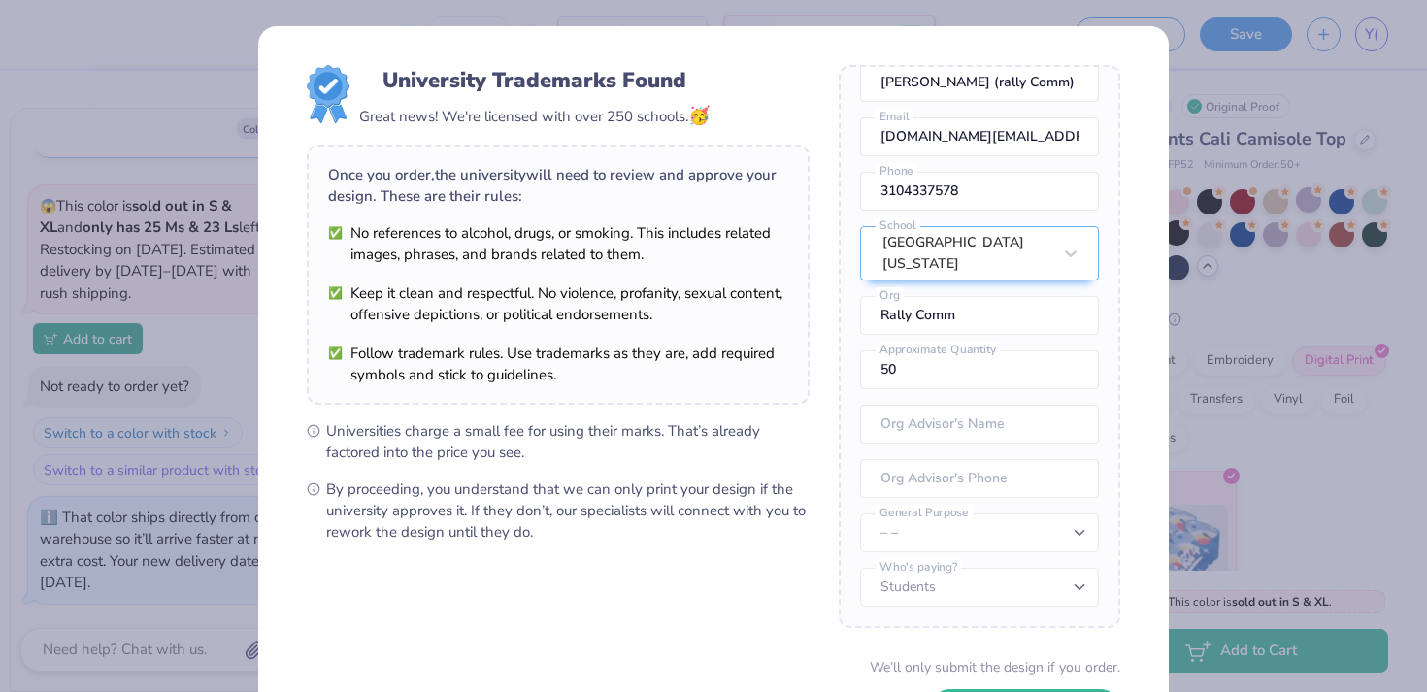
type textarea "x"
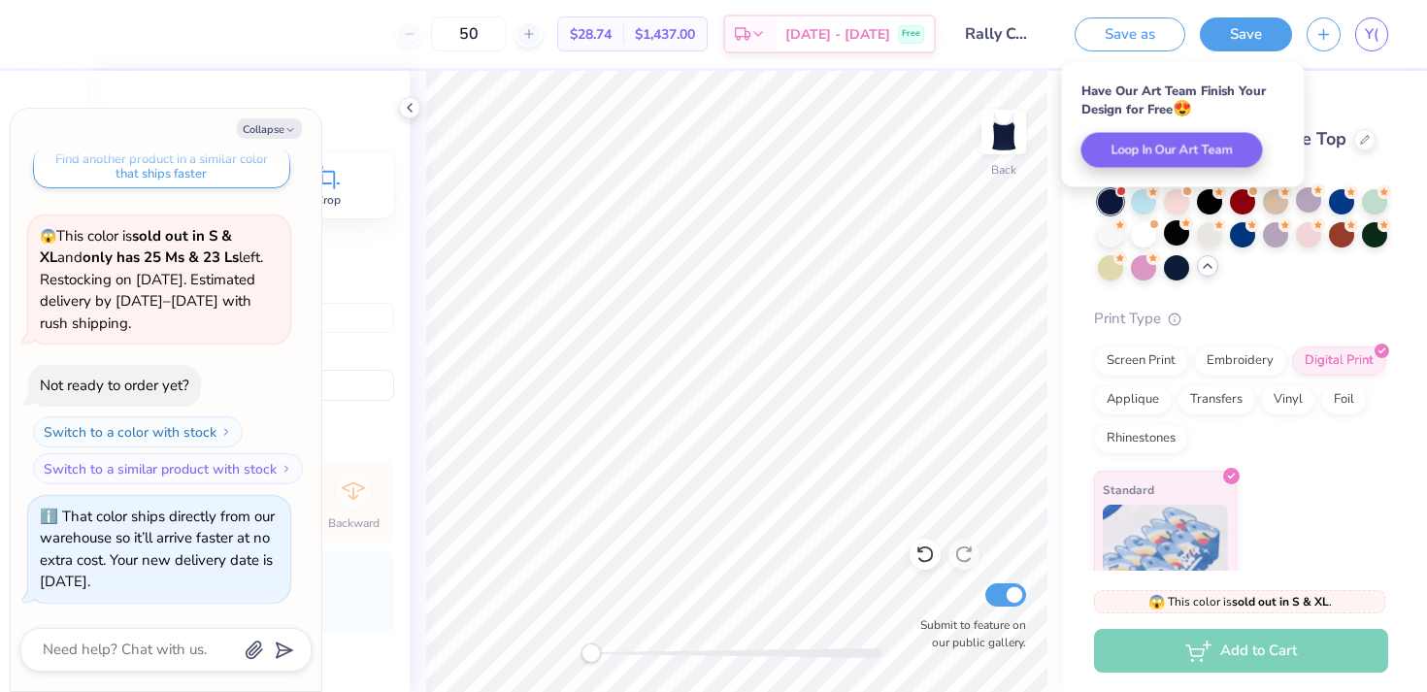
scroll to position [178, 0]
click at [1372, 39] on span "Y(" at bounding box center [1372, 34] width 14 height 22
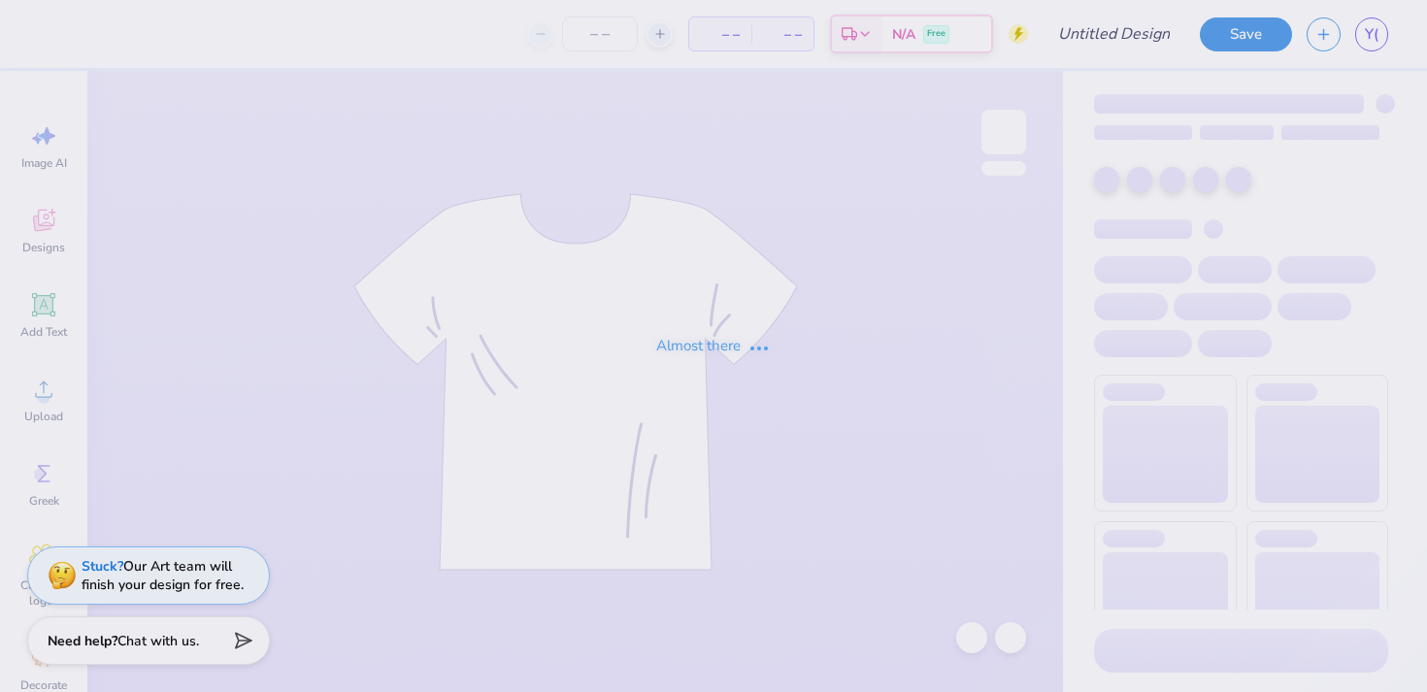
type input "Rally Comm Top 2"
type input "12"
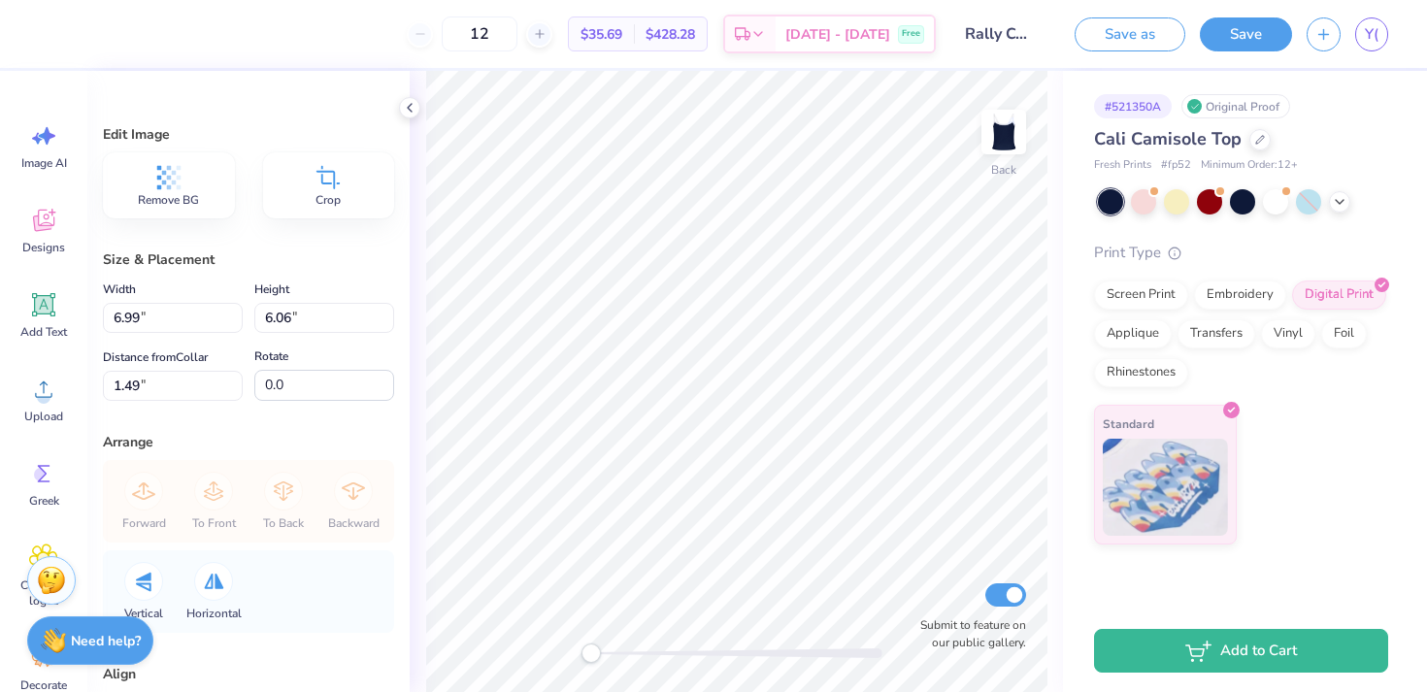
type input "5.53"
type input "4.80"
type input "1.48"
type input "5.17"
type input "4.49"
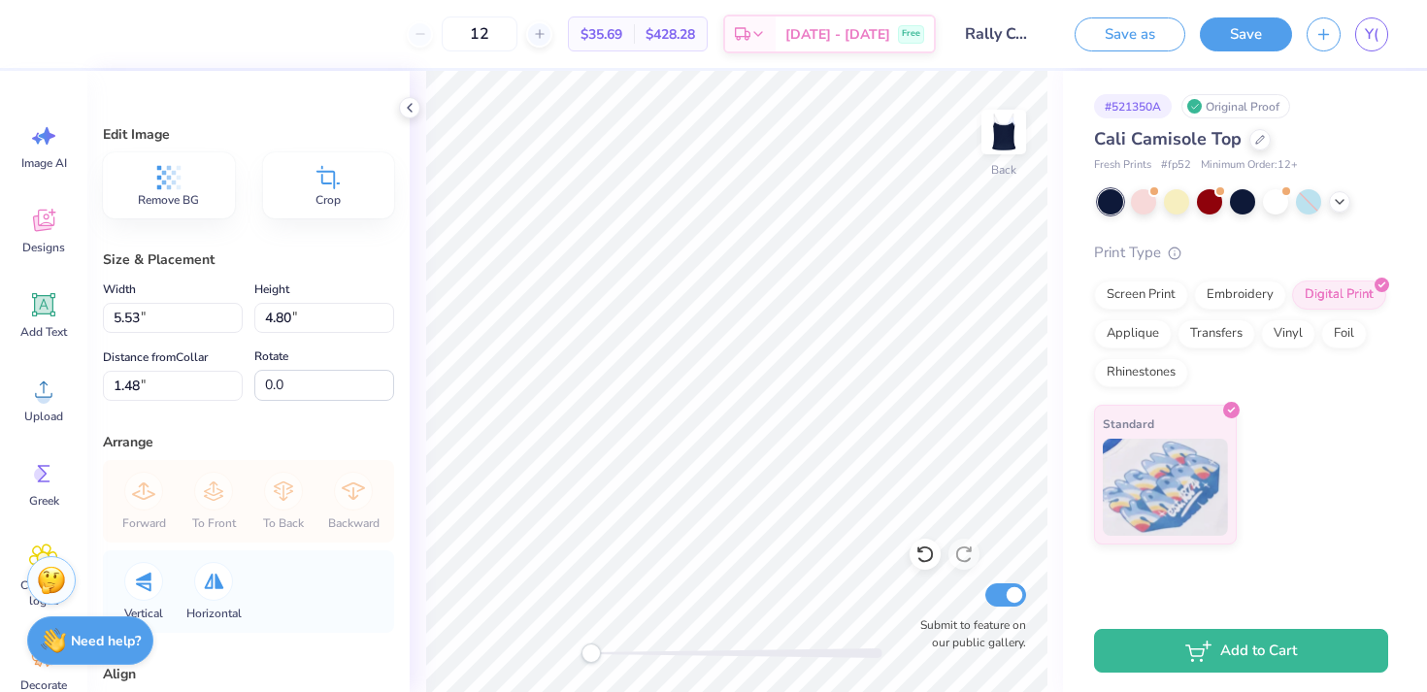
type input "1.49"
type input "3.09"
type input "2.68"
click at [1375, 54] on div "Save as Save Y(" at bounding box center [1243, 34] width 367 height 68
click at [1370, 23] on span "Y(" at bounding box center [1372, 34] width 14 height 22
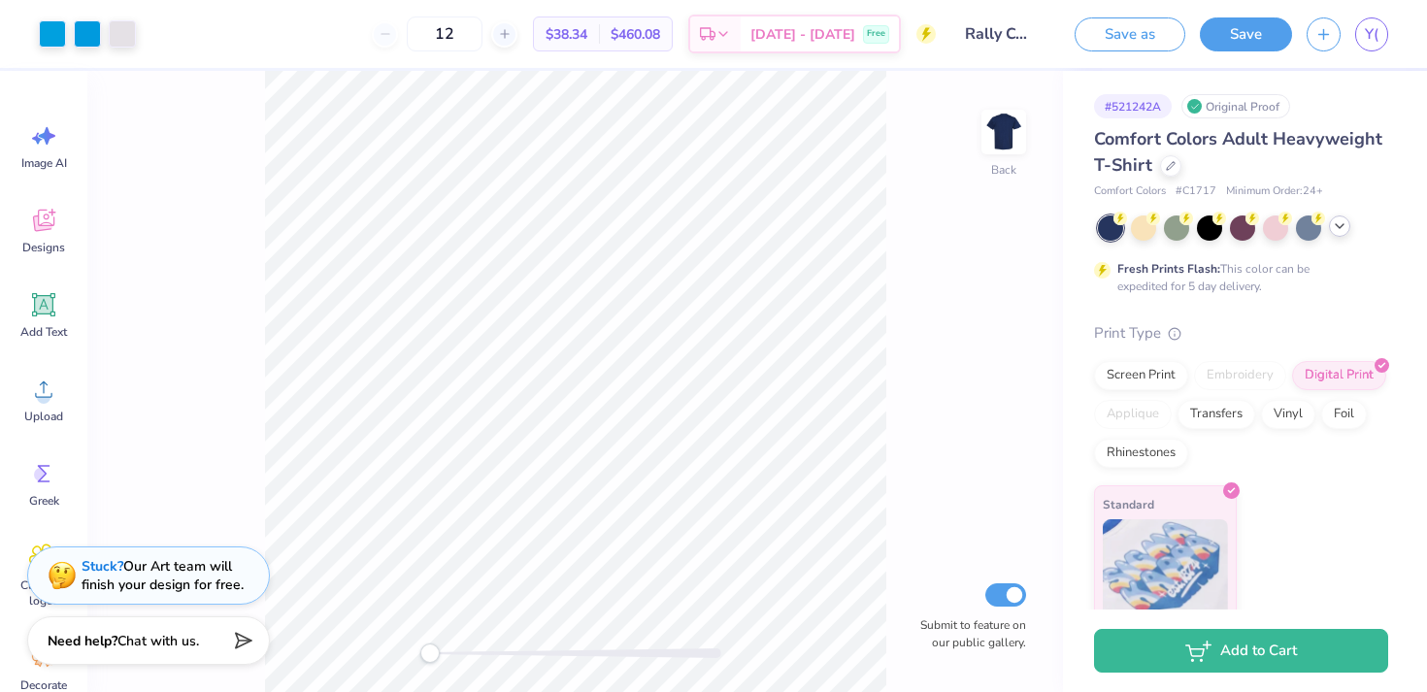
click at [1340, 229] on icon at bounding box center [1340, 226] width 16 height 16
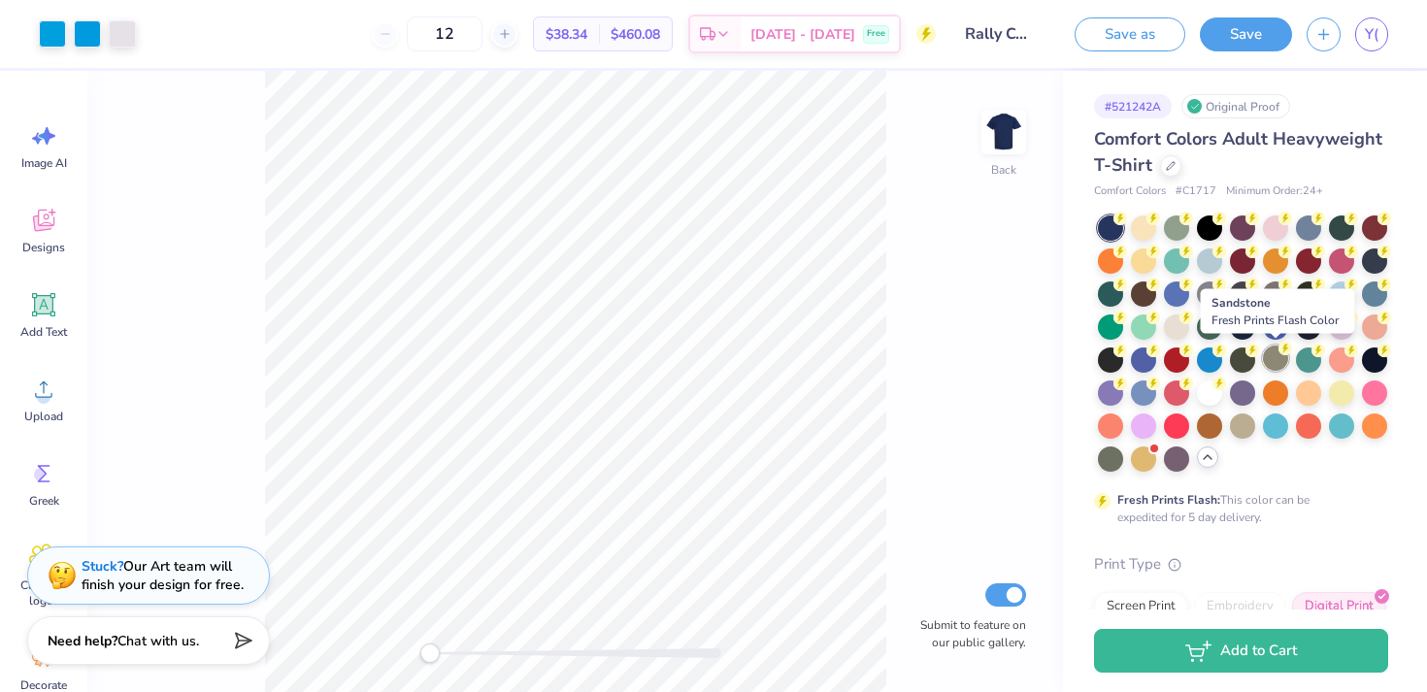
scroll to position [247, 0]
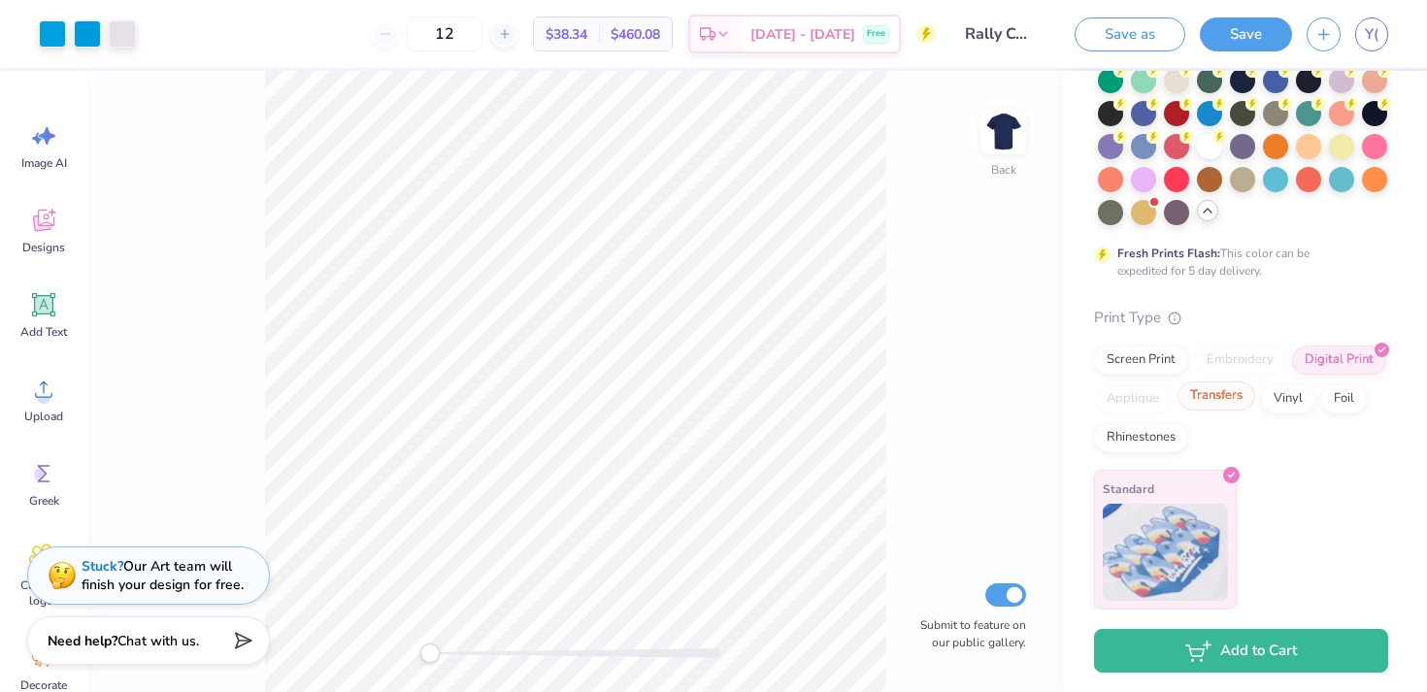
click at [1212, 399] on div "Transfers" at bounding box center [1216, 395] width 78 height 29
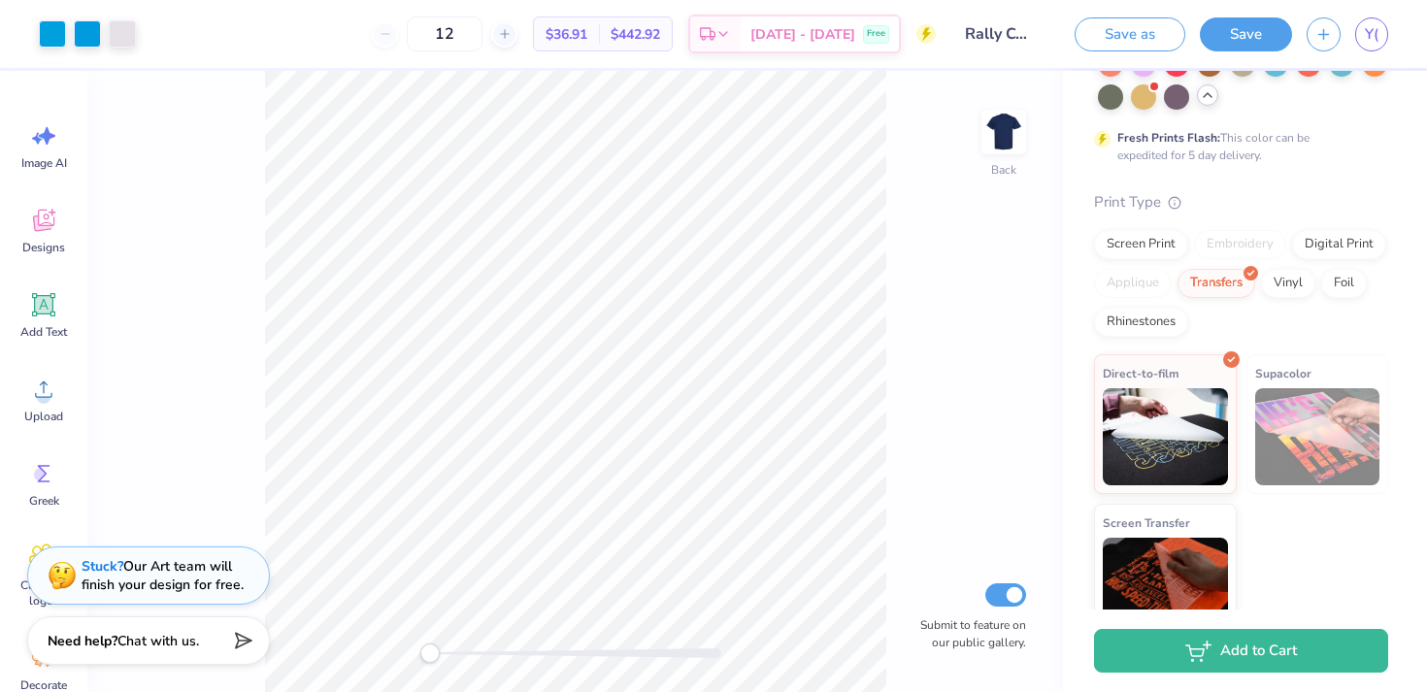
scroll to position [396, 0]
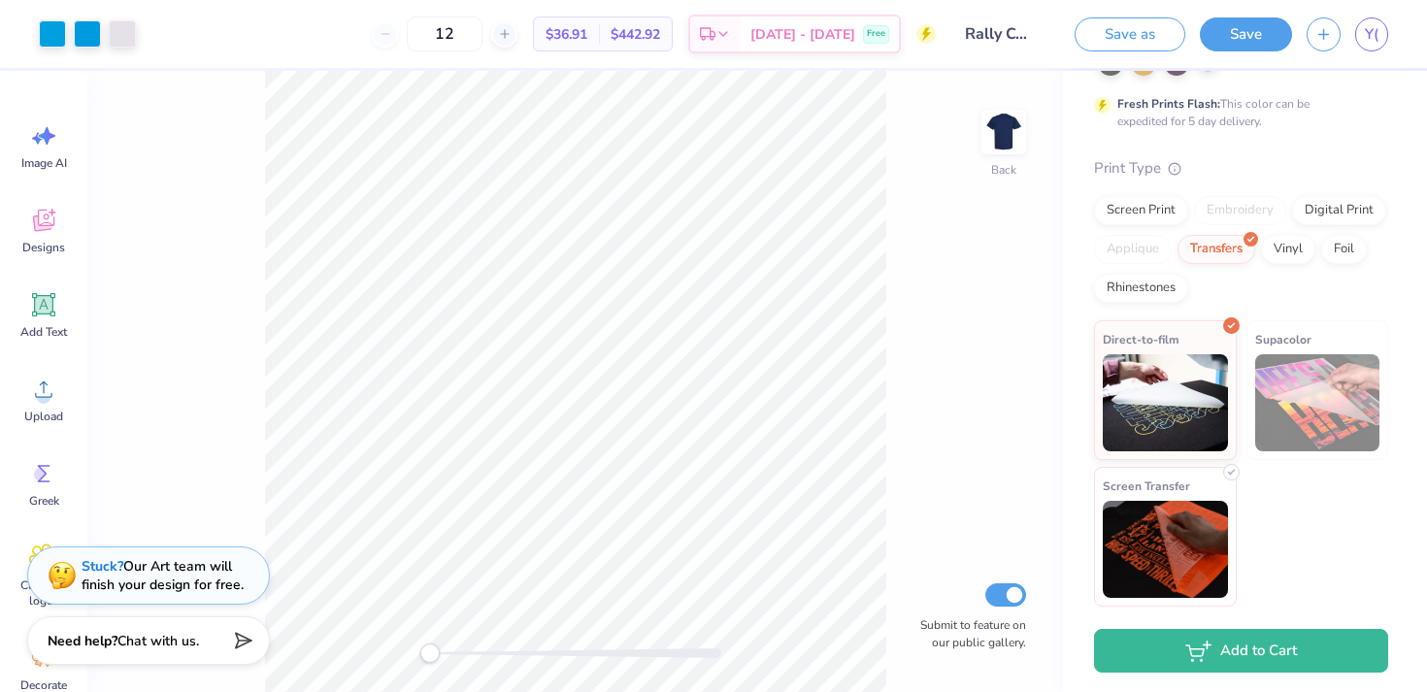
click at [1172, 540] on img at bounding box center [1165, 549] width 125 height 97
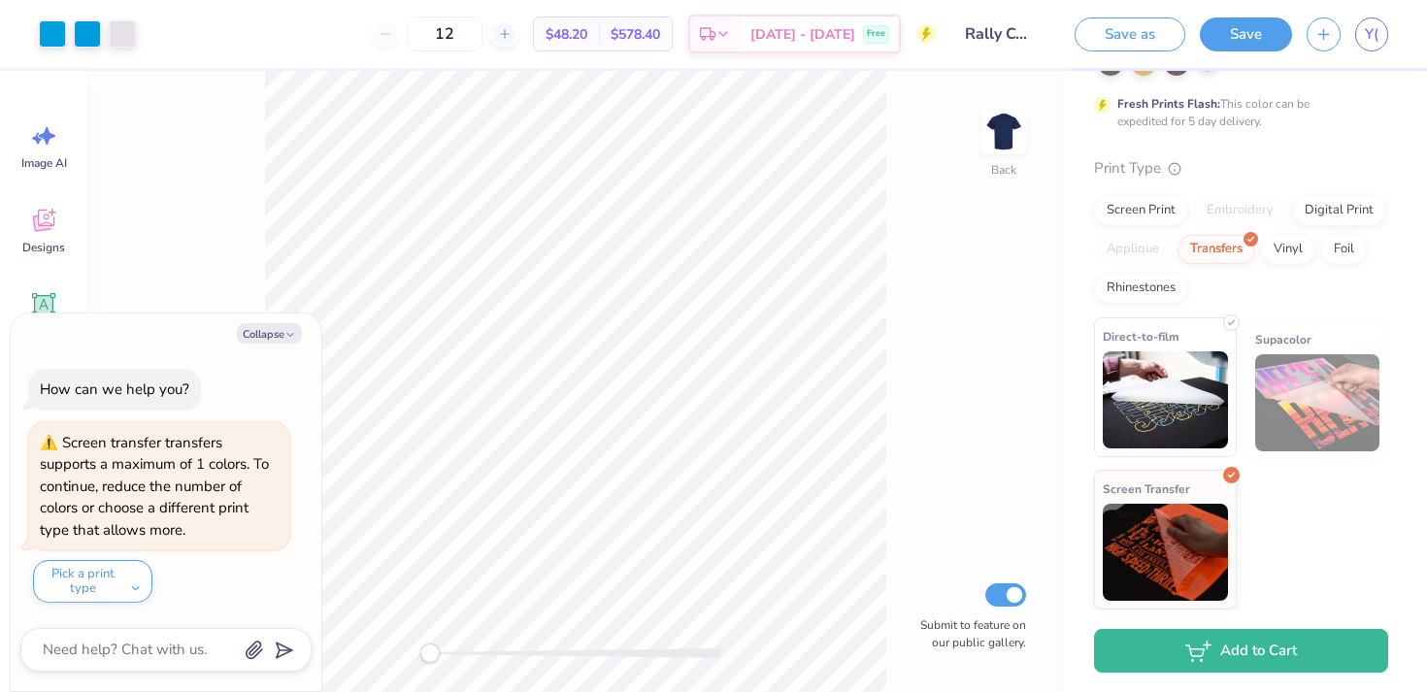
click at [1160, 412] on img at bounding box center [1165, 399] width 125 height 97
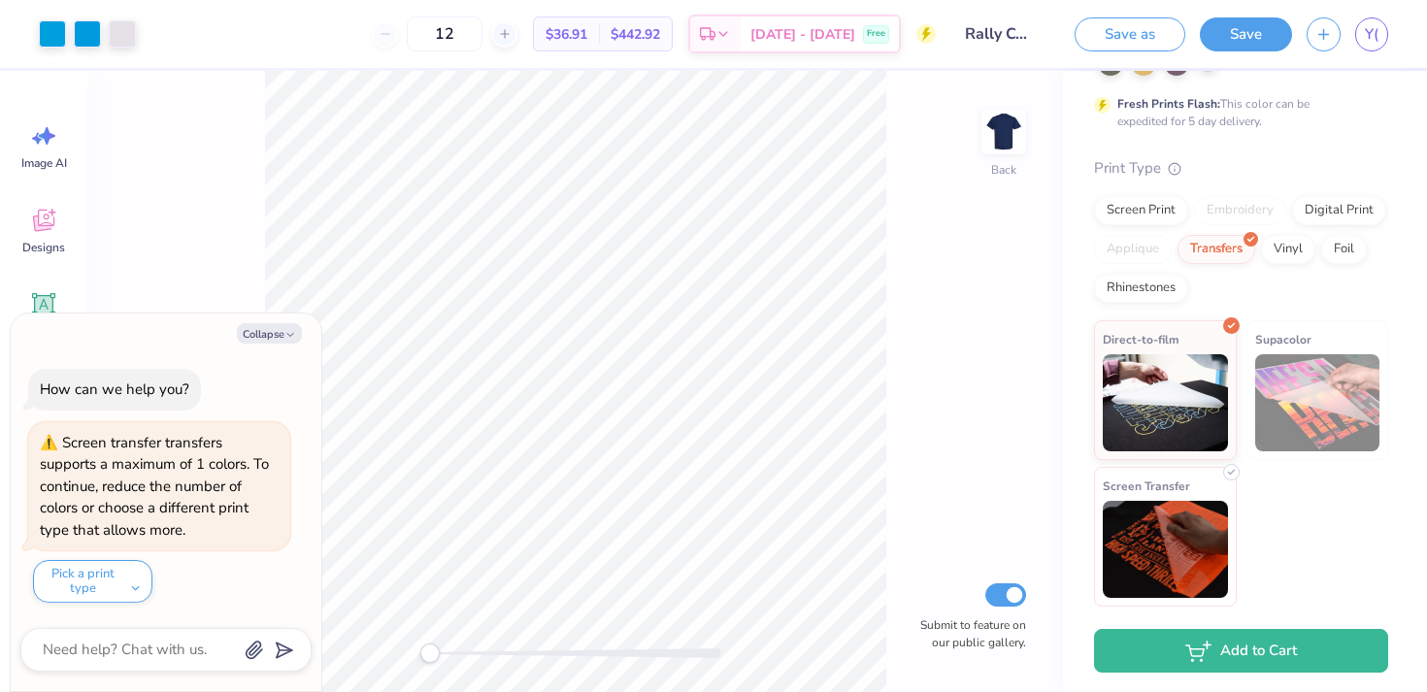
click at [1168, 538] on img at bounding box center [1165, 549] width 125 height 97
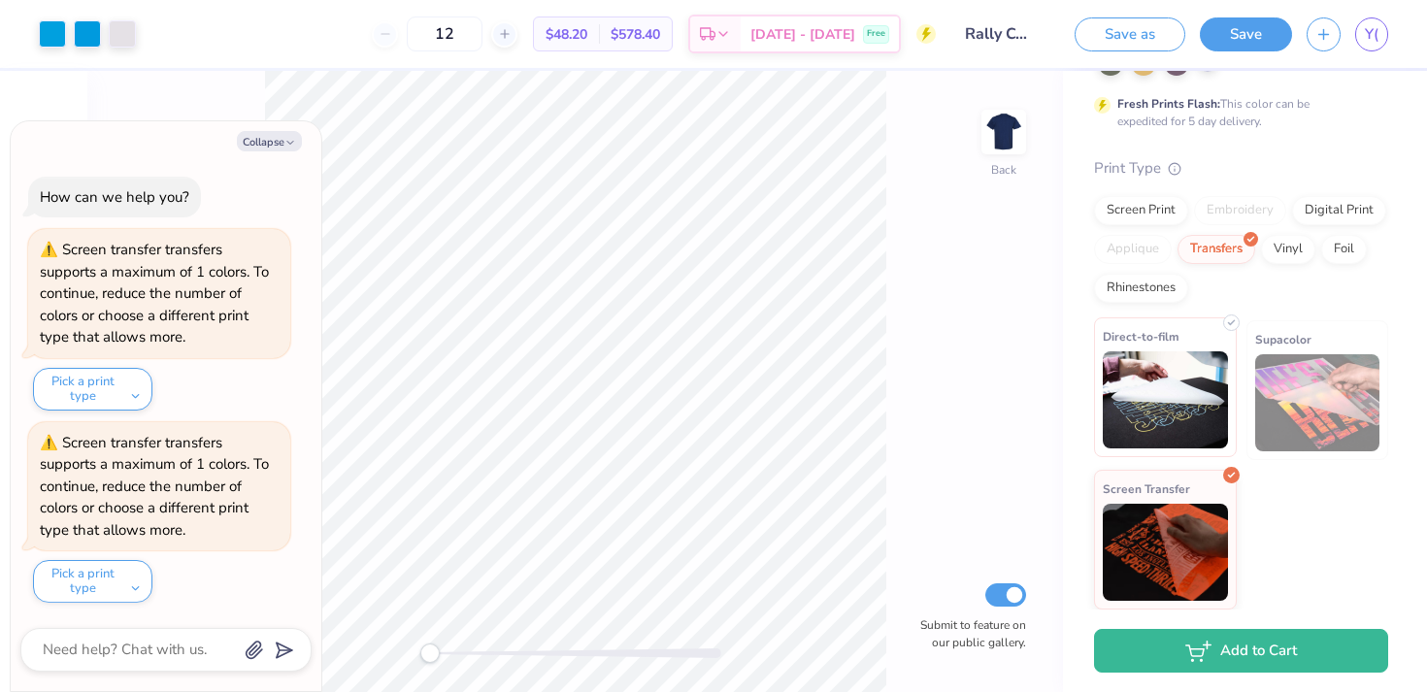
click at [1191, 385] on img at bounding box center [1165, 399] width 125 height 97
click at [1376, 35] on span "Y(" at bounding box center [1372, 34] width 14 height 22
type textarea "x"
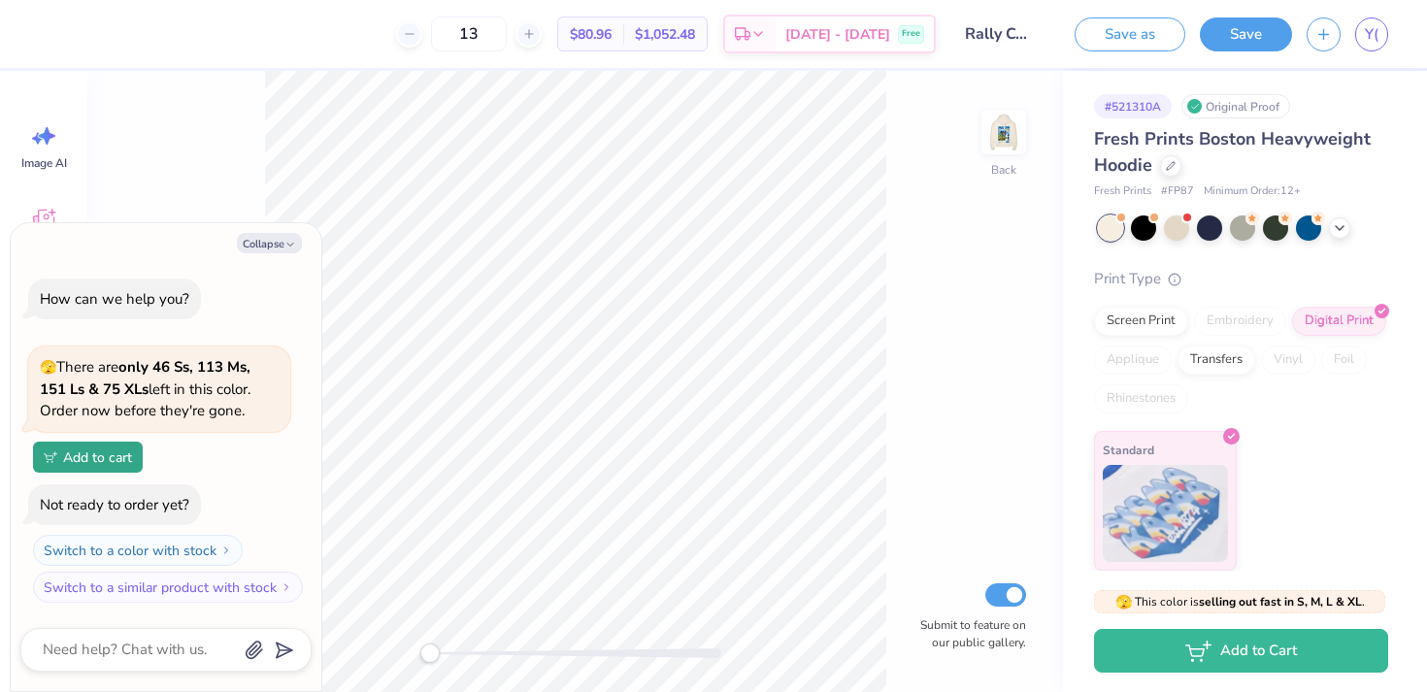
click at [1349, 233] on div at bounding box center [1243, 227] width 290 height 25
click at [1339, 230] on icon at bounding box center [1340, 226] width 16 height 16
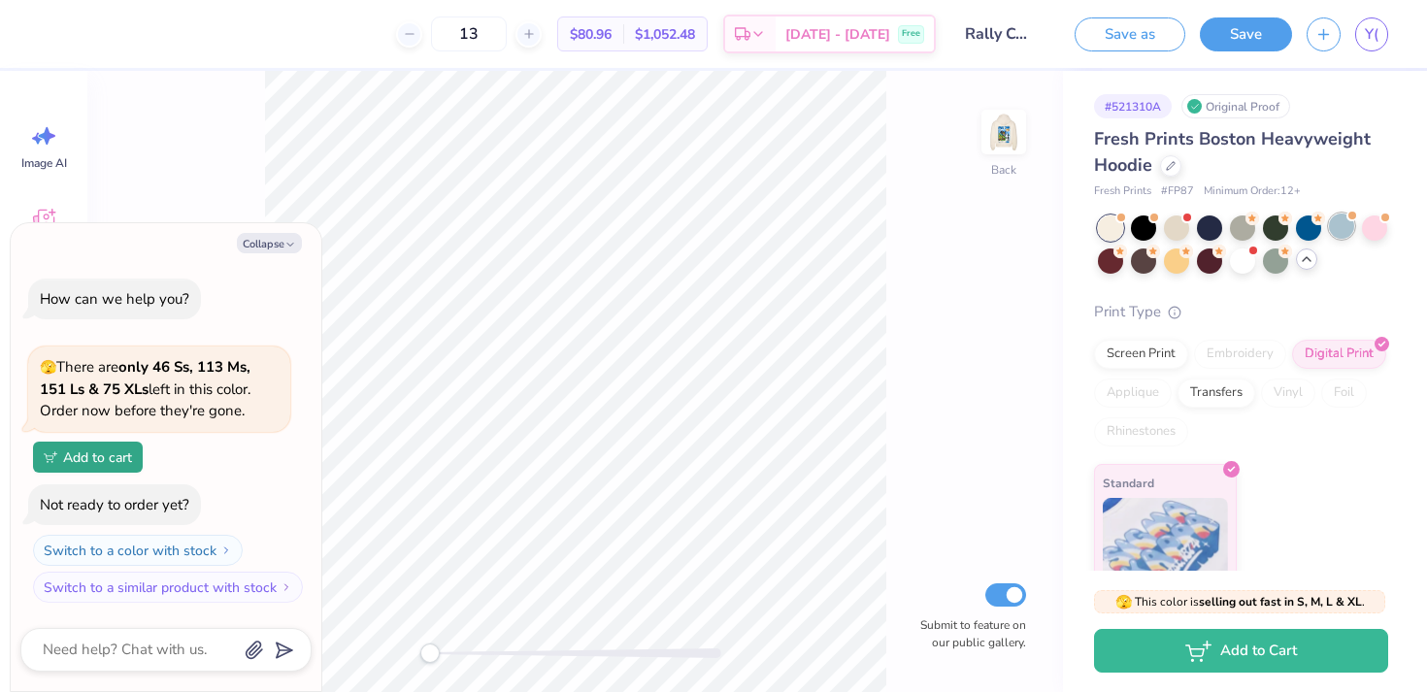
click at [1337, 233] on div at bounding box center [1341, 226] width 25 height 25
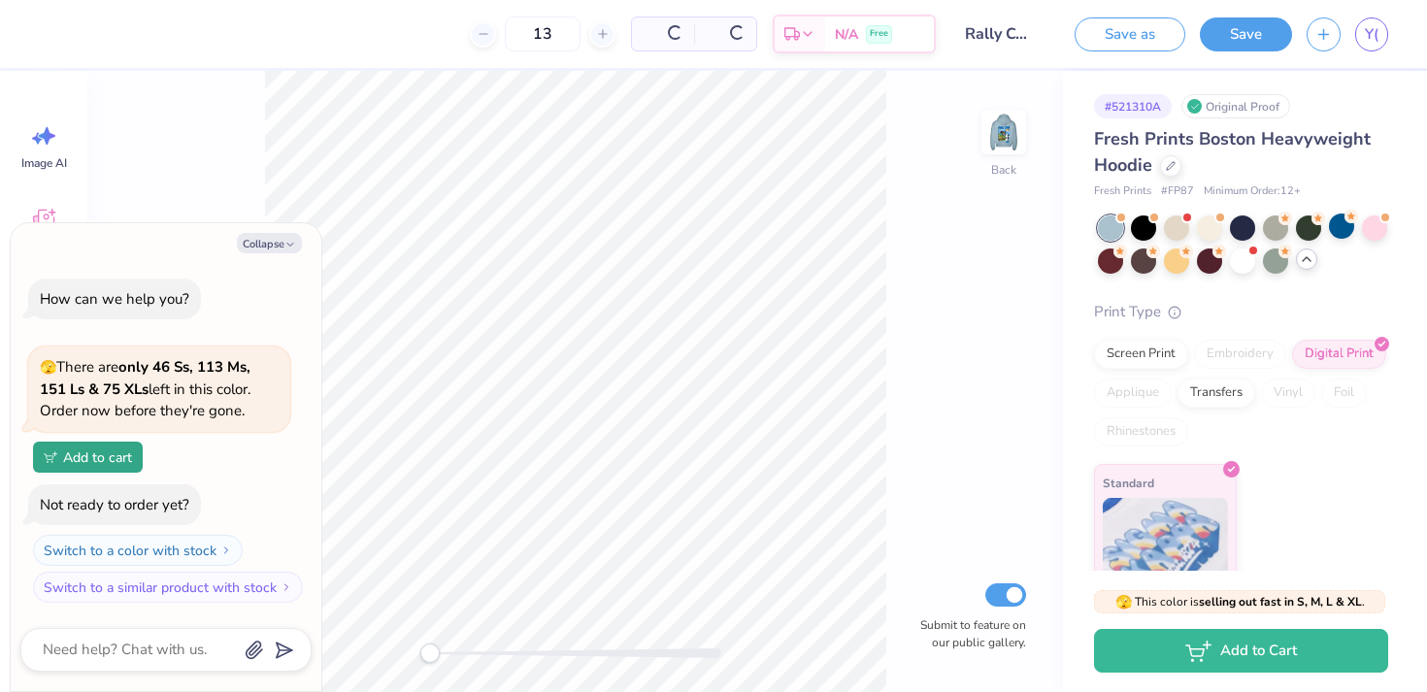
scroll to position [169, 0]
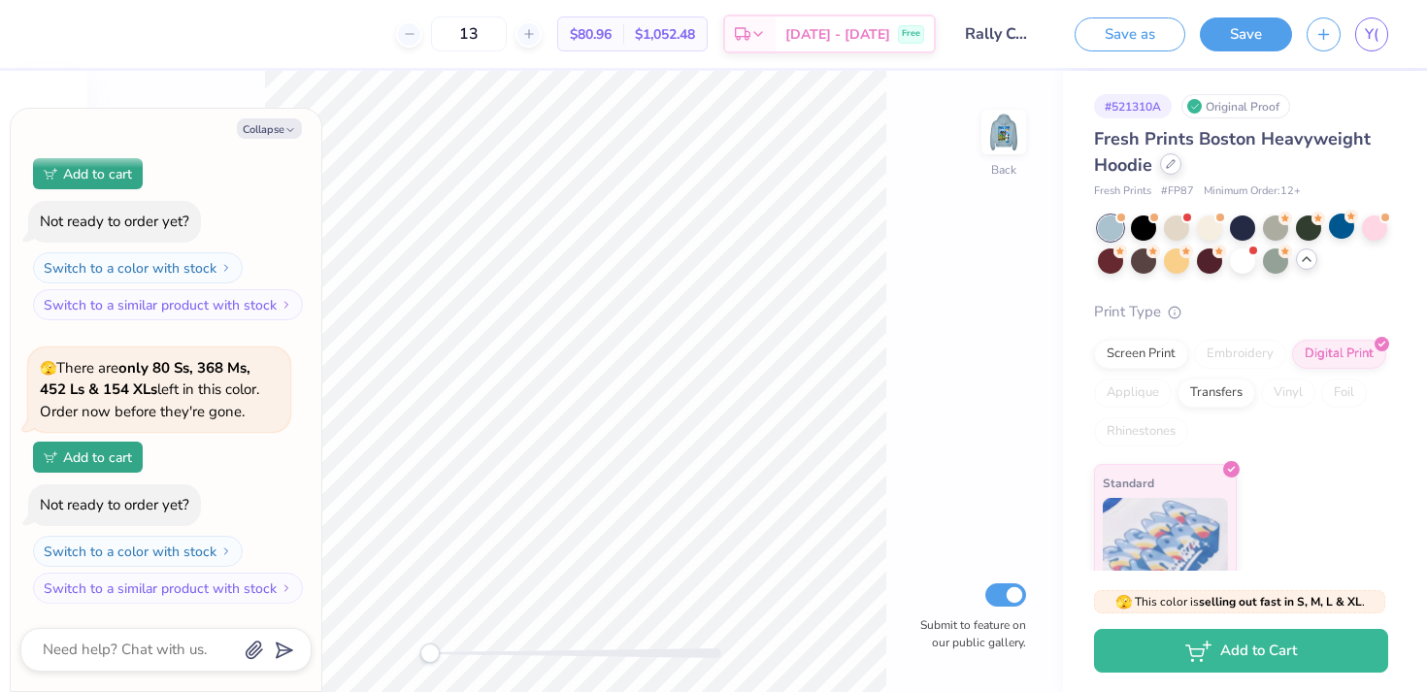
click at [1177, 162] on div at bounding box center [1170, 163] width 21 height 21
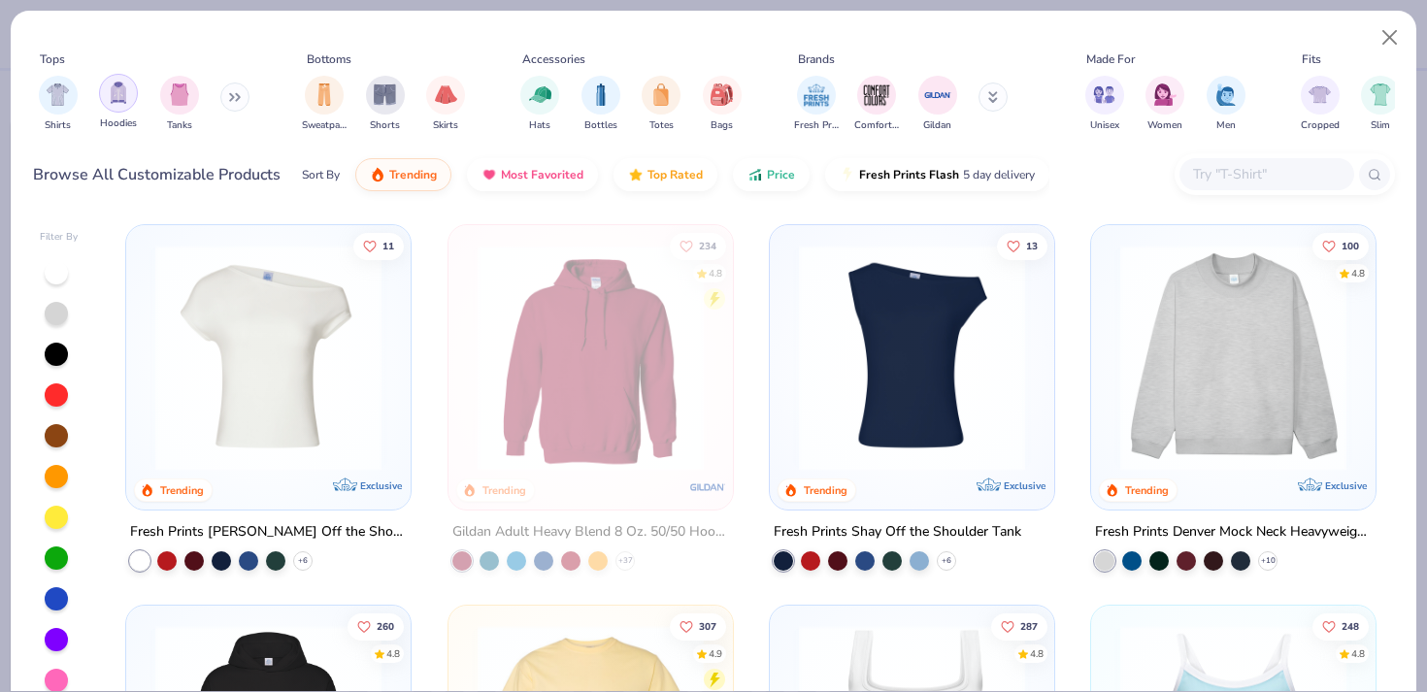
click at [109, 107] on div "filter for Hoodies" at bounding box center [118, 93] width 39 height 39
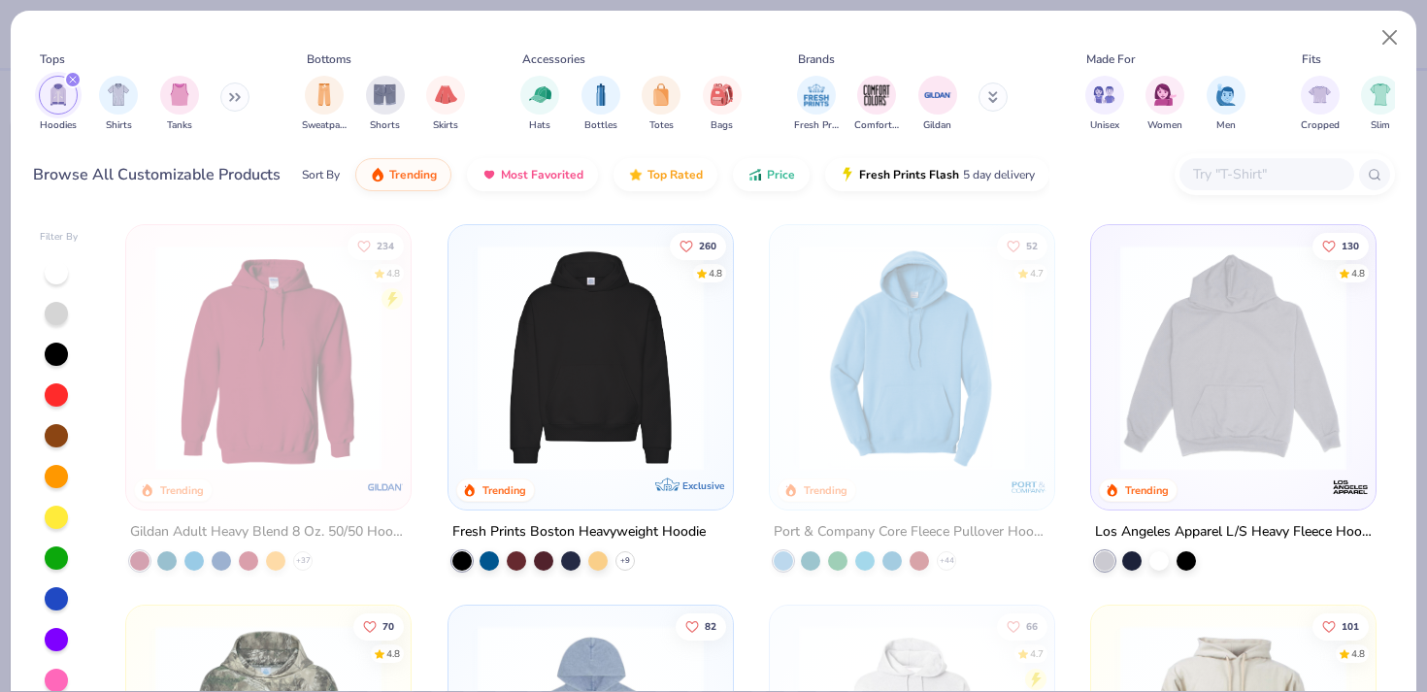
click at [545, 371] on img at bounding box center [591, 358] width 246 height 226
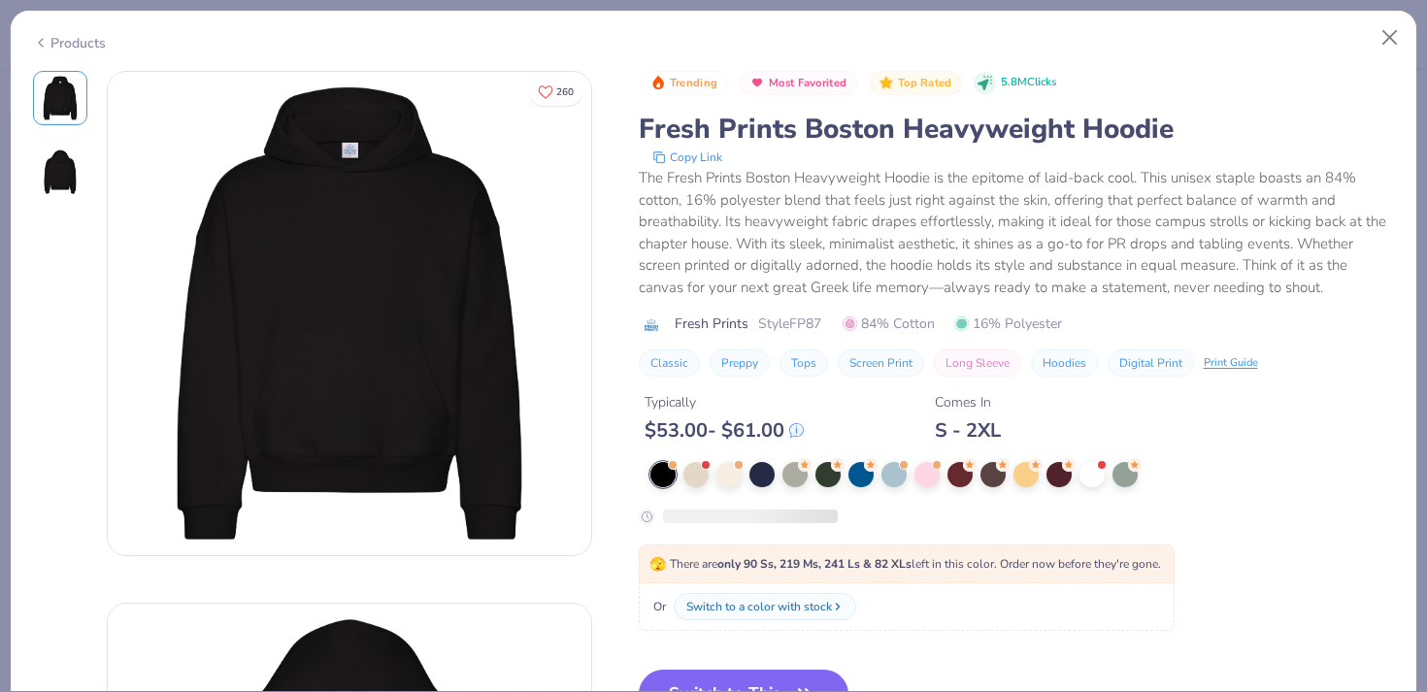
type textarea "x"
